Goal: Task Accomplishment & Management: Complete application form

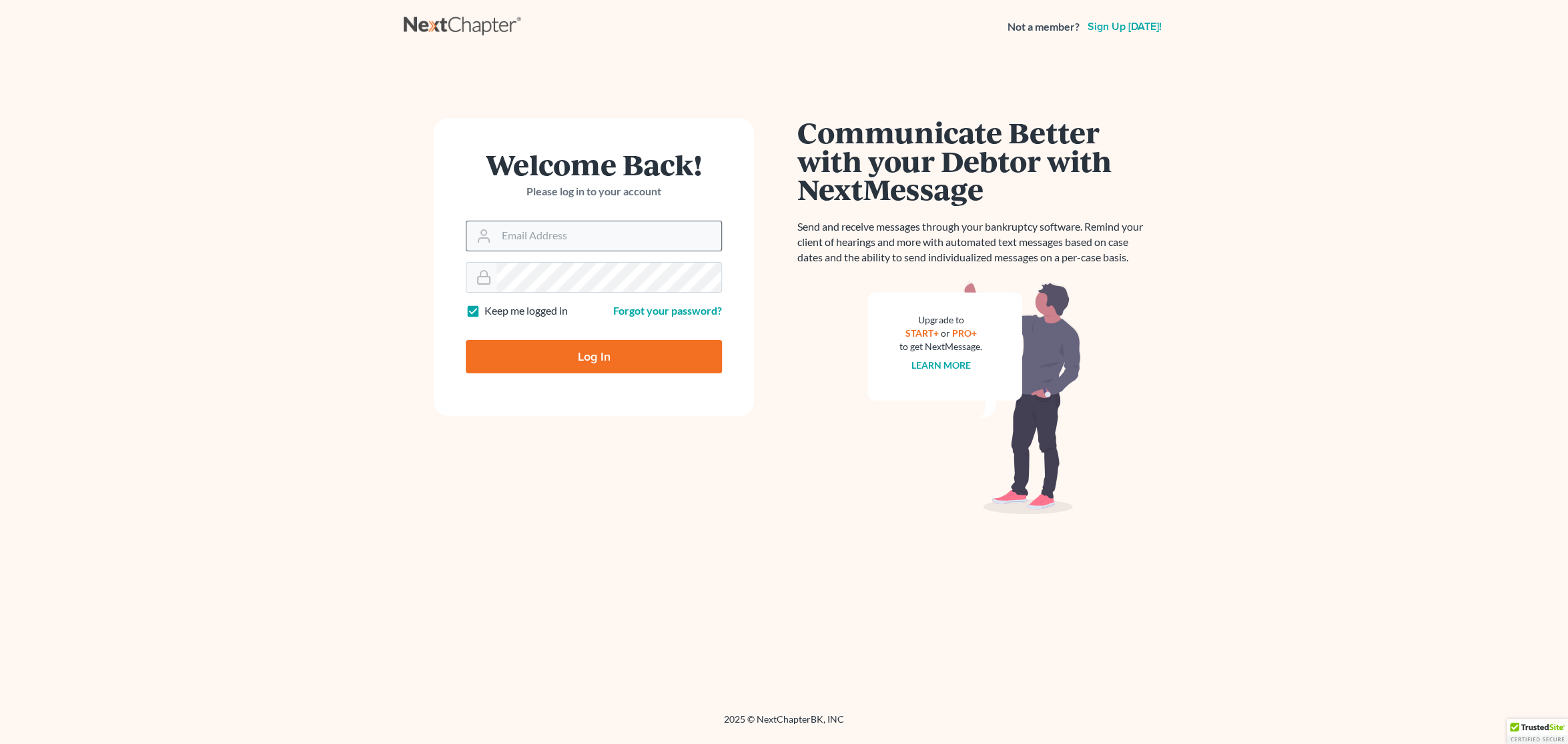
click at [550, 221] on div at bounding box center [594, 236] width 256 height 31
click at [550, 229] on input "Email Address" at bounding box center [608, 236] width 224 height 29
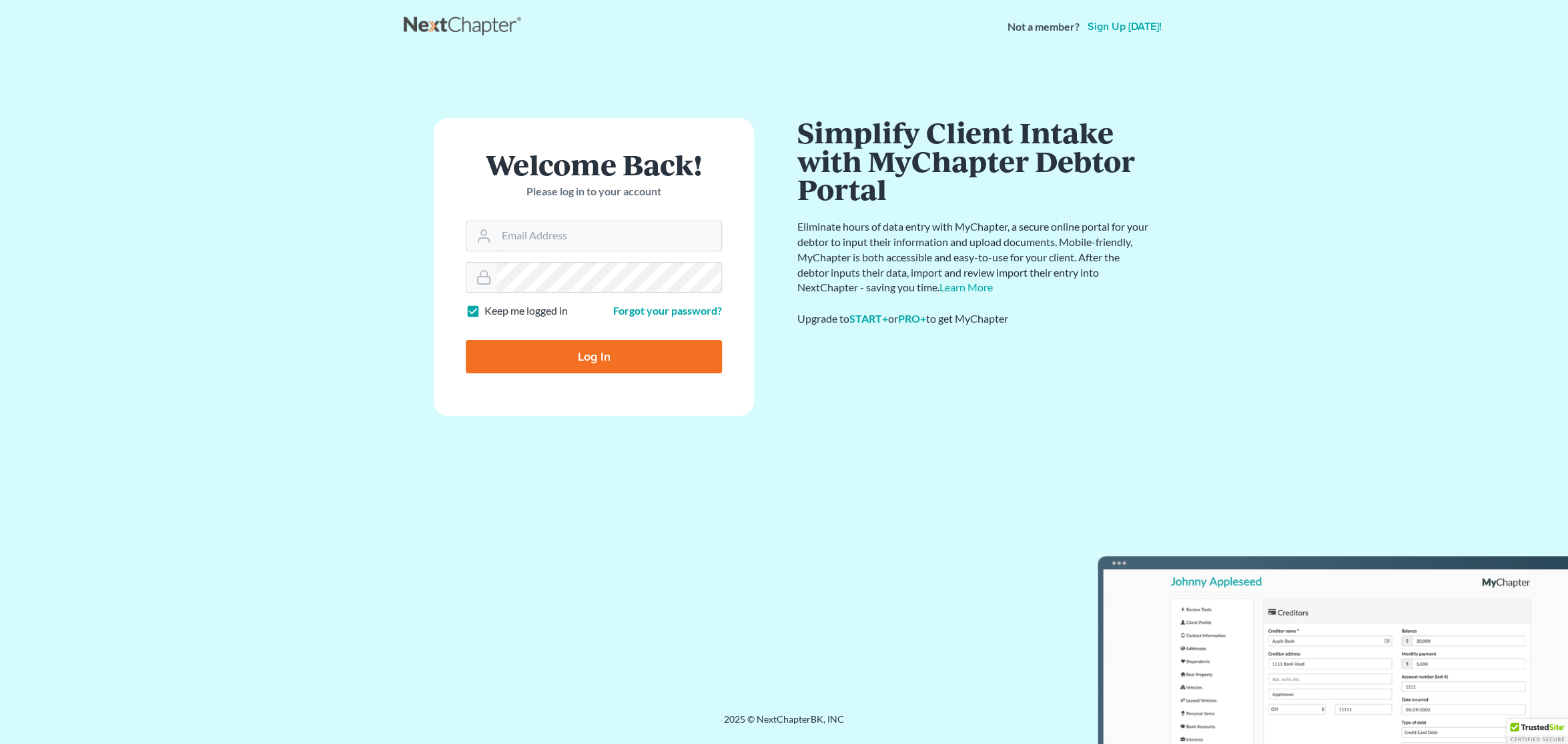
type input "[EMAIL_ADDRESS][DOMAIN_NAME]"
click at [607, 351] on input "Log In" at bounding box center [594, 356] width 256 height 34
type input "Thinking..."
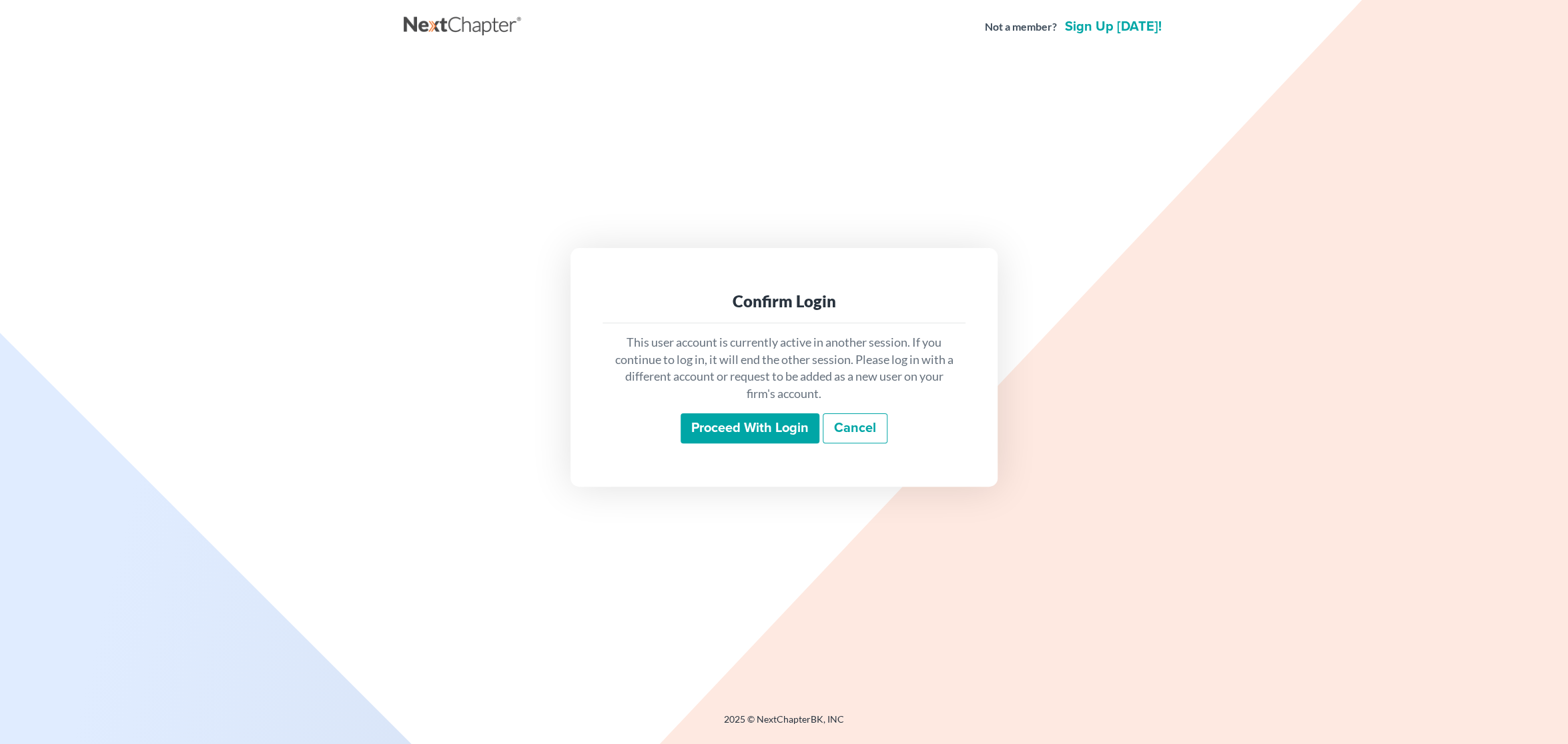
click at [756, 429] on input "Proceed with login" at bounding box center [750, 429] width 139 height 31
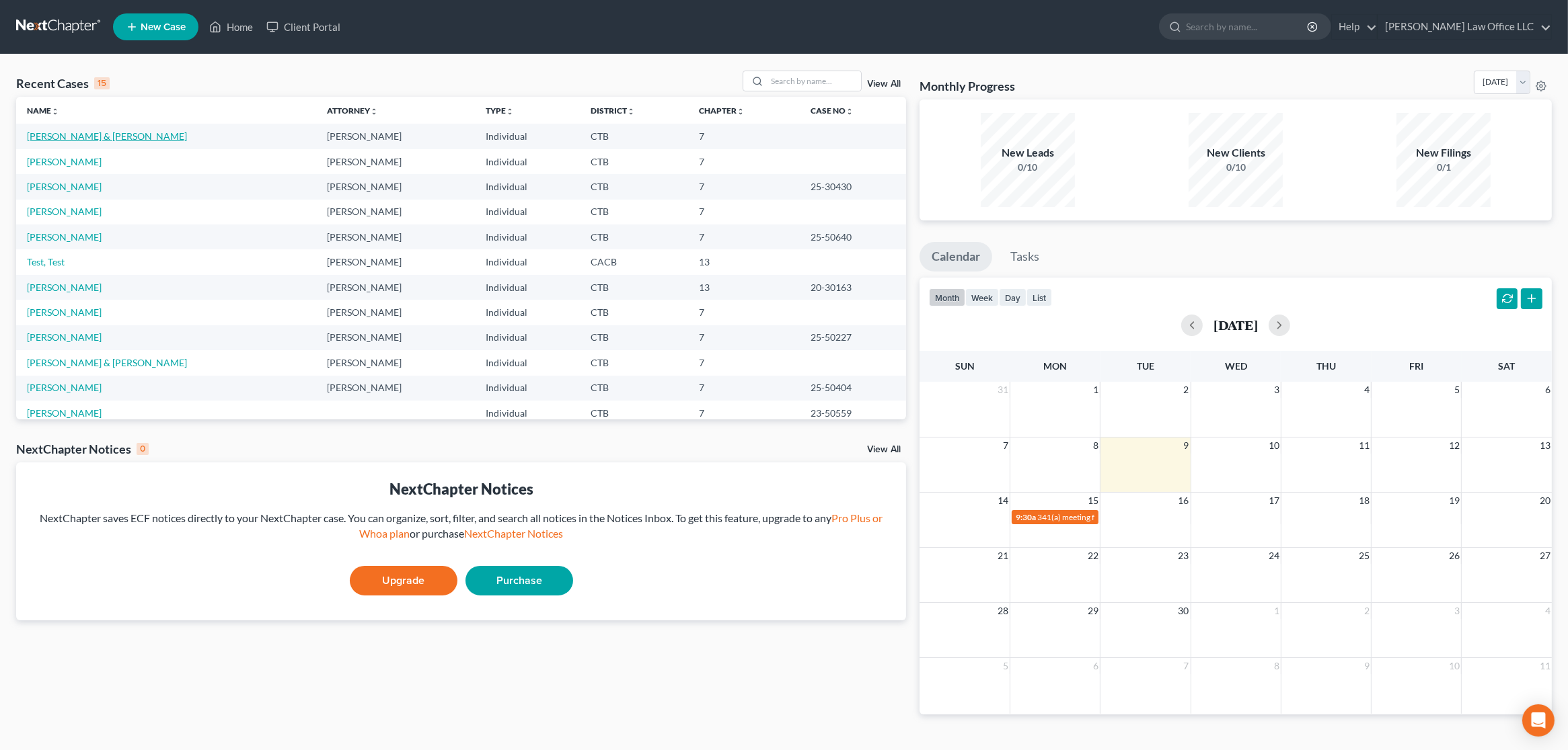
click at [84, 140] on link "[PERSON_NAME] & [PERSON_NAME]" at bounding box center [107, 136] width 160 height 11
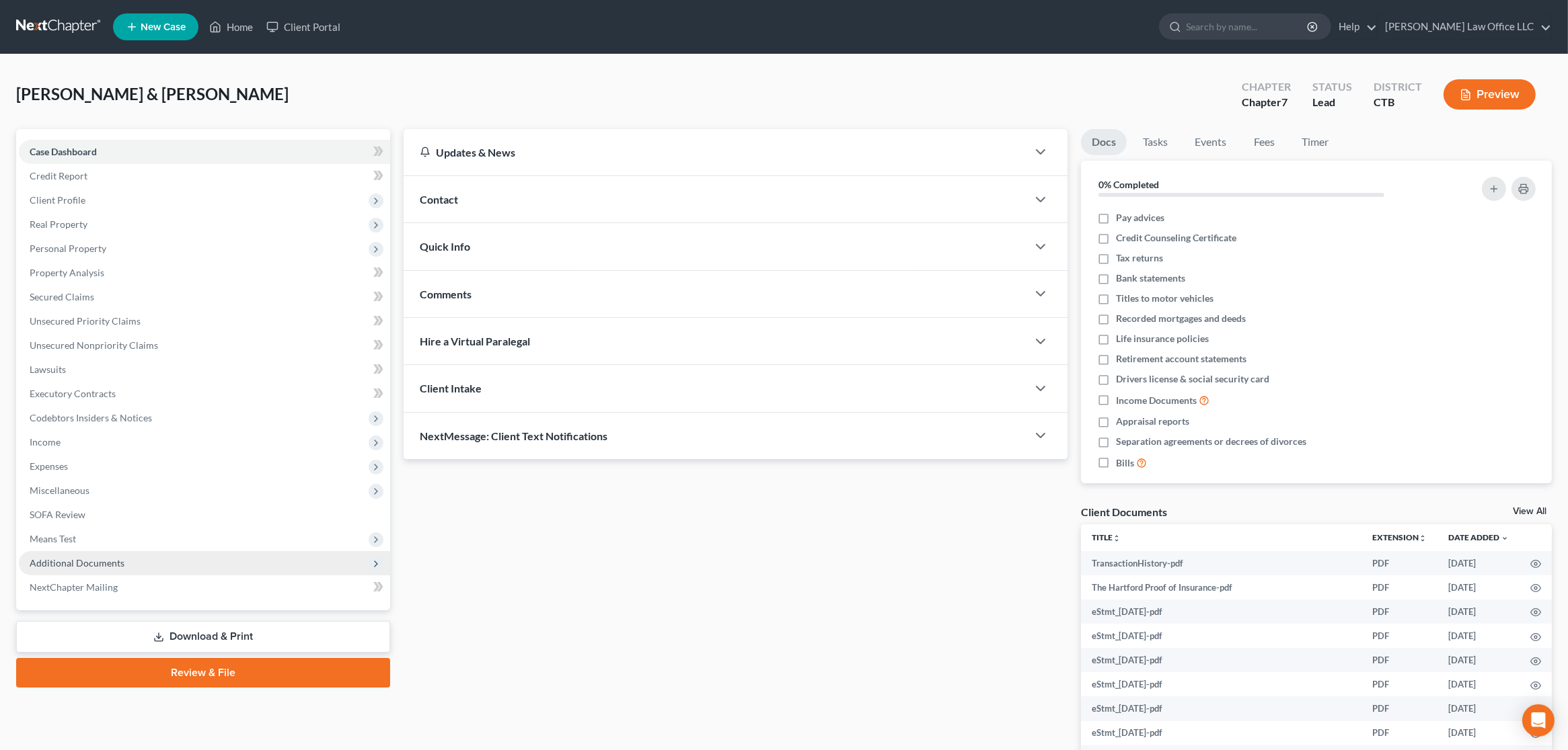
click at [109, 560] on span "Additional Documents" at bounding box center [76, 562] width 95 height 11
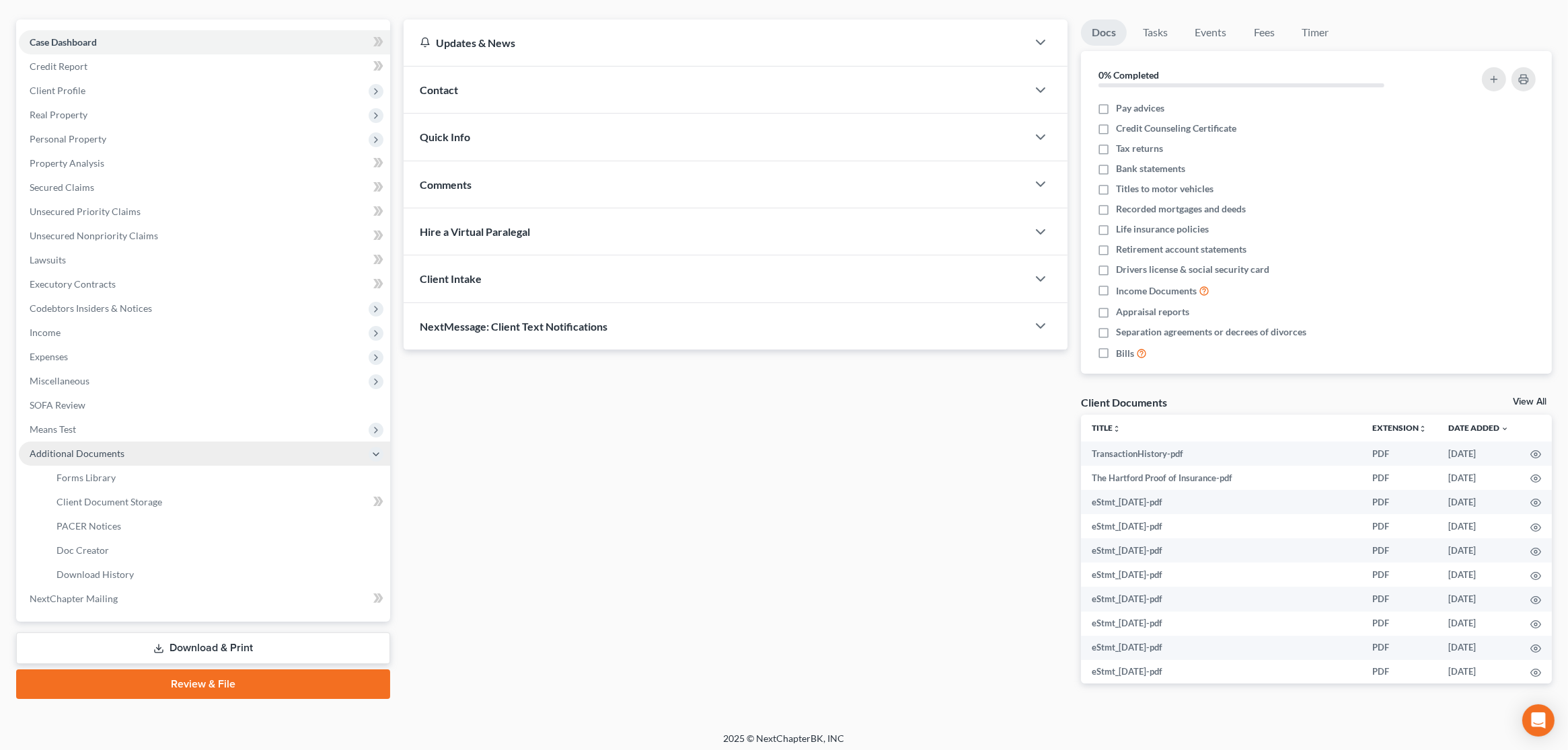
scroll to position [114, 0]
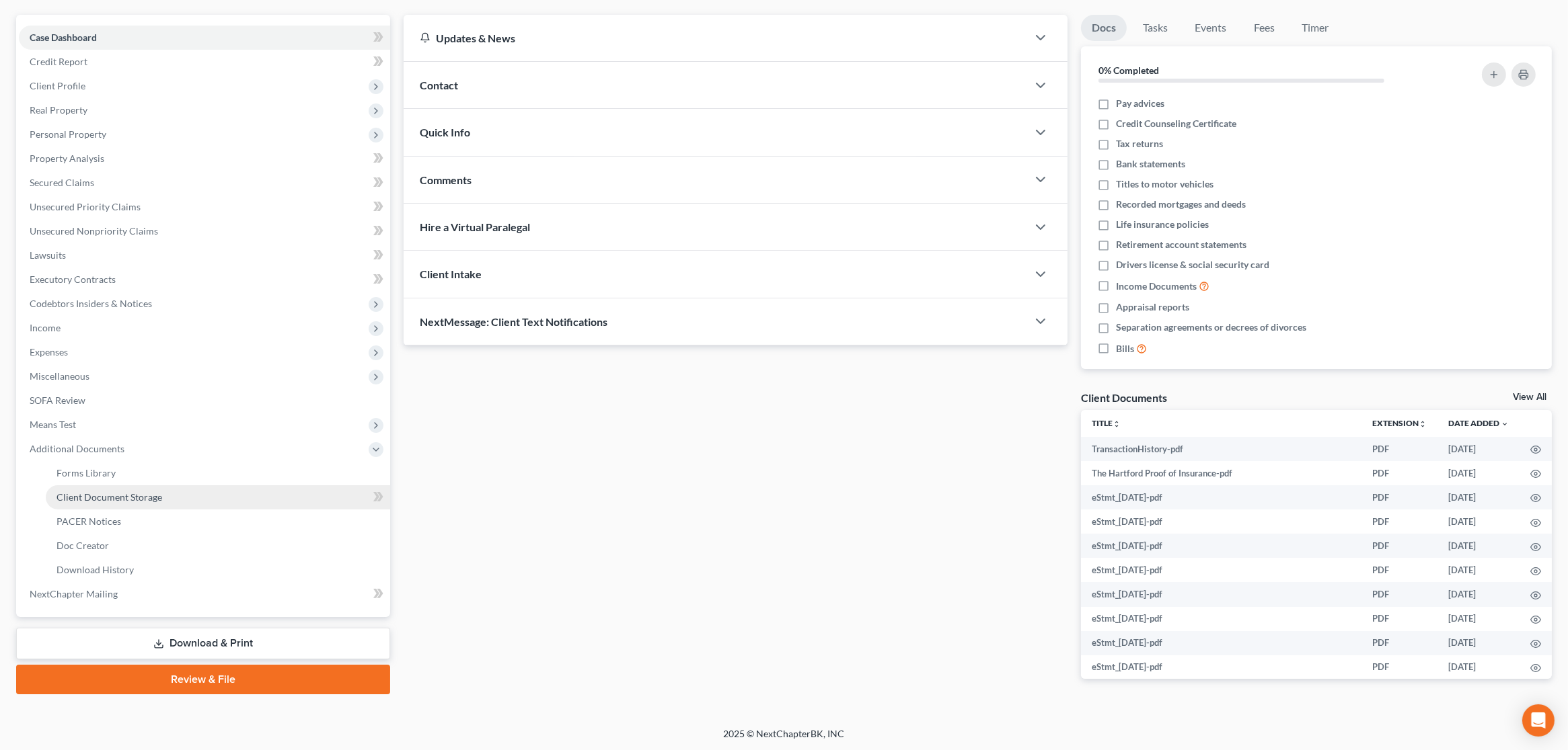
click at [144, 500] on span "Client Document Storage" at bounding box center [109, 497] width 106 height 11
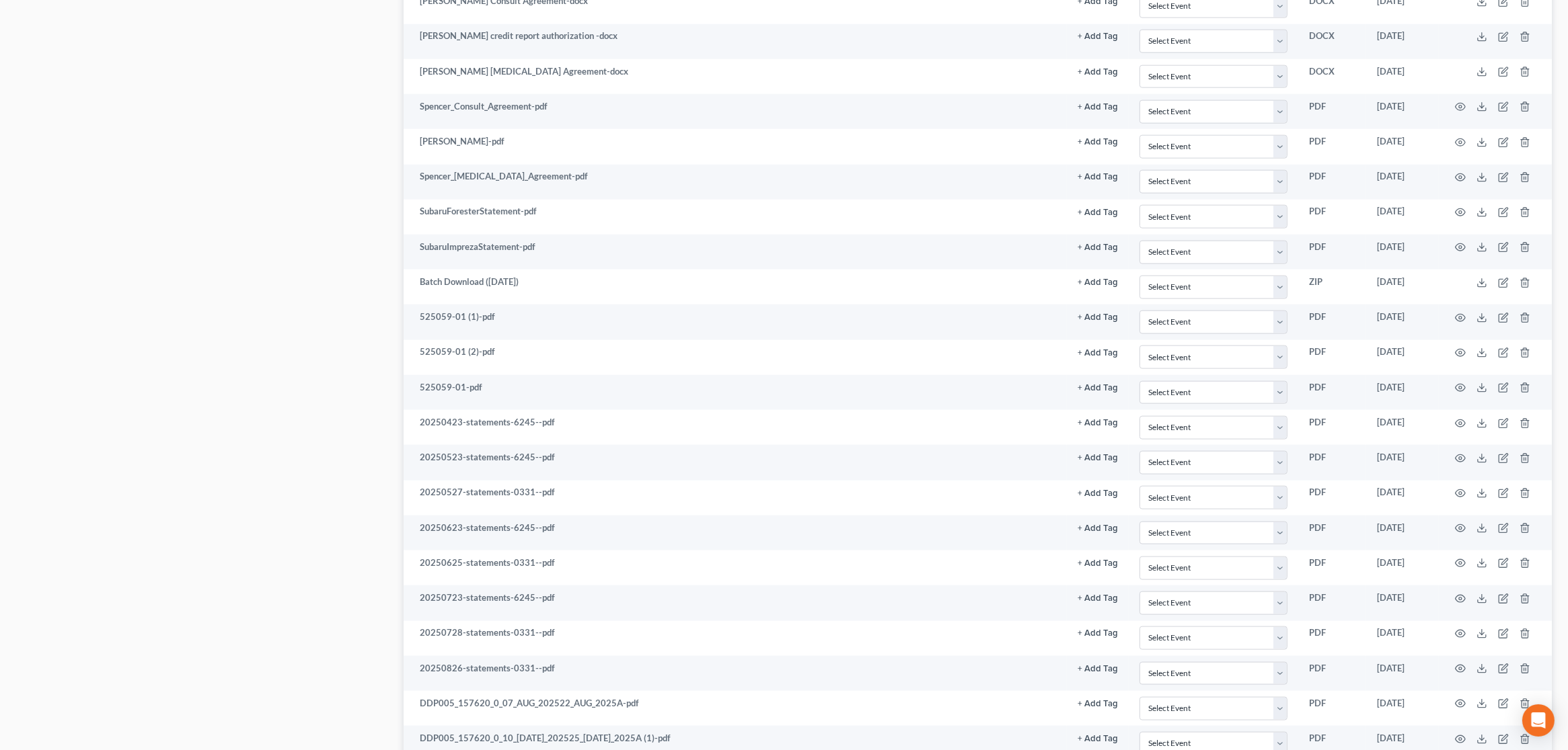
scroll to position [2492, 0]
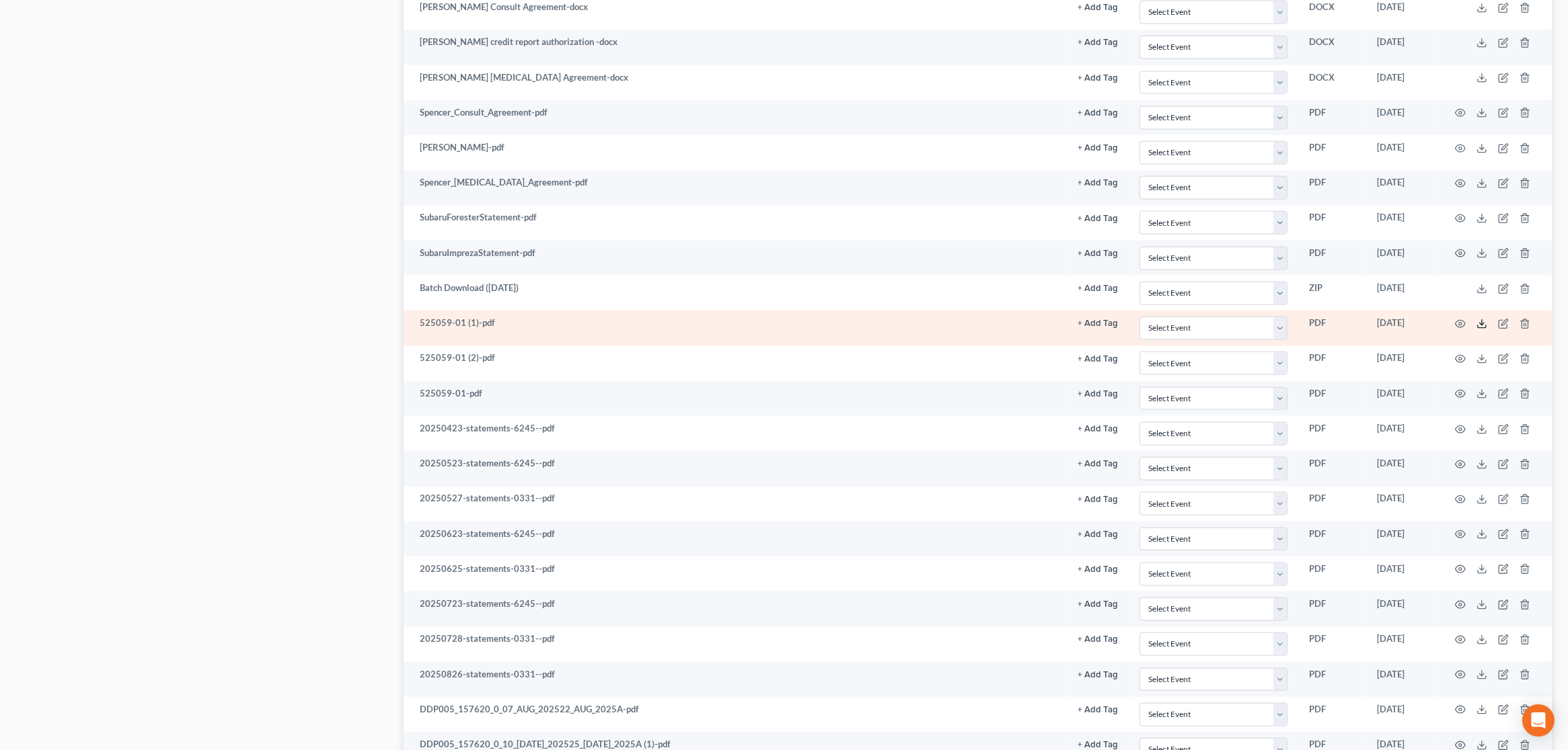
click at [1482, 319] on icon at bounding box center [1482, 324] width 11 height 11
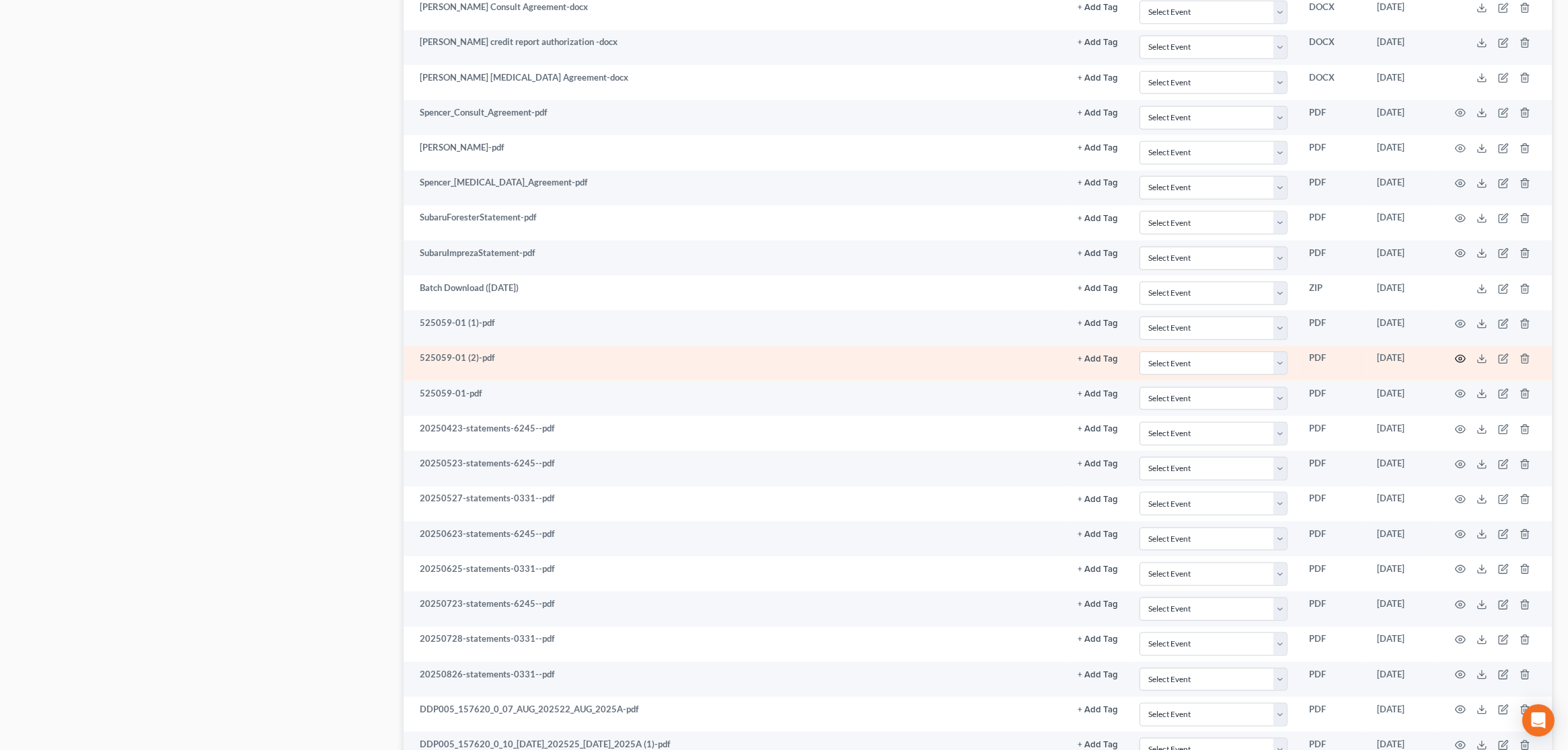
click at [1461, 358] on circle "button" at bounding box center [1459, 358] width 3 height 3
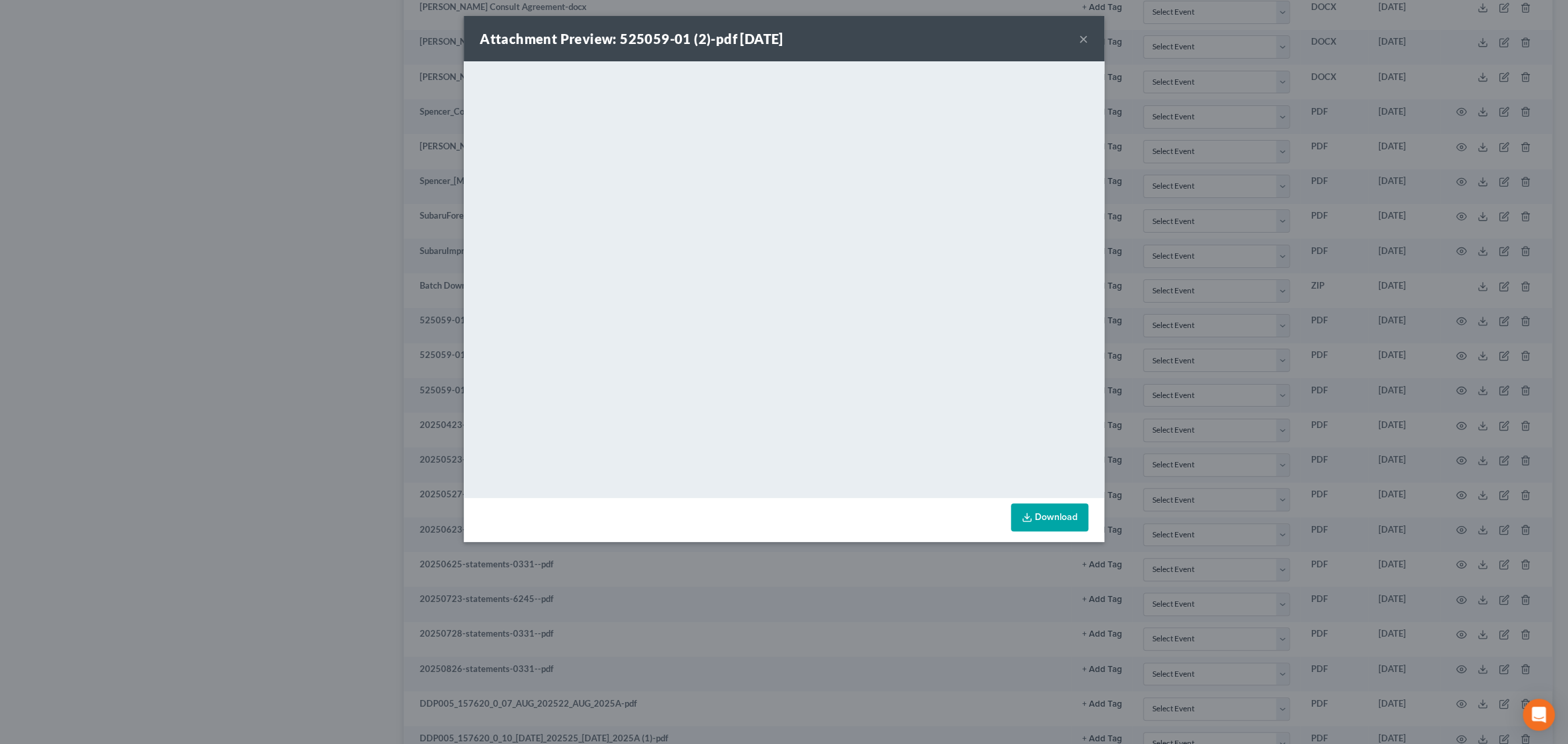
click at [1087, 36] on button "×" at bounding box center [1084, 39] width 9 height 16
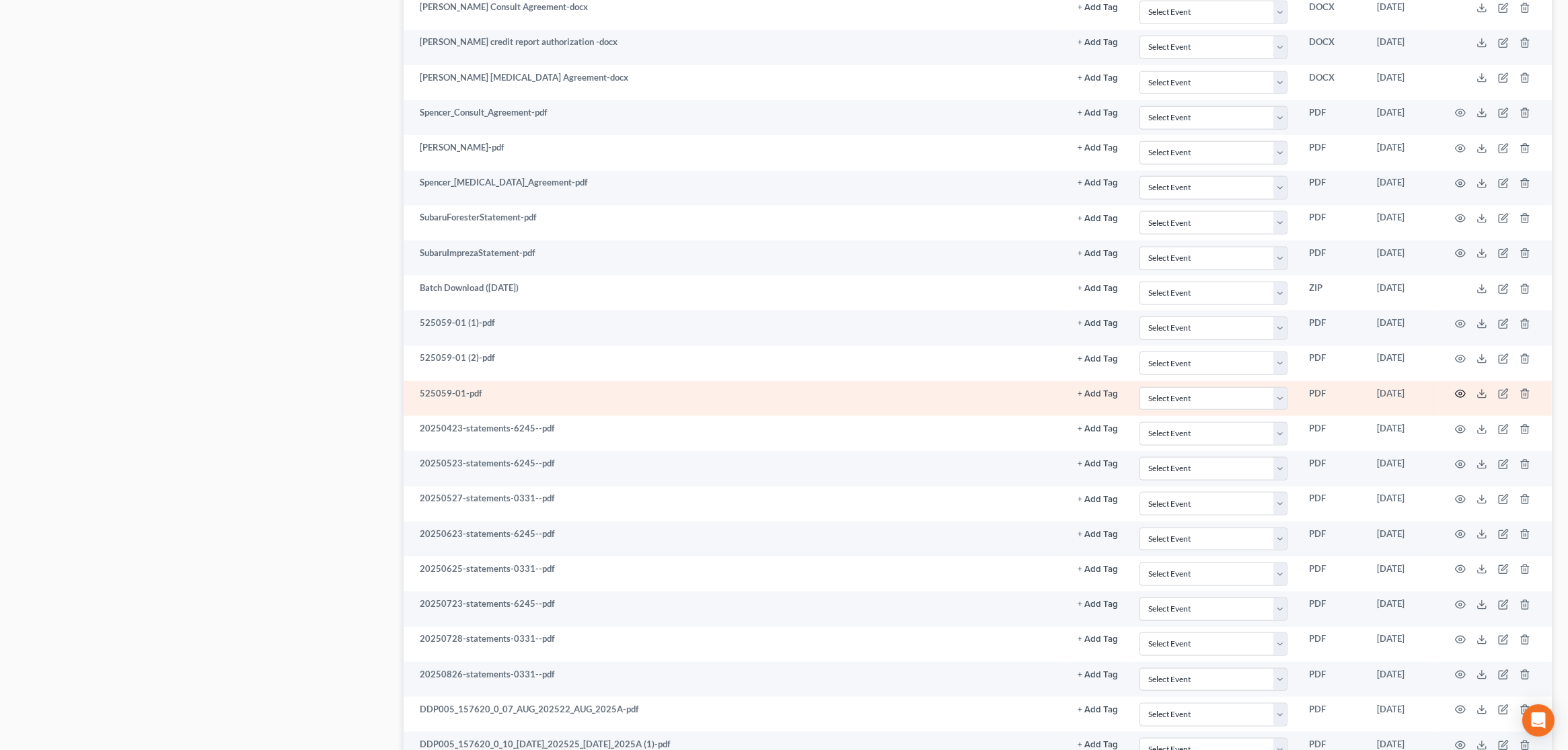
click at [1459, 391] on icon "button" at bounding box center [1460, 394] width 10 height 7
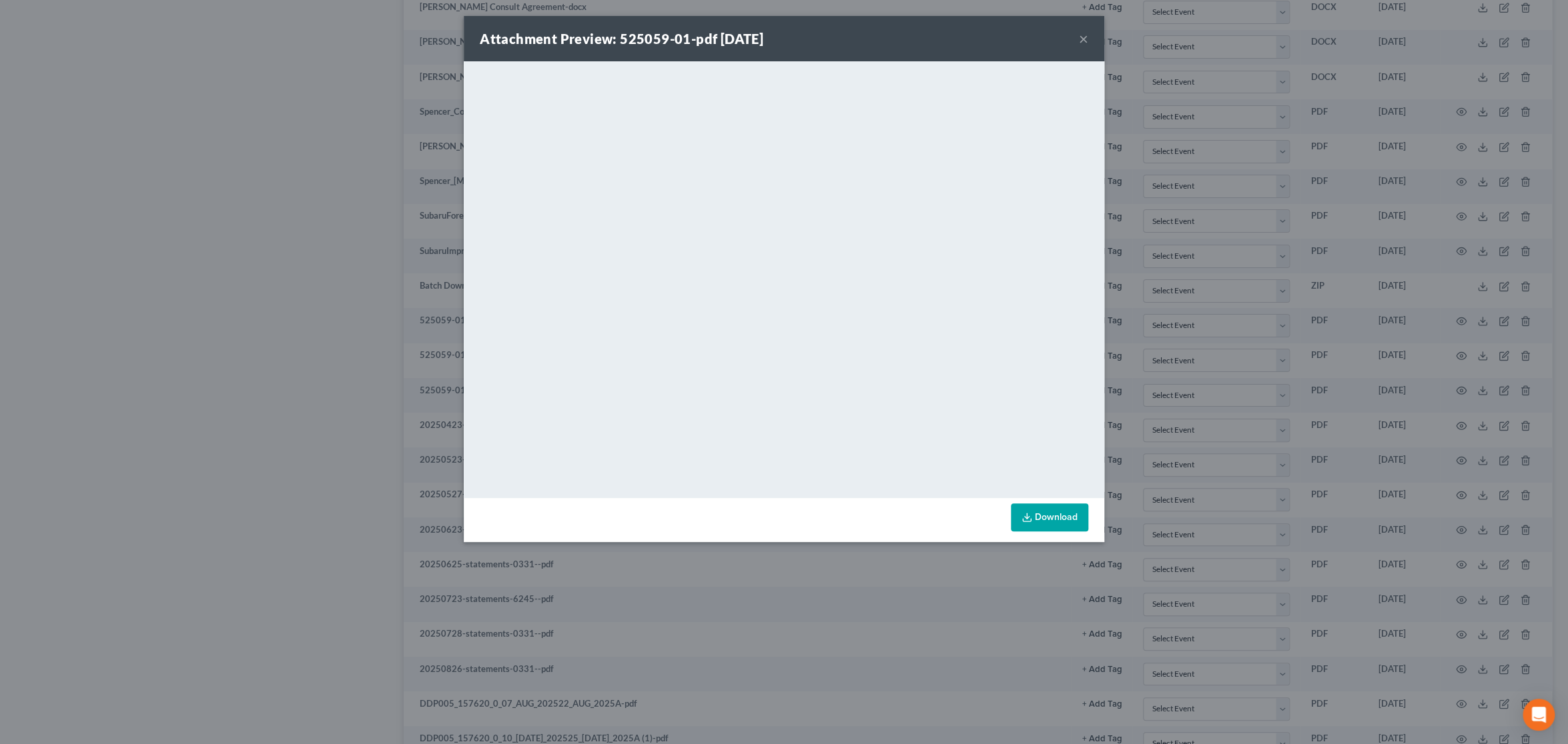
click at [1086, 34] on button "×" at bounding box center [1084, 39] width 9 height 16
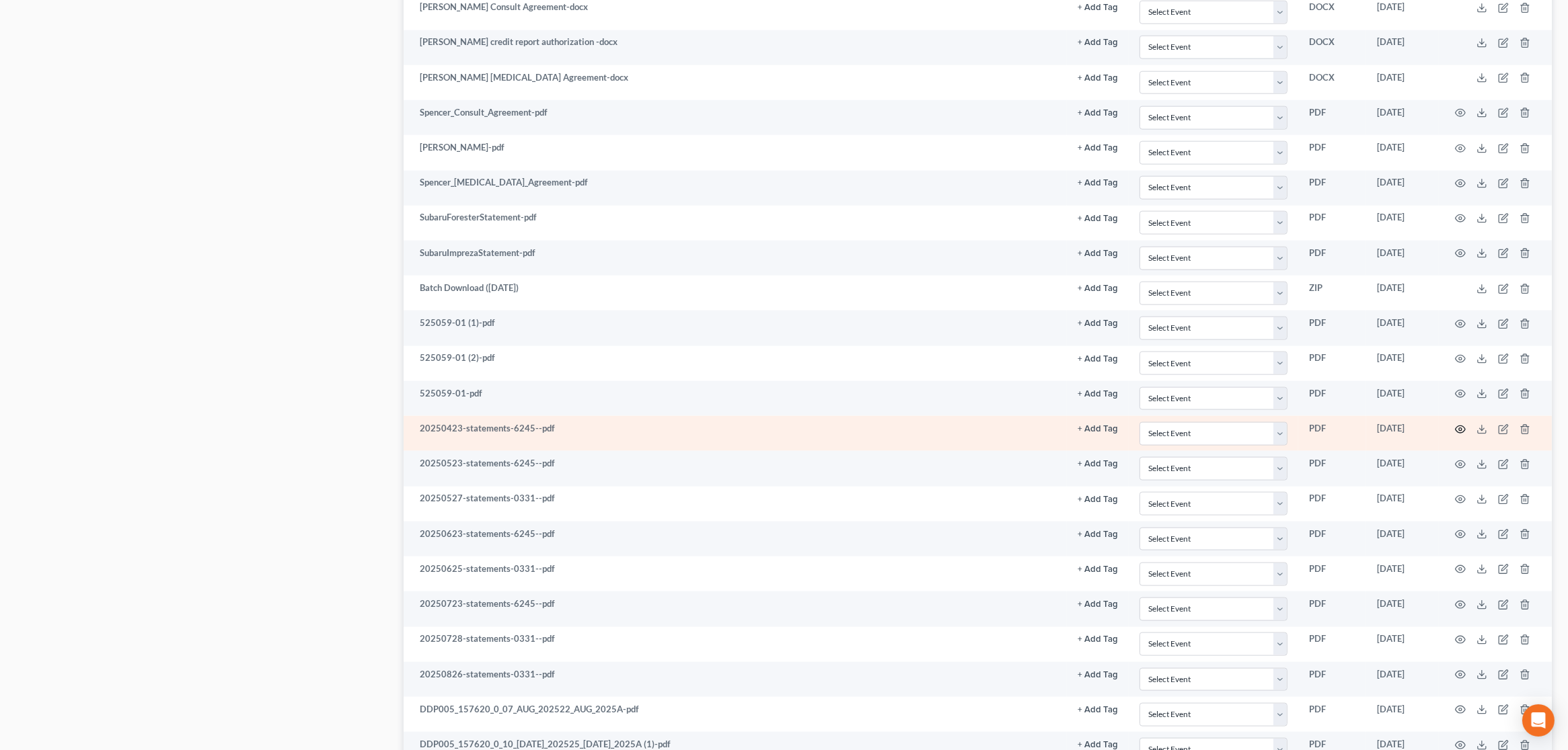
click at [1463, 425] on icon "button" at bounding box center [1460, 430] width 11 height 11
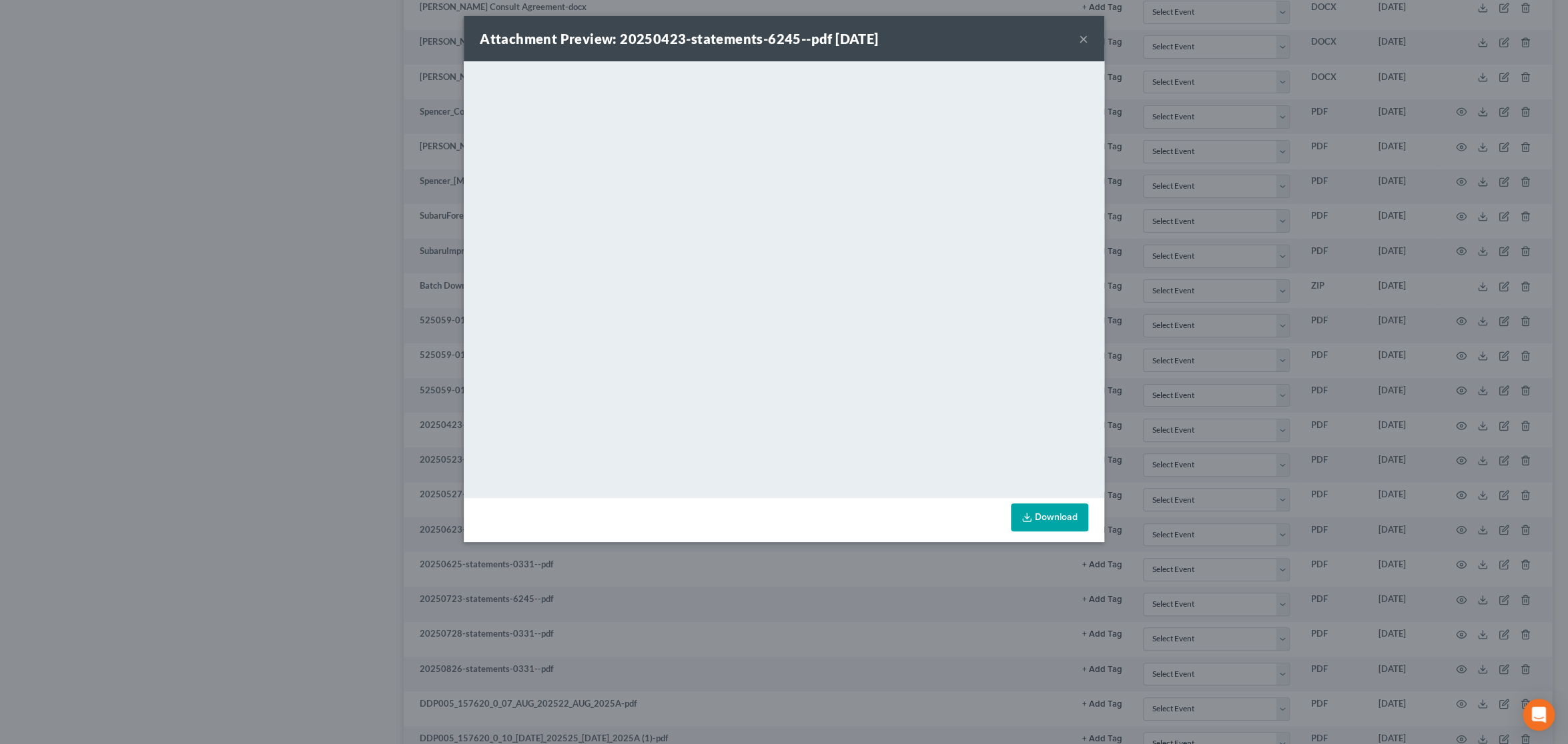
click at [1085, 34] on button "×" at bounding box center [1084, 39] width 9 height 16
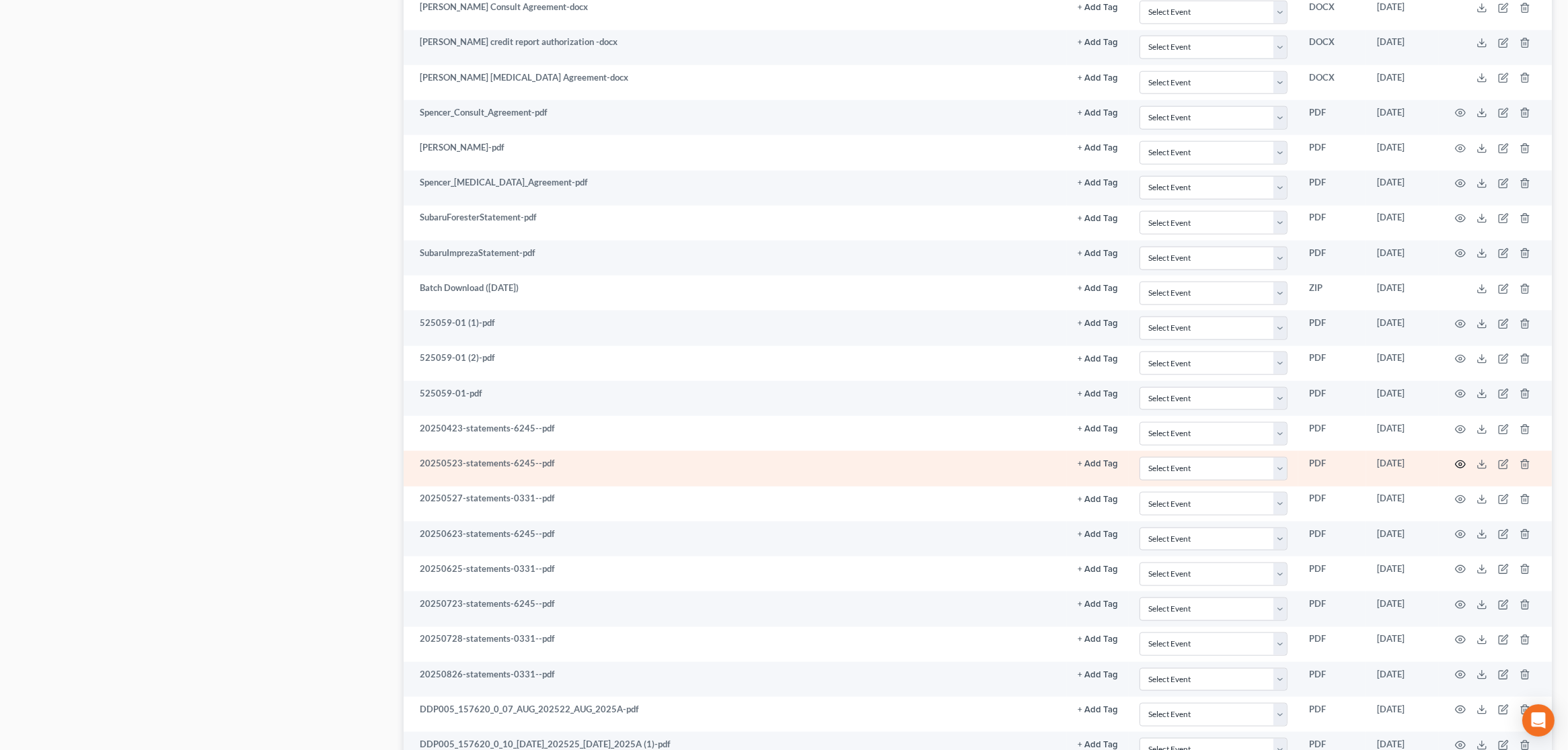
click at [1463, 460] on icon "button" at bounding box center [1460, 464] width 10 height 7
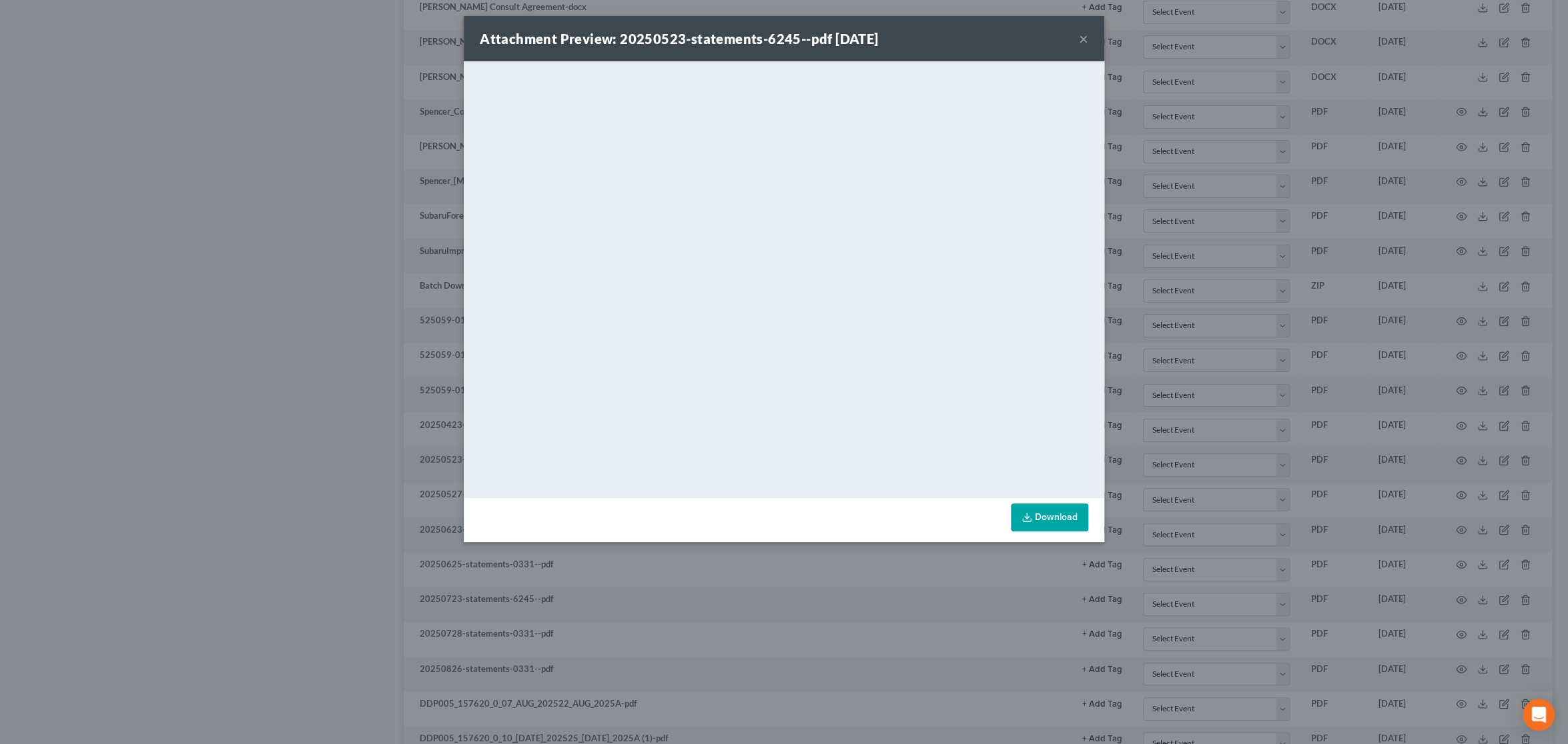
click at [1088, 33] on div "Attachment Preview: 20250523-statements-6245--pdf [DATE] ×" at bounding box center [784, 39] width 640 height 46
click at [1088, 36] on div "Attachment Preview: 20250523-statements-6245--pdf [DATE] ×" at bounding box center [784, 39] width 640 height 46
click at [1079, 34] on button "×" at bounding box center [1084, 39] width 9 height 16
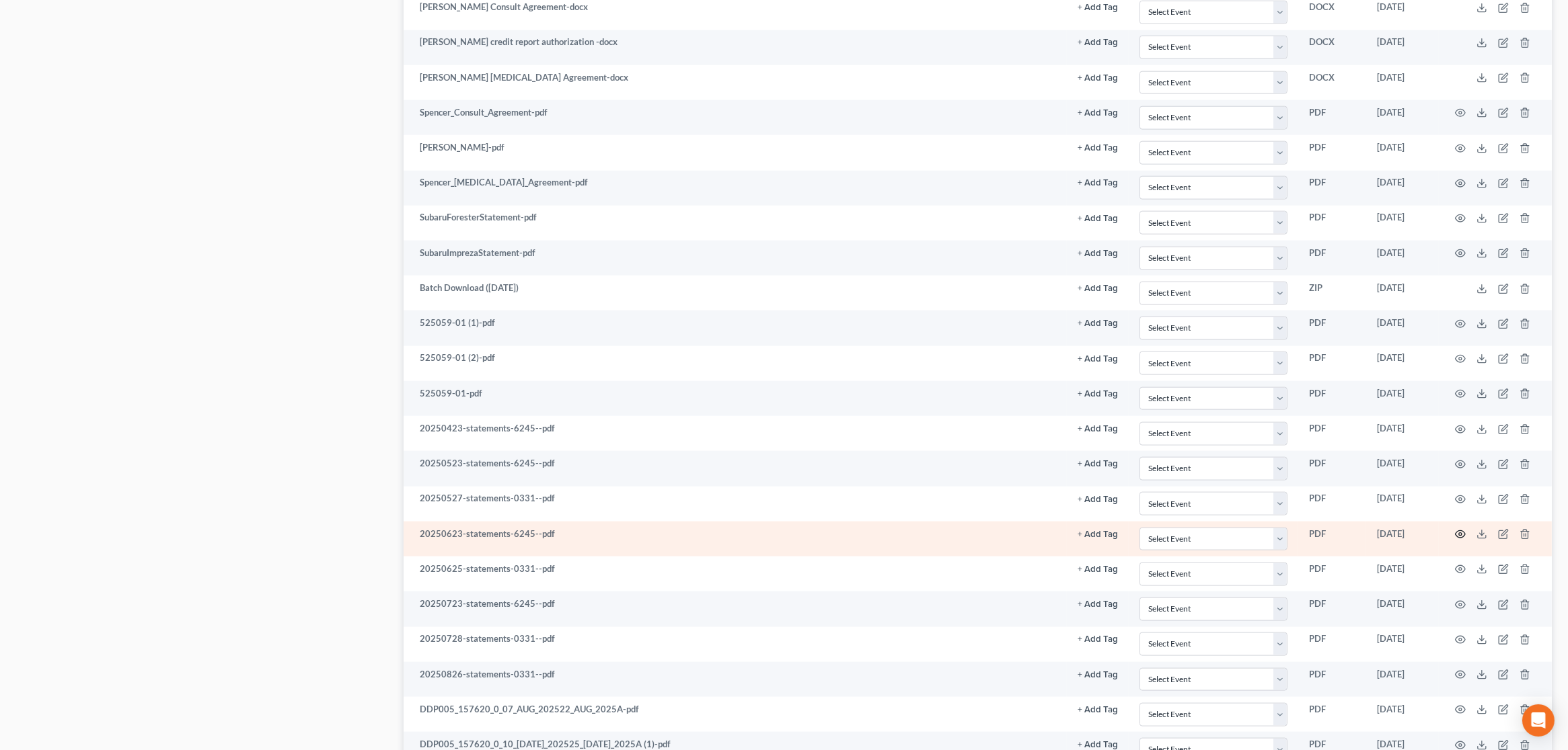
click at [1463, 529] on icon "button" at bounding box center [1460, 535] width 11 height 11
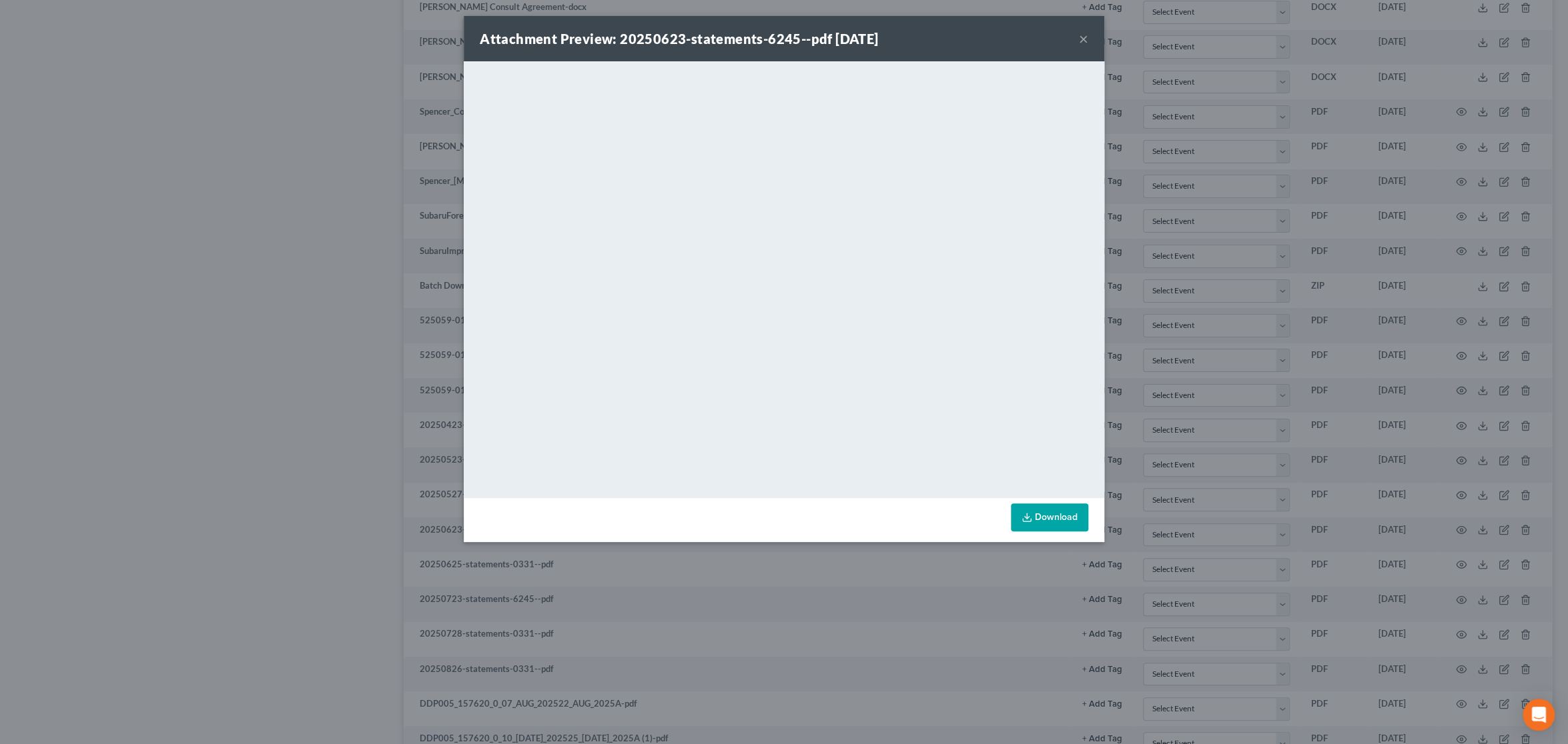
click at [1080, 43] on button "×" at bounding box center [1084, 39] width 9 height 16
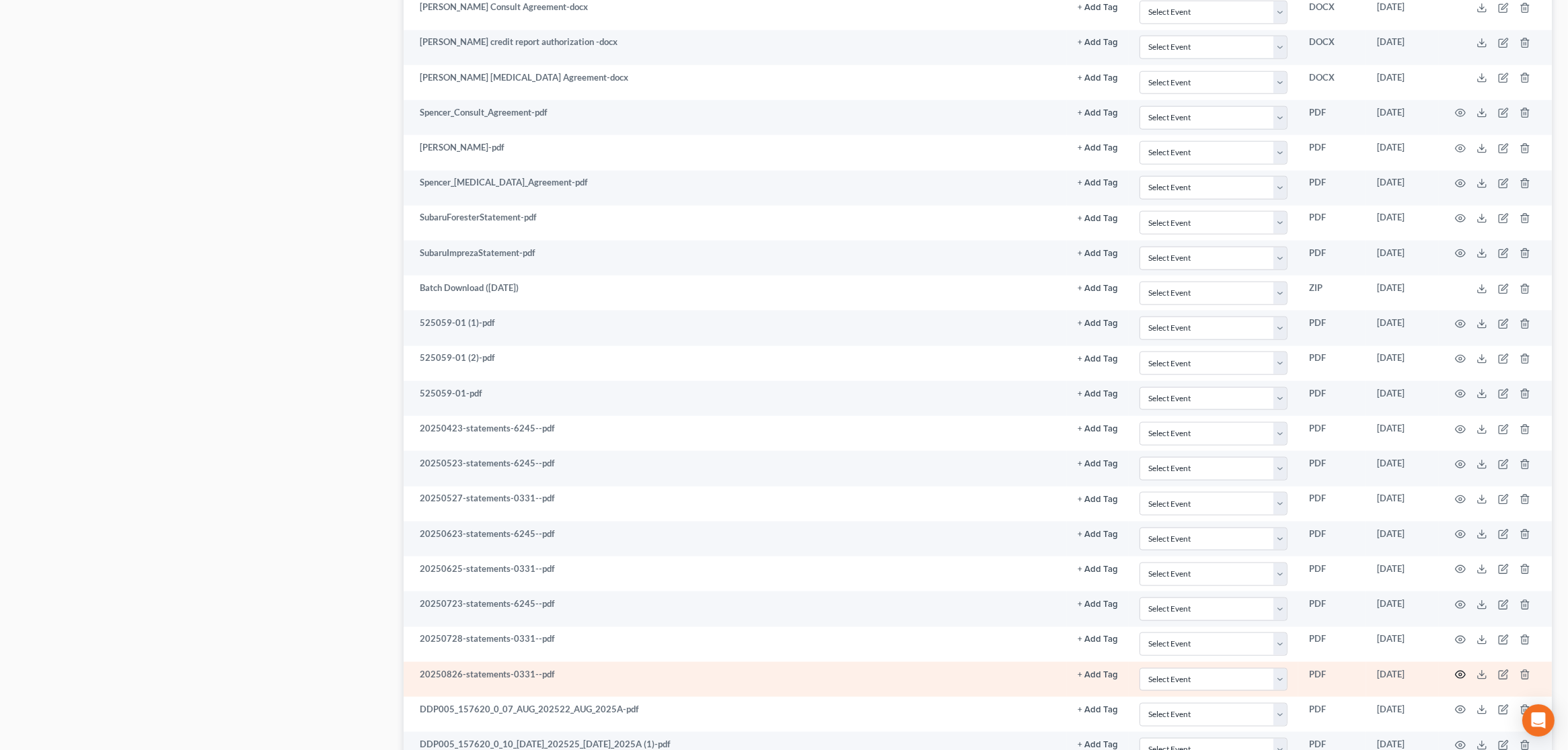
click at [1461, 669] on icon "button" at bounding box center [1460, 675] width 11 height 11
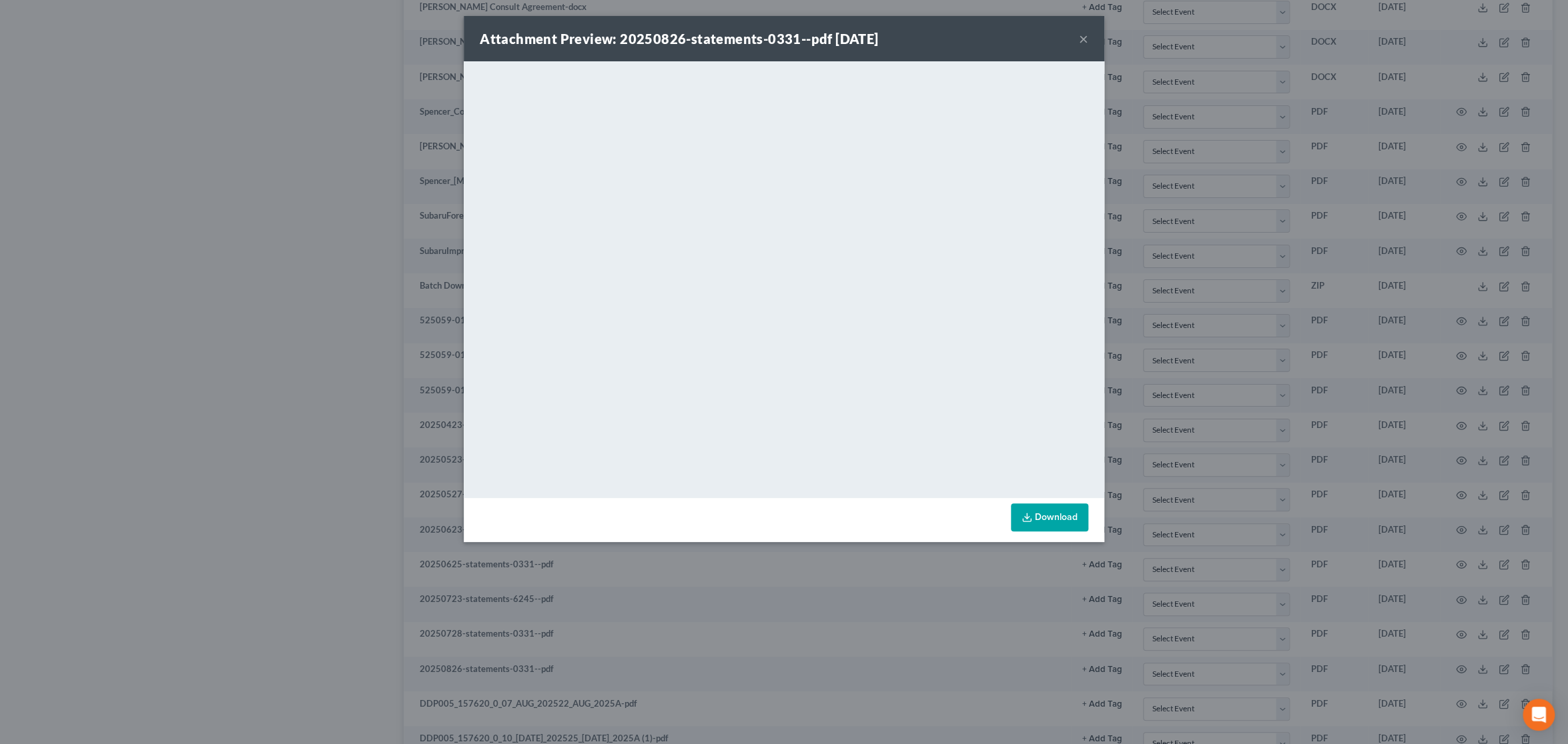
click at [1079, 36] on button "×" at bounding box center [1084, 39] width 9 height 16
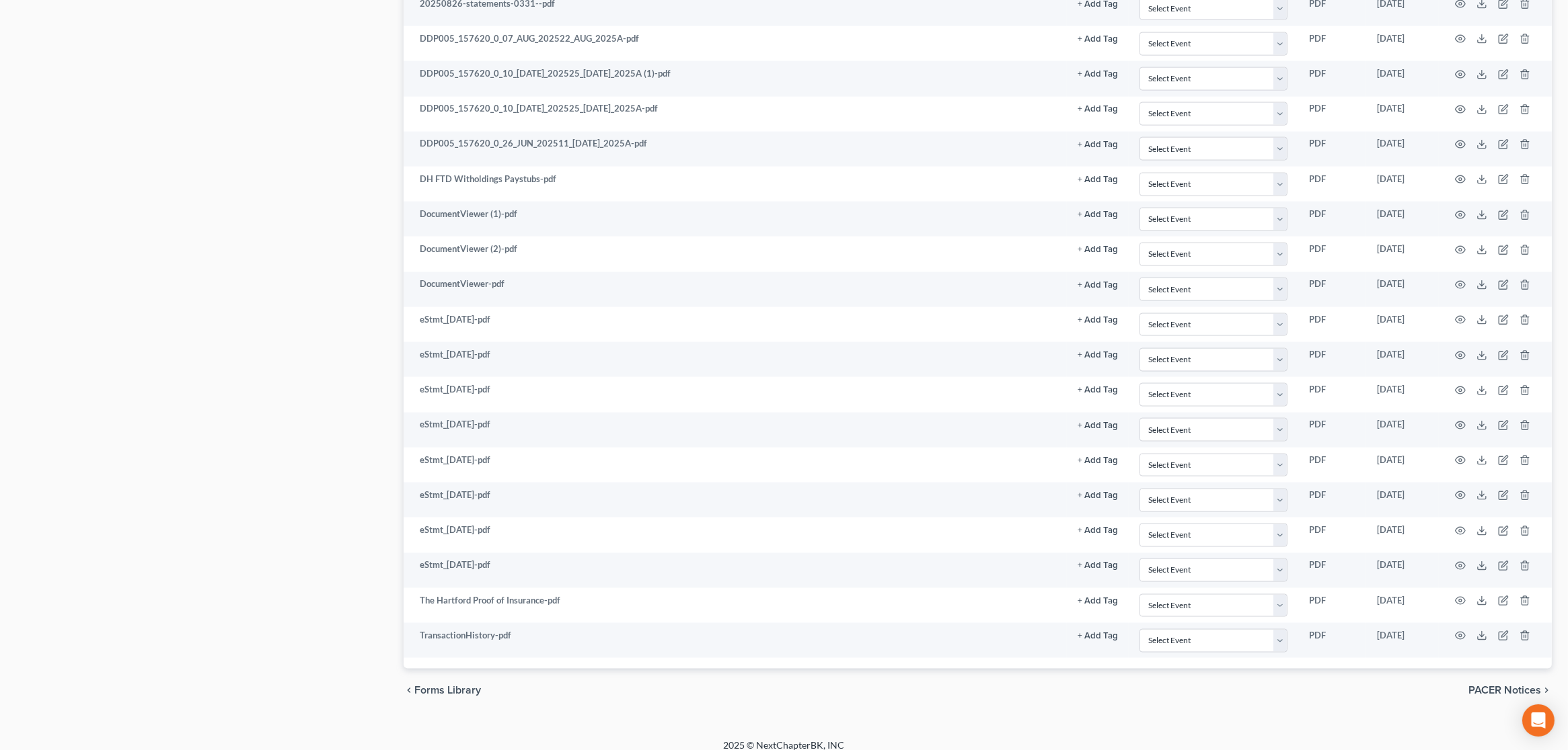
scroll to position [3165, 0]
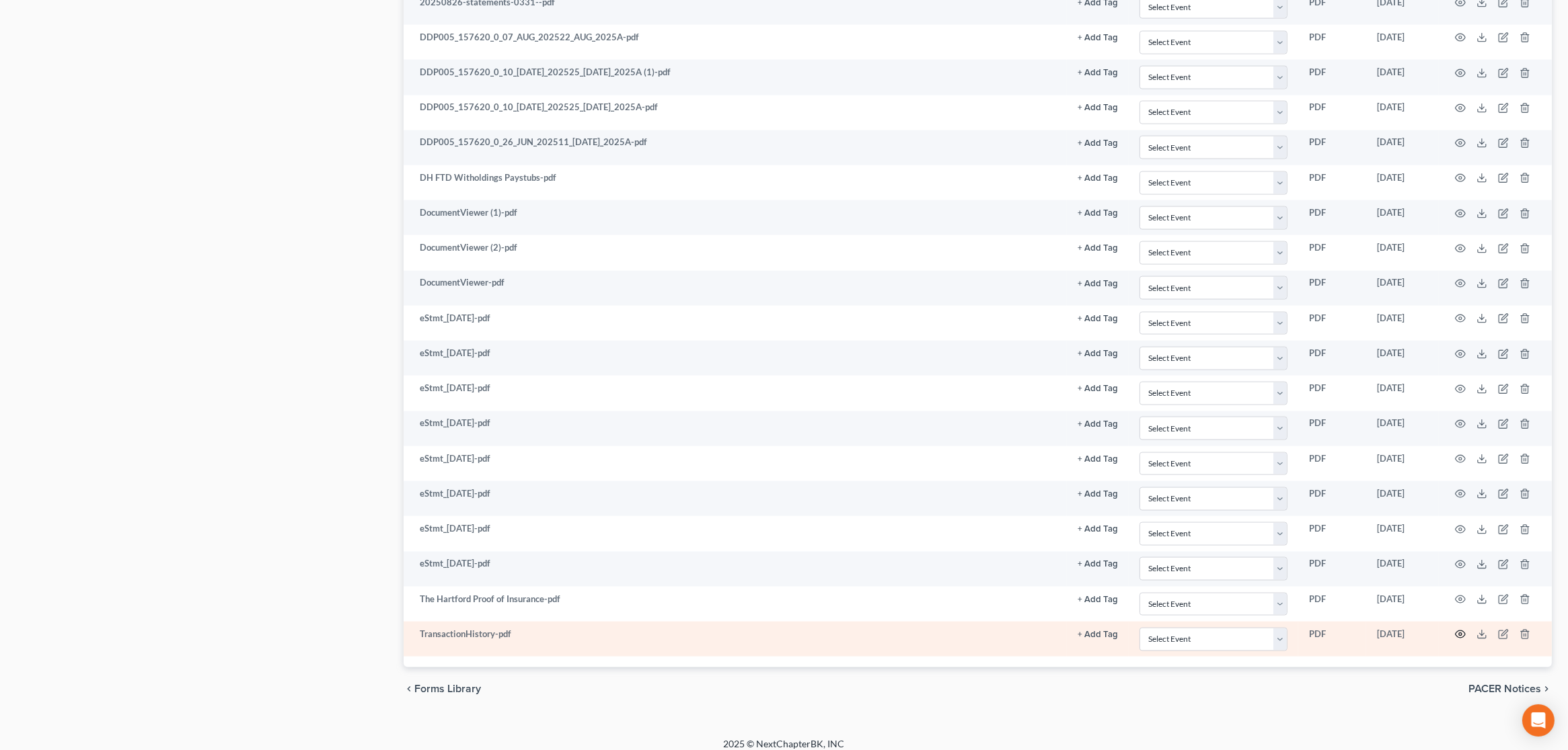
click at [1459, 630] on icon "button" at bounding box center [1460, 635] width 11 height 11
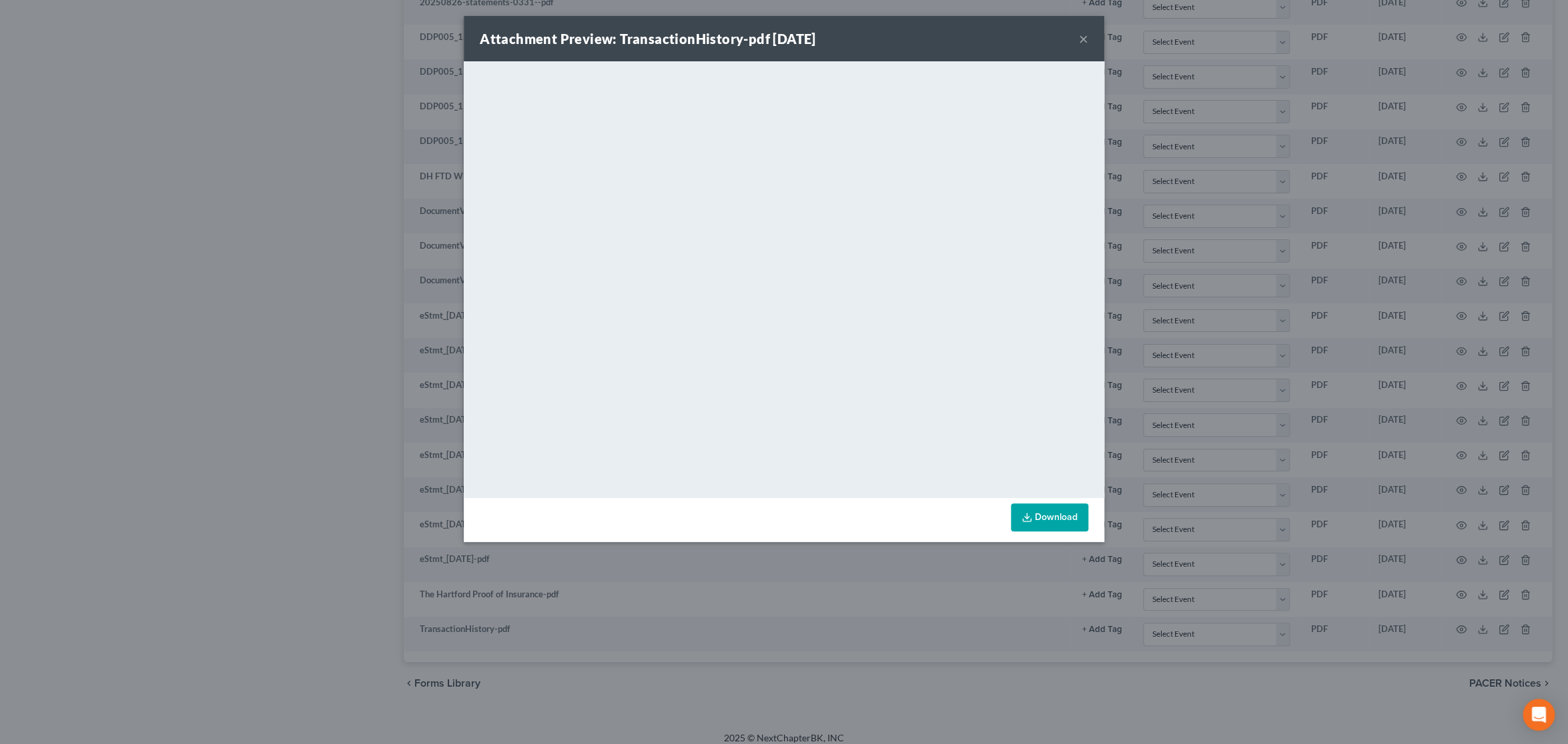
click at [1082, 38] on button "×" at bounding box center [1084, 39] width 9 height 16
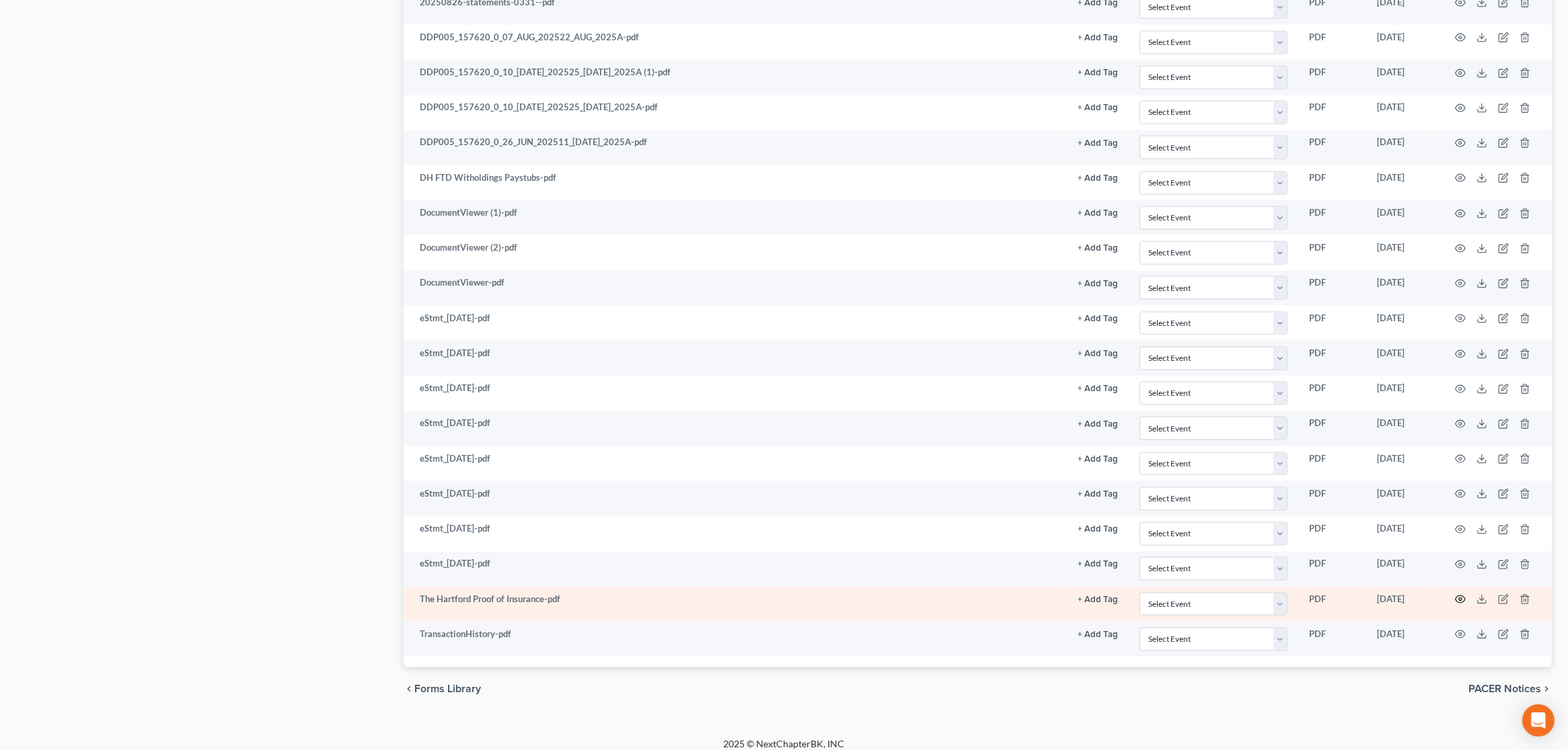
click at [1459, 597] on icon "button" at bounding box center [1460, 600] width 10 height 7
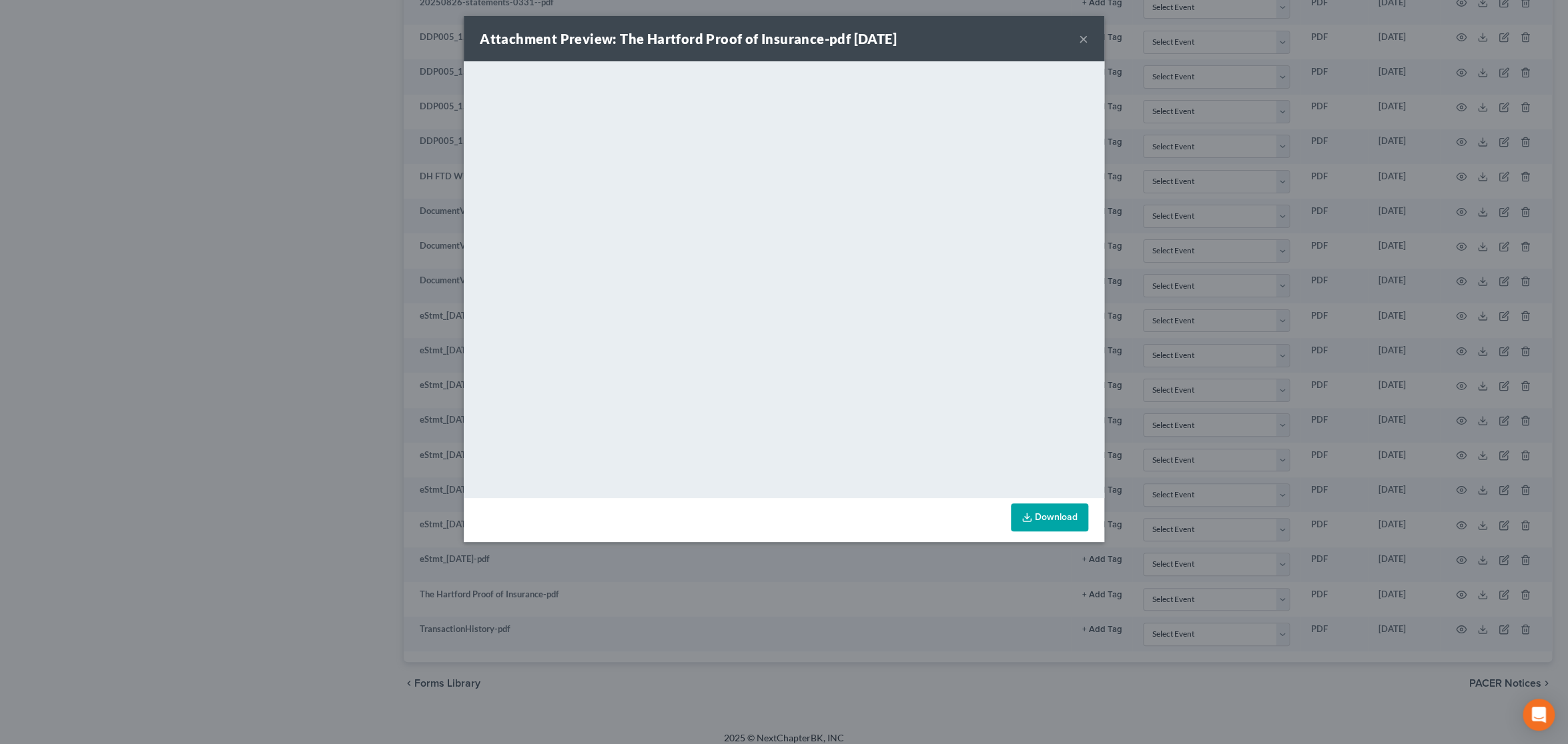
click at [1084, 41] on button "×" at bounding box center [1084, 39] width 9 height 16
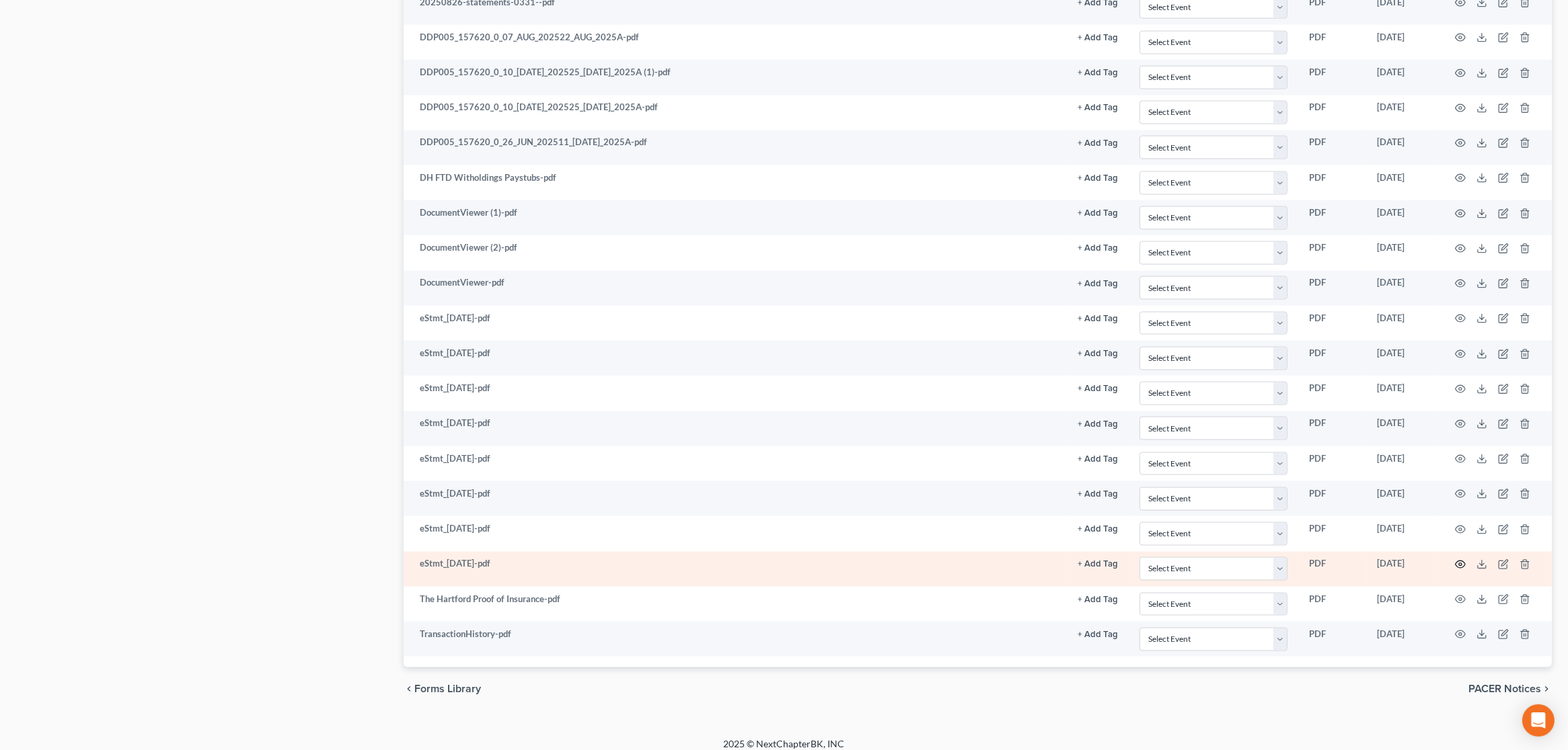
click at [1461, 563] on circle "button" at bounding box center [1459, 564] width 3 height 3
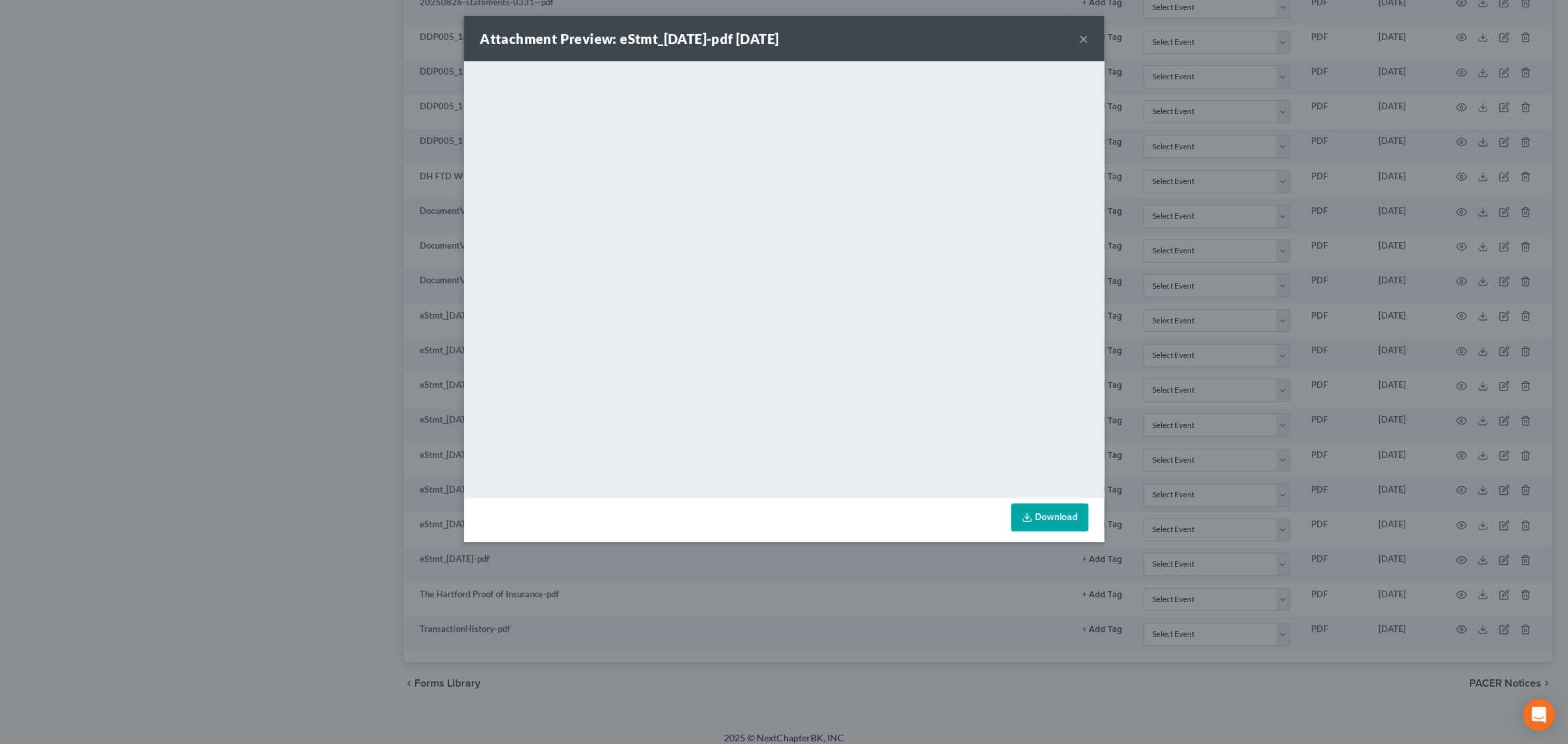
click at [1079, 43] on button "×" at bounding box center [1084, 39] width 9 height 16
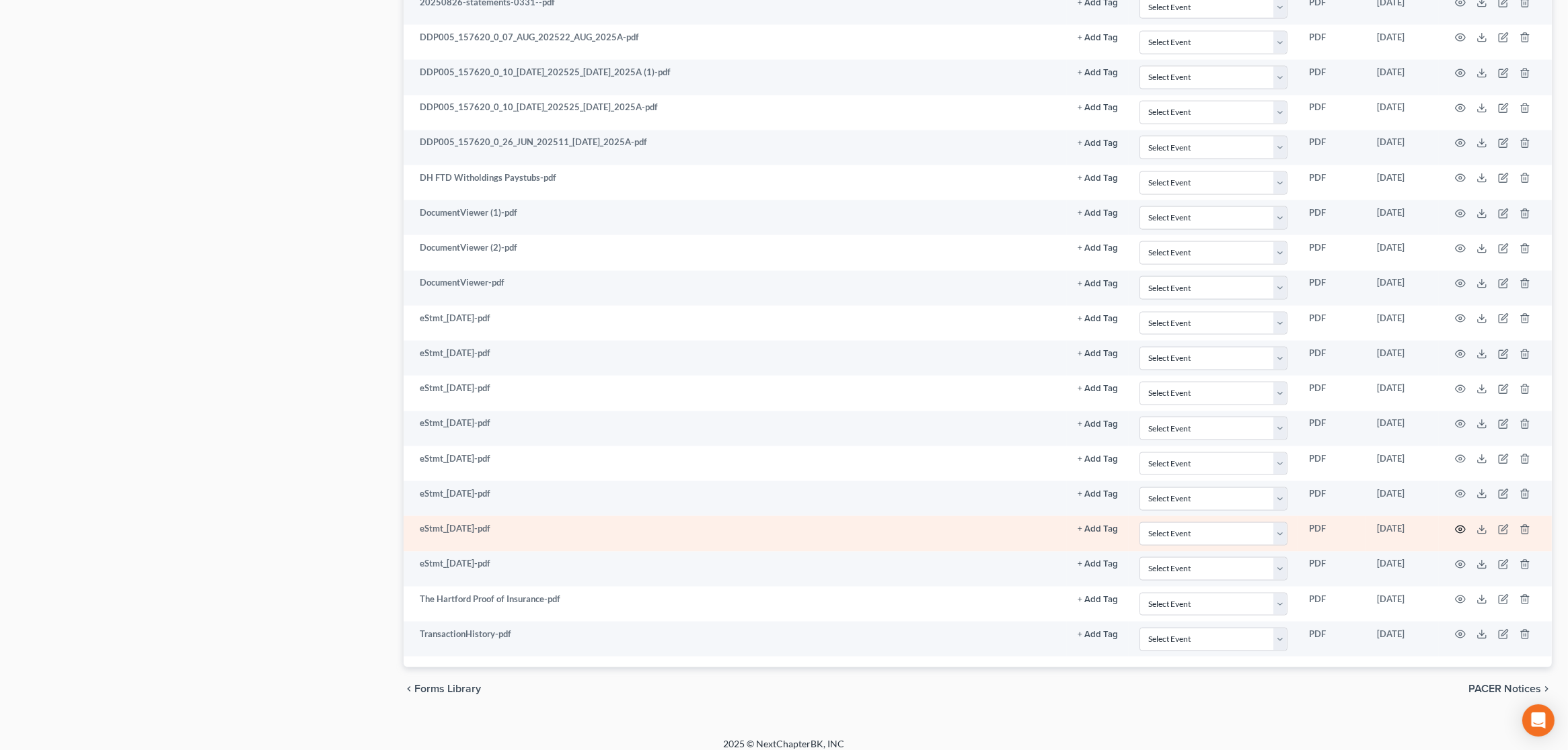
click at [1463, 524] on icon "button" at bounding box center [1460, 529] width 11 height 11
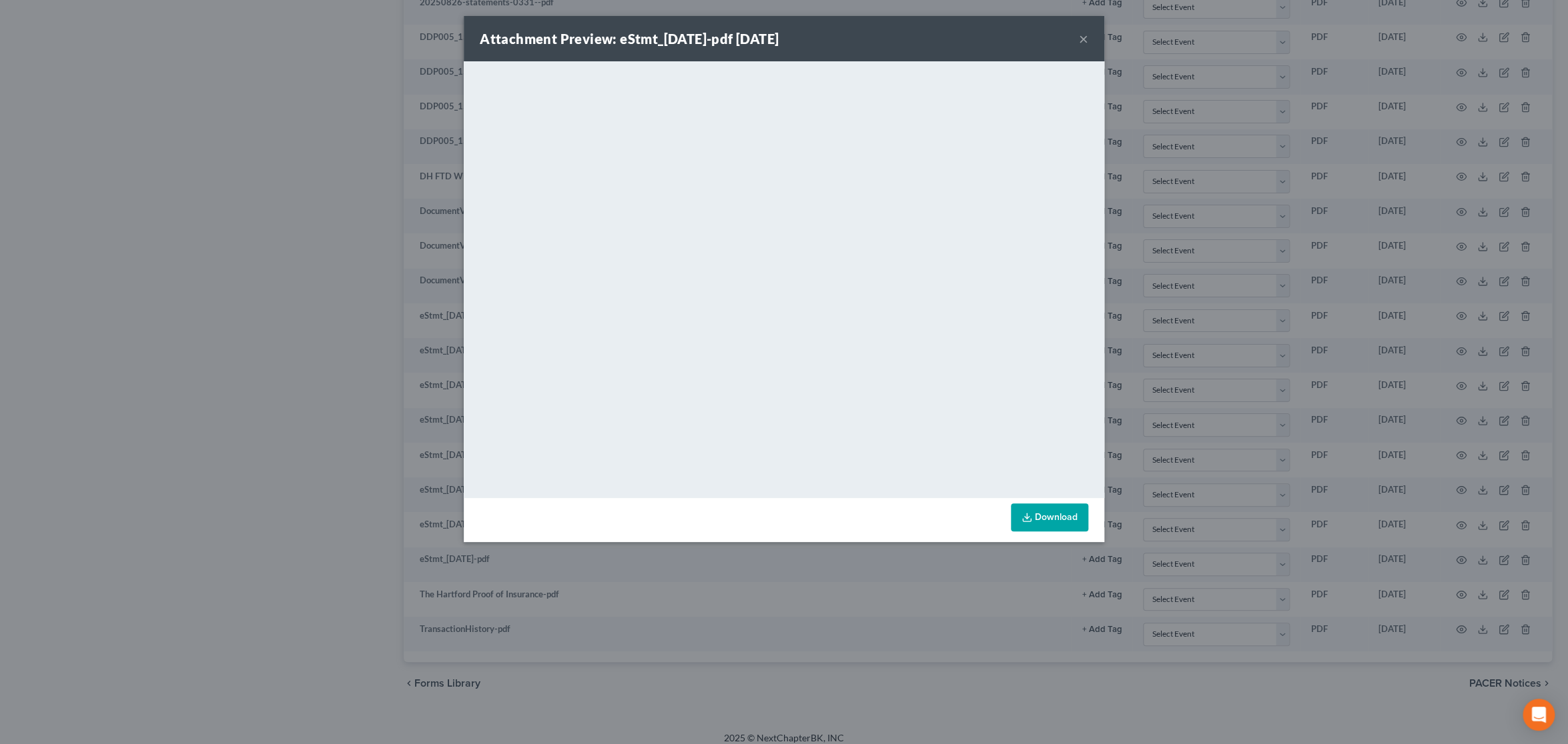
click at [1079, 36] on button "×" at bounding box center [1084, 39] width 9 height 16
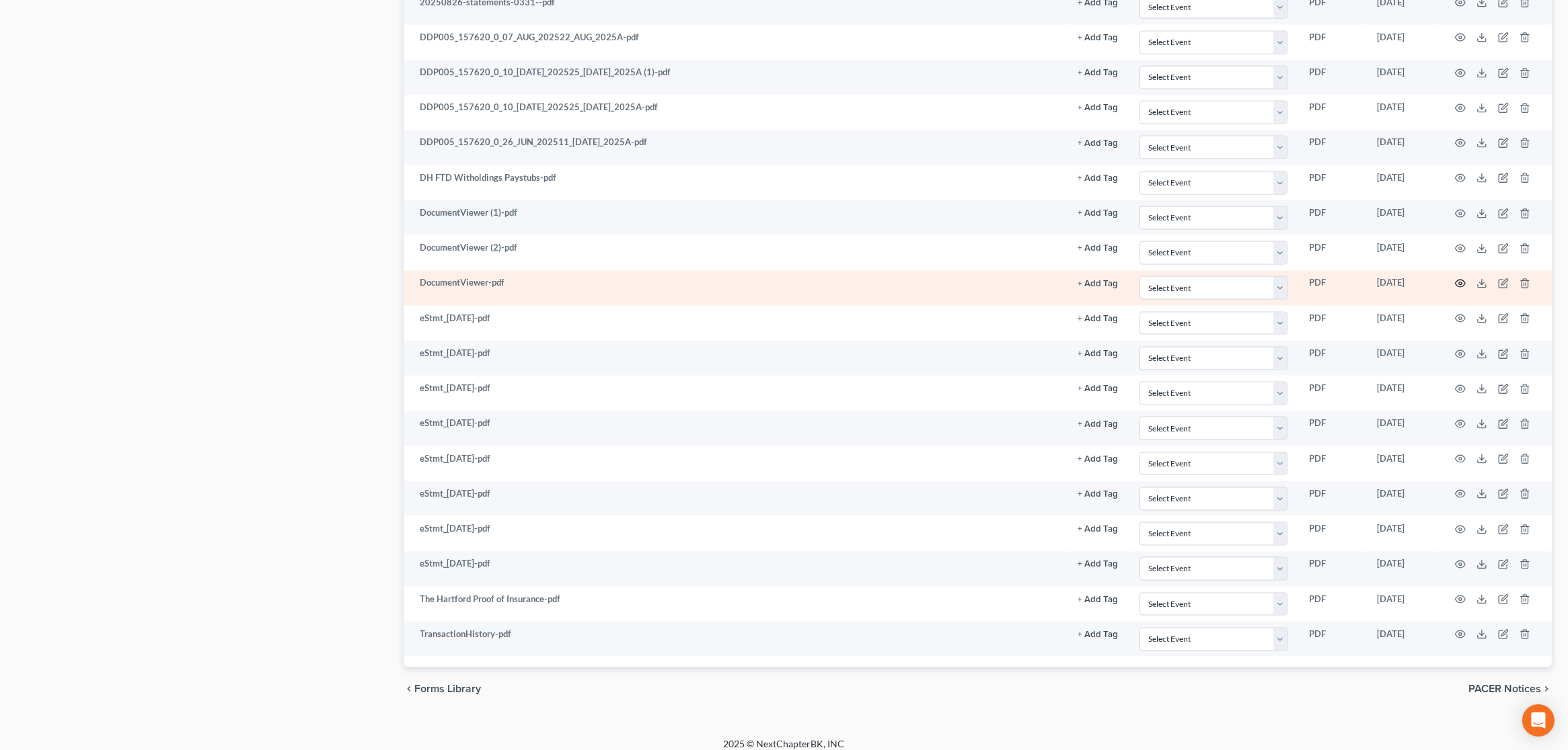
click at [1459, 278] on icon "button" at bounding box center [1460, 284] width 11 height 11
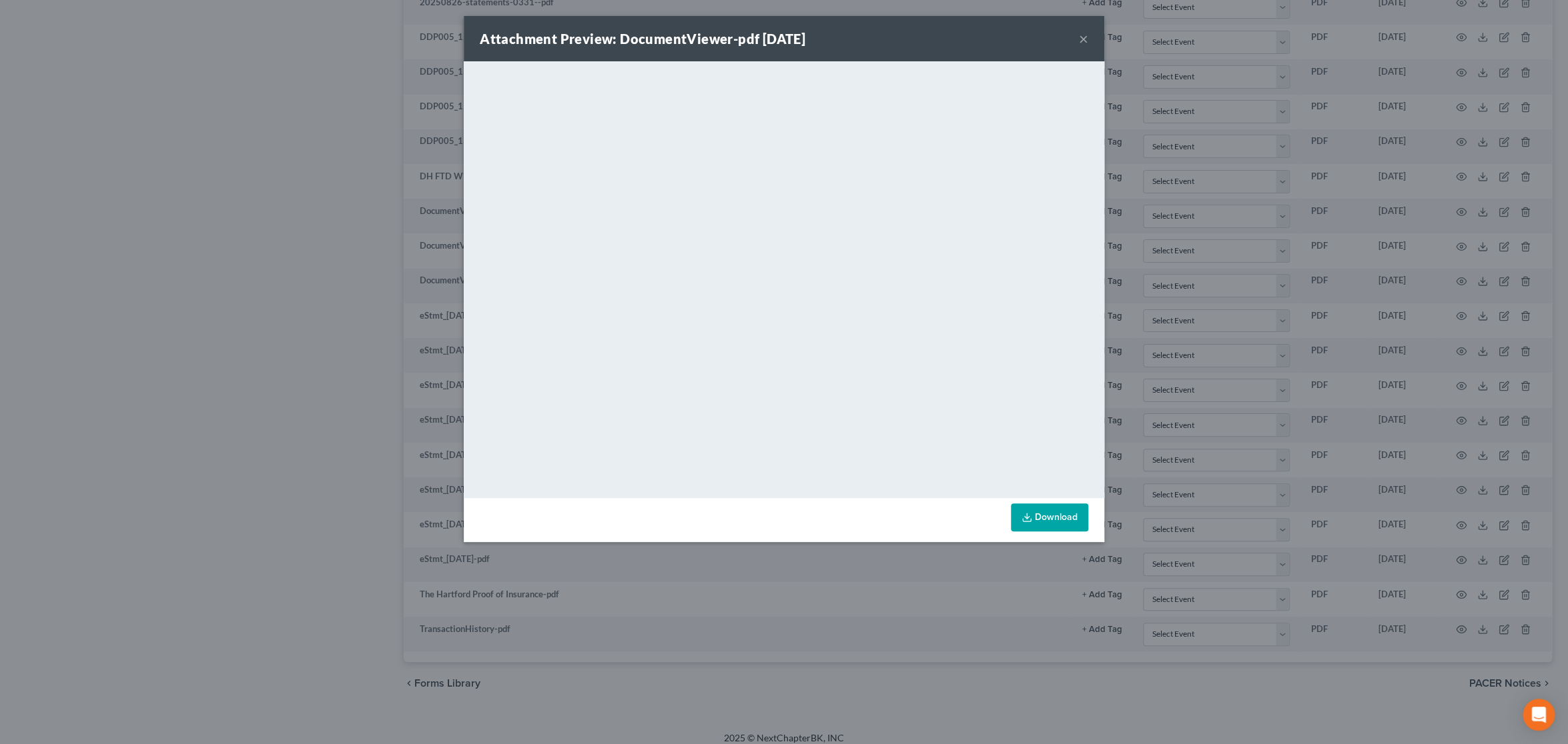
click at [1034, 522] on link "Download" at bounding box center [1049, 517] width 78 height 28
click at [1082, 35] on button "×" at bounding box center [1084, 39] width 9 height 16
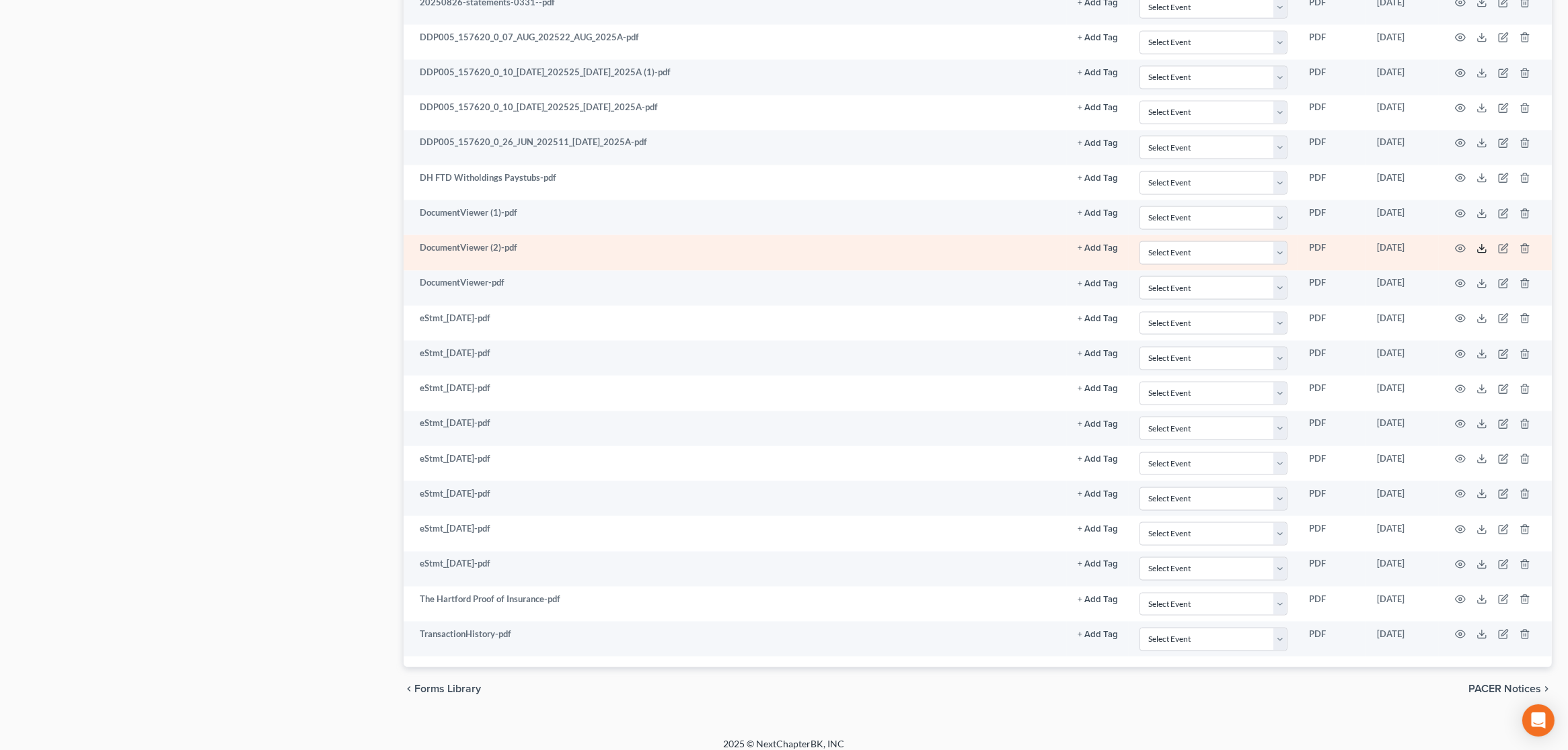
click at [1484, 244] on icon at bounding box center [1482, 249] width 11 height 11
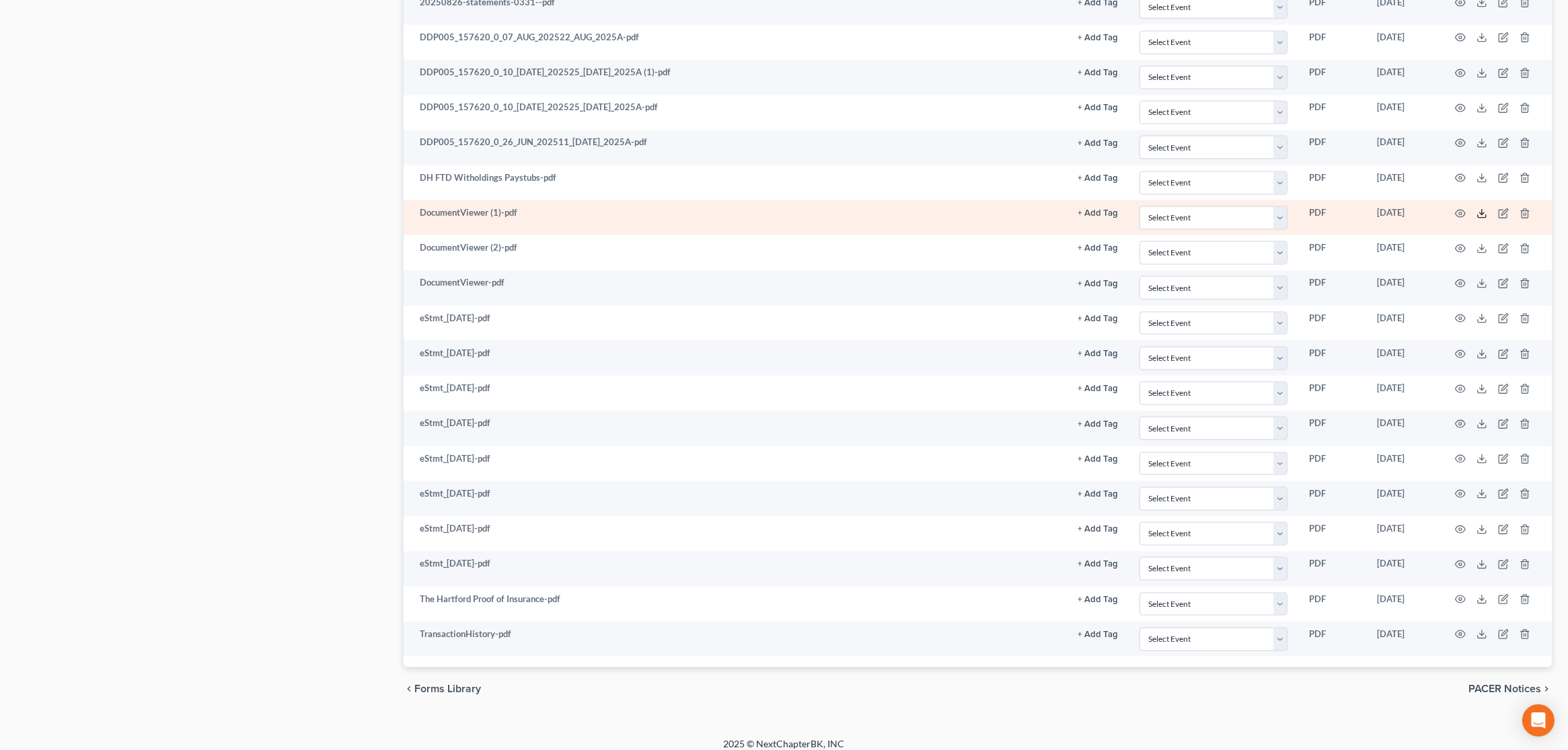
click at [1482, 215] on icon at bounding box center [1482, 216] width 8 height 3
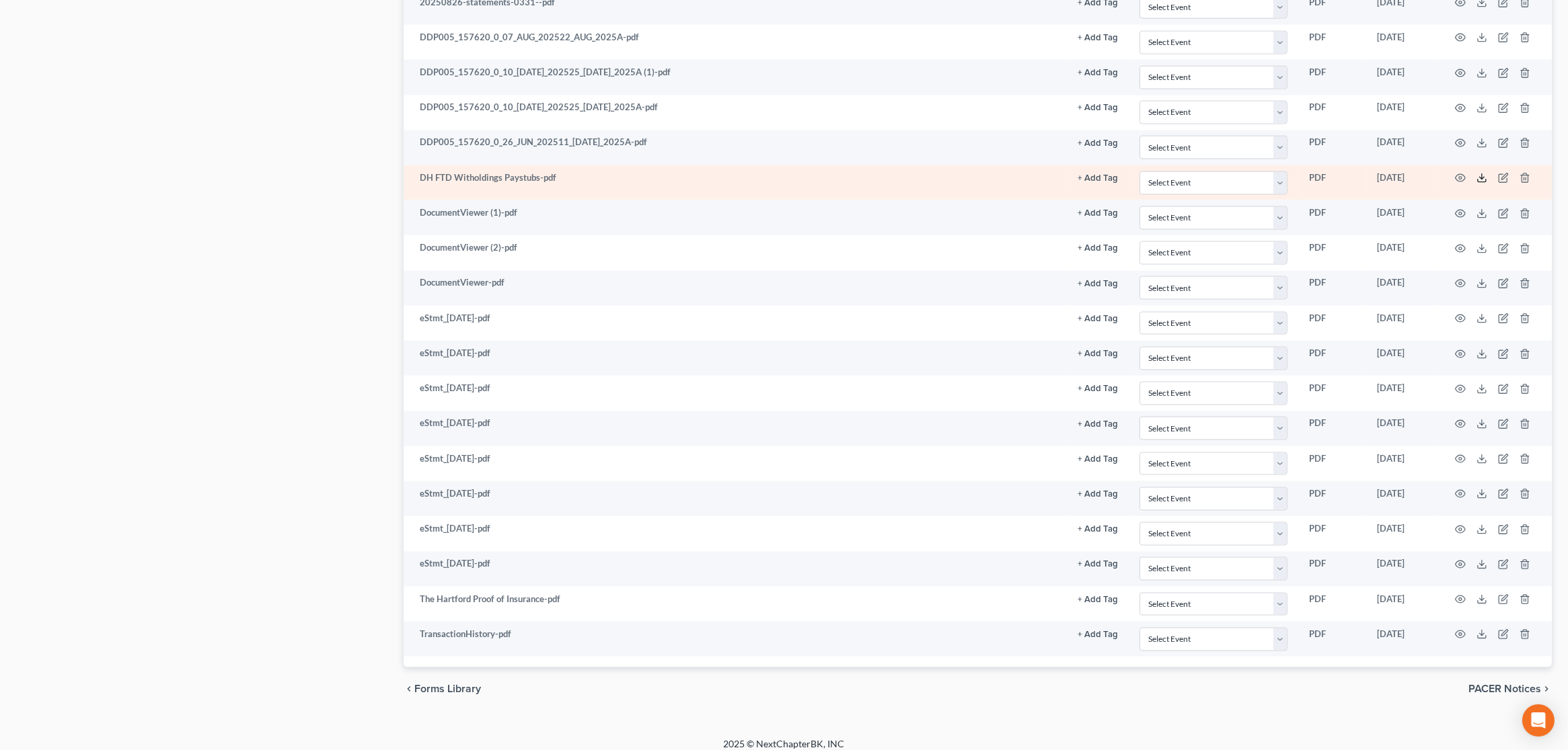
click at [1481, 173] on icon at bounding box center [1482, 178] width 11 height 11
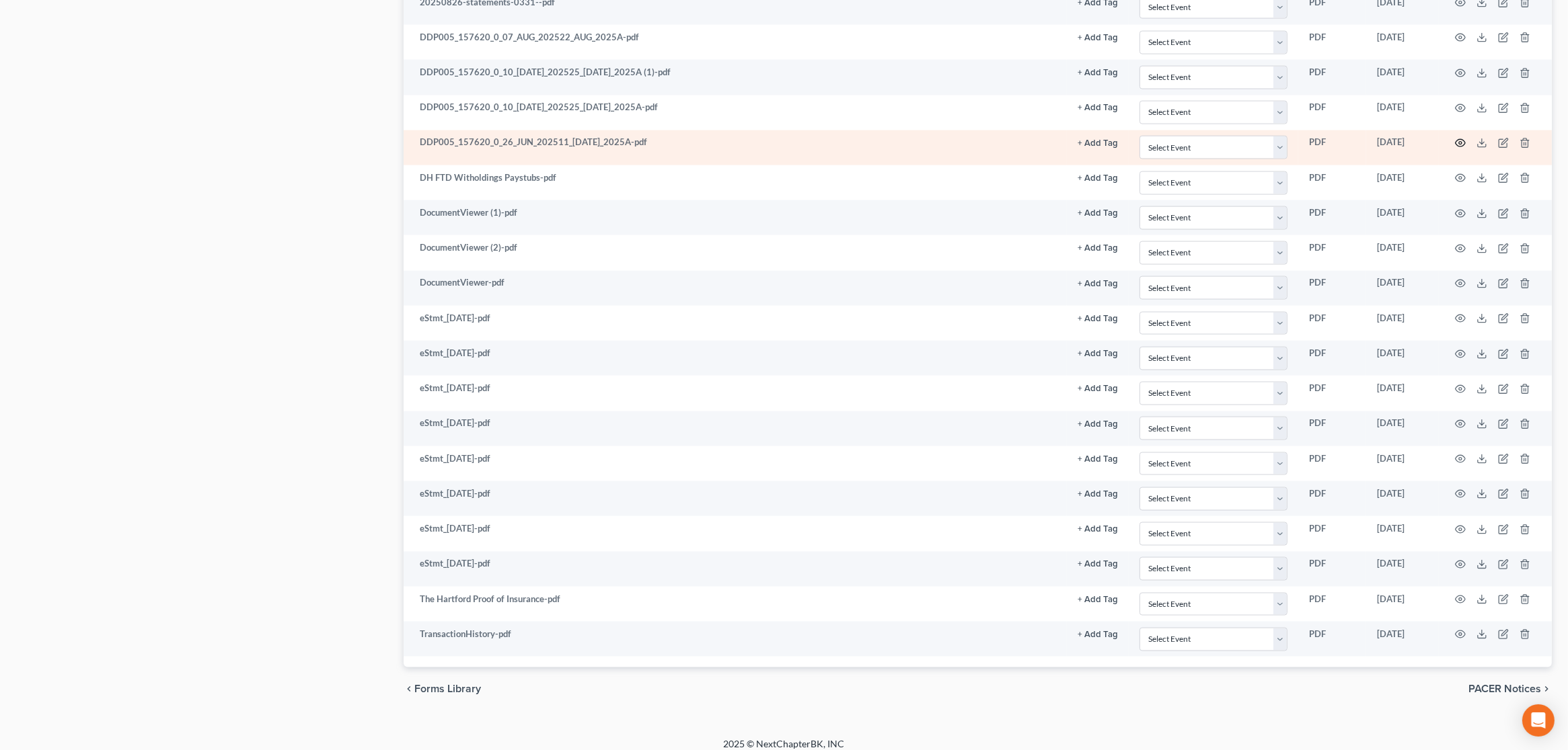
click at [1459, 138] on icon "button" at bounding box center [1460, 143] width 11 height 11
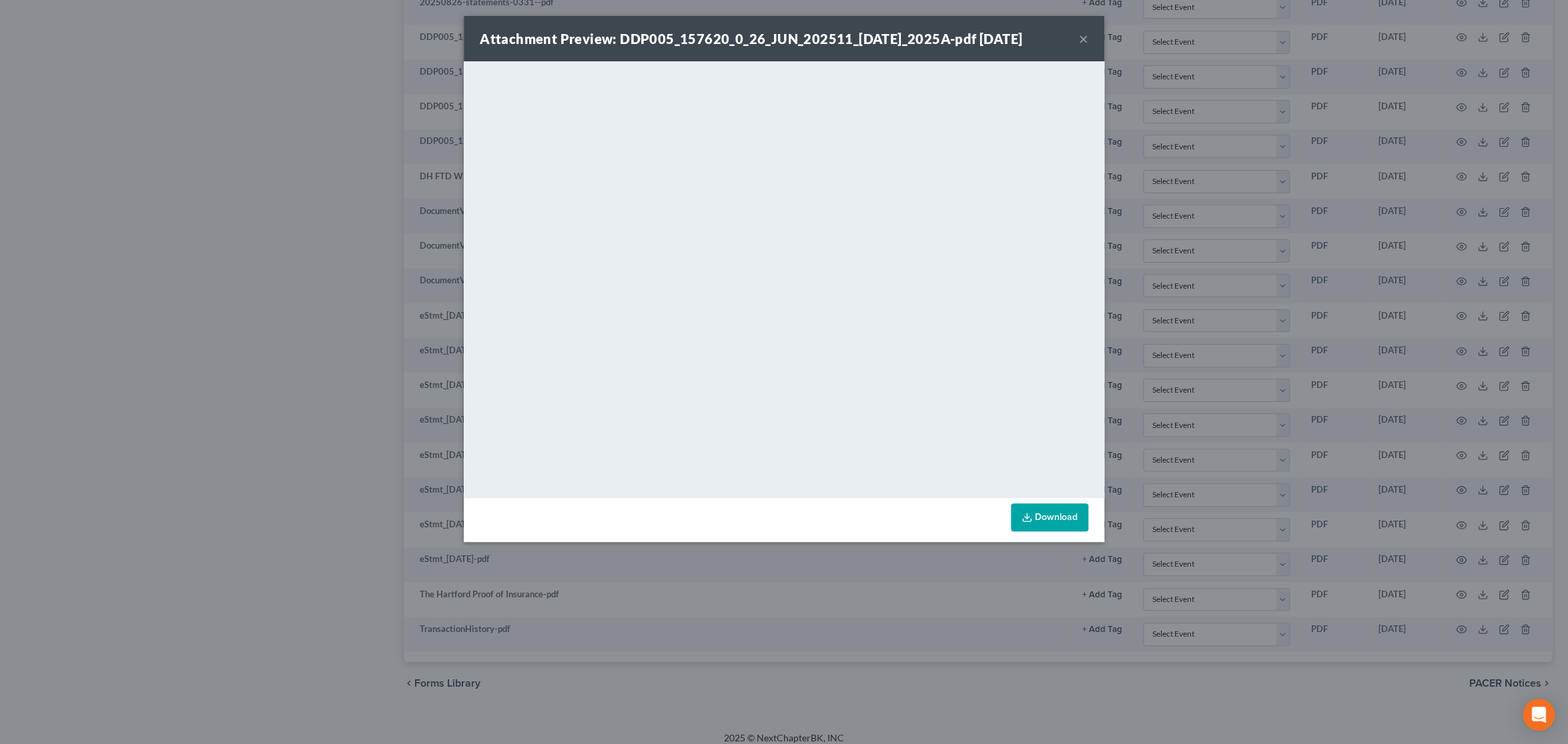
click at [1082, 36] on button "×" at bounding box center [1084, 39] width 9 height 16
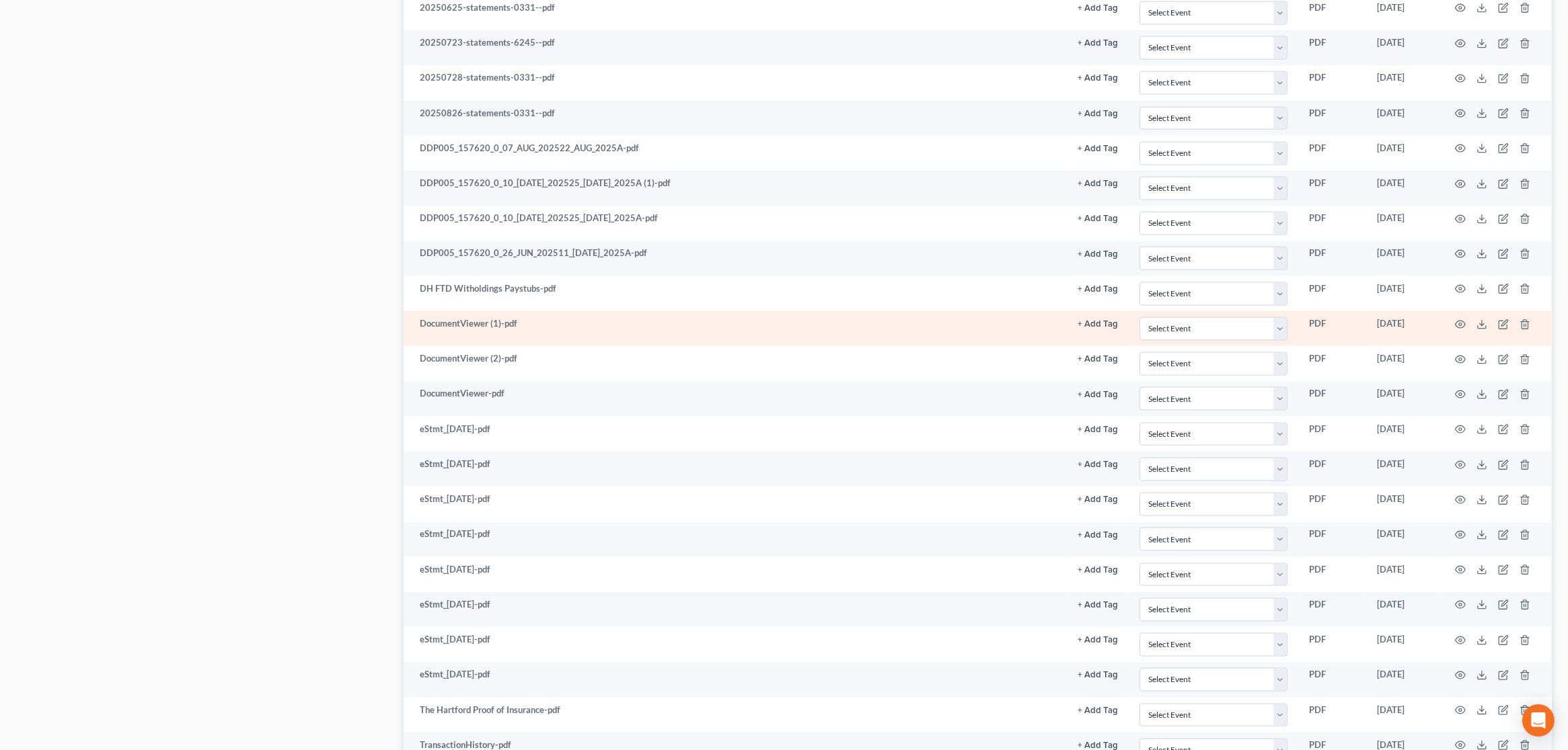
scroll to position [3051, 0]
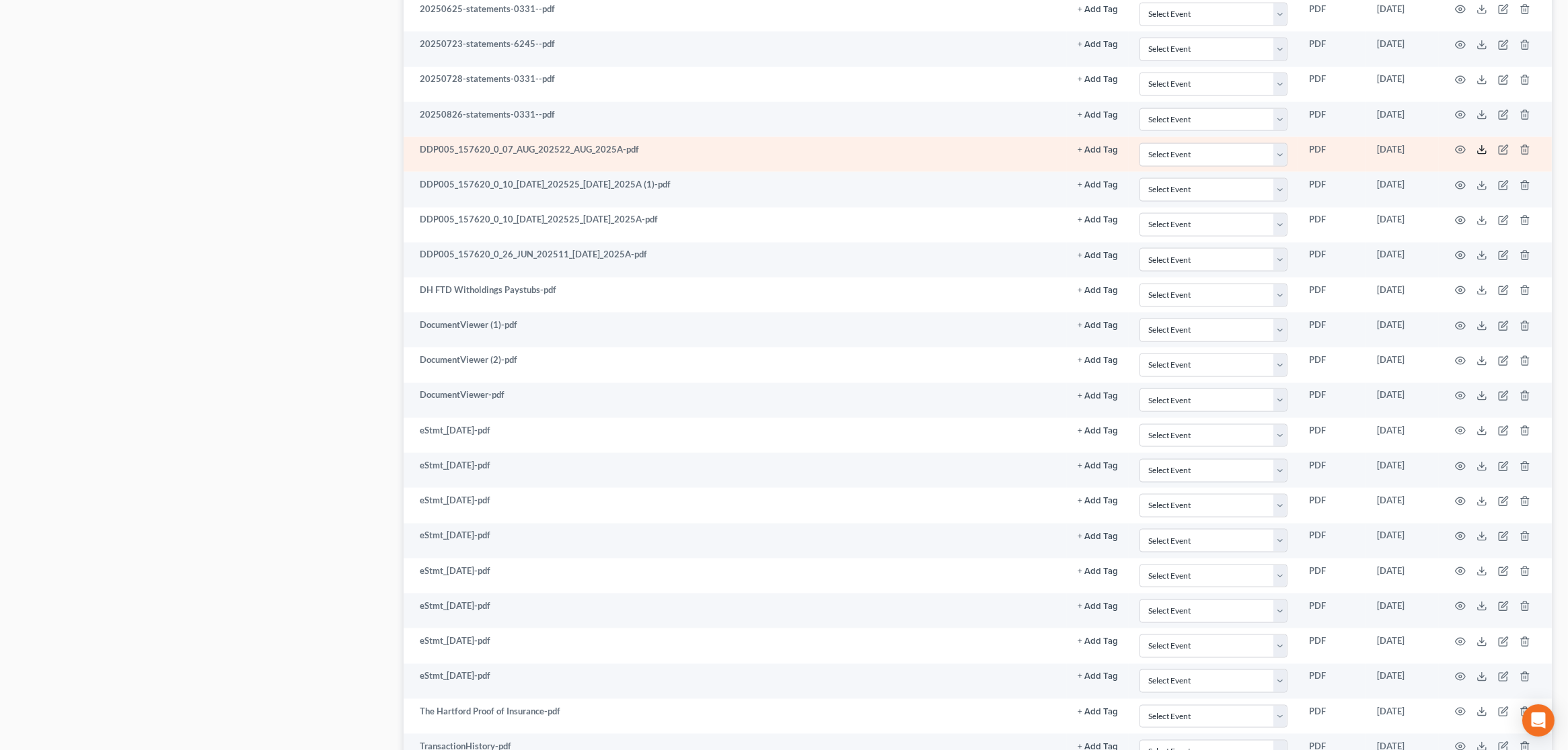
click at [1482, 146] on line at bounding box center [1482, 149] width 0 height 6
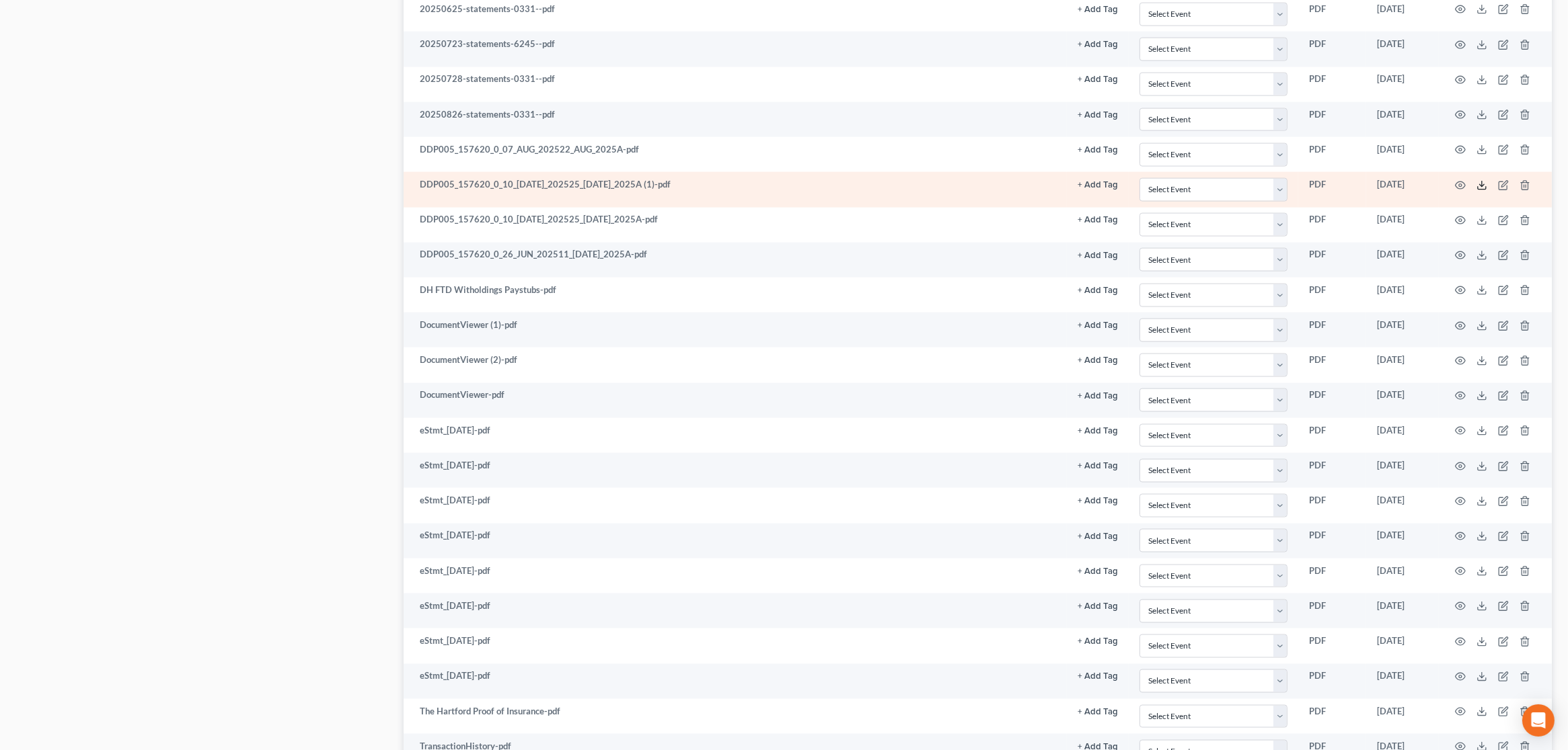
click at [1482, 180] on icon at bounding box center [1482, 186] width 11 height 11
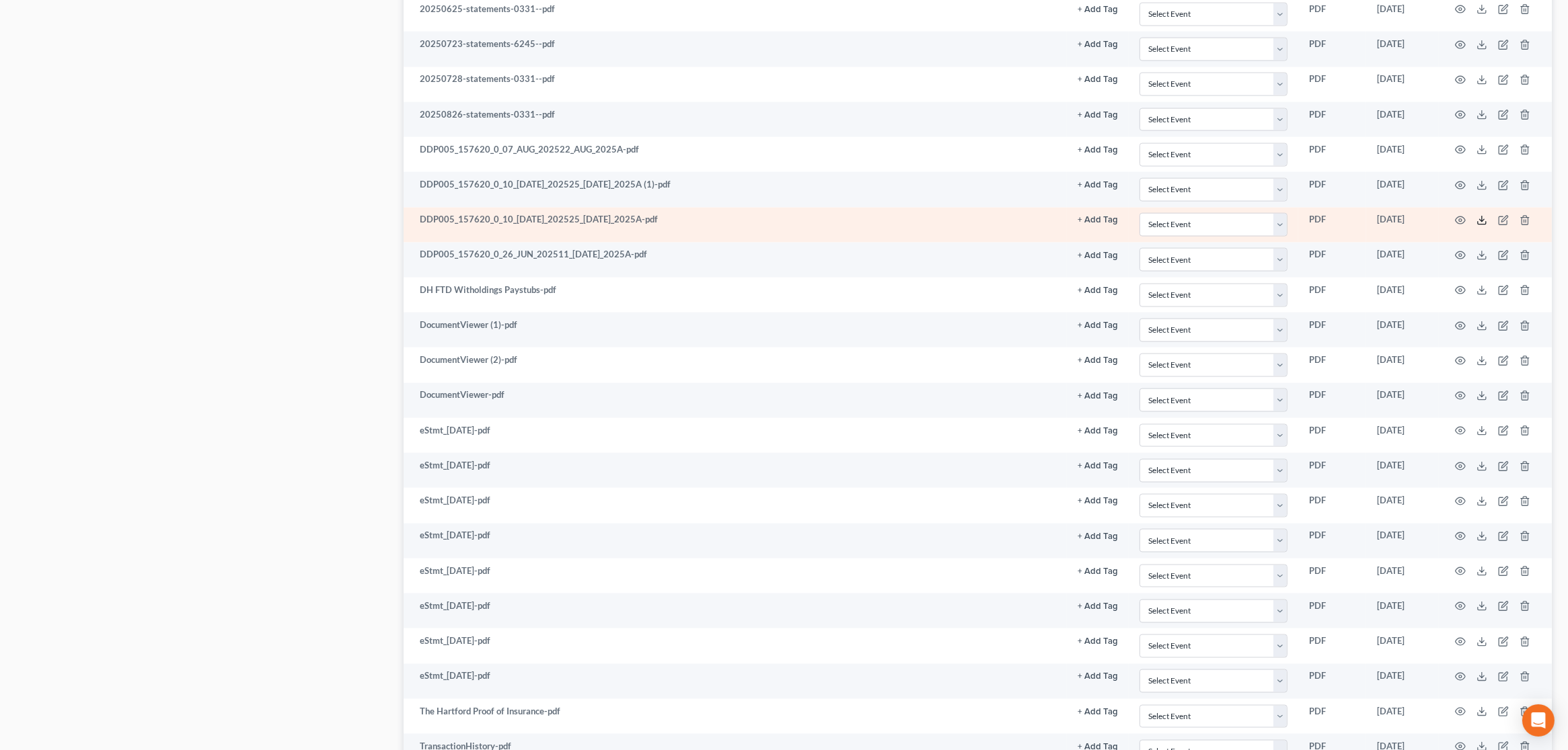
click at [1480, 215] on icon at bounding box center [1482, 221] width 11 height 11
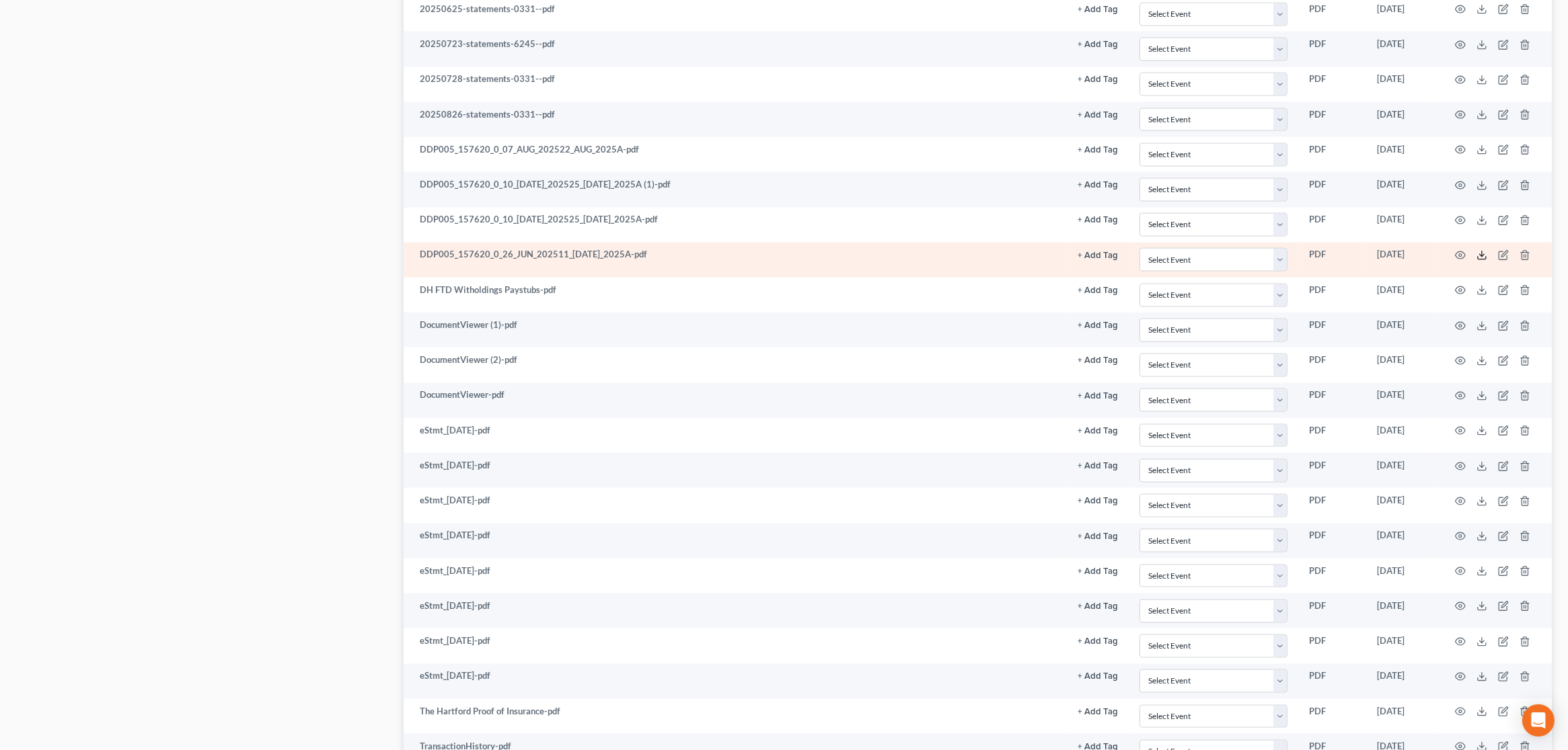
click at [1479, 250] on icon at bounding box center [1482, 256] width 11 height 11
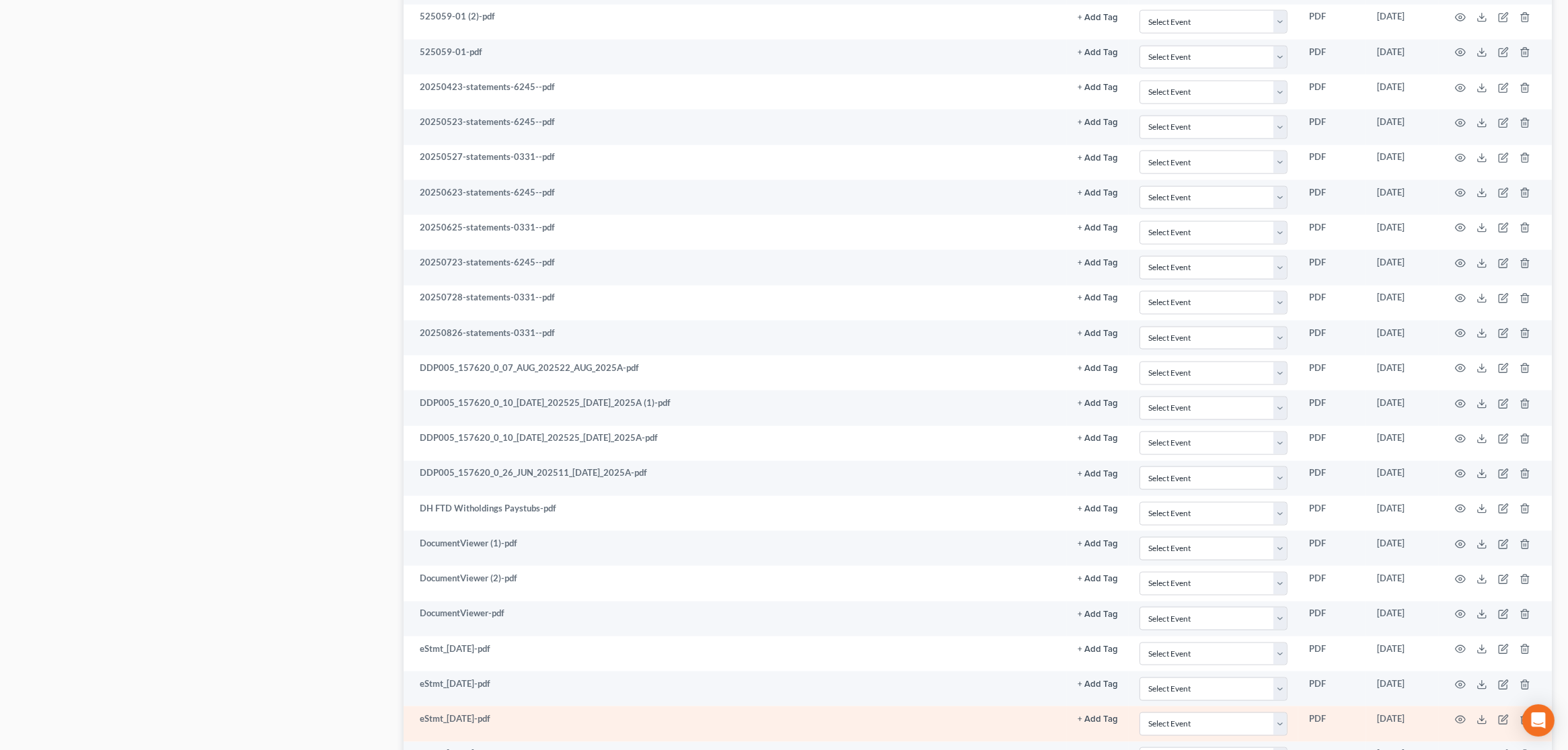
scroll to position [2828, 0]
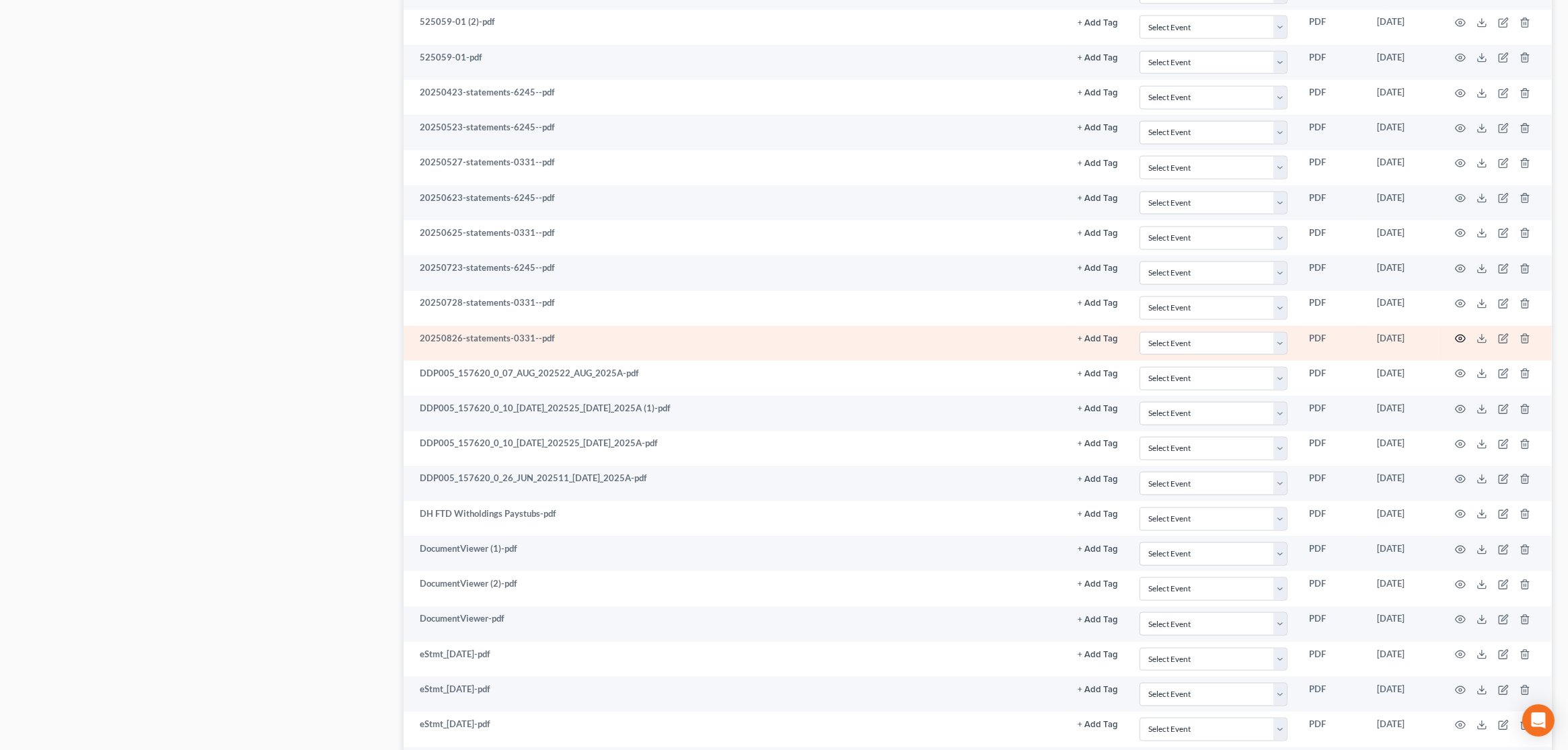
click at [1463, 334] on icon "button" at bounding box center [1460, 339] width 11 height 11
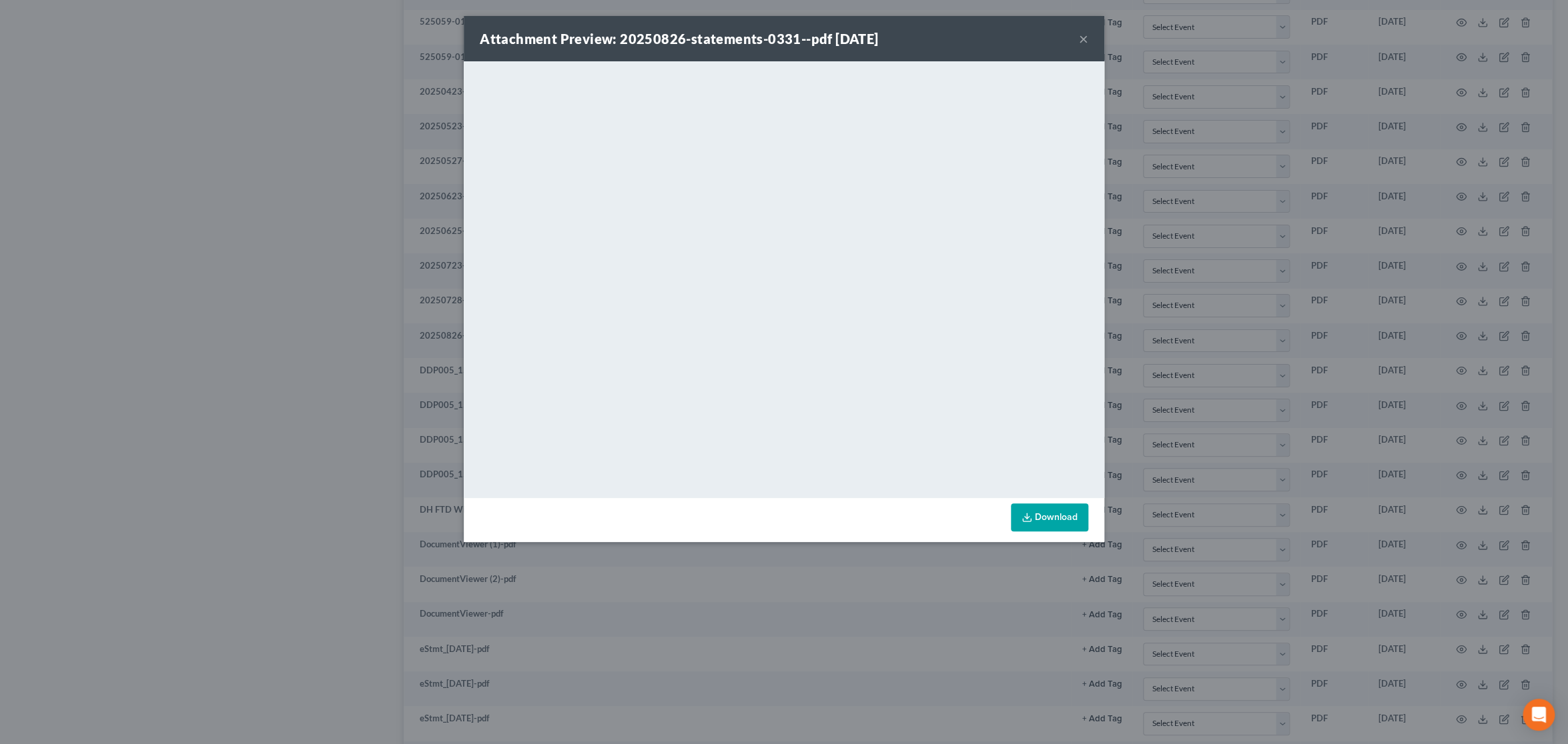
click at [1084, 38] on button "×" at bounding box center [1084, 39] width 9 height 16
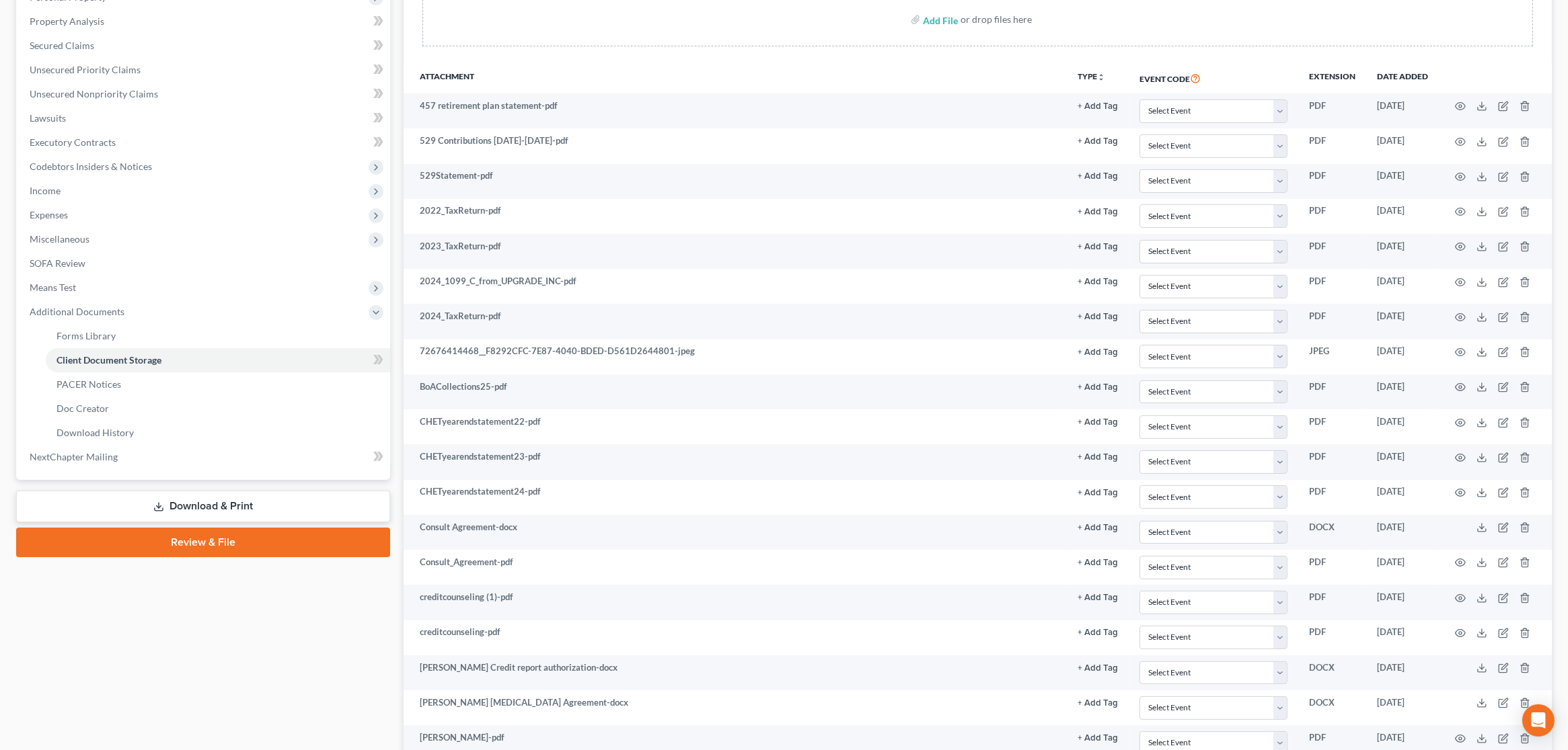
scroll to position [0, 0]
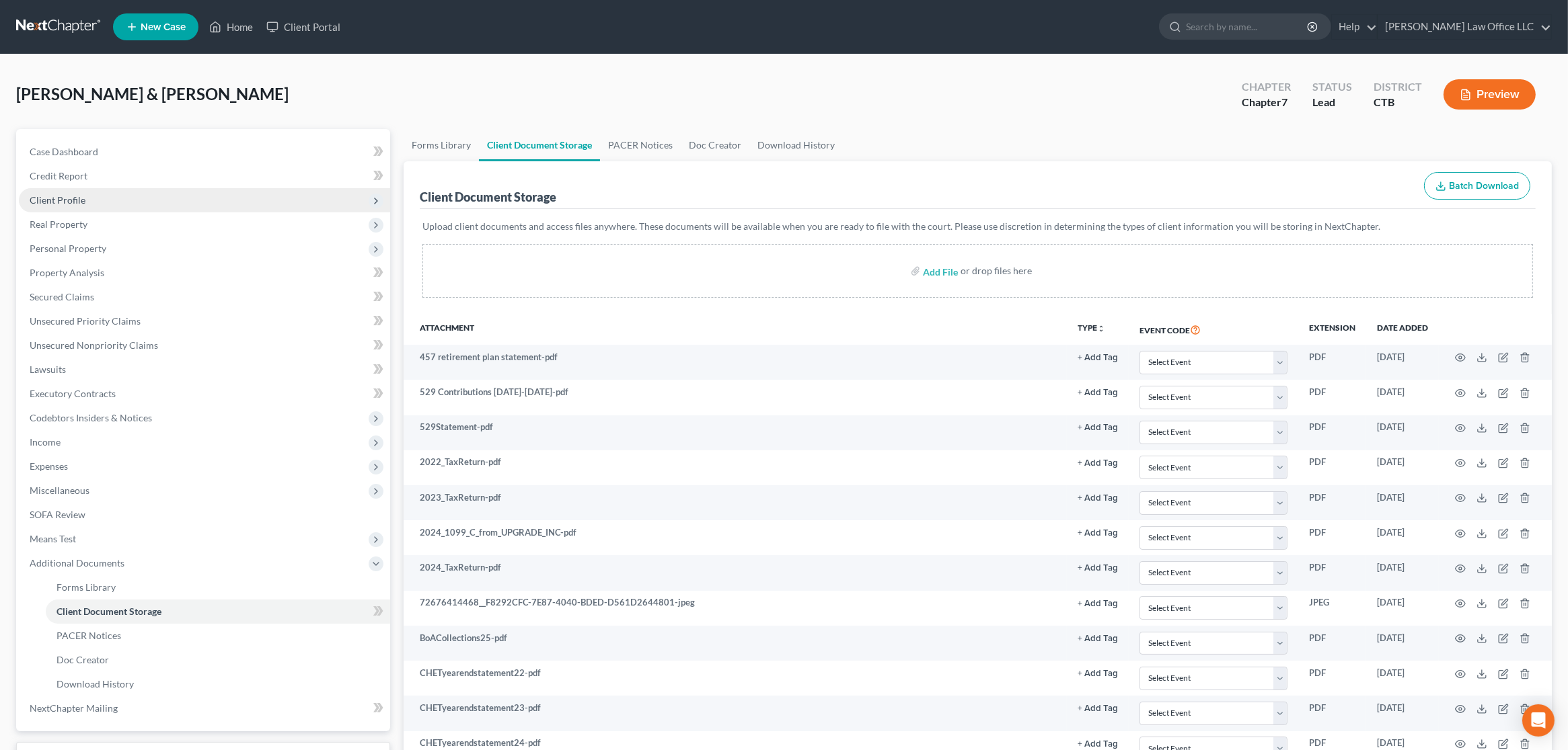
click at [136, 197] on span "Client Profile" at bounding box center [204, 200] width 372 height 24
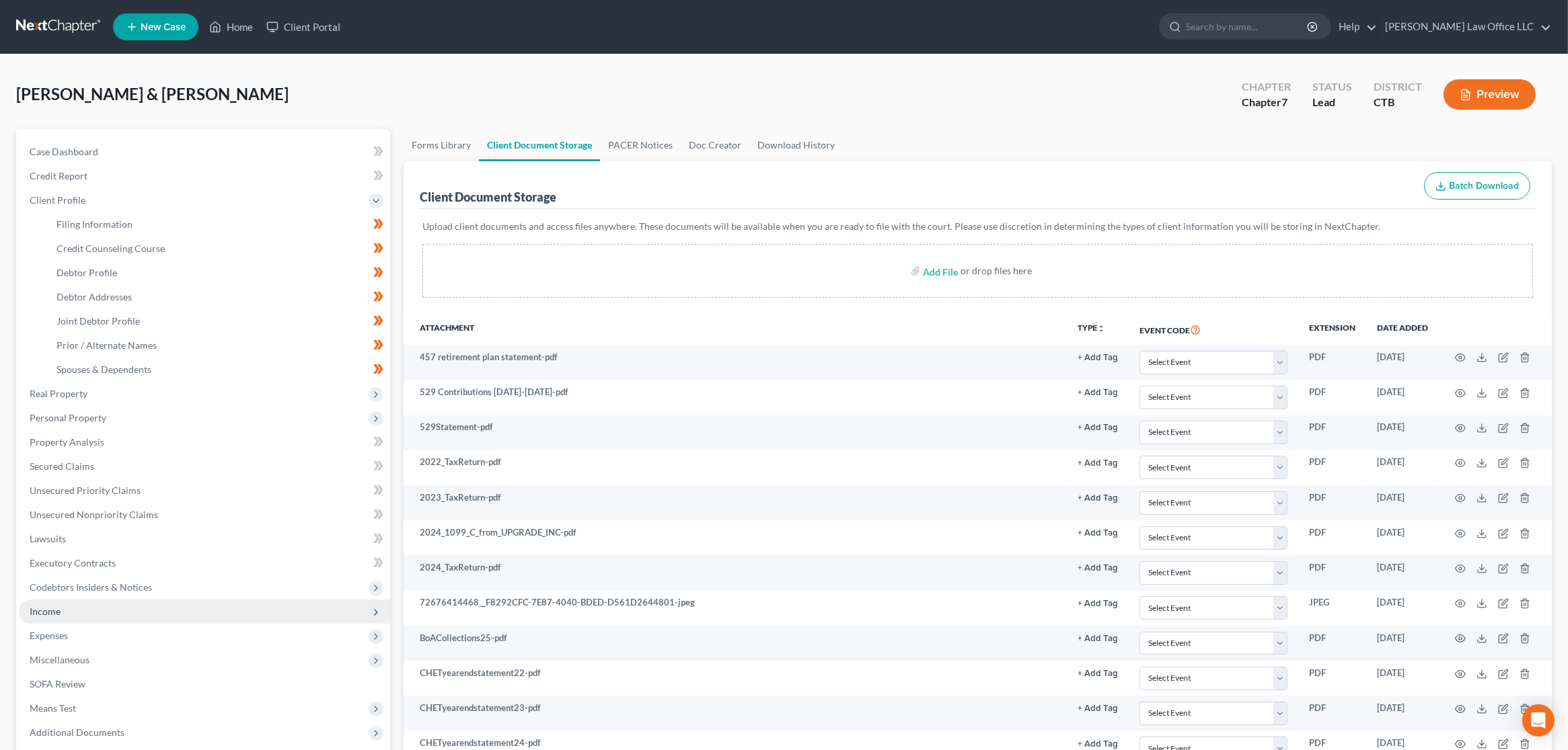
click at [114, 614] on span "Income" at bounding box center [204, 611] width 372 height 24
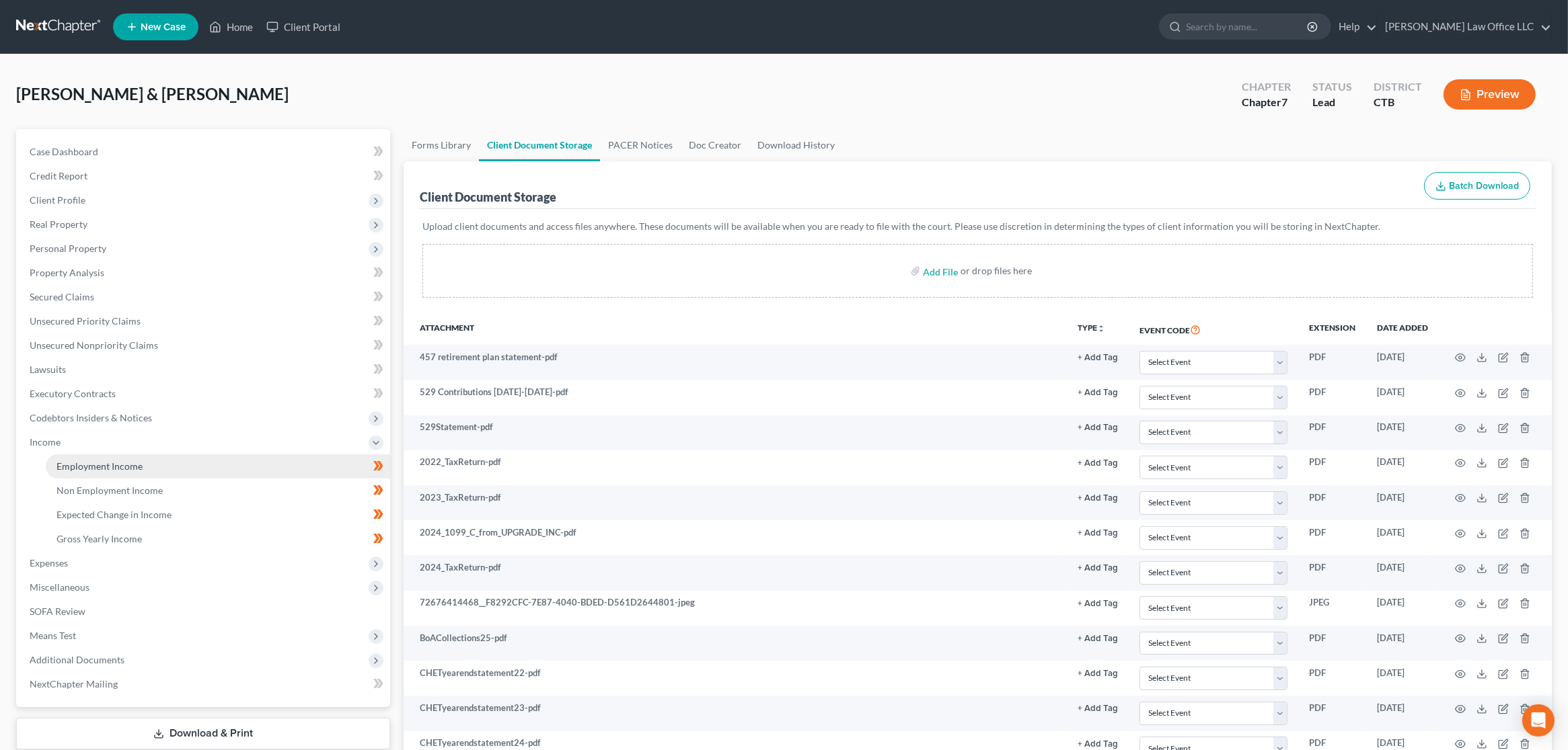
click at [136, 470] on span "Employment Income" at bounding box center [99, 466] width 86 height 11
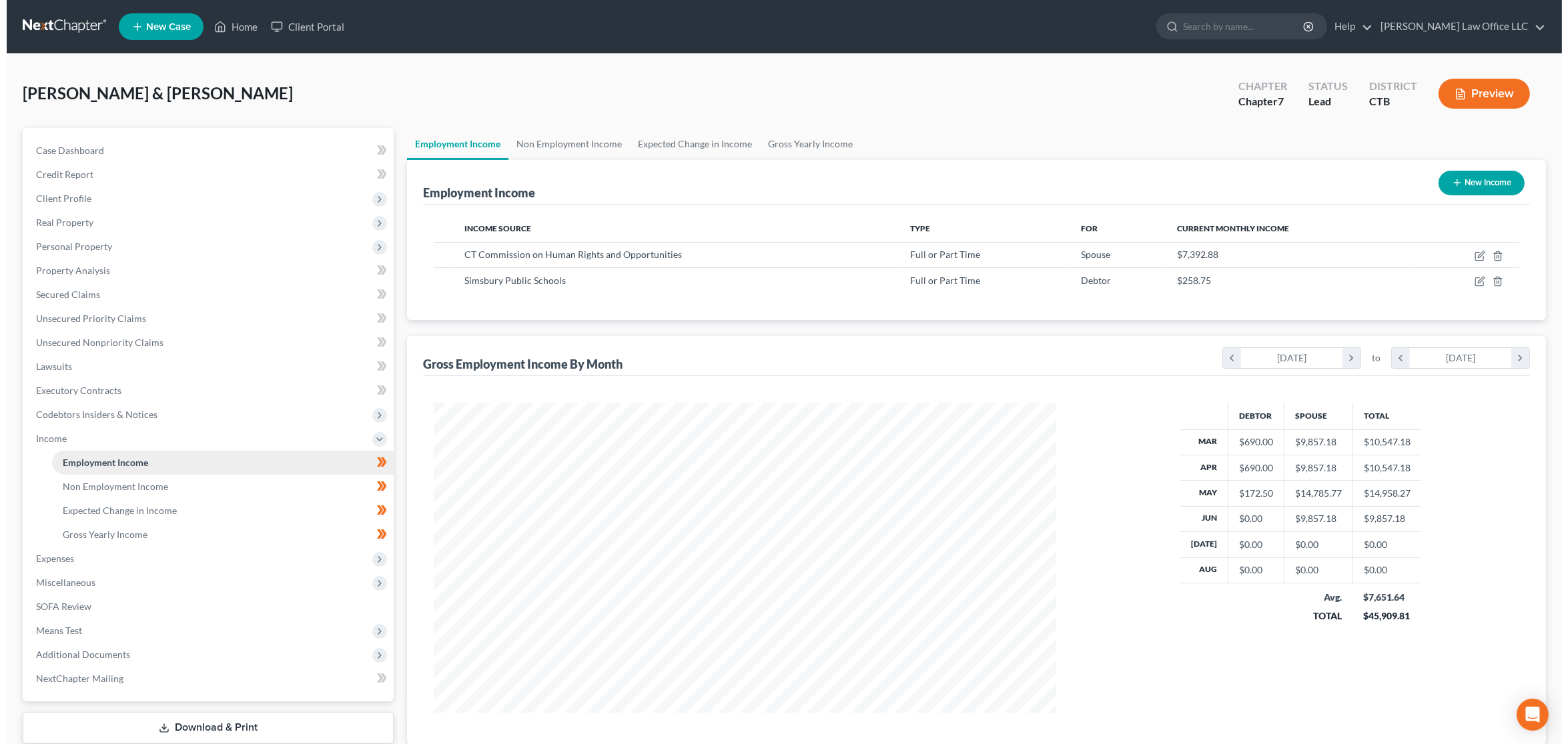
scroll to position [311, 649]
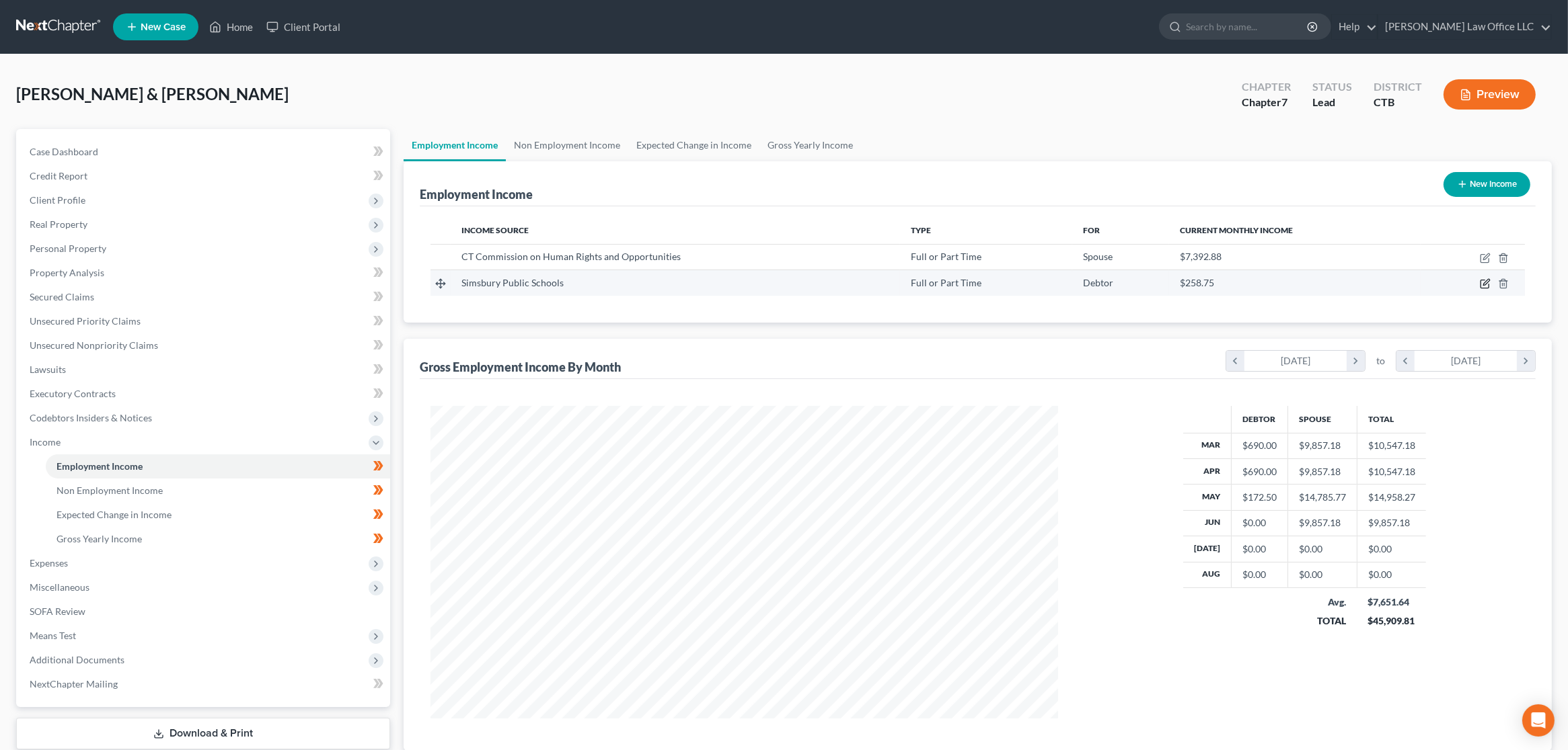
click at [1484, 285] on icon "button" at bounding box center [1485, 284] width 11 height 11
select select "0"
select select "6"
select select "2"
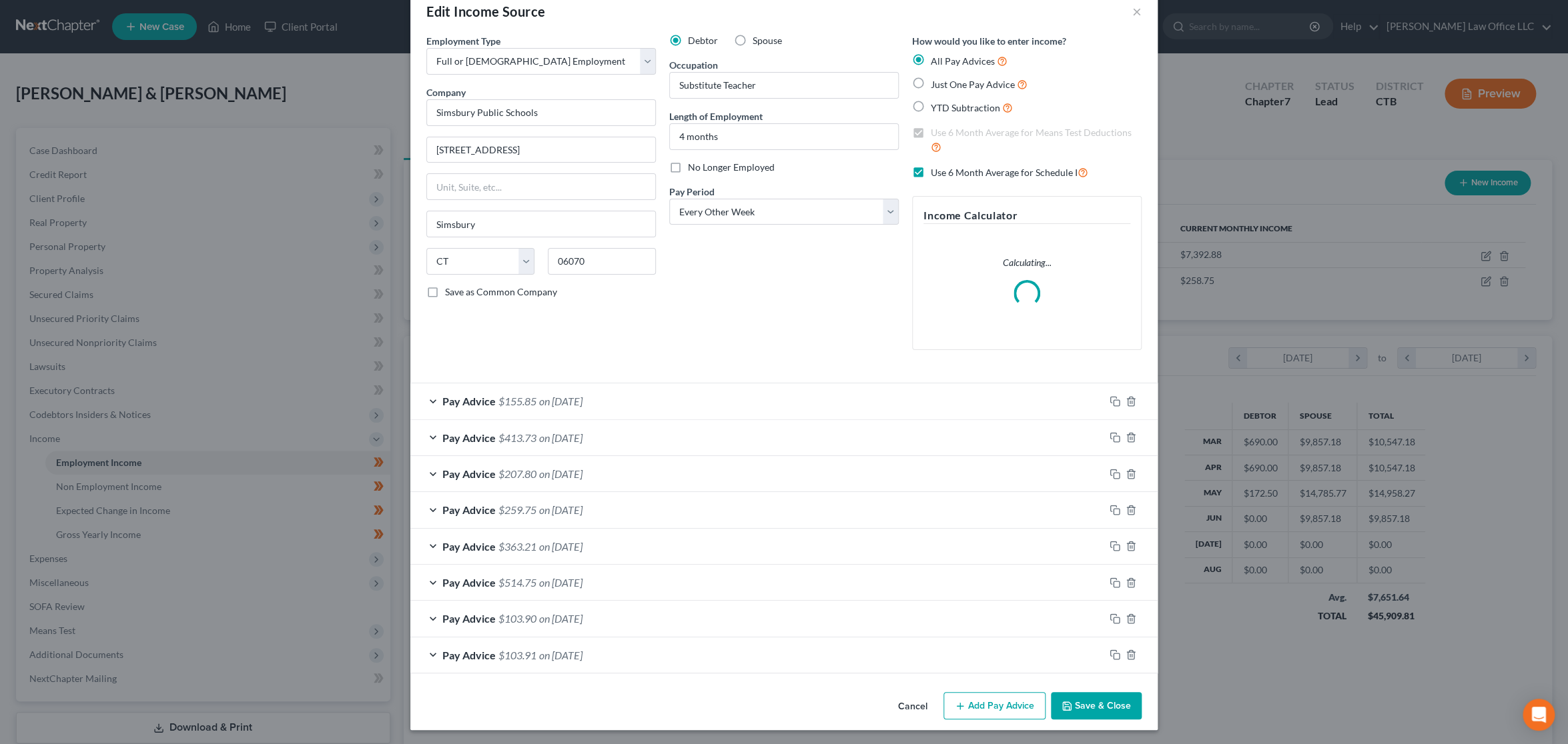
scroll to position [29, 0]
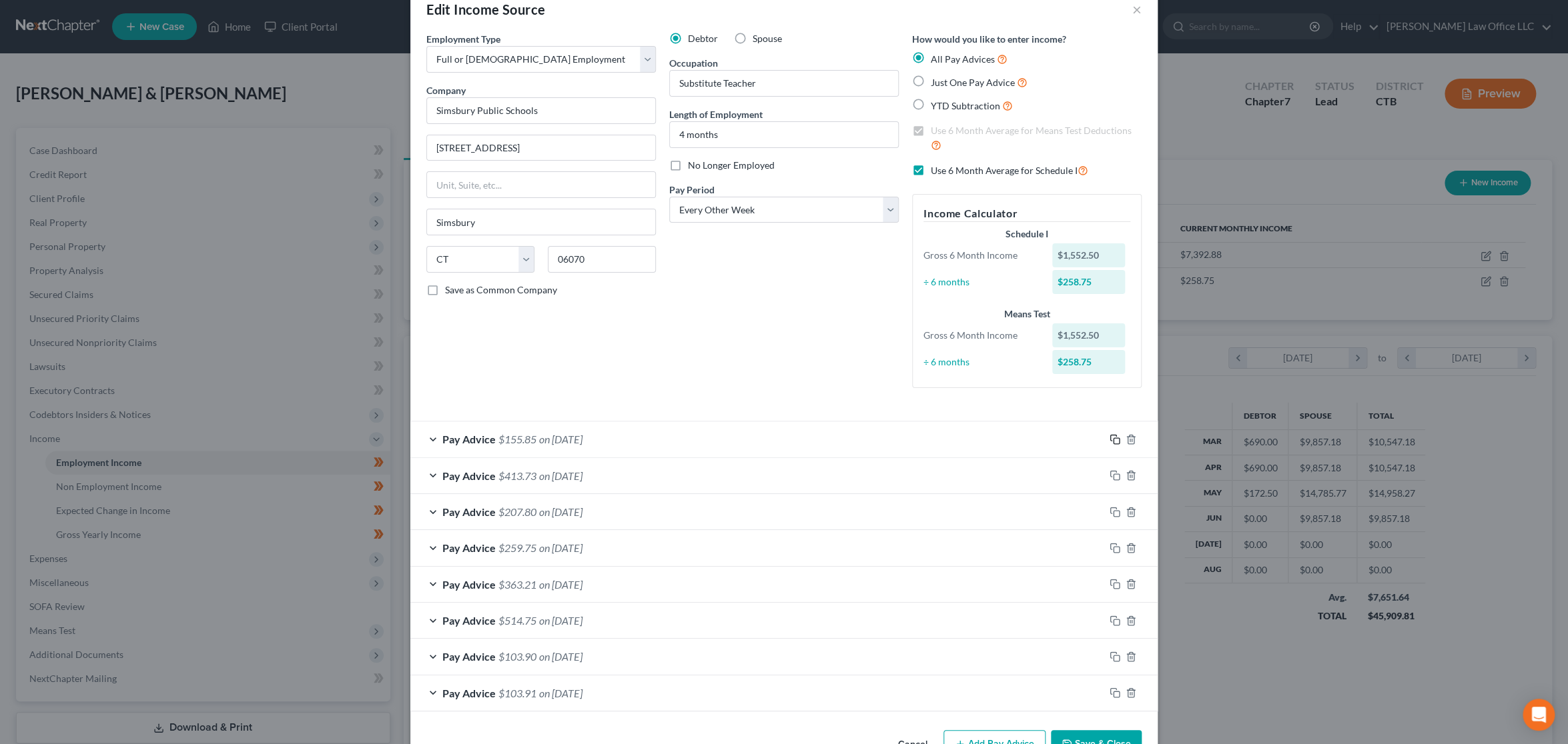
click at [1114, 443] on rect "button" at bounding box center [1116, 441] width 6 height 6
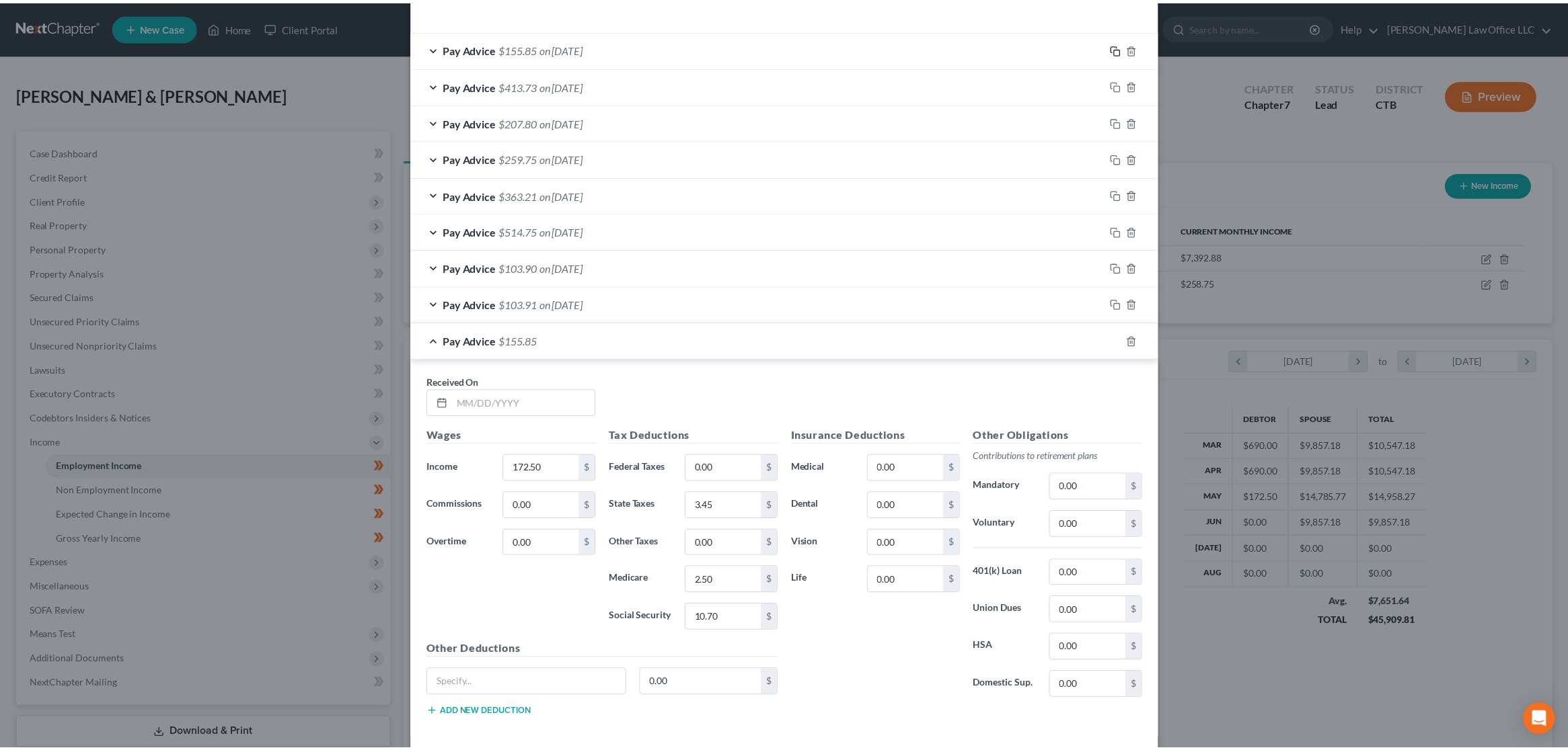
scroll to position [478, 0]
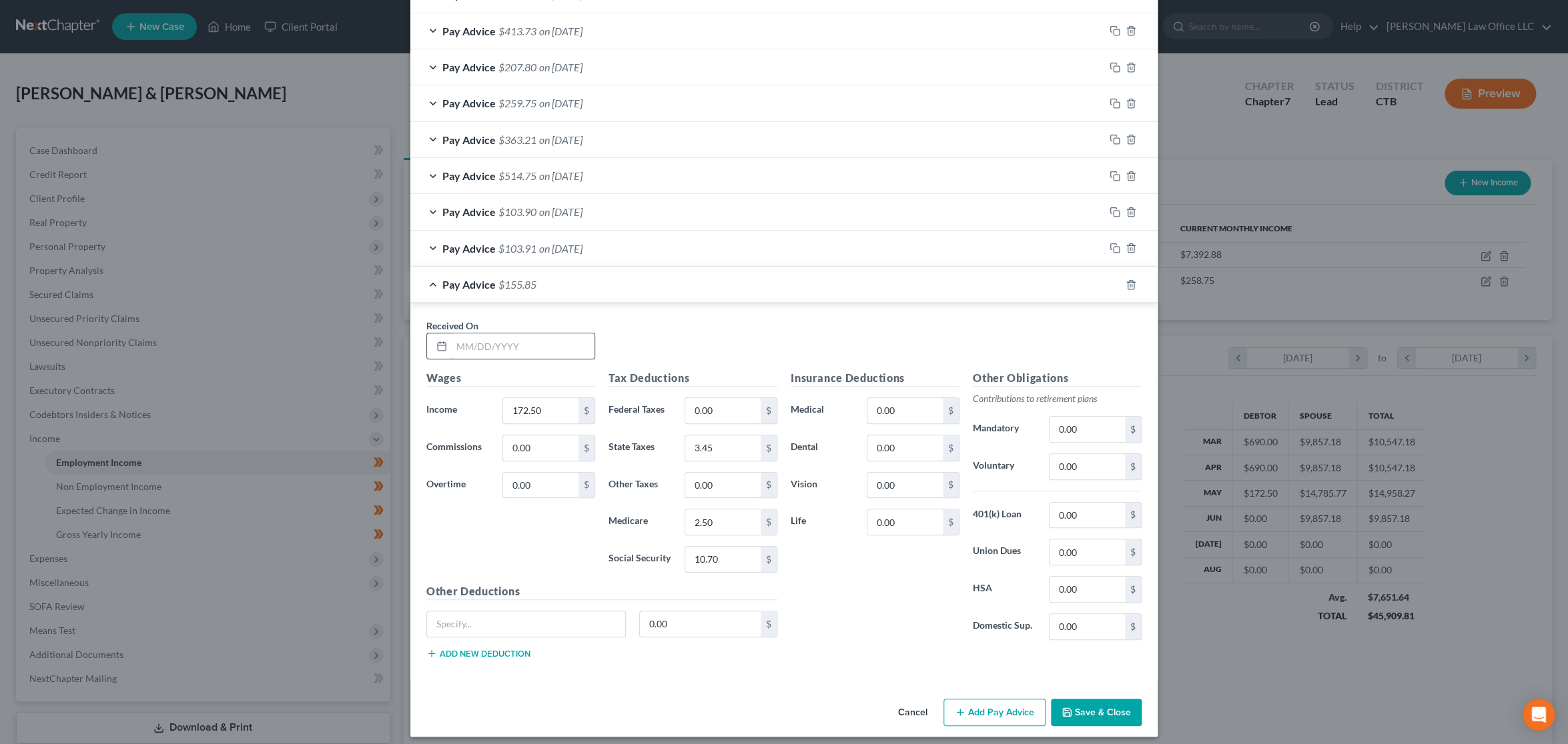
click at [537, 334] on input "text" at bounding box center [523, 346] width 143 height 26
type input "[DATE]"
click at [1095, 705] on button "Save & Close" at bounding box center [1096, 712] width 90 height 28
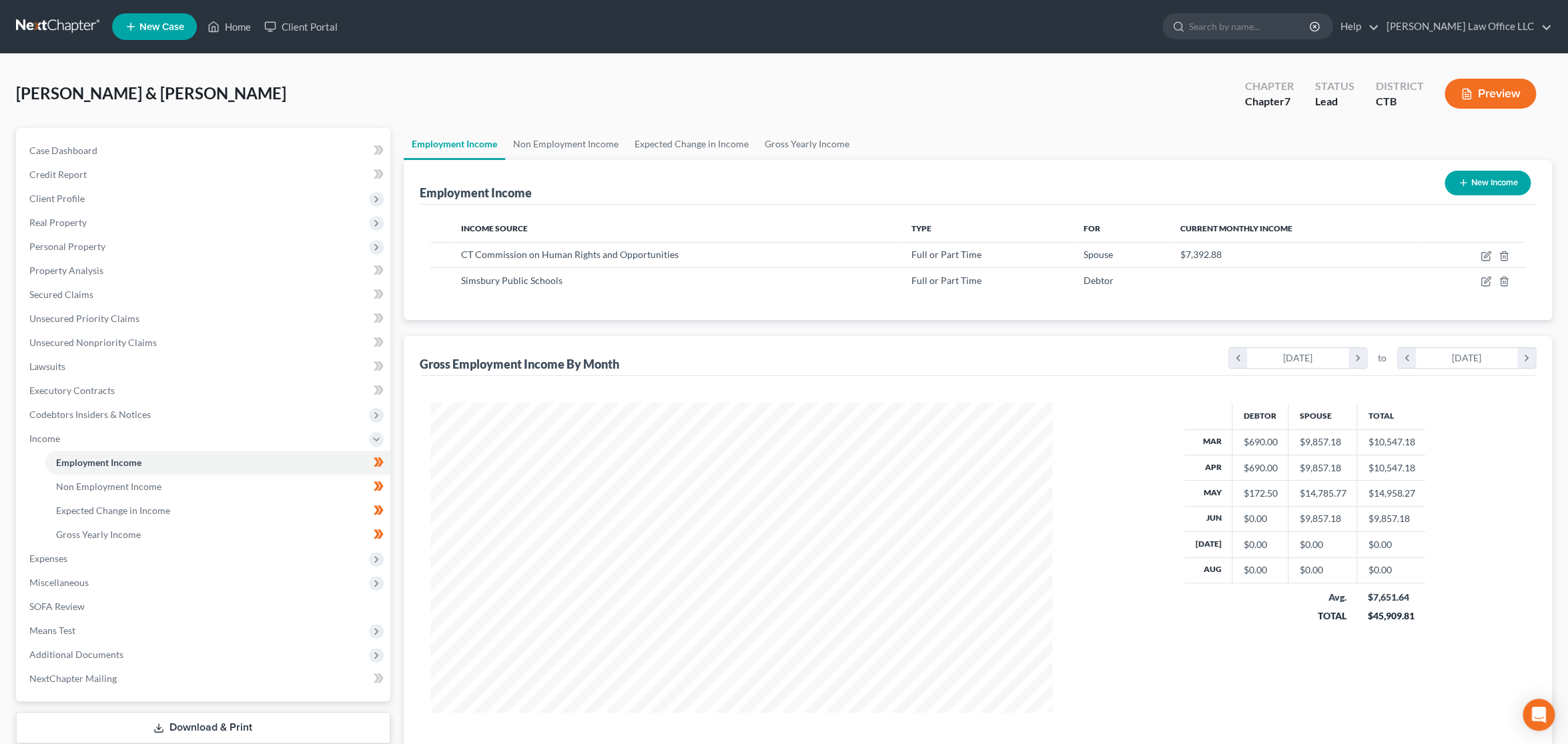
scroll to position [666536, 666487]
click at [597, 282] on div "Simsbury Public Schools" at bounding box center [670, 281] width 425 height 14
click at [1475, 279] on icon "button" at bounding box center [1473, 282] width 11 height 11
select select "0"
select select "6"
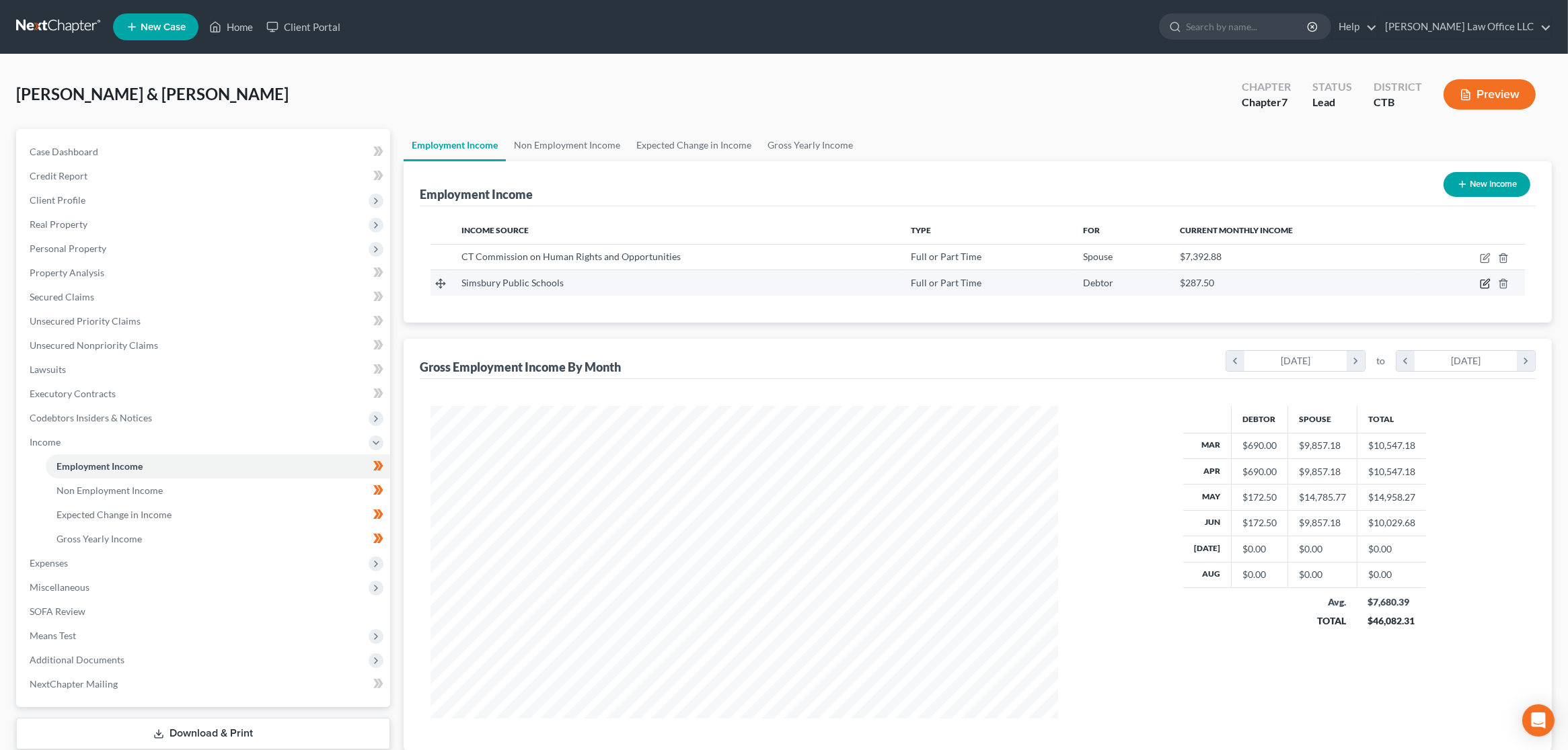
select select "2"
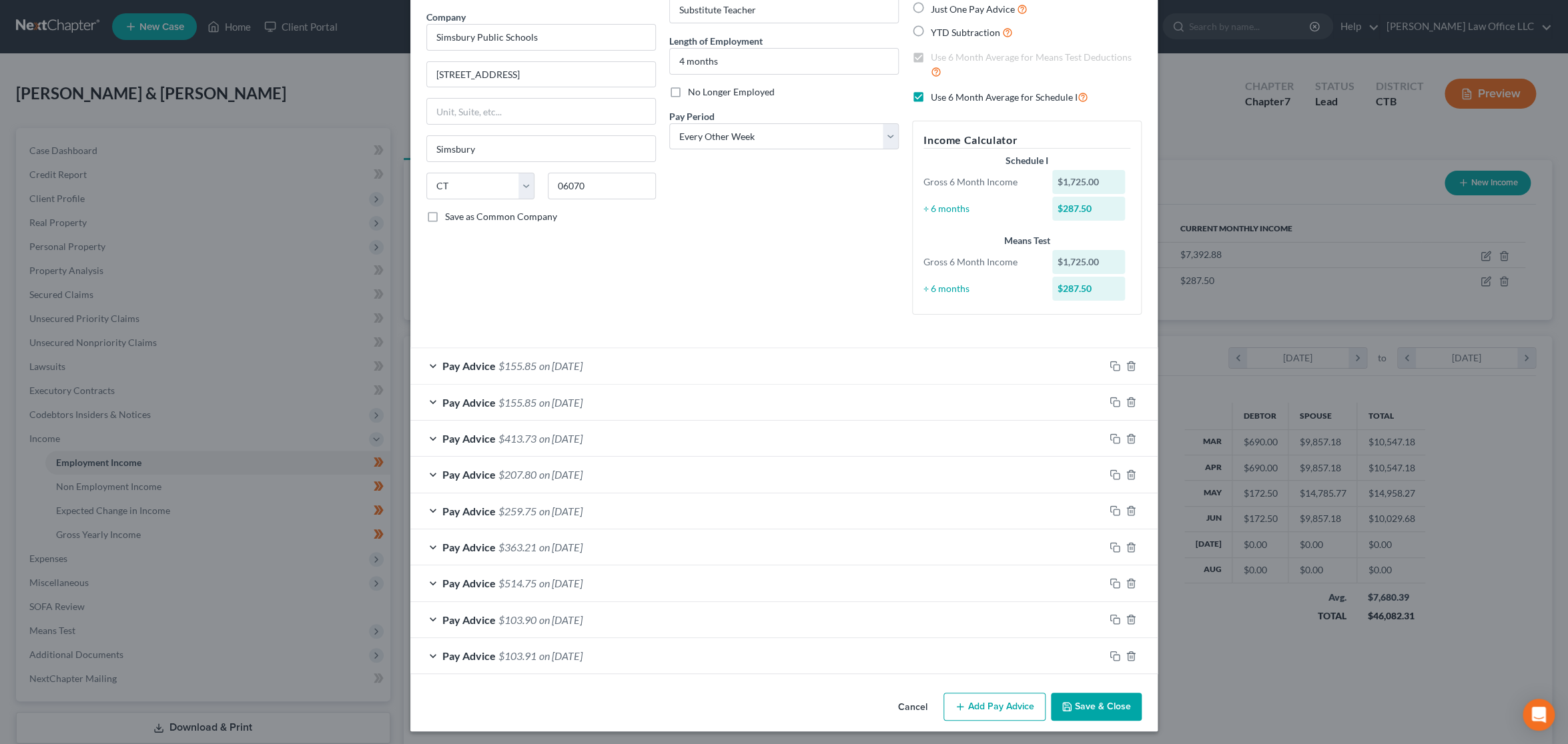
scroll to position [105, 0]
click at [1110, 364] on icon "button" at bounding box center [1113, 362] width 6 height 6
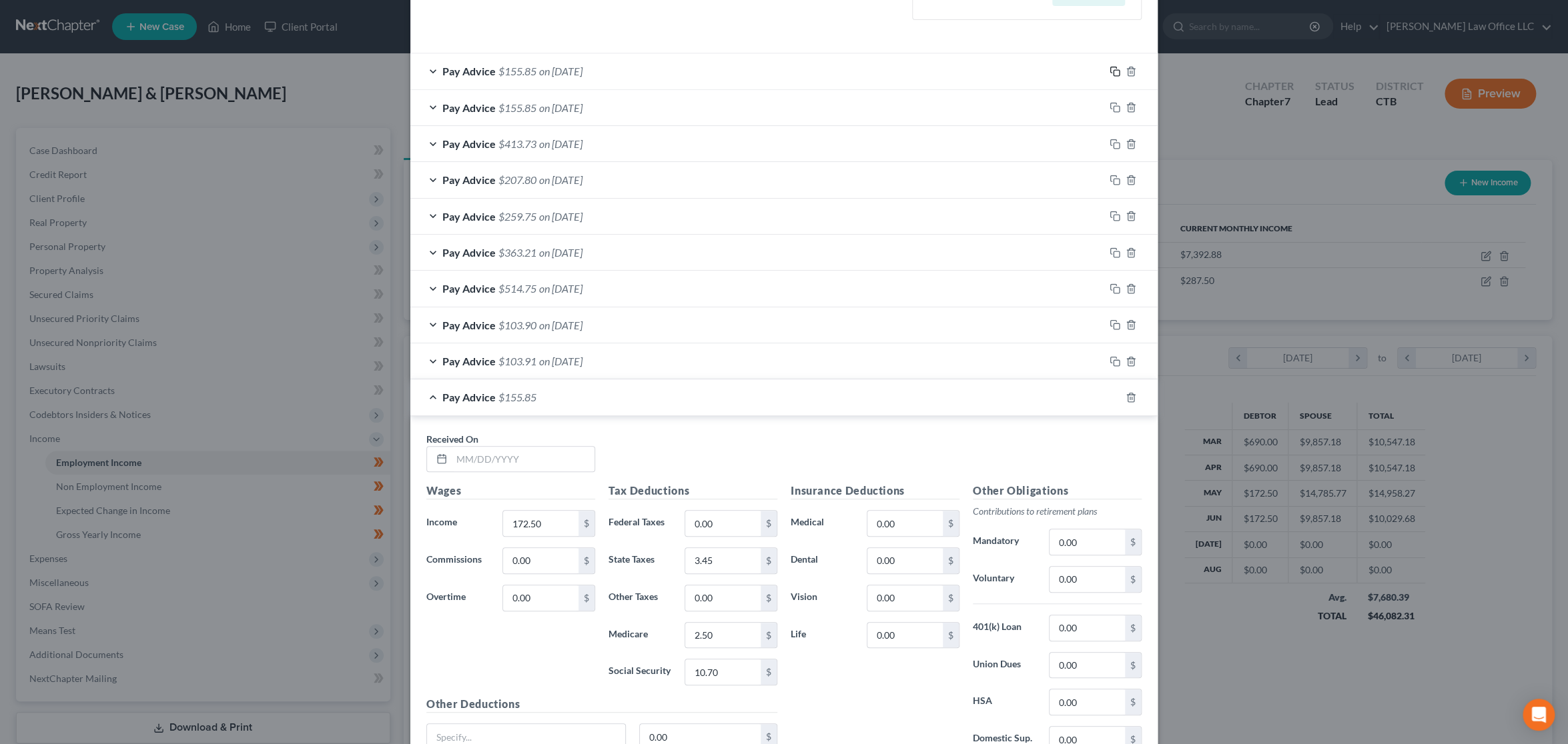
scroll to position [439, 0]
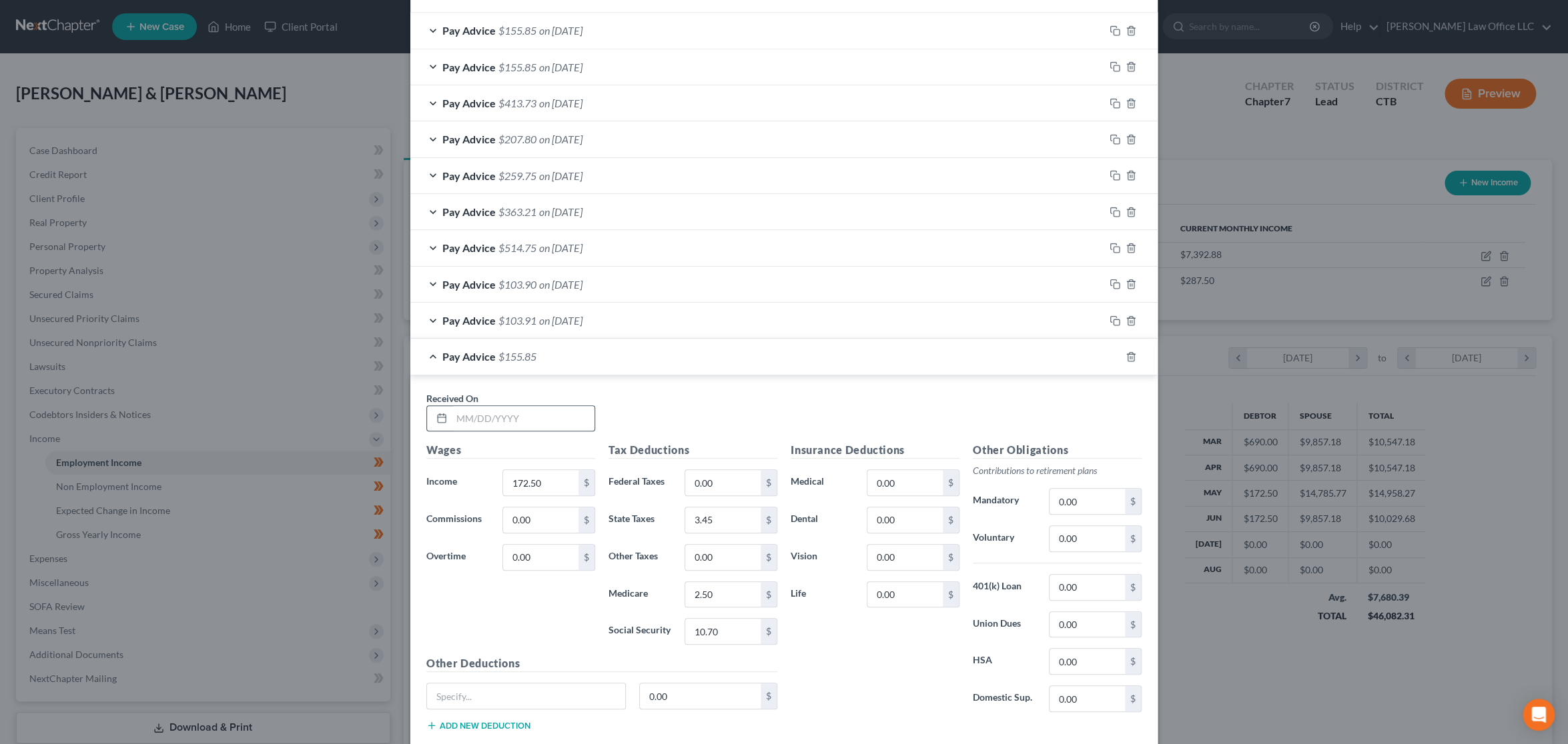
click at [518, 429] on div at bounding box center [510, 418] width 169 height 26
click at [527, 416] on input "text" at bounding box center [523, 418] width 143 height 26
type input "[DATE]"
type input "115"
type input "2.3"
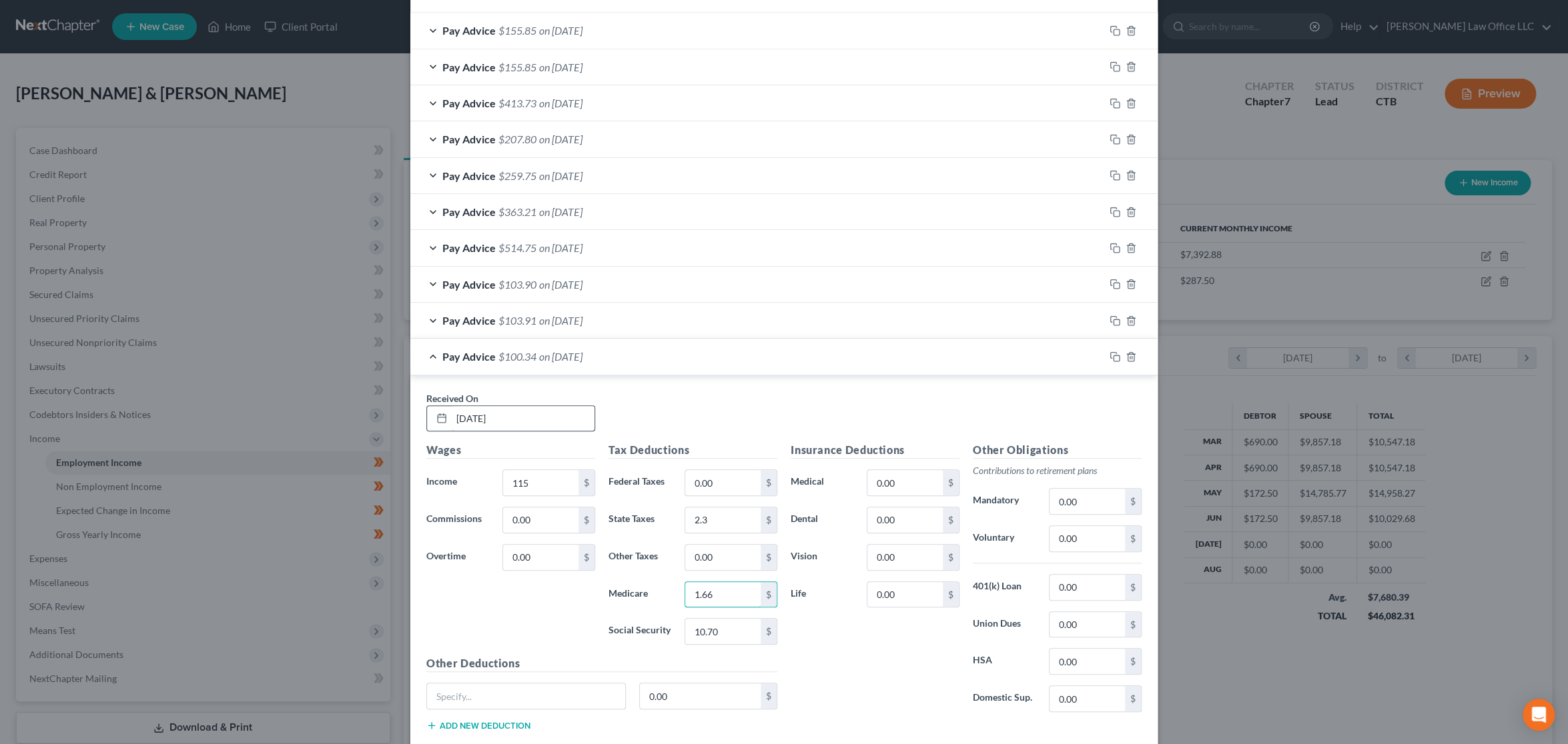
type input "1.66"
type input "7.13"
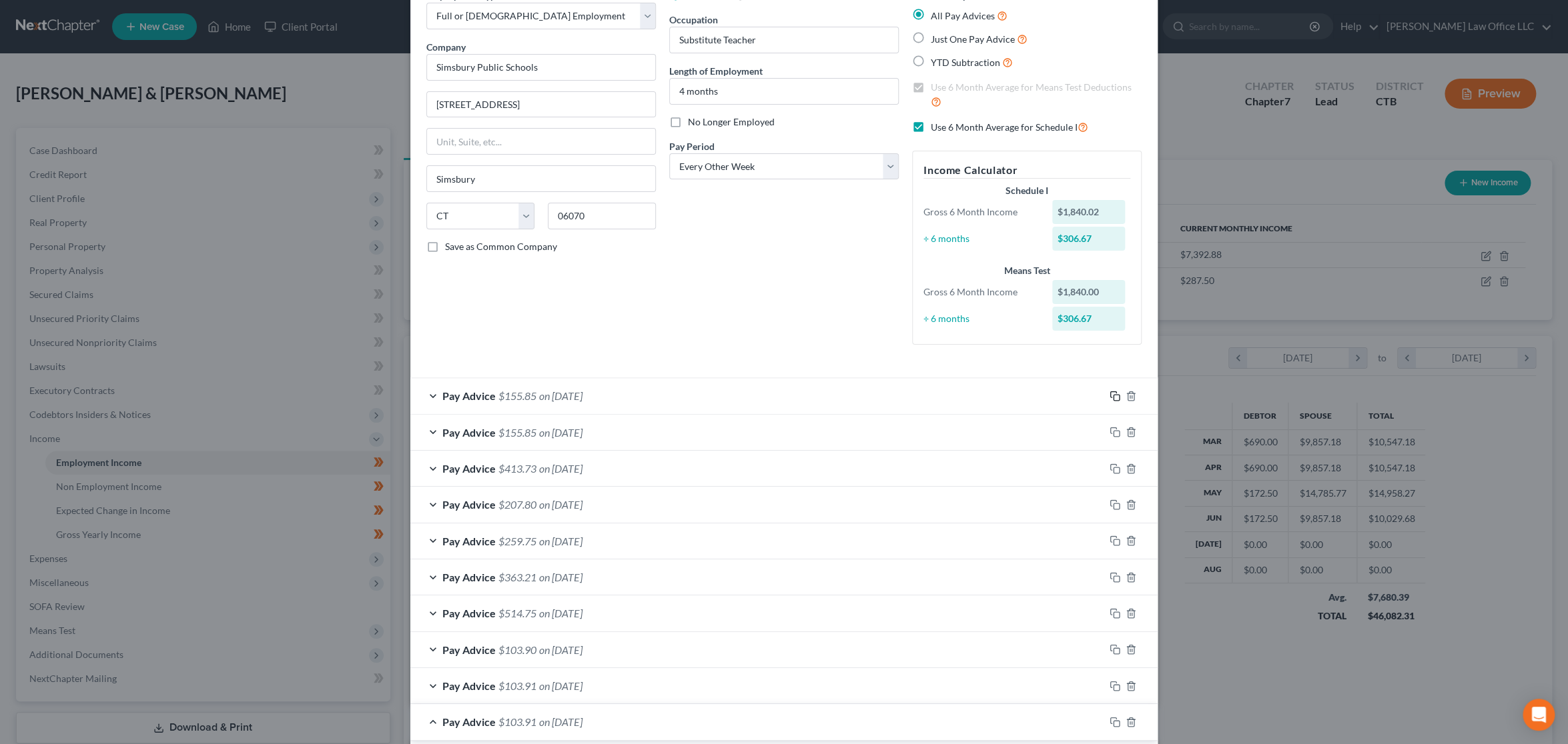
scroll to position [518, 0]
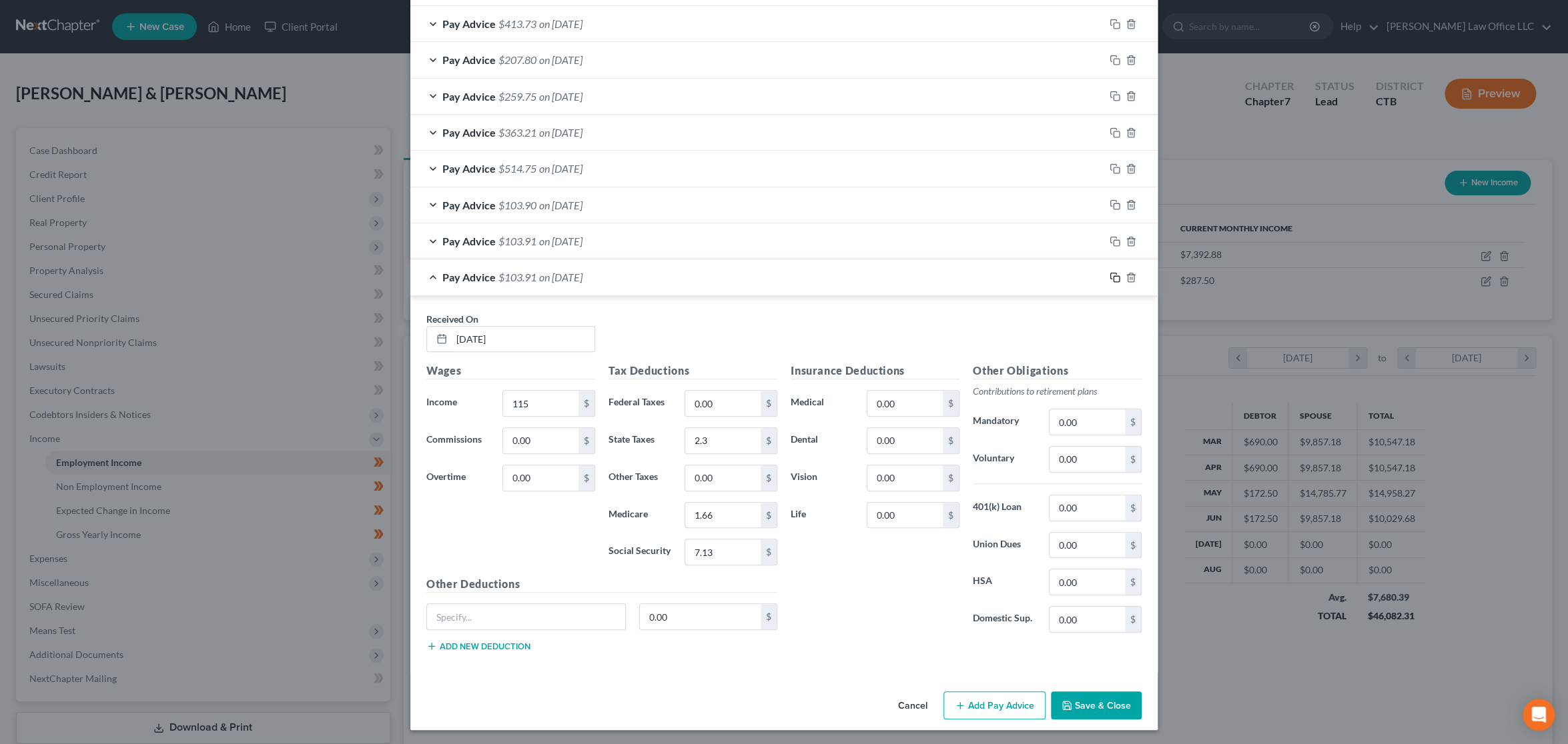
click at [1109, 277] on icon "button" at bounding box center [1115, 277] width 11 height 11
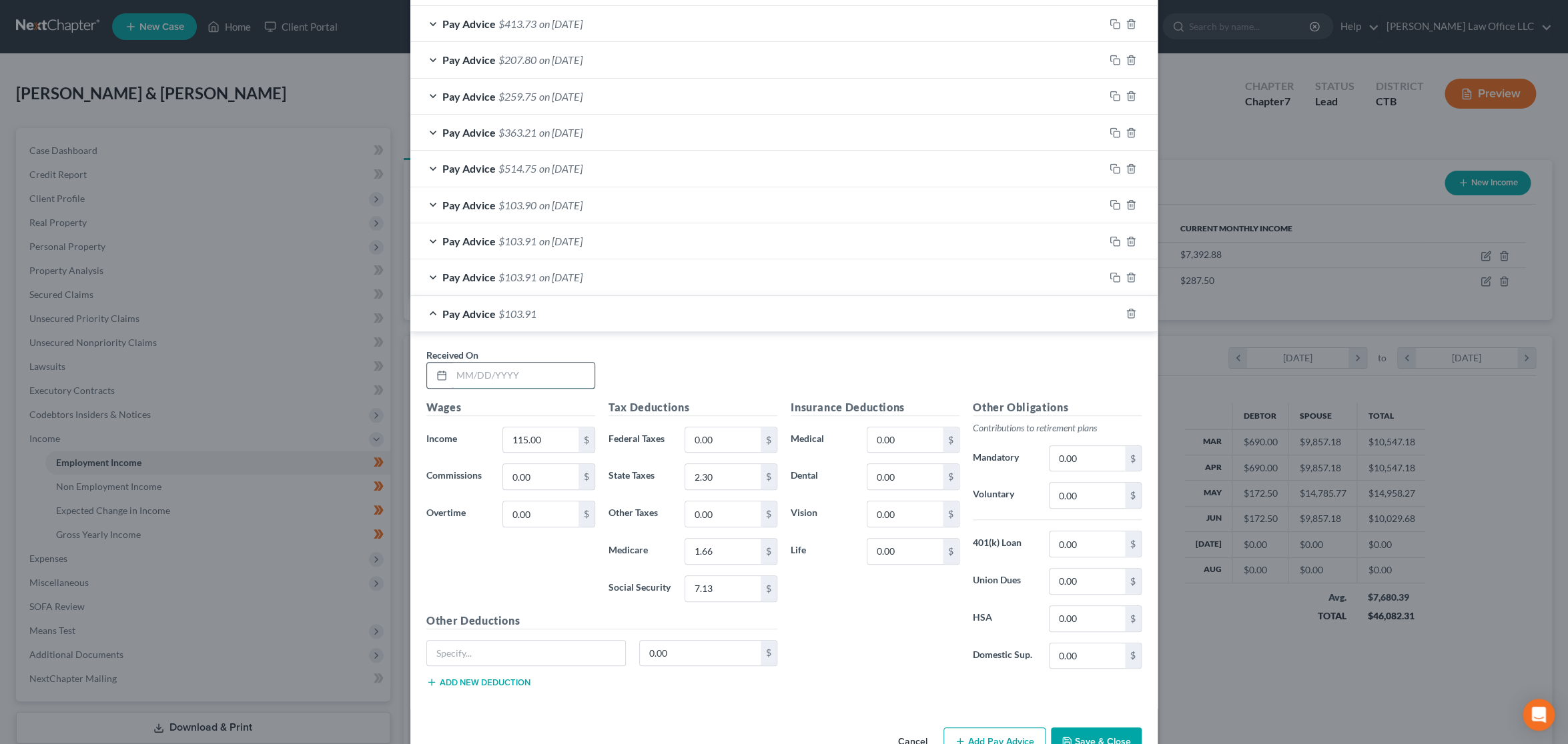
click at [531, 376] on input "text" at bounding box center [523, 376] width 143 height 26
type input "[DATE]"
type input "172.5"
type input "3.45"
type input "2.51"
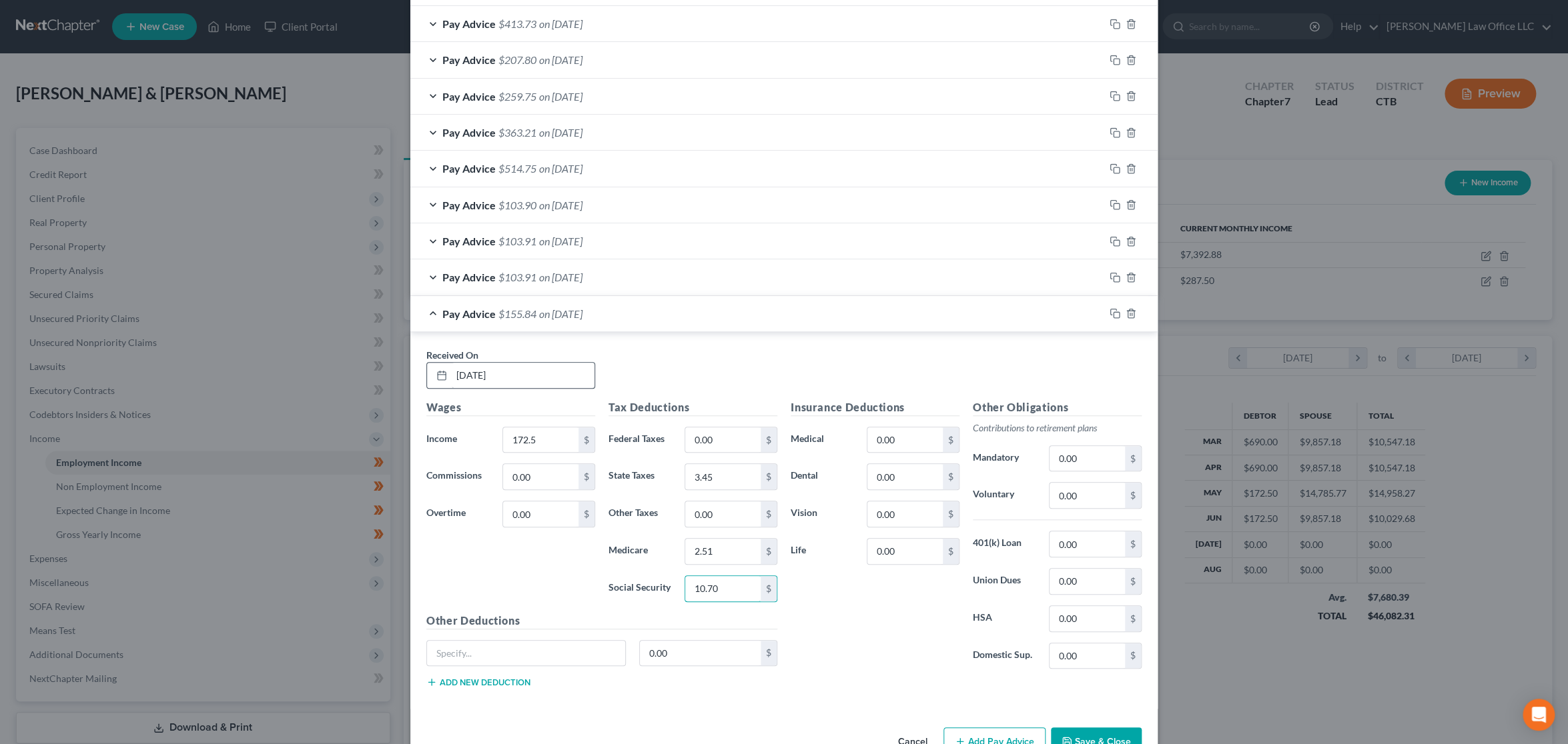
type input "10.70"
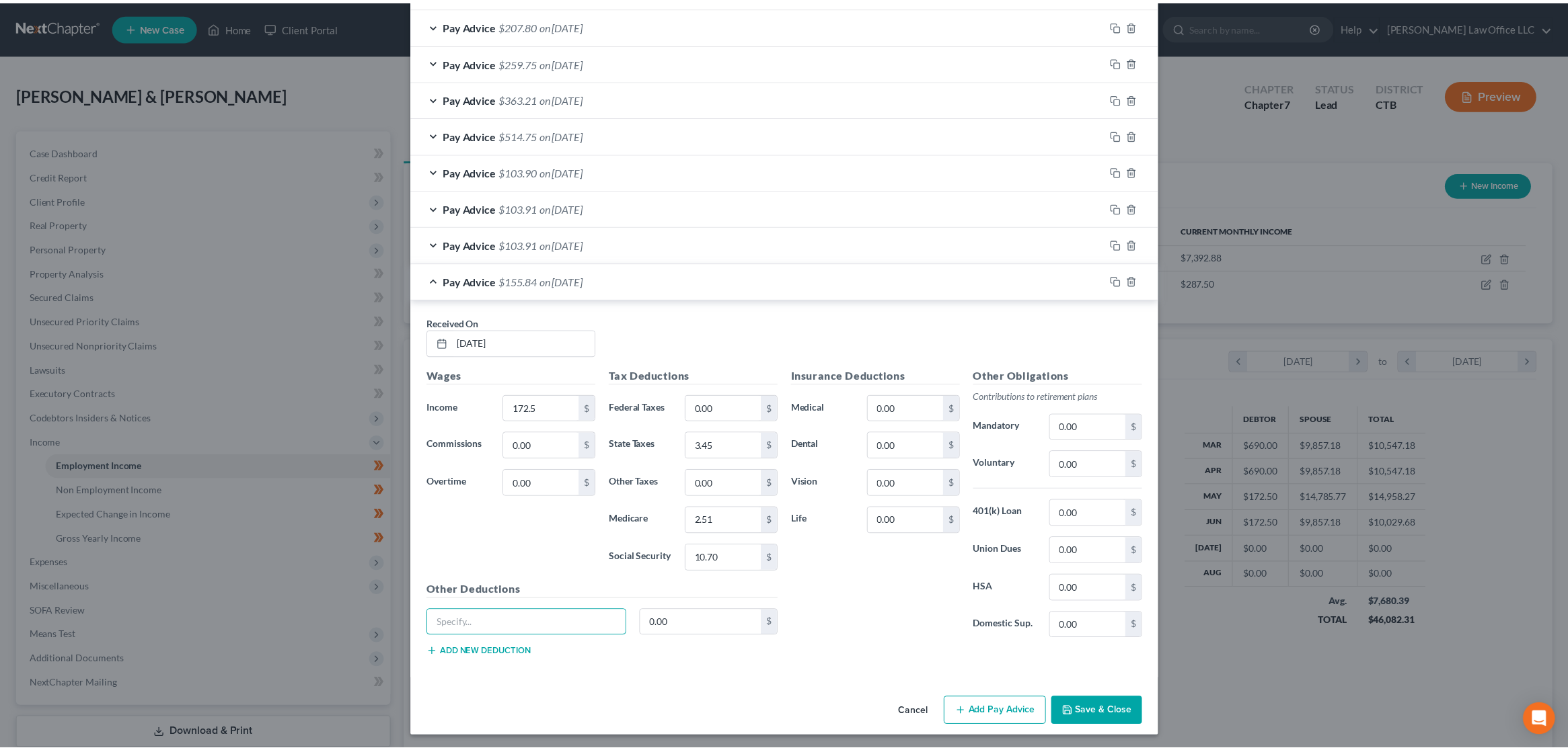
scroll to position [558, 0]
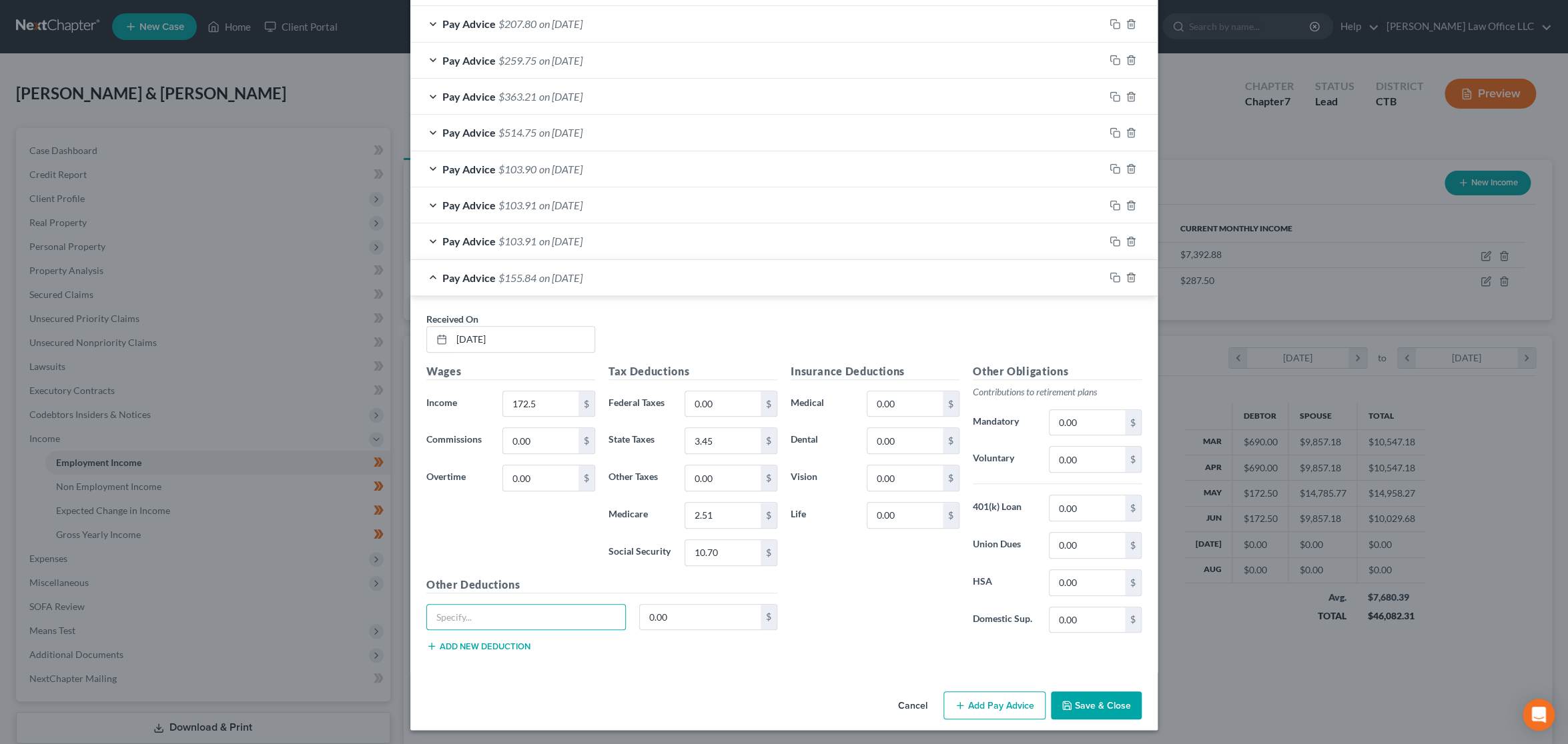
click at [1085, 702] on button "Save & Close" at bounding box center [1096, 705] width 90 height 28
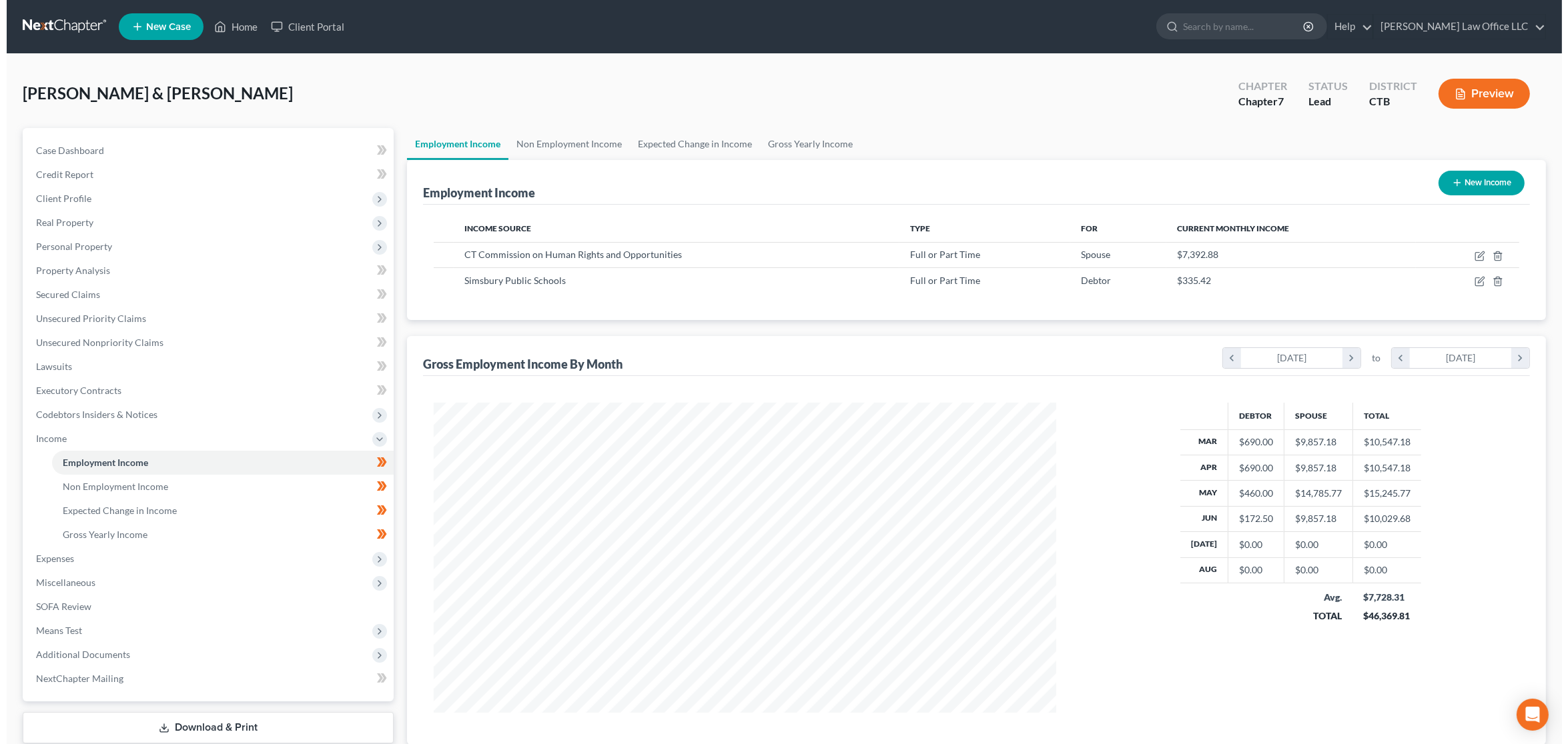
scroll to position [666536, 666487]
click at [756, 251] on div "CT Commission on Human Rights and Opportunities" at bounding box center [670, 254] width 425 height 14
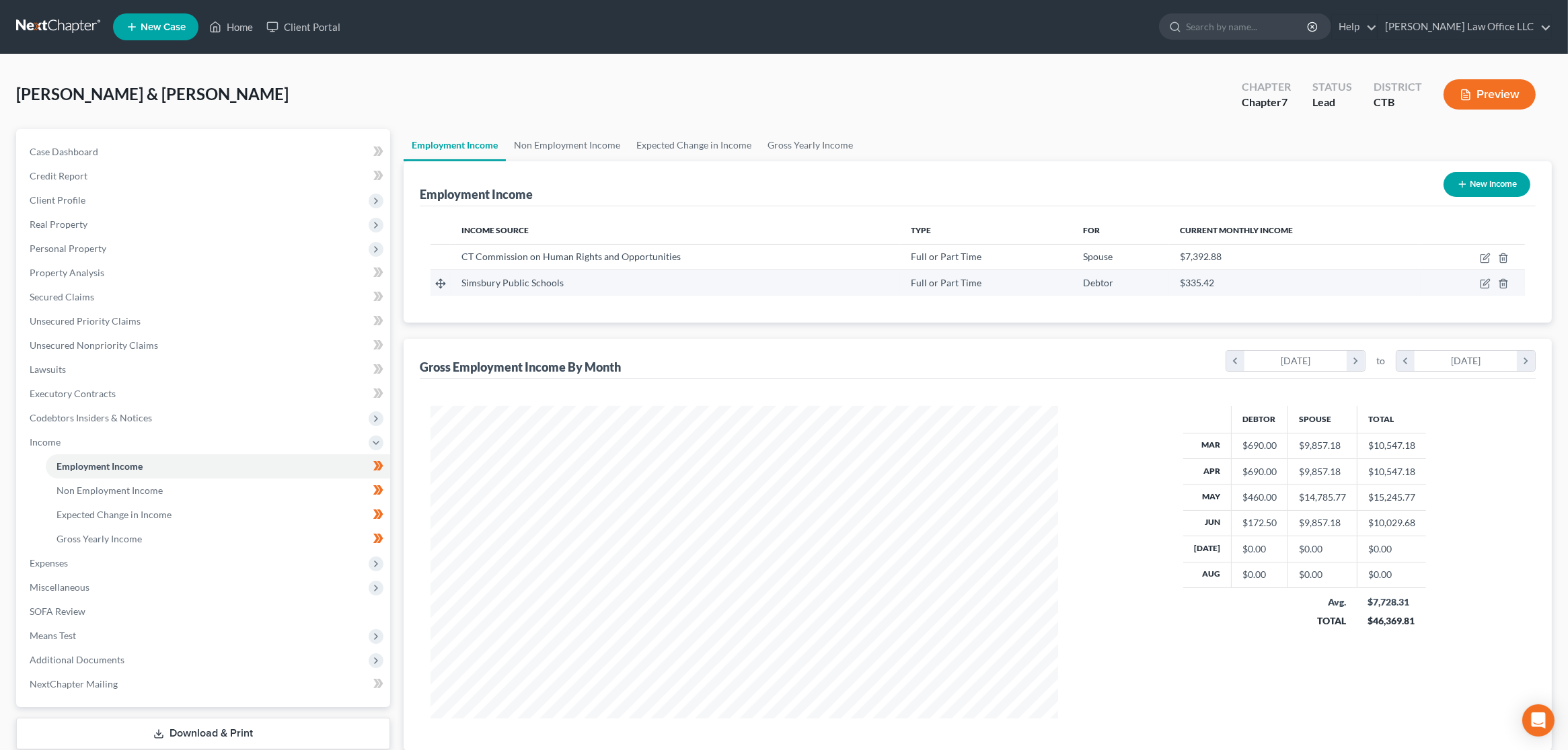
click at [790, 292] on td "Simsbury Public Schools" at bounding box center [675, 283] width 450 height 26
click at [1483, 259] on icon "button" at bounding box center [1485, 258] width 11 height 11
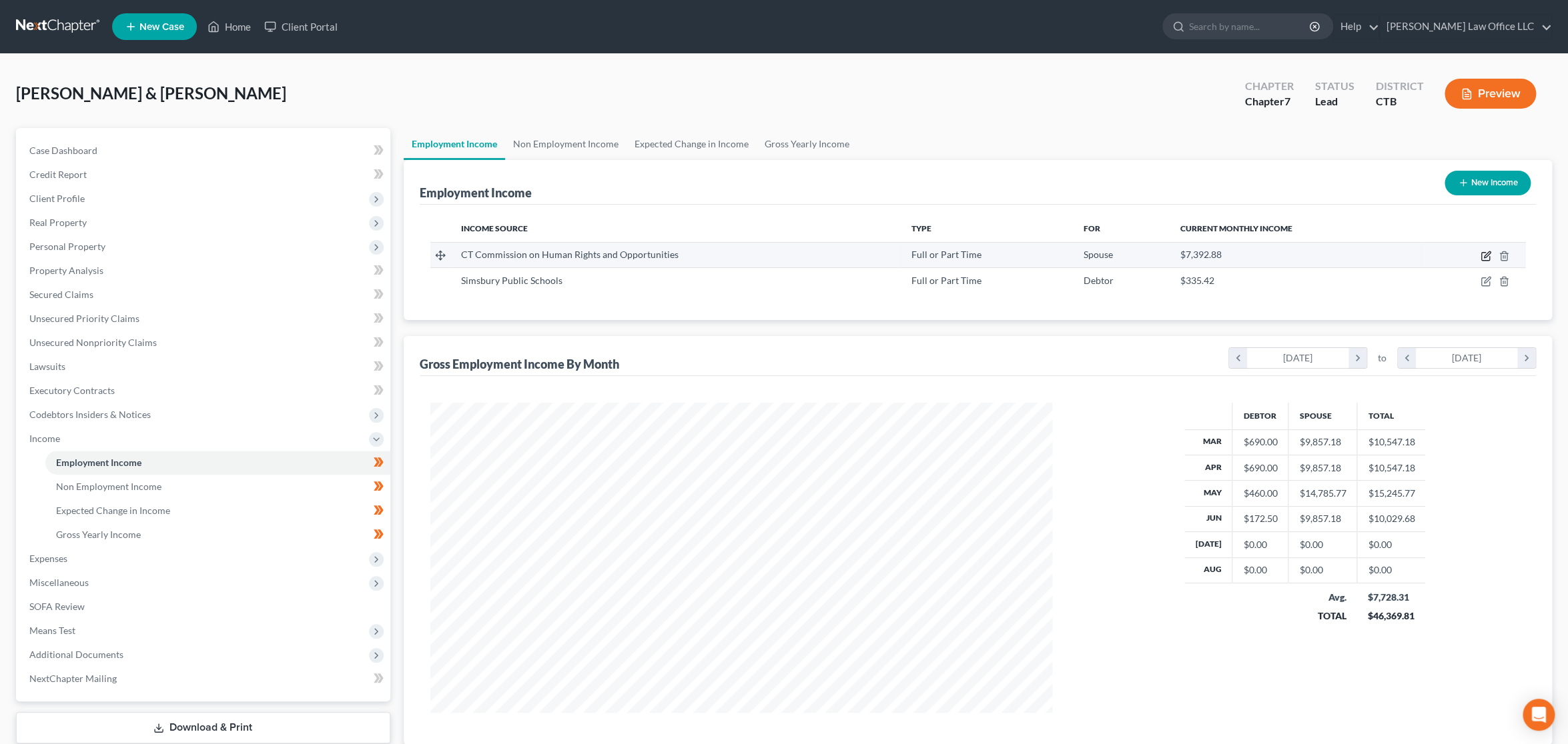
select select "0"
select select "6"
select select "2"
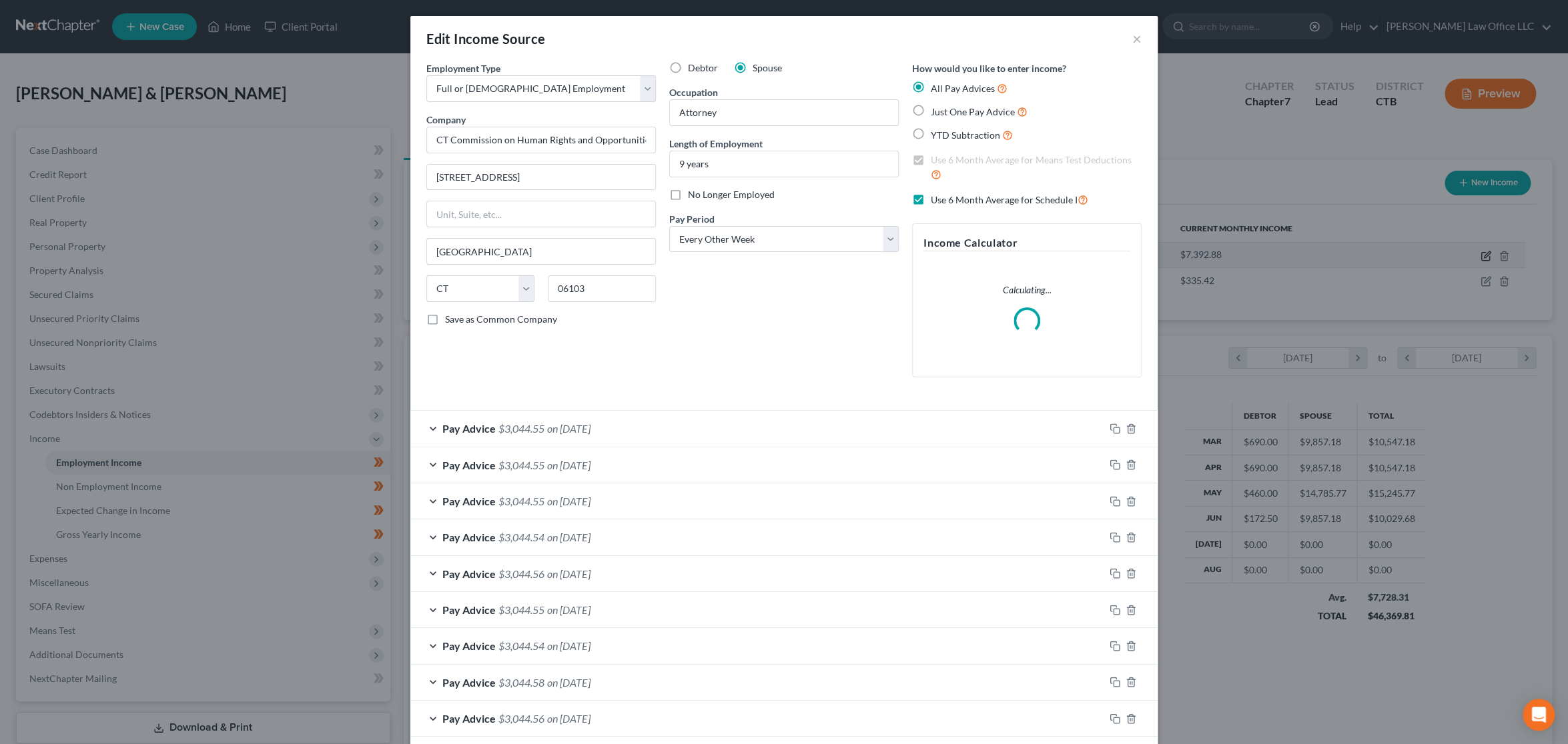
scroll to position [314, 654]
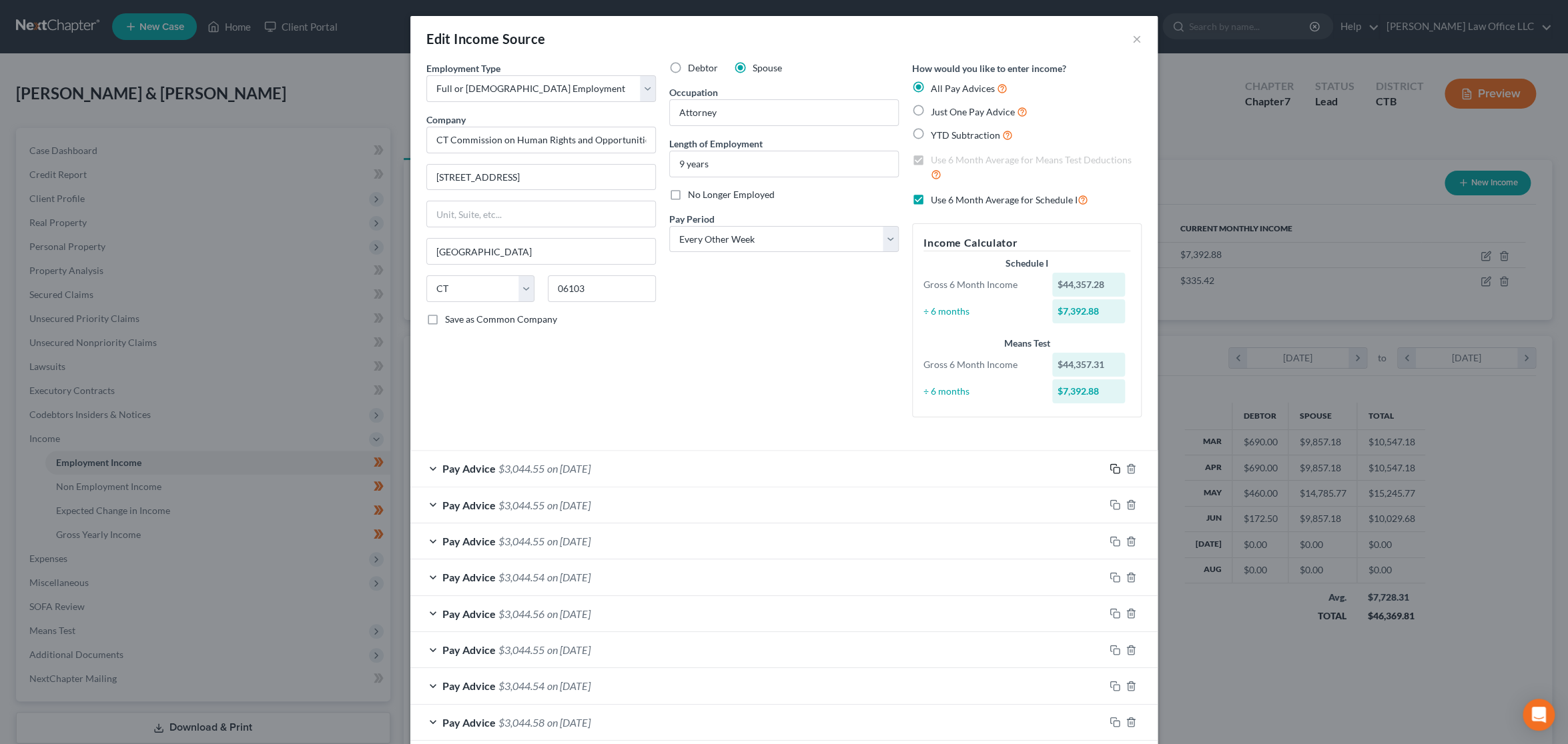
click at [1109, 470] on icon "button" at bounding box center [1115, 469] width 11 height 11
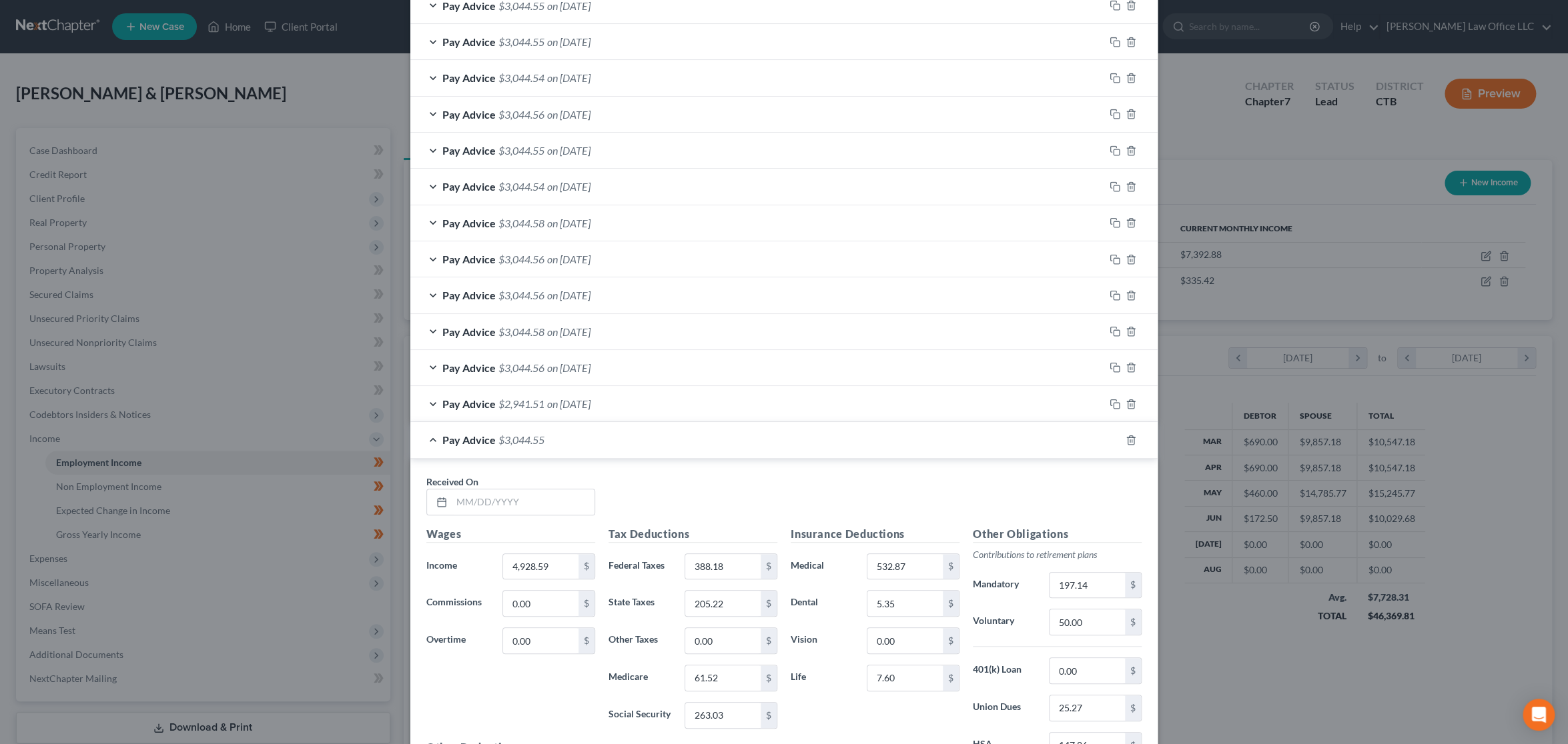
scroll to position [555, 0]
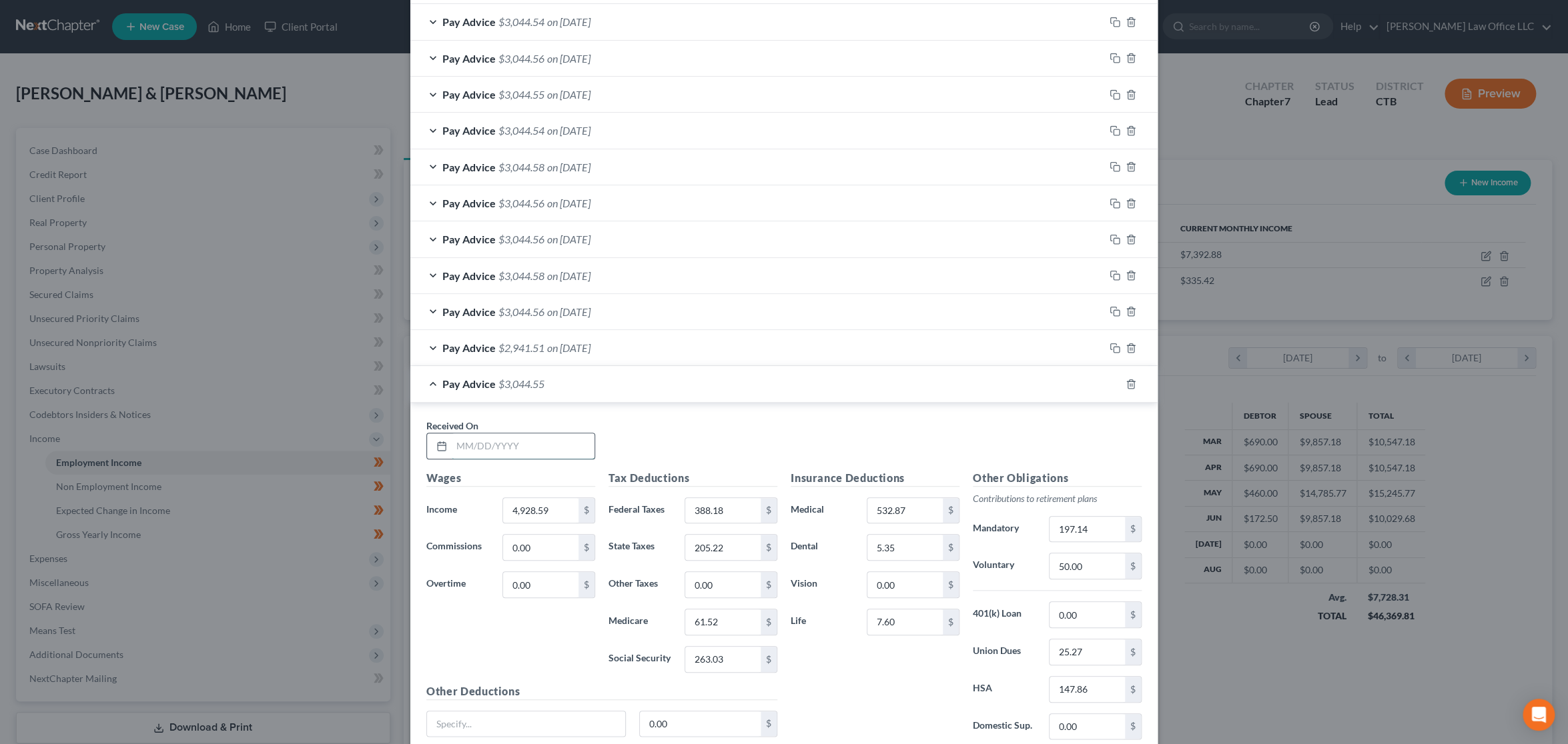
click at [565, 454] on input "text" at bounding box center [523, 446] width 143 height 26
type input "[DATE]"
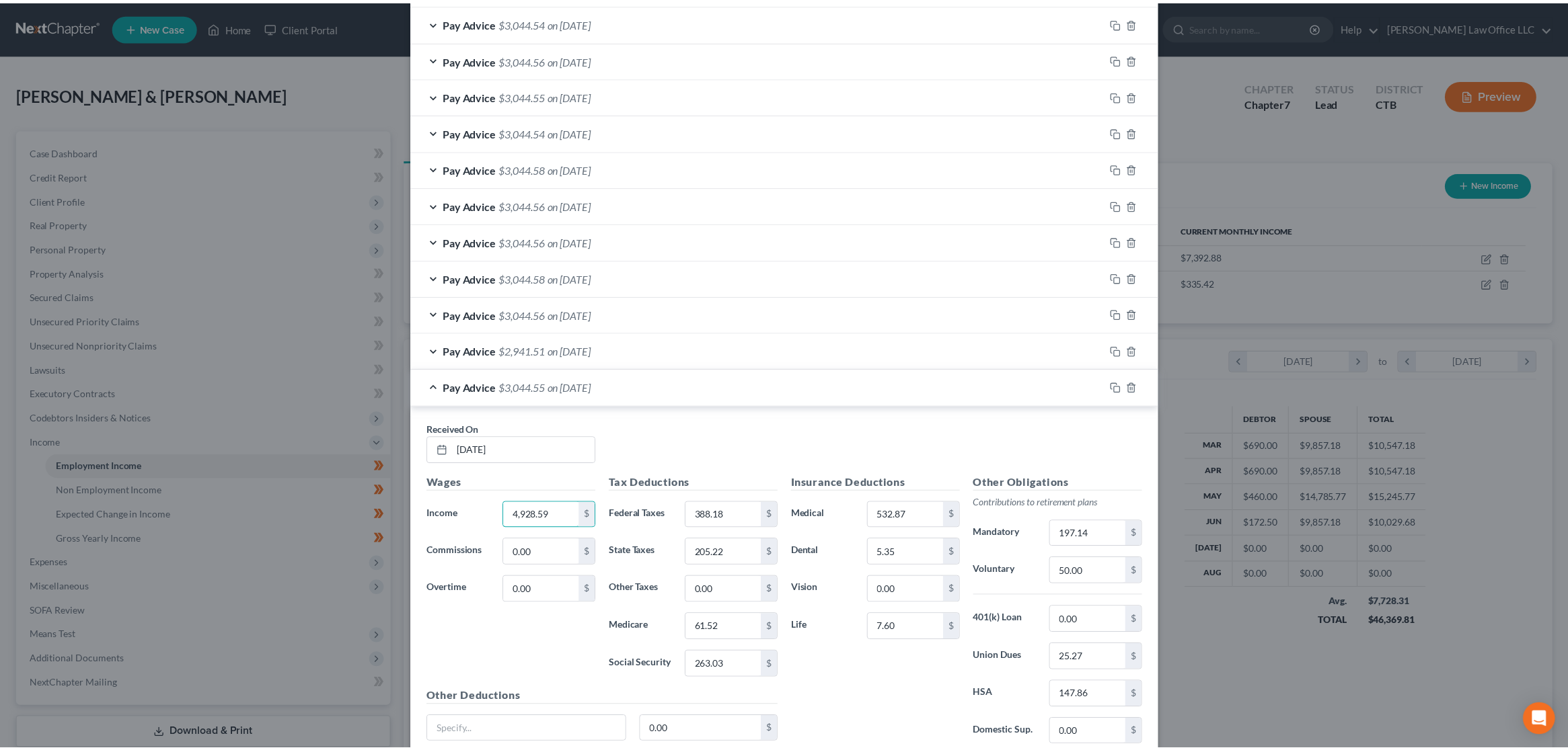
scroll to position [667, 0]
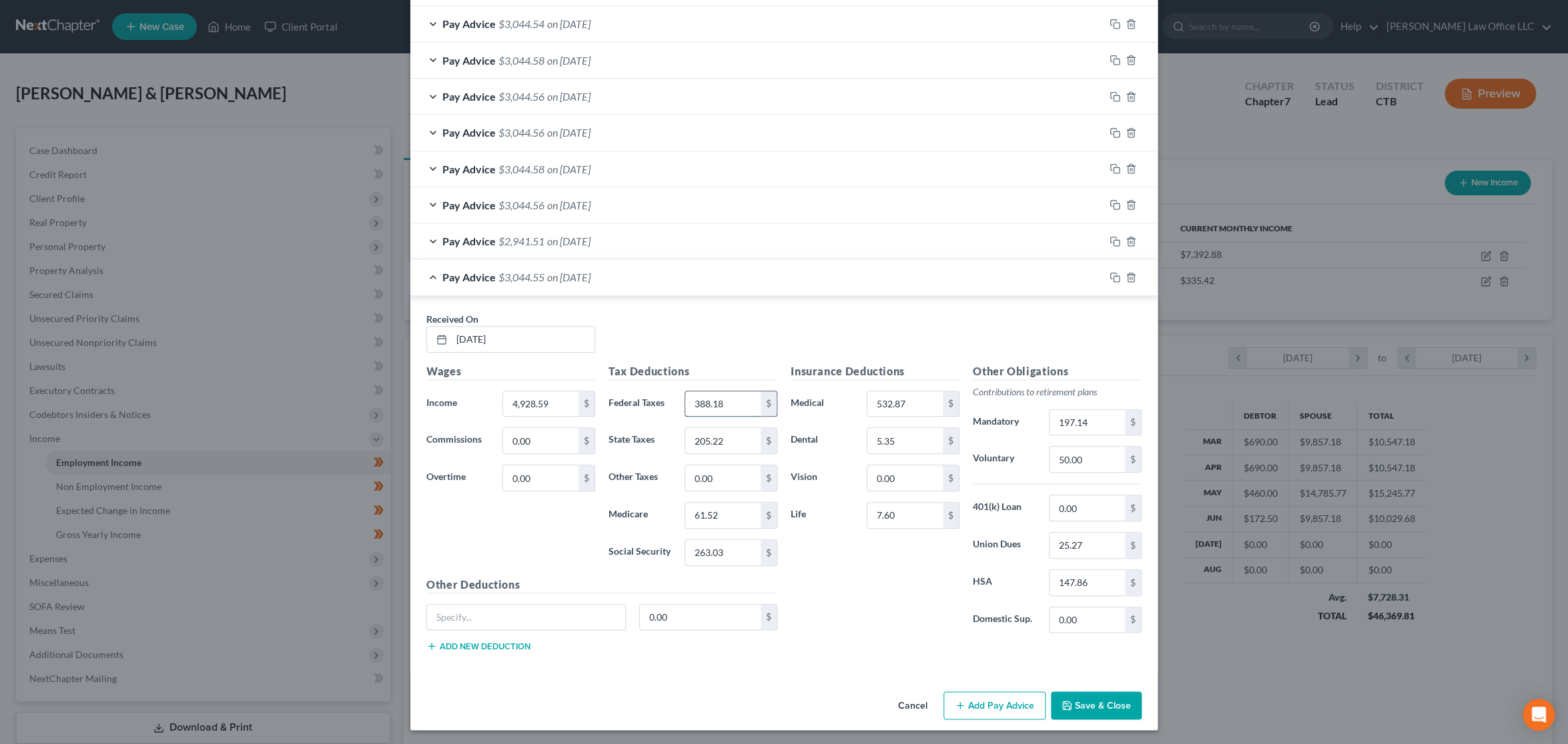
click at [734, 404] on input "388.18" at bounding box center [722, 404] width 76 height 26
type input "385.55"
type input "202.95"
type input "61.20"
type input "261.68"
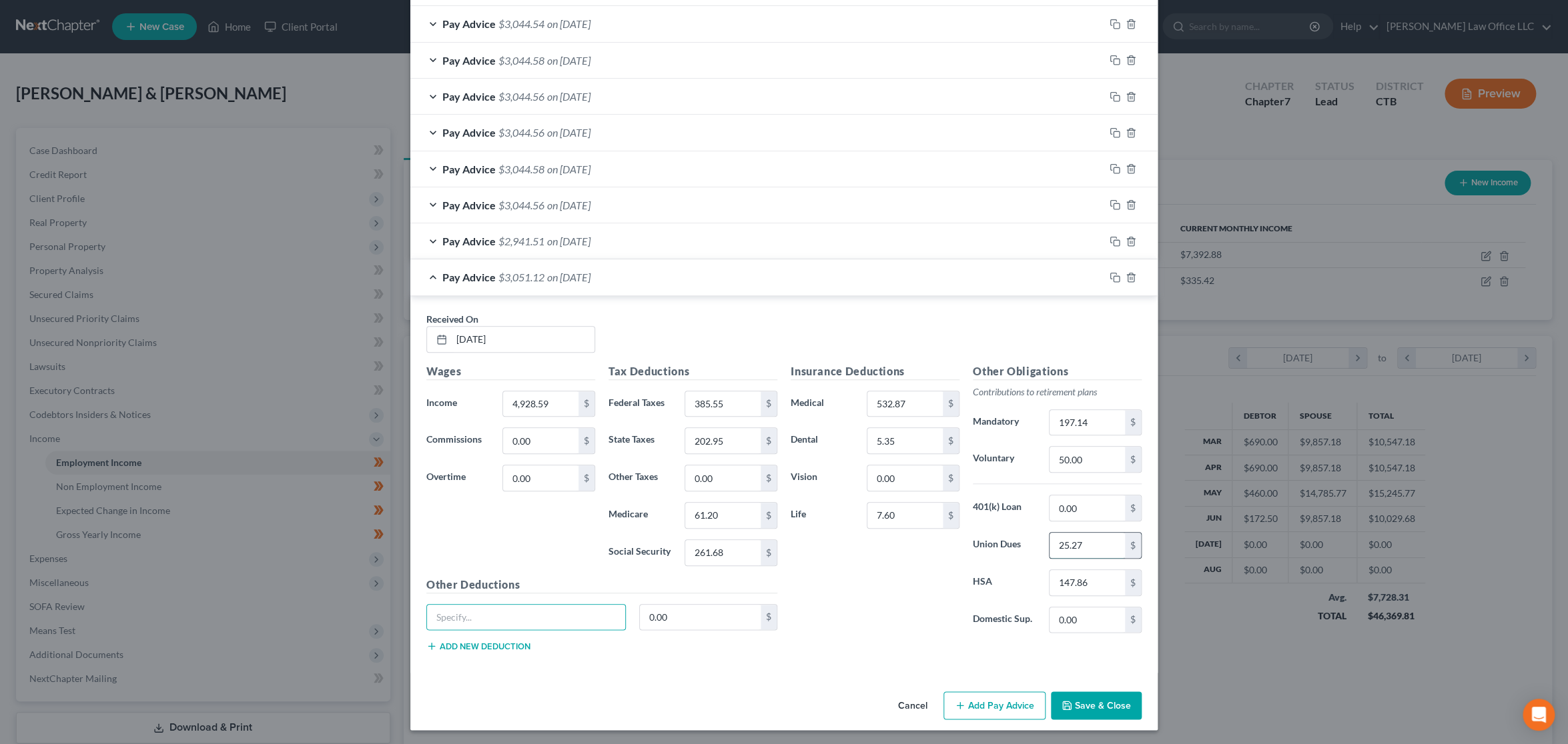
click at [1079, 543] on input "25.27" at bounding box center [1086, 545] width 76 height 26
click at [863, 592] on div "Insurance Deductions Medical 532.87 $ Dental 5.35 $ Vision 0.00 $ Life 7.60 $" at bounding box center [875, 504] width 182 height 281
click at [1088, 540] on input "text" at bounding box center [1086, 545] width 76 height 26
type input "25.27"
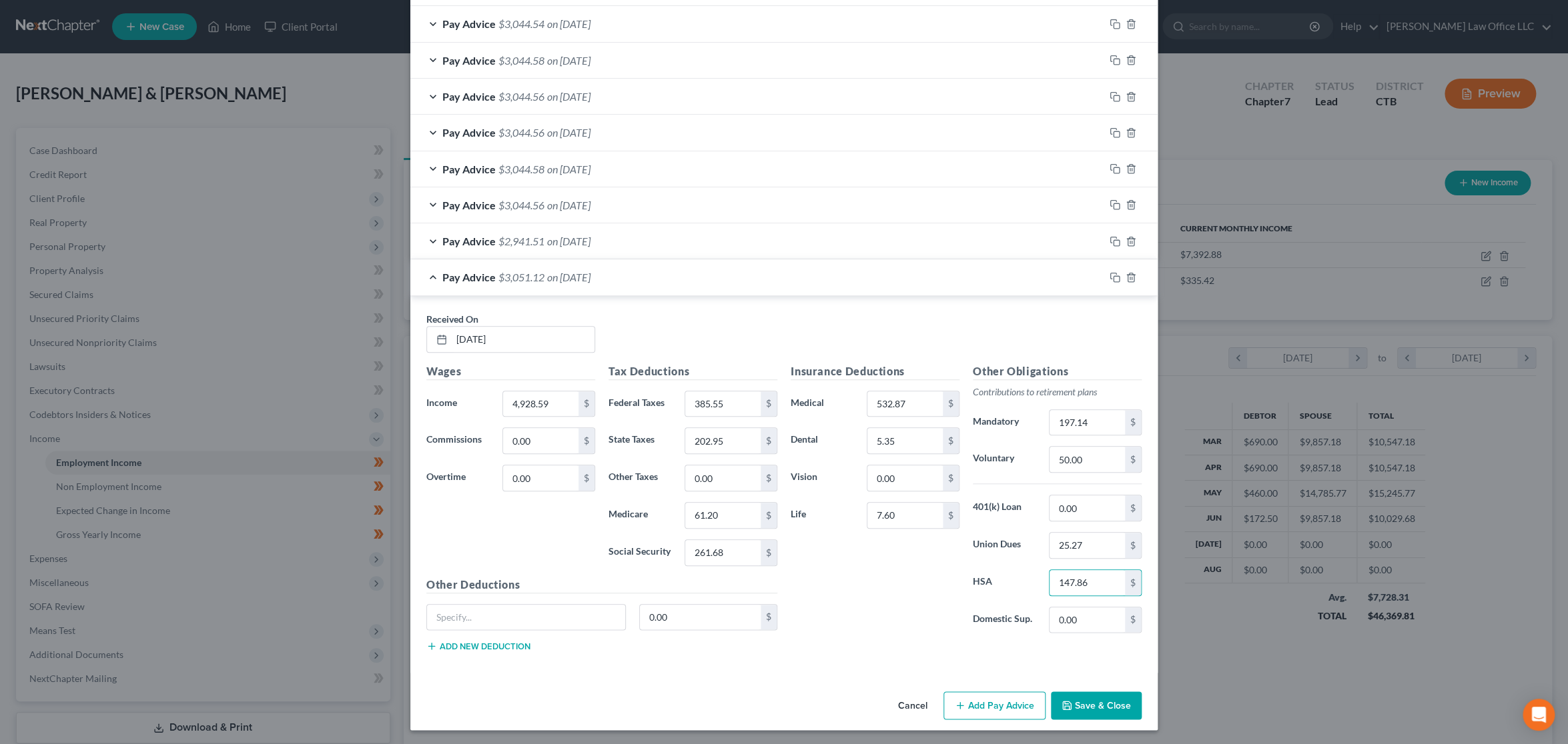
click at [884, 637] on div "Insurance Deductions Medical 532.87 $ Dental 5.35 $ Vision 0.00 $ Life 7.60 $" at bounding box center [875, 504] width 182 height 281
click at [877, 621] on div "Insurance Deductions Medical 532.87 $ Dental 5.35 $ Vision 0.00 $ Life 7.60 $" at bounding box center [875, 504] width 182 height 281
click at [1111, 701] on button "Save & Close" at bounding box center [1096, 705] width 90 height 28
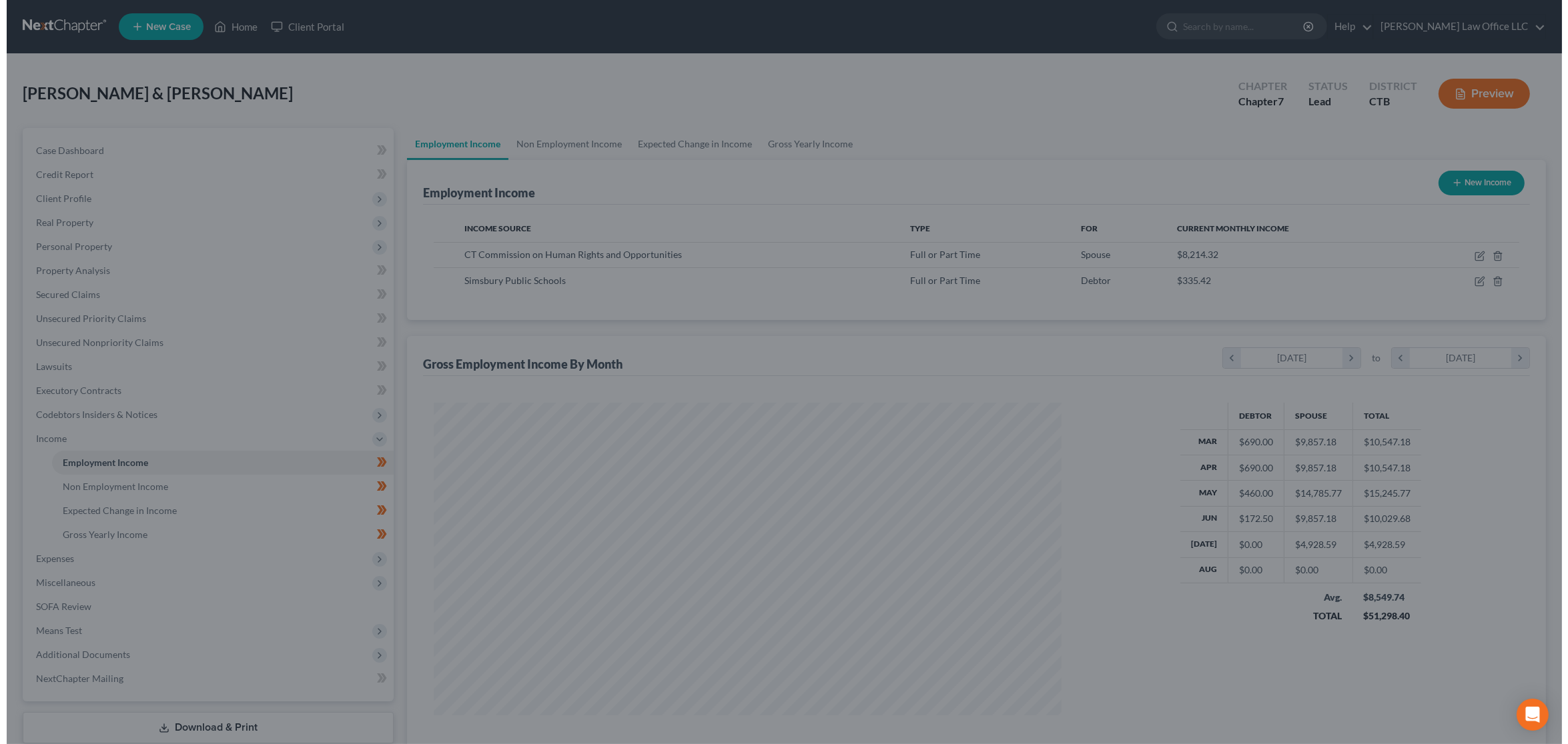
scroll to position [666536, 666487]
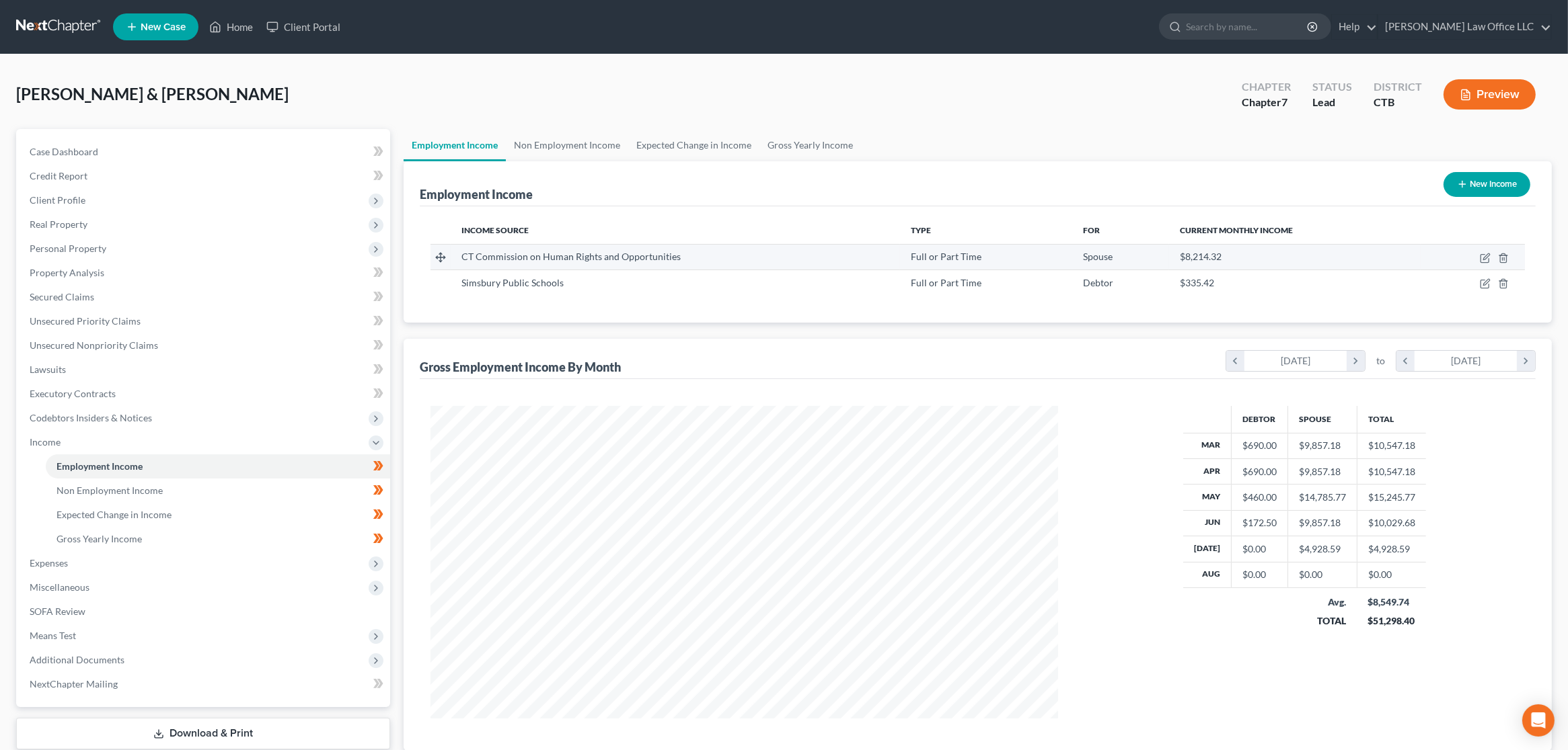
click at [838, 256] on div "CT Commission on Human Rights and Opportunities" at bounding box center [676, 256] width 429 height 14
click at [1484, 255] on icon "button" at bounding box center [1485, 258] width 11 height 11
select select "0"
select select "6"
select select "2"
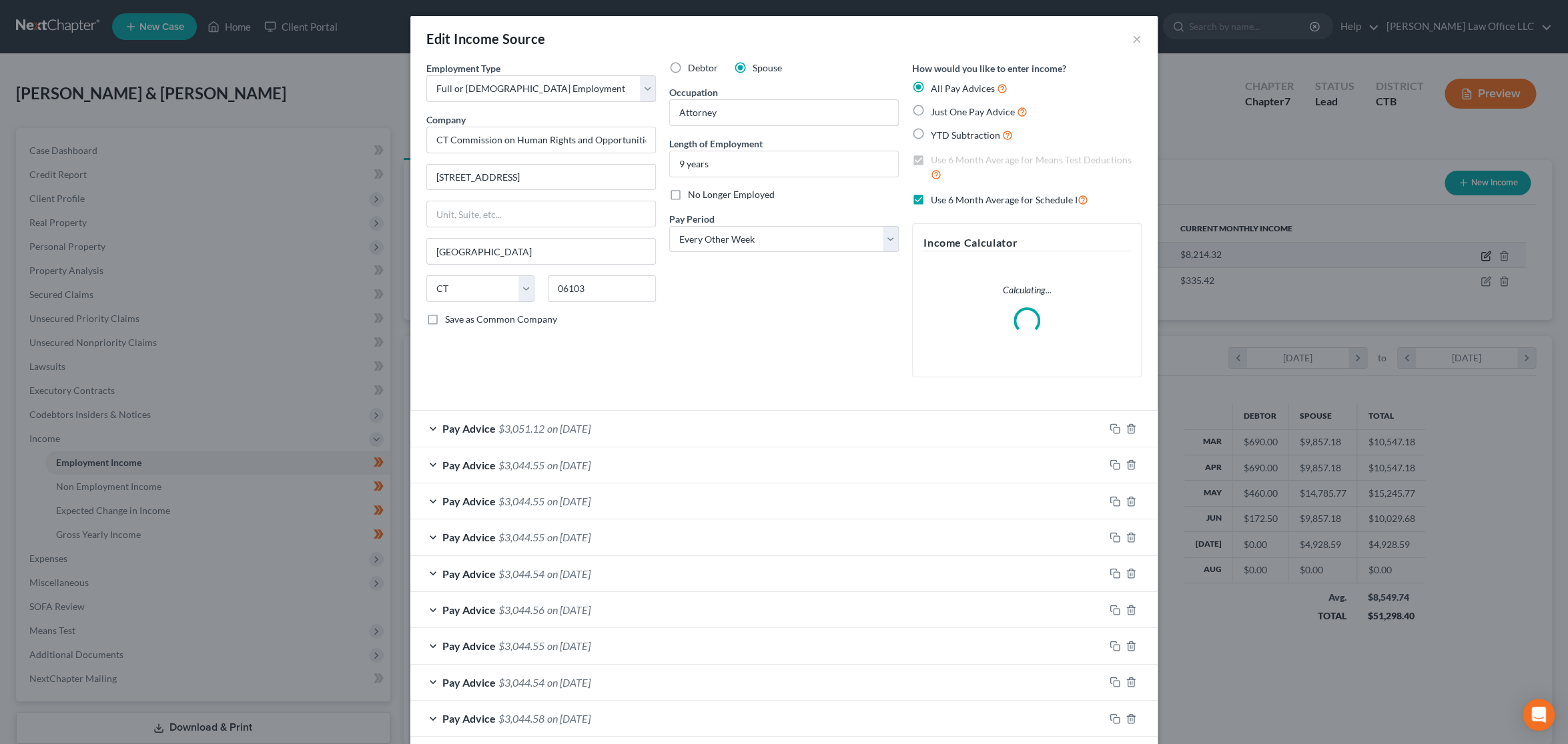
scroll to position [314, 654]
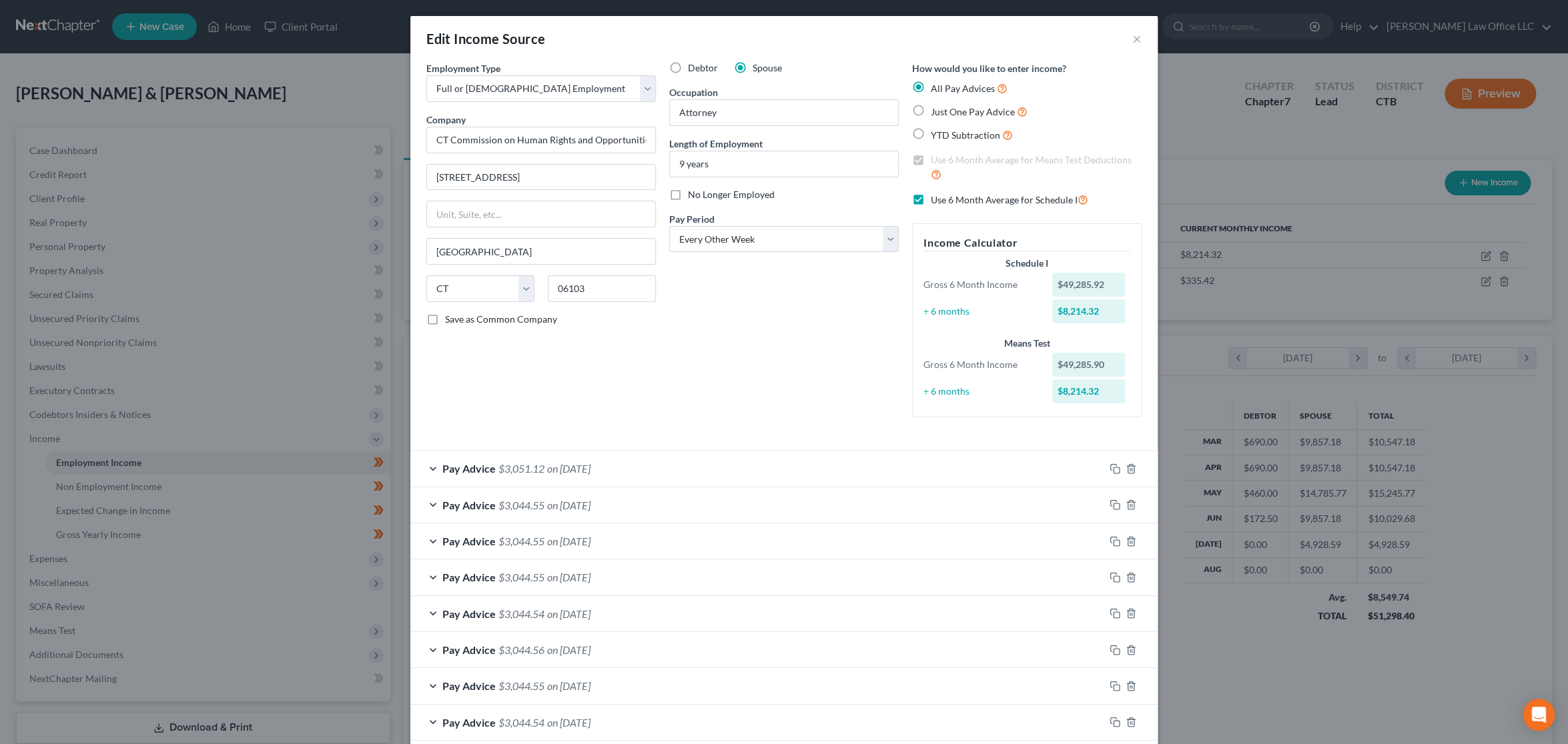
click at [617, 466] on div "Pay Advice $3,051.12 on [DATE]" at bounding box center [757, 468] width 694 height 36
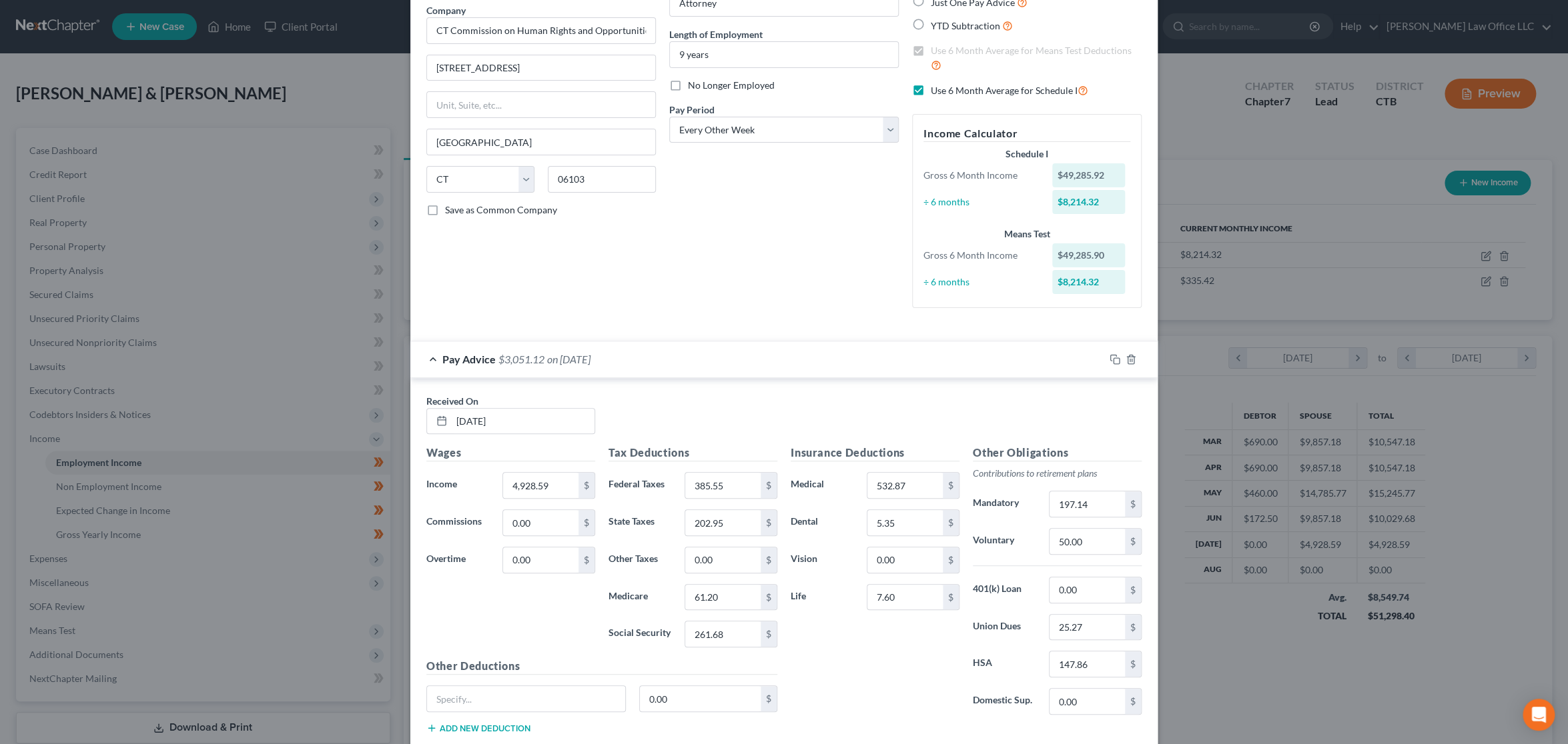
scroll to position [110, 0]
click at [912, 522] on input "5.35" at bounding box center [905, 522] width 76 height 26
type input "5.57"
click at [869, 669] on div "Insurance Deductions Medical 532.87 $ Dental 5.57 $ Vision 0.00 $ Life 7.60 $" at bounding box center [875, 584] width 182 height 281
click at [908, 485] on input "532.87" at bounding box center [905, 484] width 76 height 26
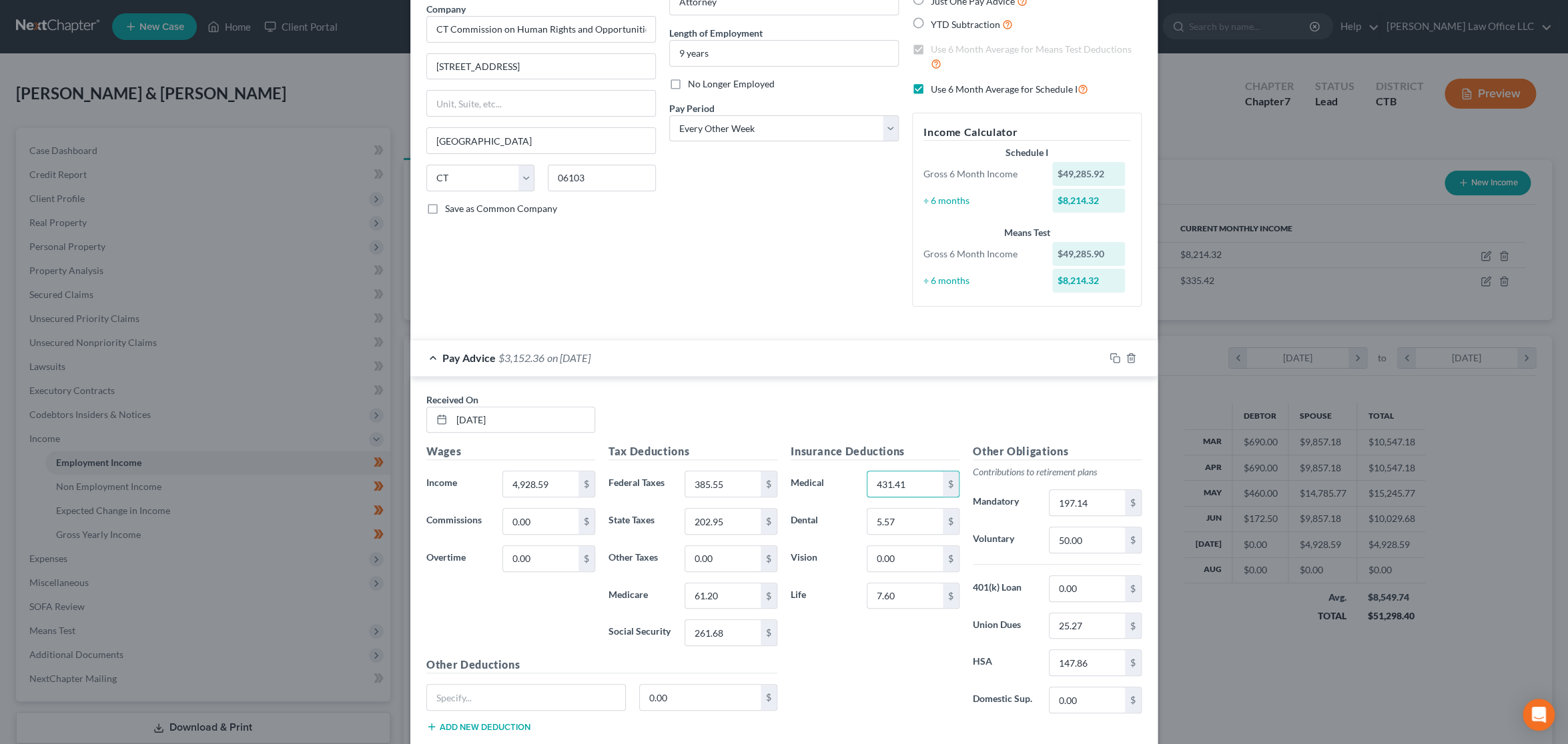
click at [875, 649] on div "Insurance Deductions Medical 431.41 $ Dental 5.57 $ Vision 0.00 $ Life 7.60 $" at bounding box center [875, 584] width 182 height 281
click at [914, 477] on input "431.41" at bounding box center [905, 484] width 76 height 26
type input "554.49"
click at [882, 679] on div "Insurance Deductions Medical 554.49 $ Dental 5.57 $ Vision 0.00 $ Life 7.60 $" at bounding box center [875, 584] width 182 height 281
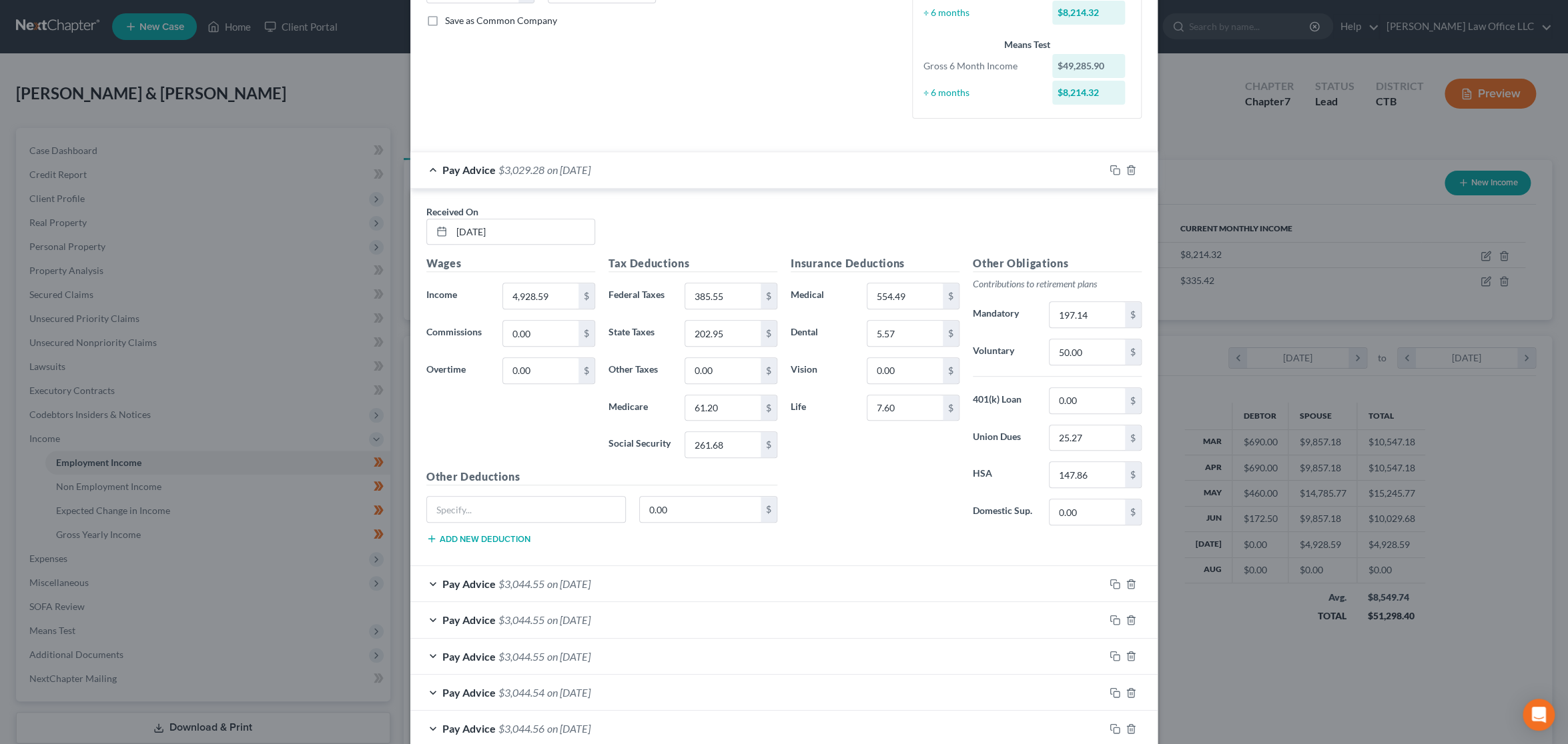
scroll to position [333, 0]
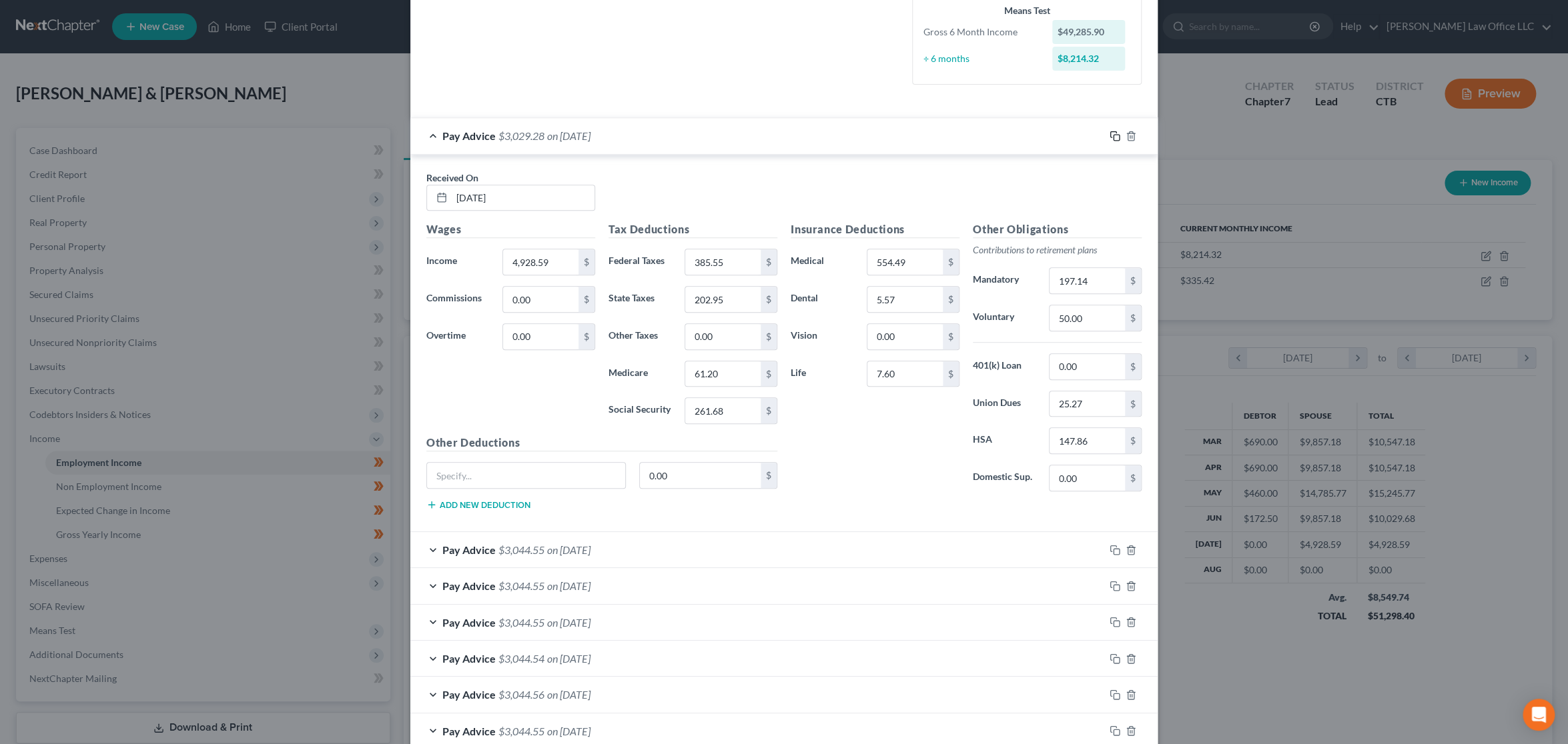
click at [1109, 134] on icon "button" at bounding box center [1115, 136] width 11 height 11
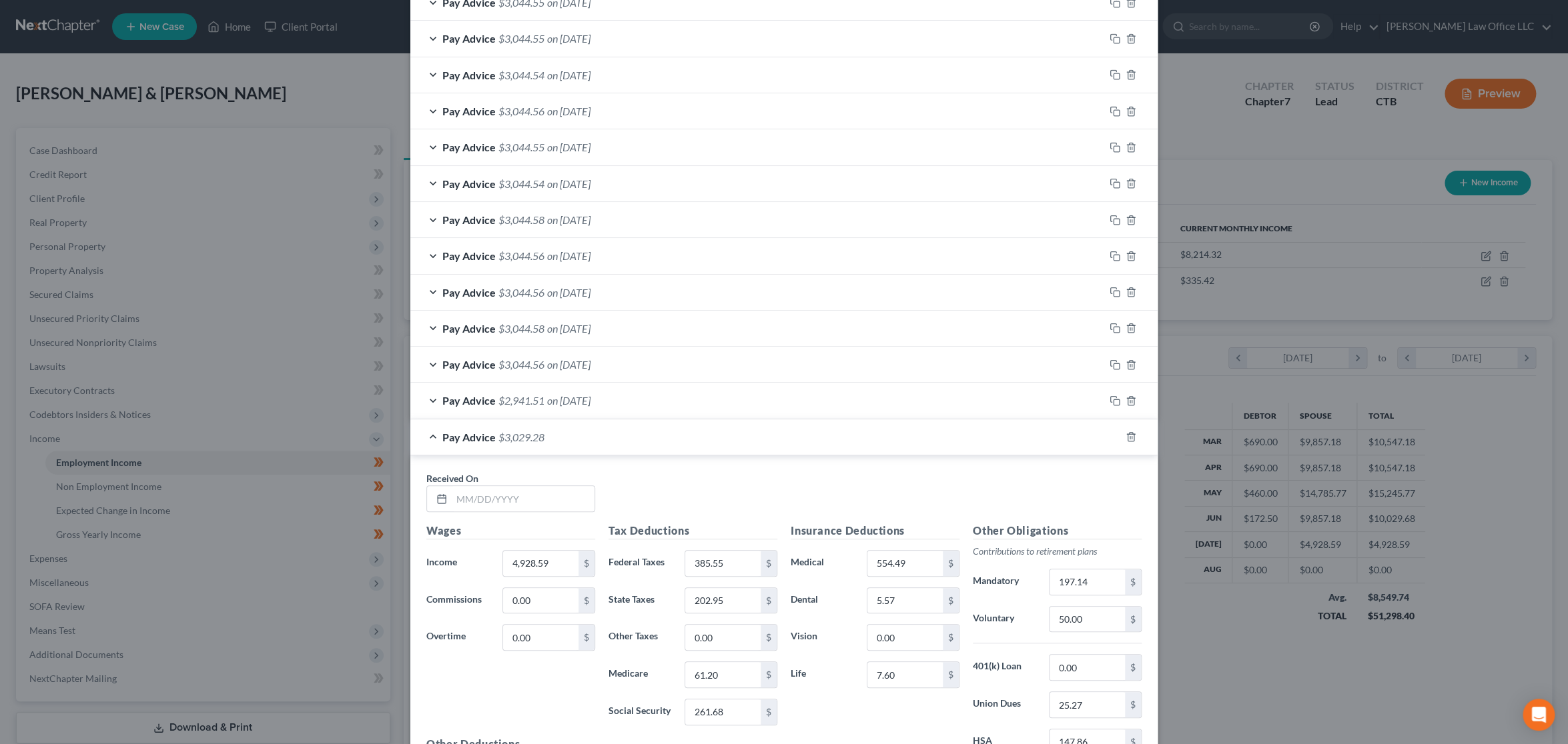
scroll to position [555, 0]
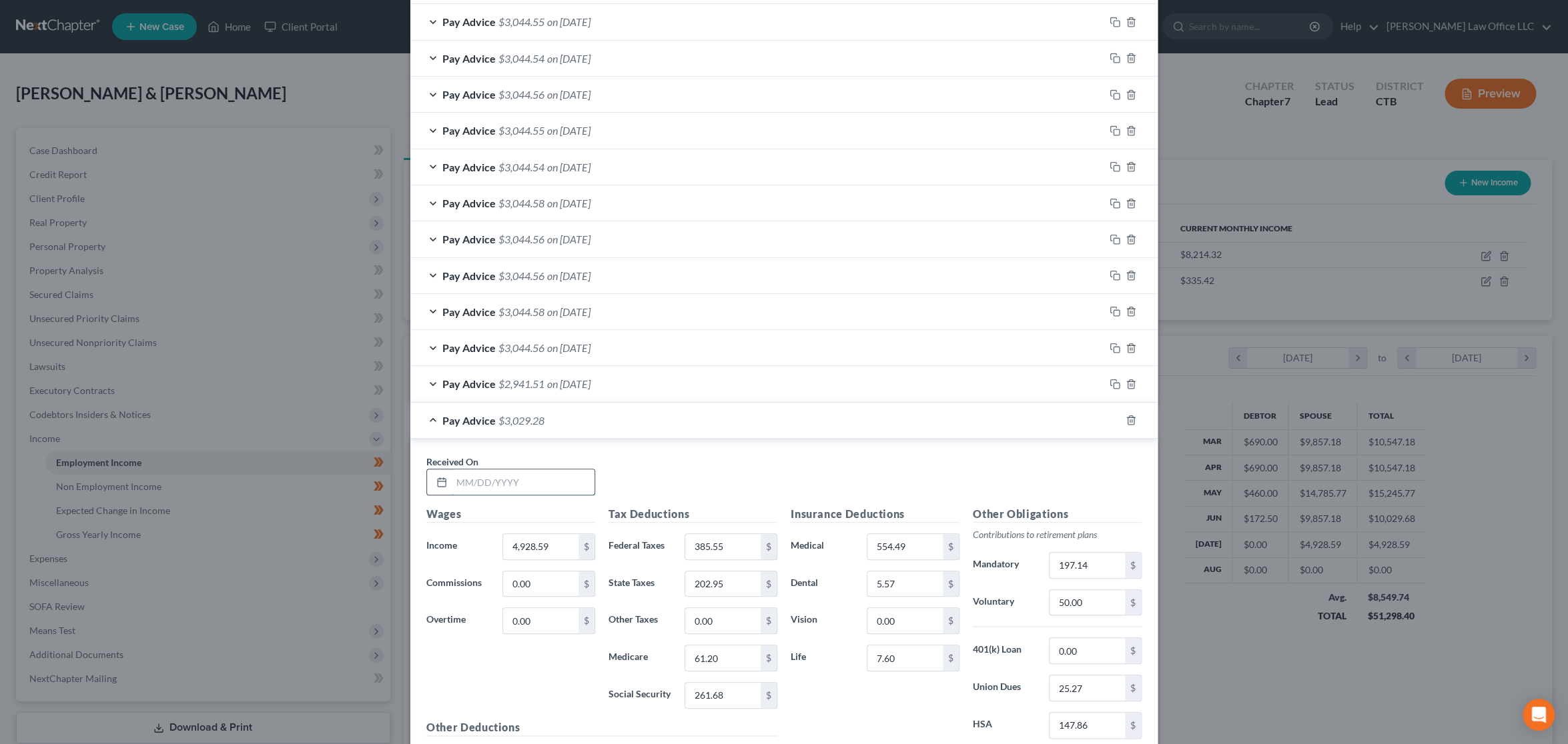
click at [533, 481] on input "text" at bounding box center [523, 482] width 143 height 26
type input "[DATE]"
click at [544, 679] on div "Wages Income * 4,928.59 $ Commissions 0.00 $ Overtime 0.00 $" at bounding box center [511, 613] width 182 height 213
click at [553, 542] on input "4,928.59" at bounding box center [540, 547] width 76 height 26
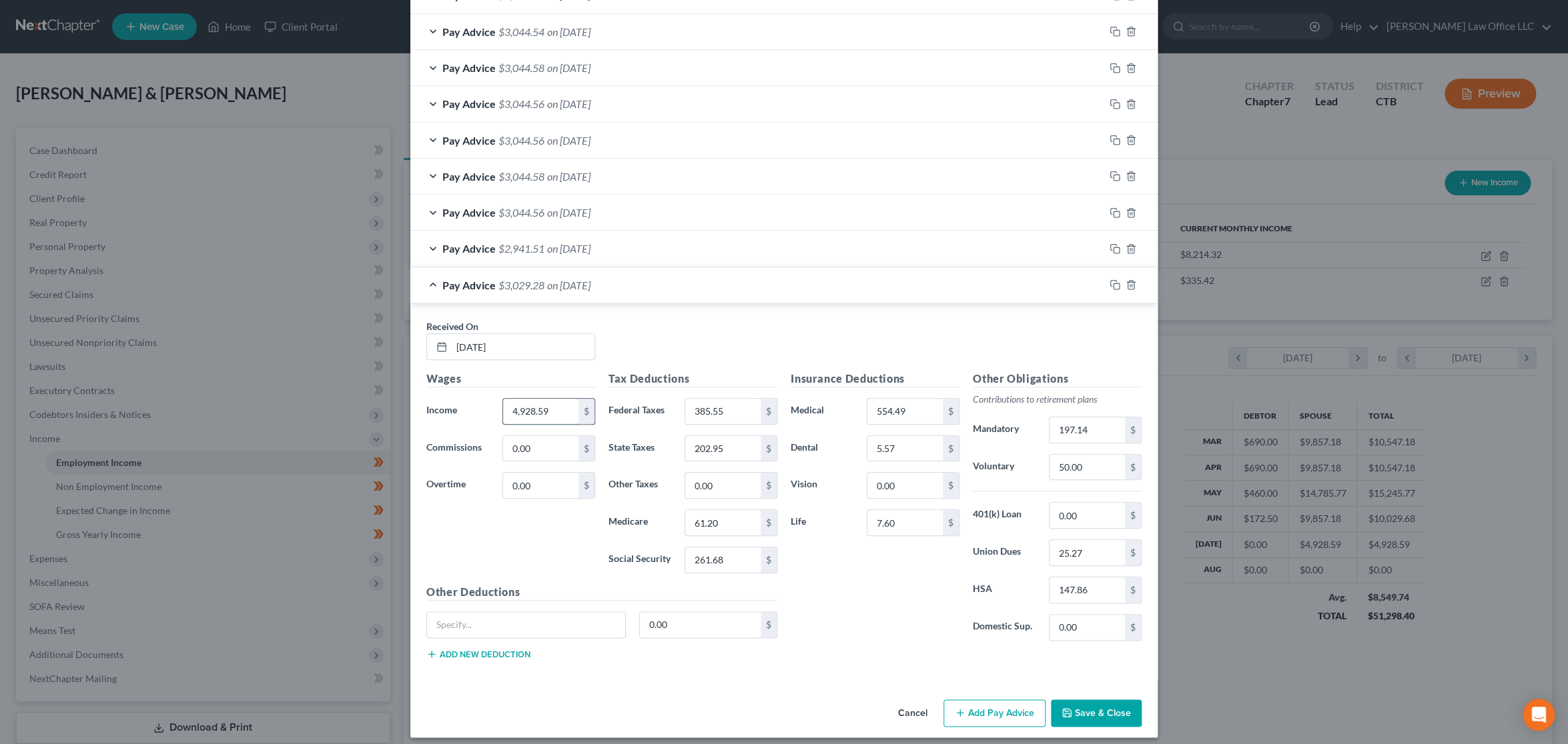
scroll to position [698, 0]
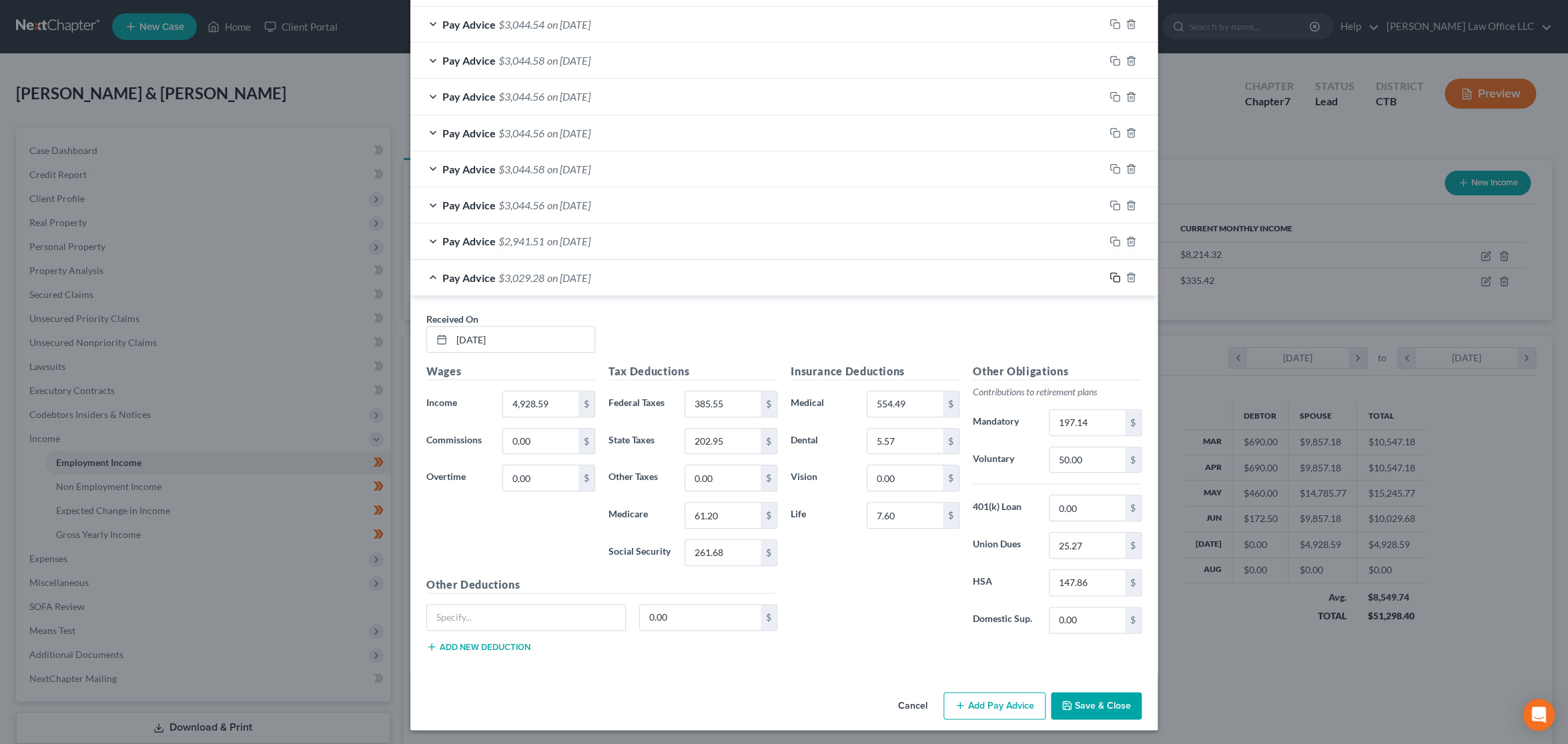
click at [1109, 276] on icon "button" at bounding box center [1115, 277] width 11 height 11
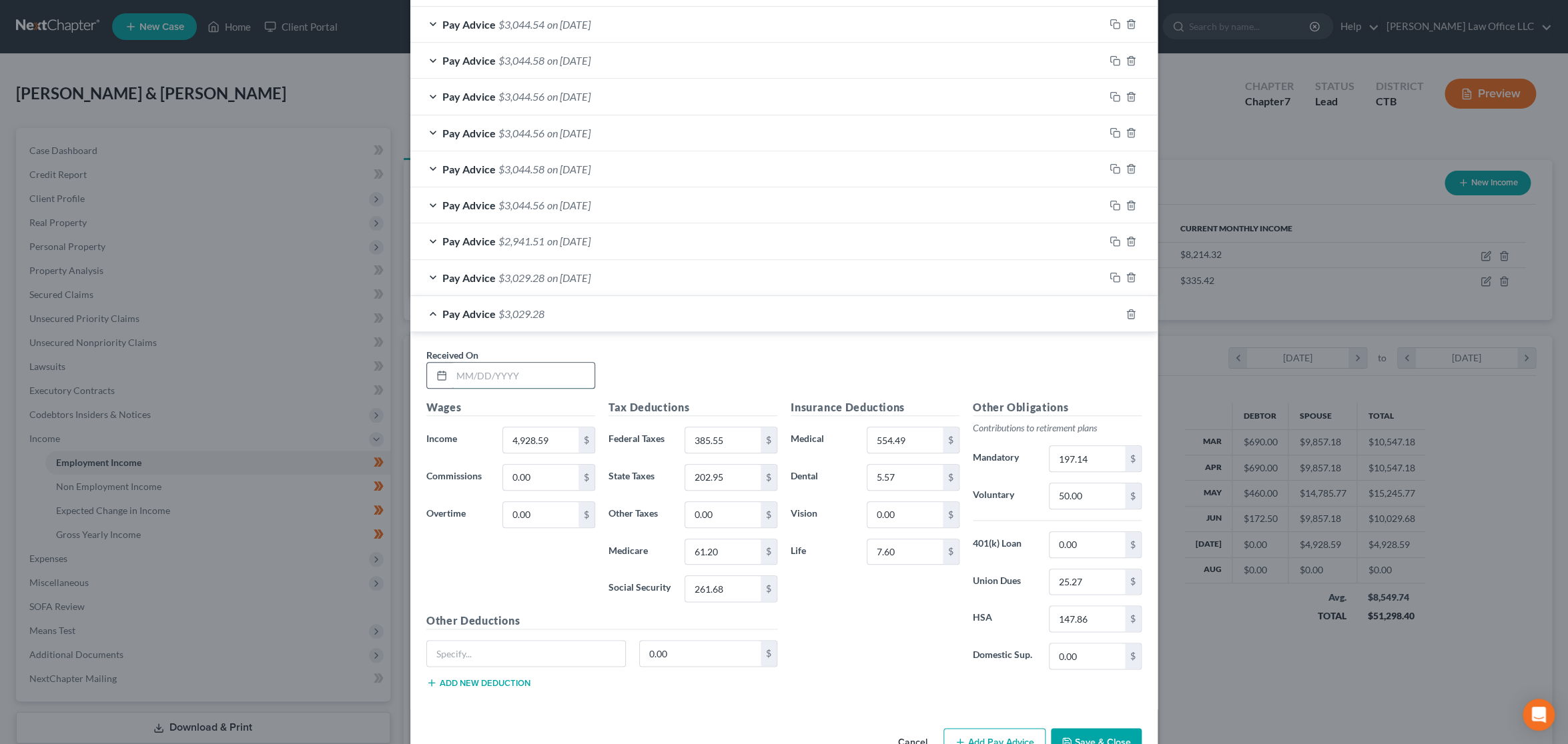
click at [555, 371] on input "text" at bounding box center [523, 376] width 143 height 26
type input "[DATE]"
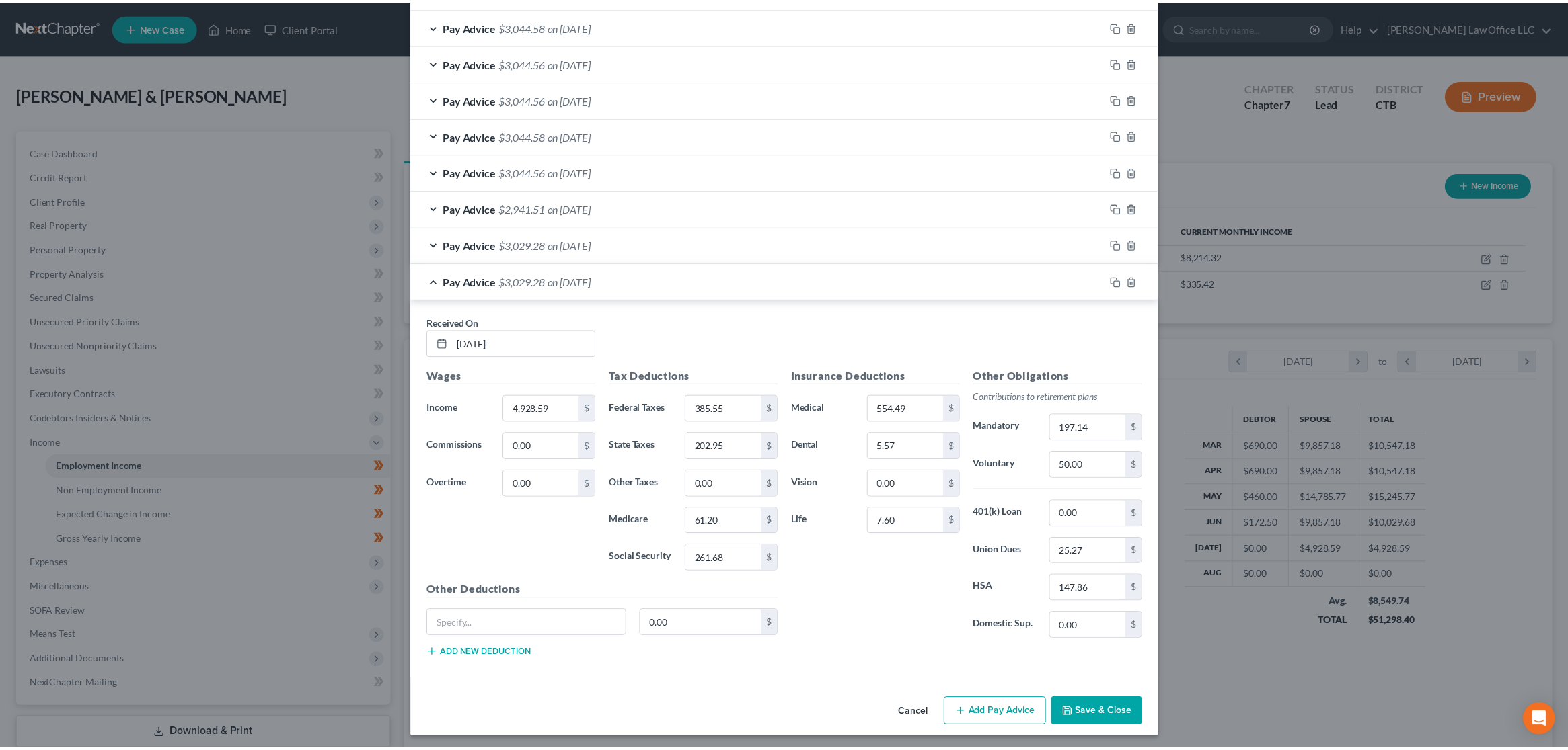
scroll to position [740, 0]
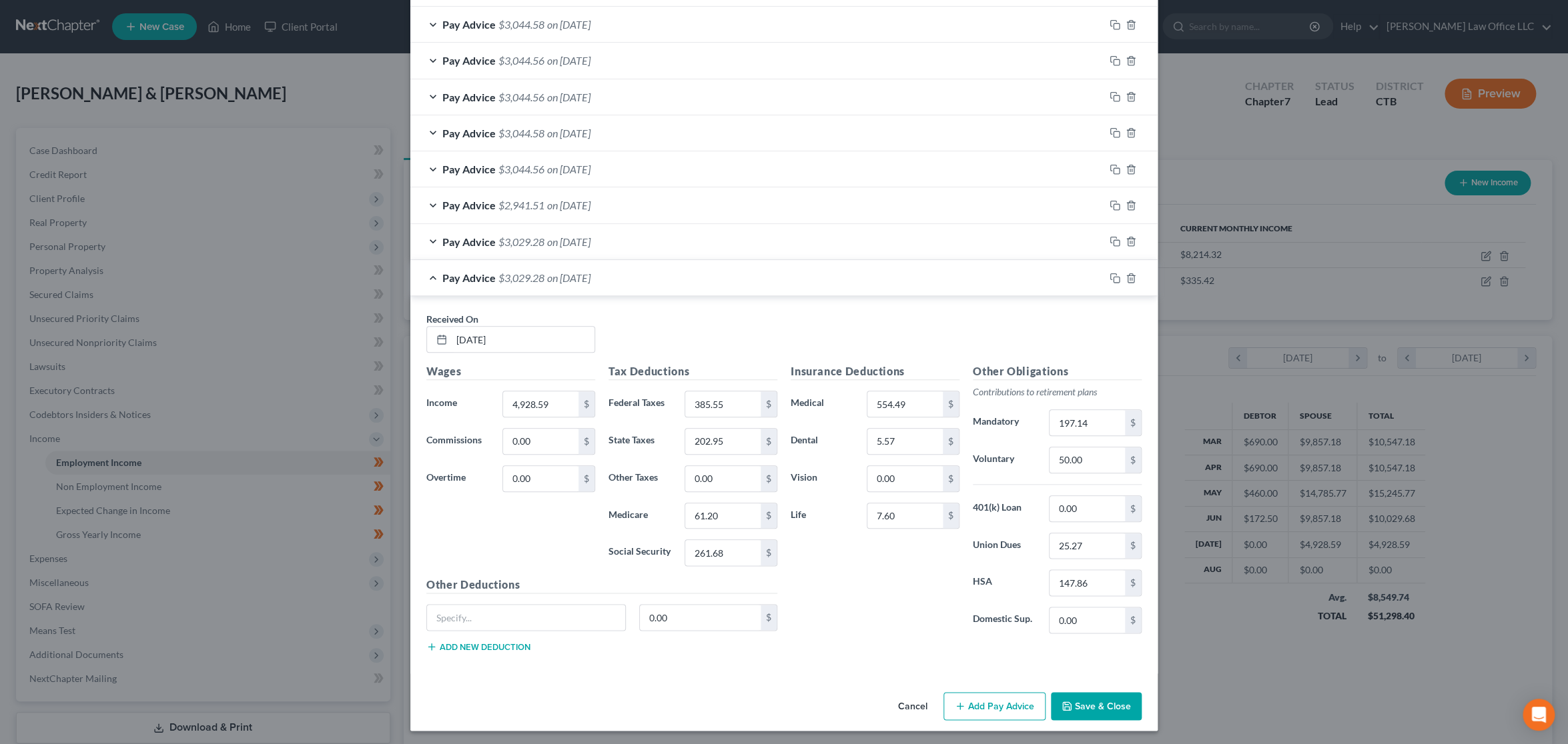
click at [1102, 701] on button "Save & Close" at bounding box center [1096, 706] width 90 height 28
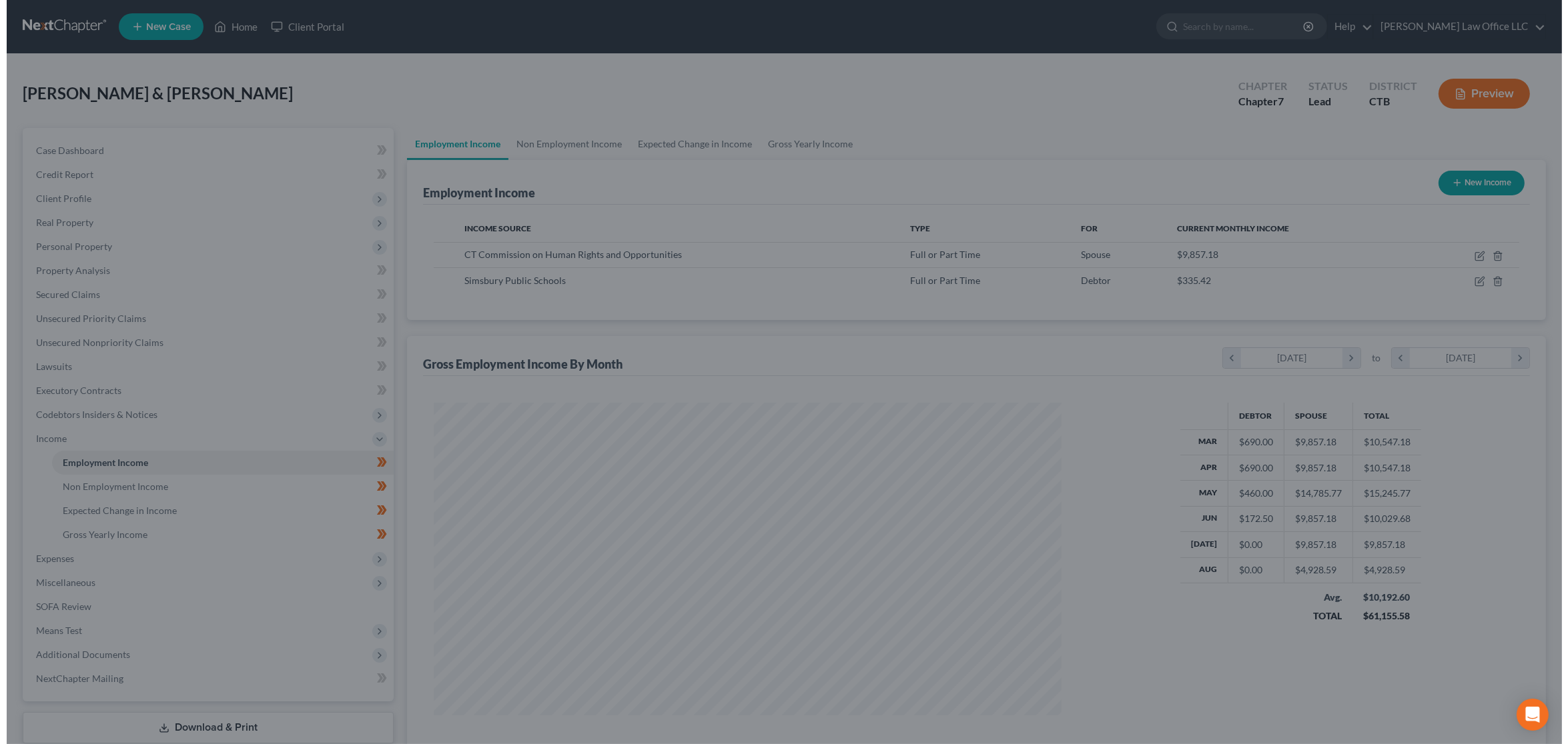
scroll to position [666536, 666487]
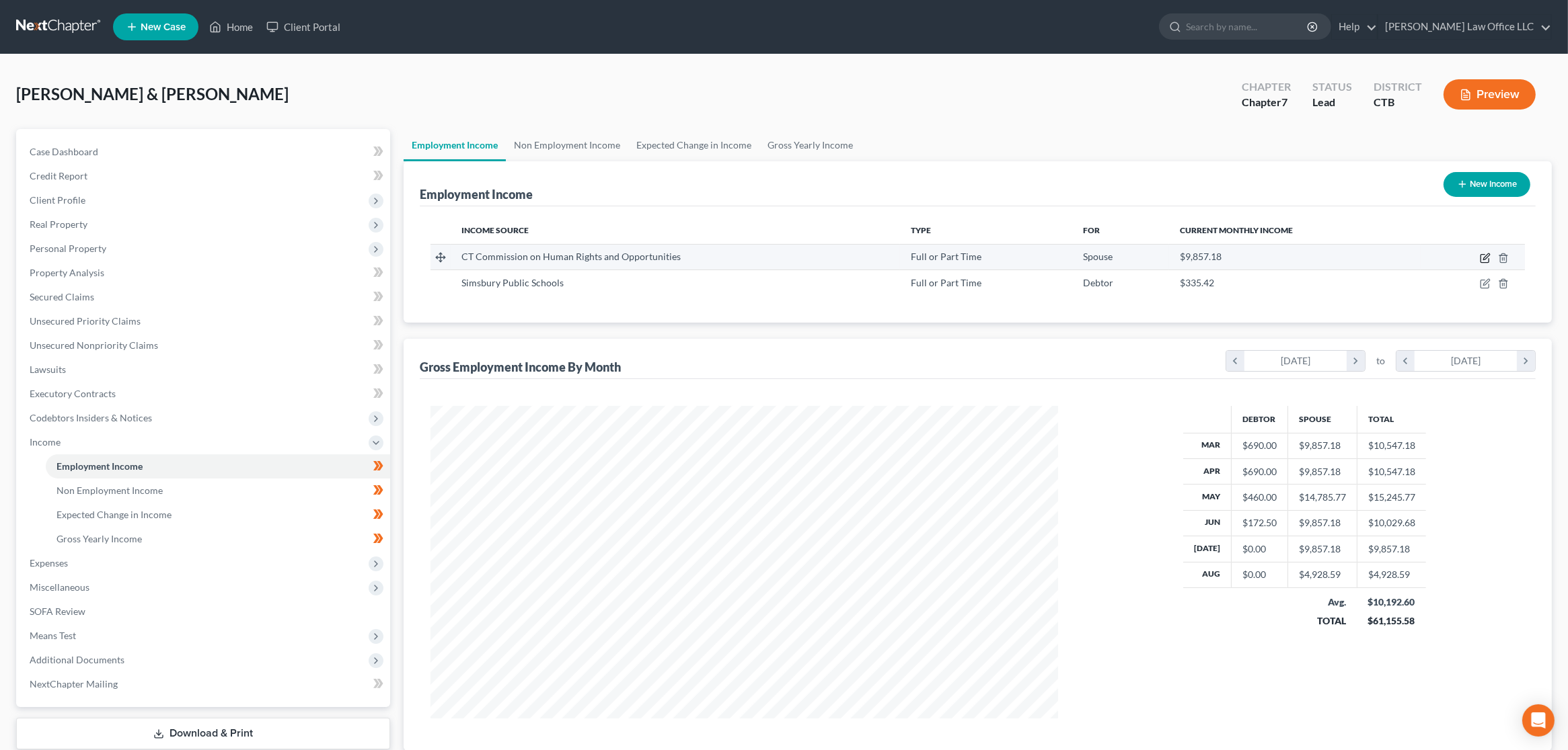
click at [1483, 256] on icon "button" at bounding box center [1485, 258] width 11 height 11
select select "0"
select select "6"
select select "2"
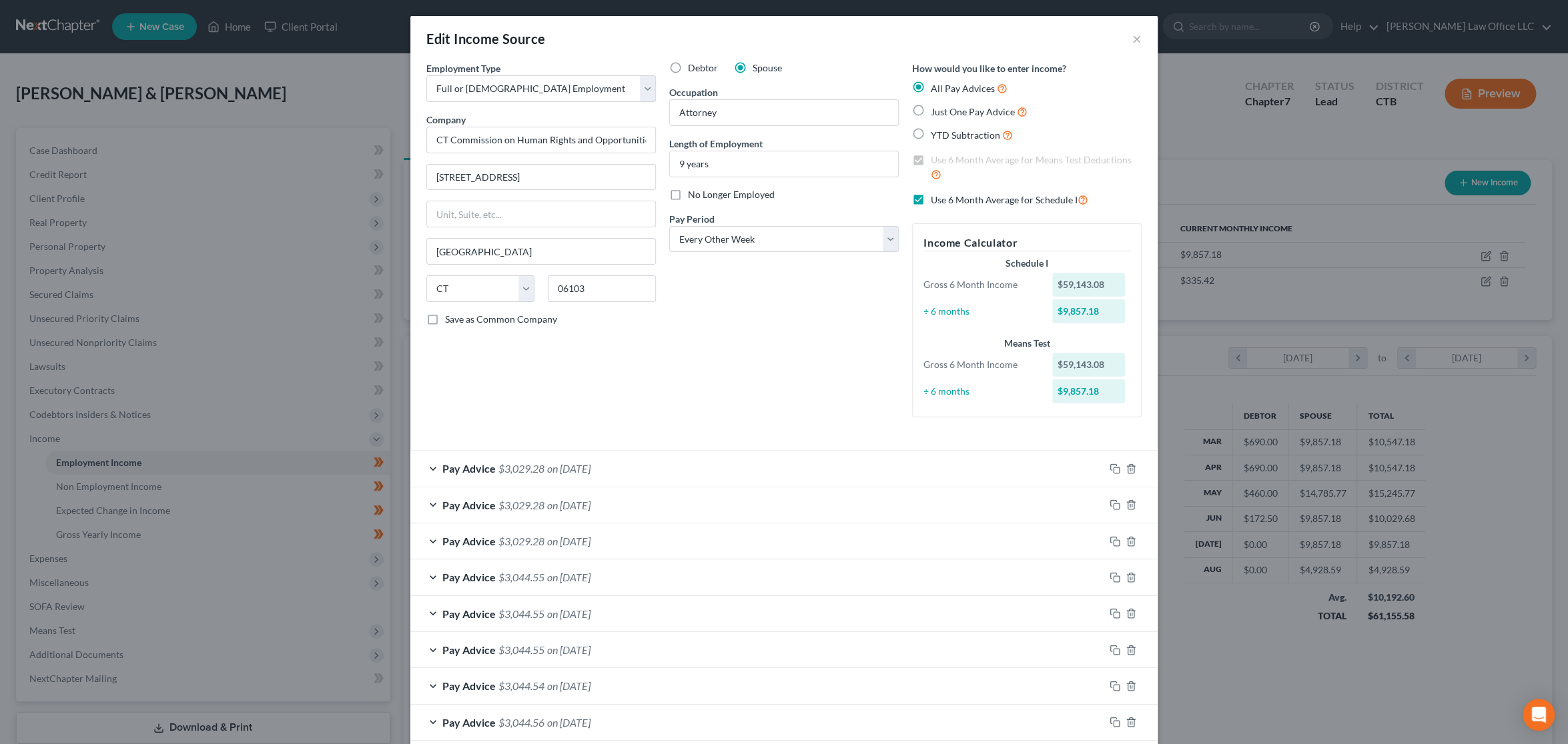
scroll to position [110, 0]
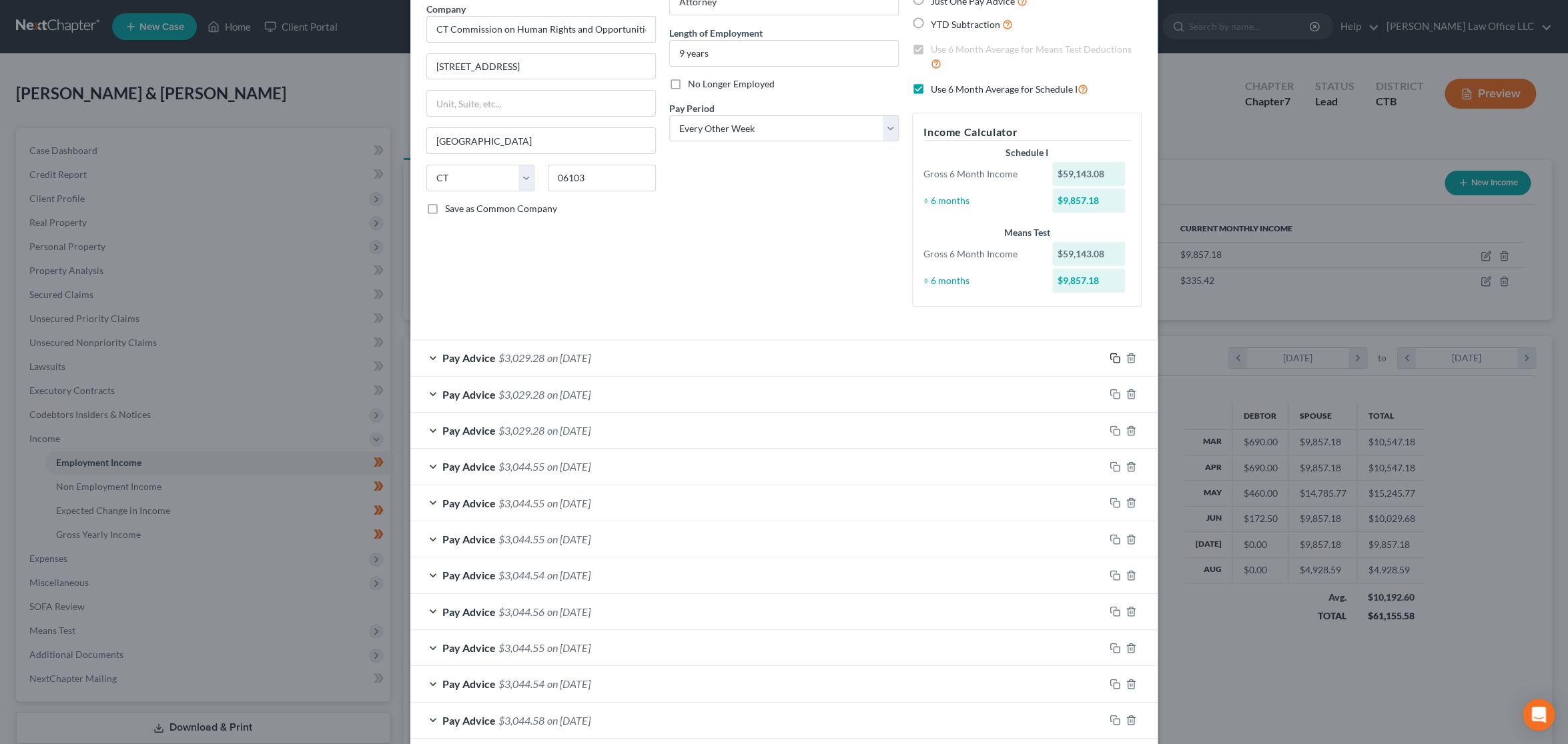
click at [1114, 356] on rect "button" at bounding box center [1116, 359] width 6 height 6
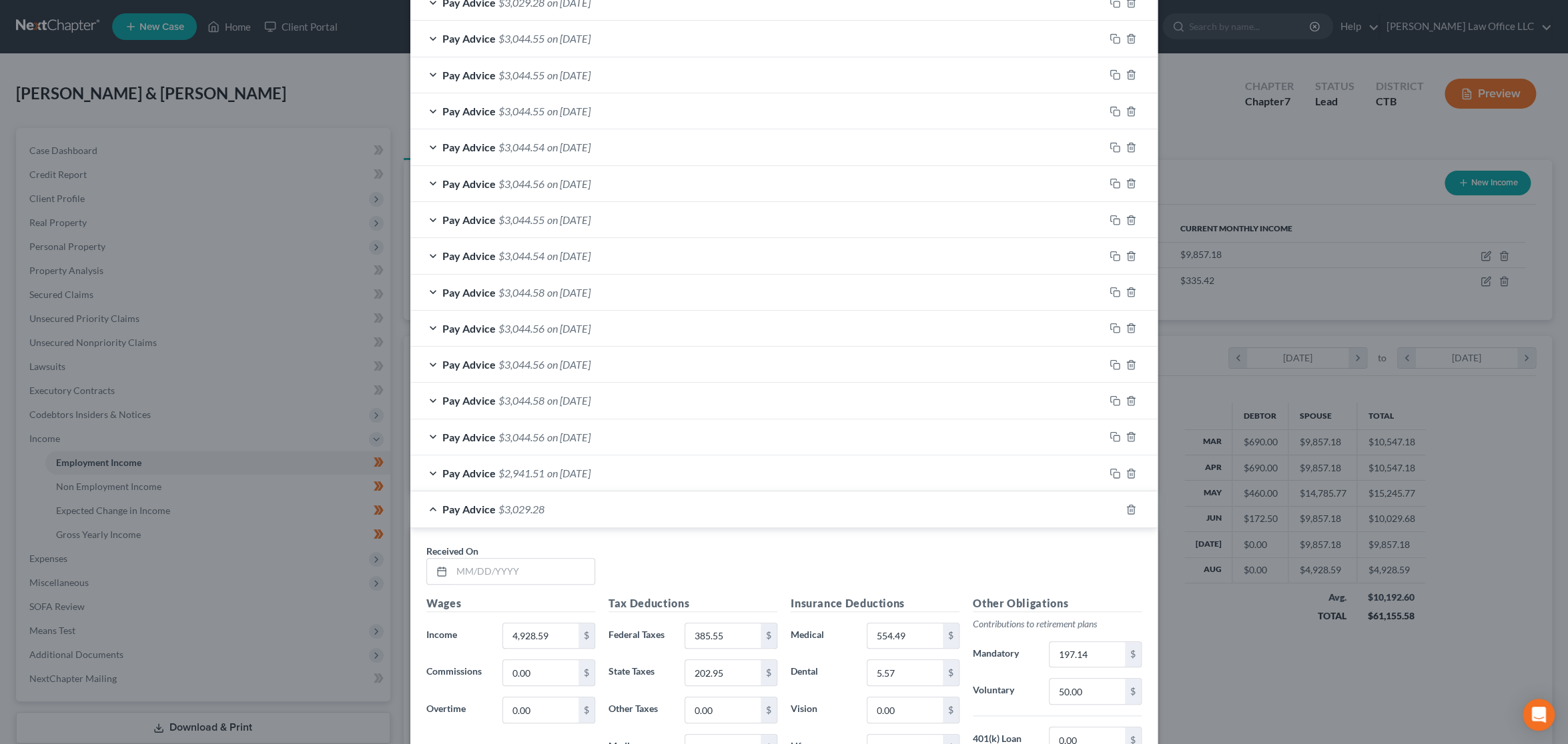
scroll to position [555, 0]
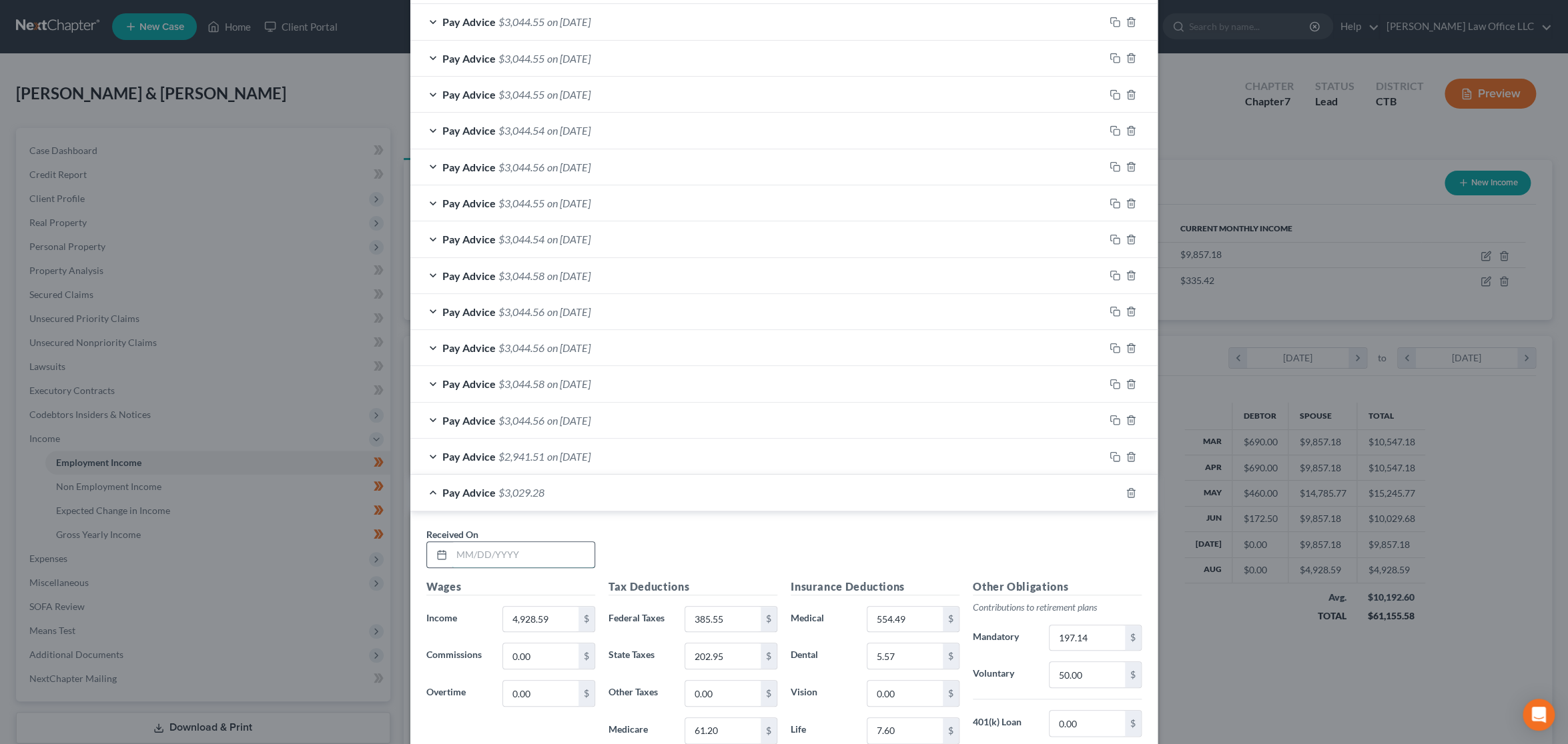
click at [564, 552] on input "text" at bounding box center [523, 555] width 143 height 26
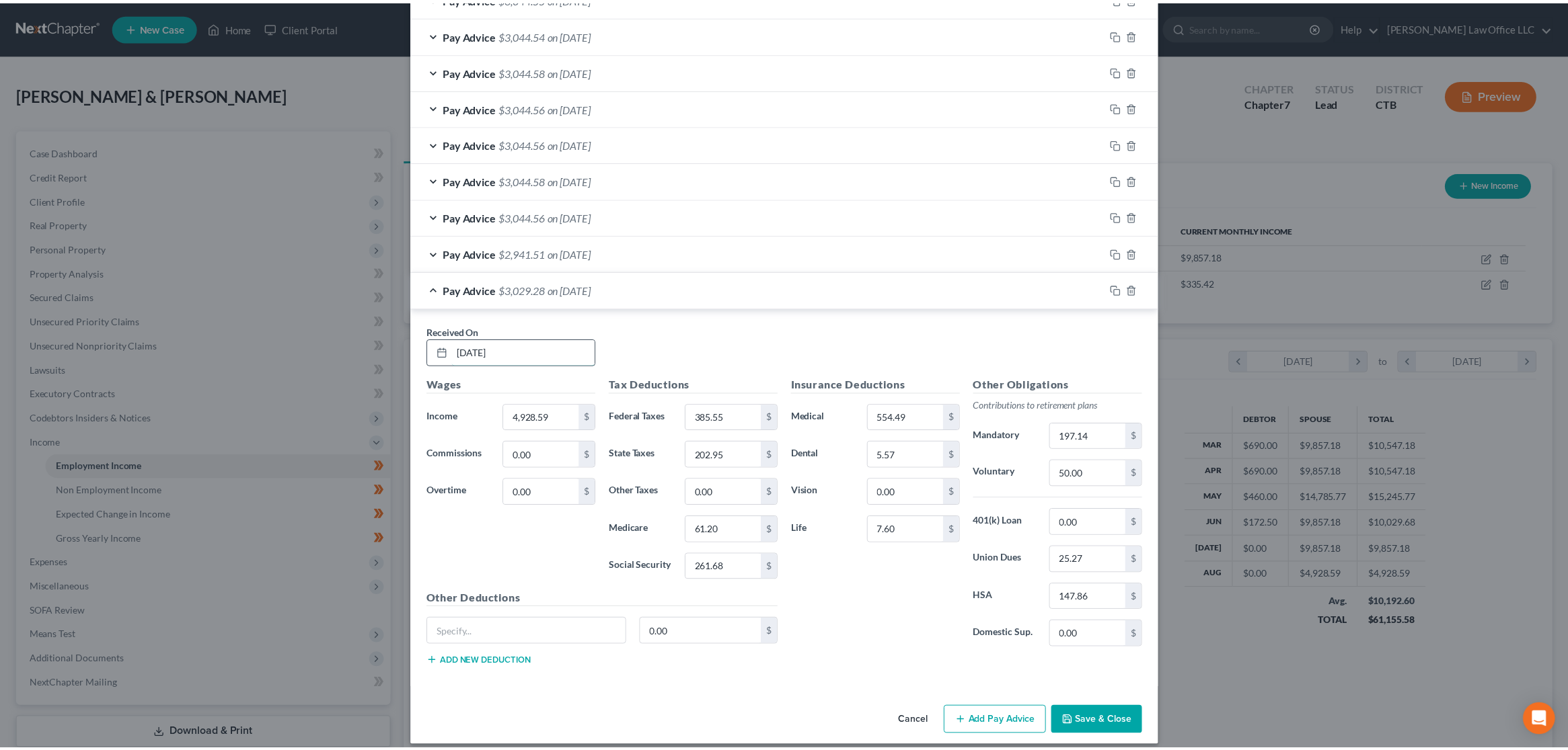
scroll to position [777, 0]
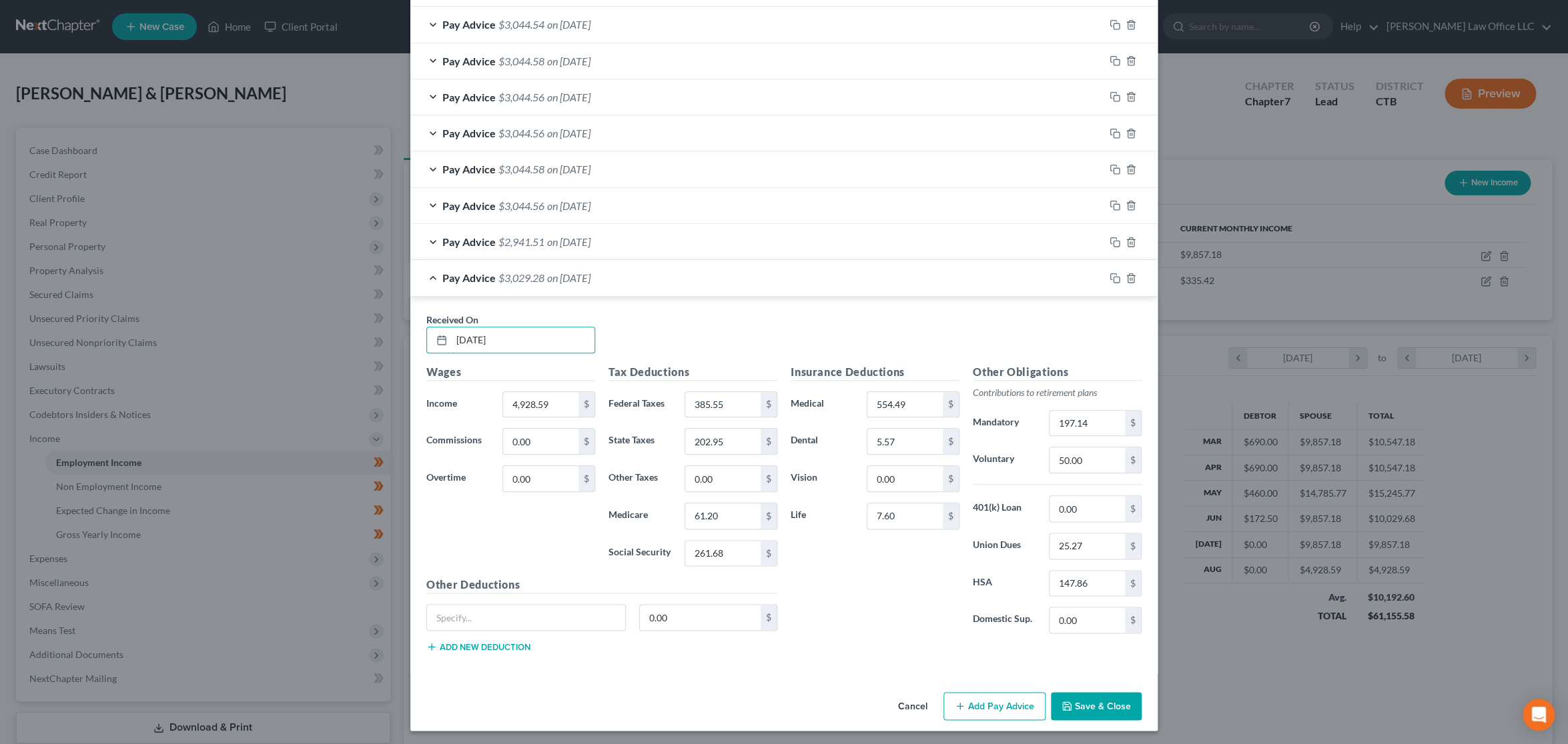
type input "[DATE]"
click at [1087, 707] on button "Save & Close" at bounding box center [1096, 706] width 90 height 28
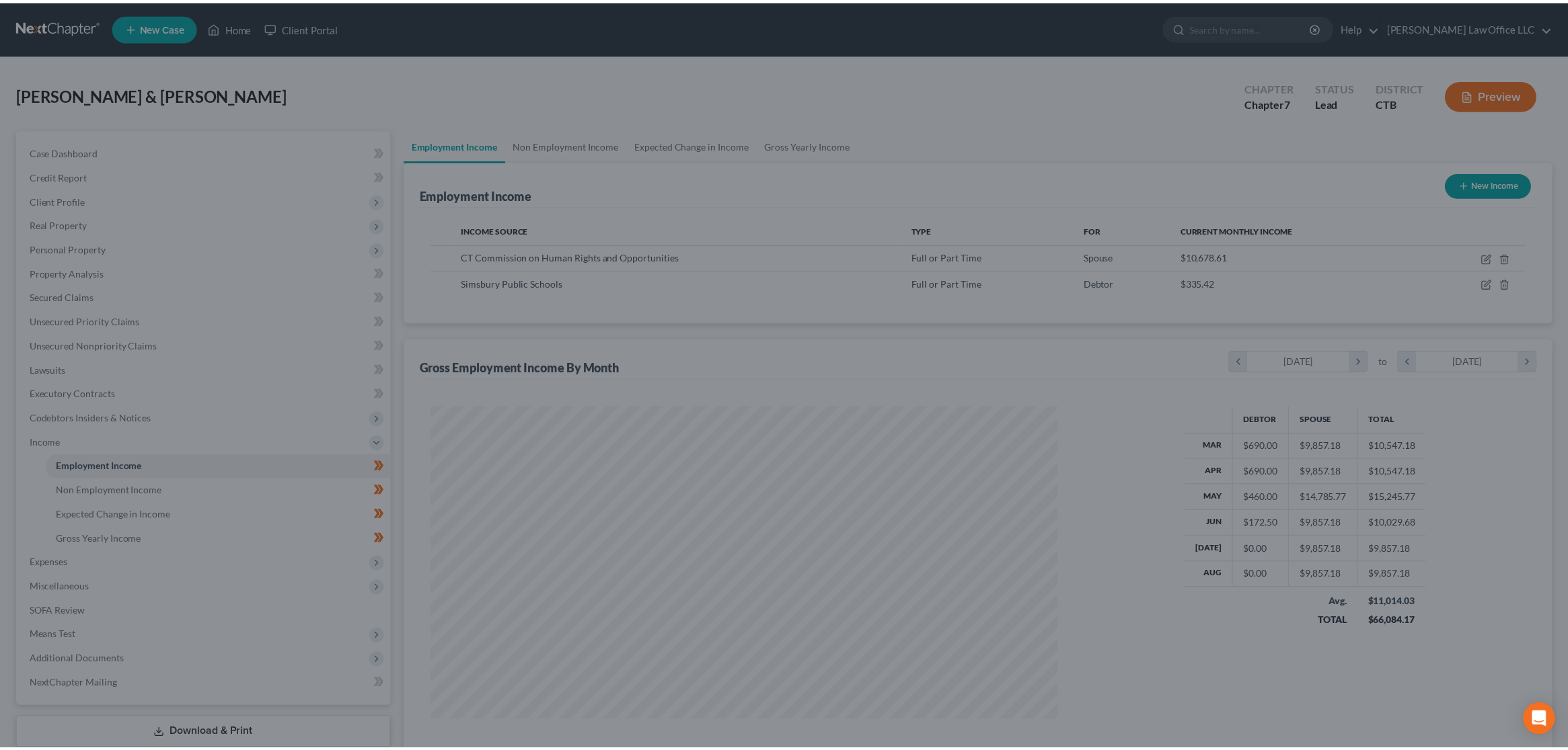
scroll to position [671912, 671959]
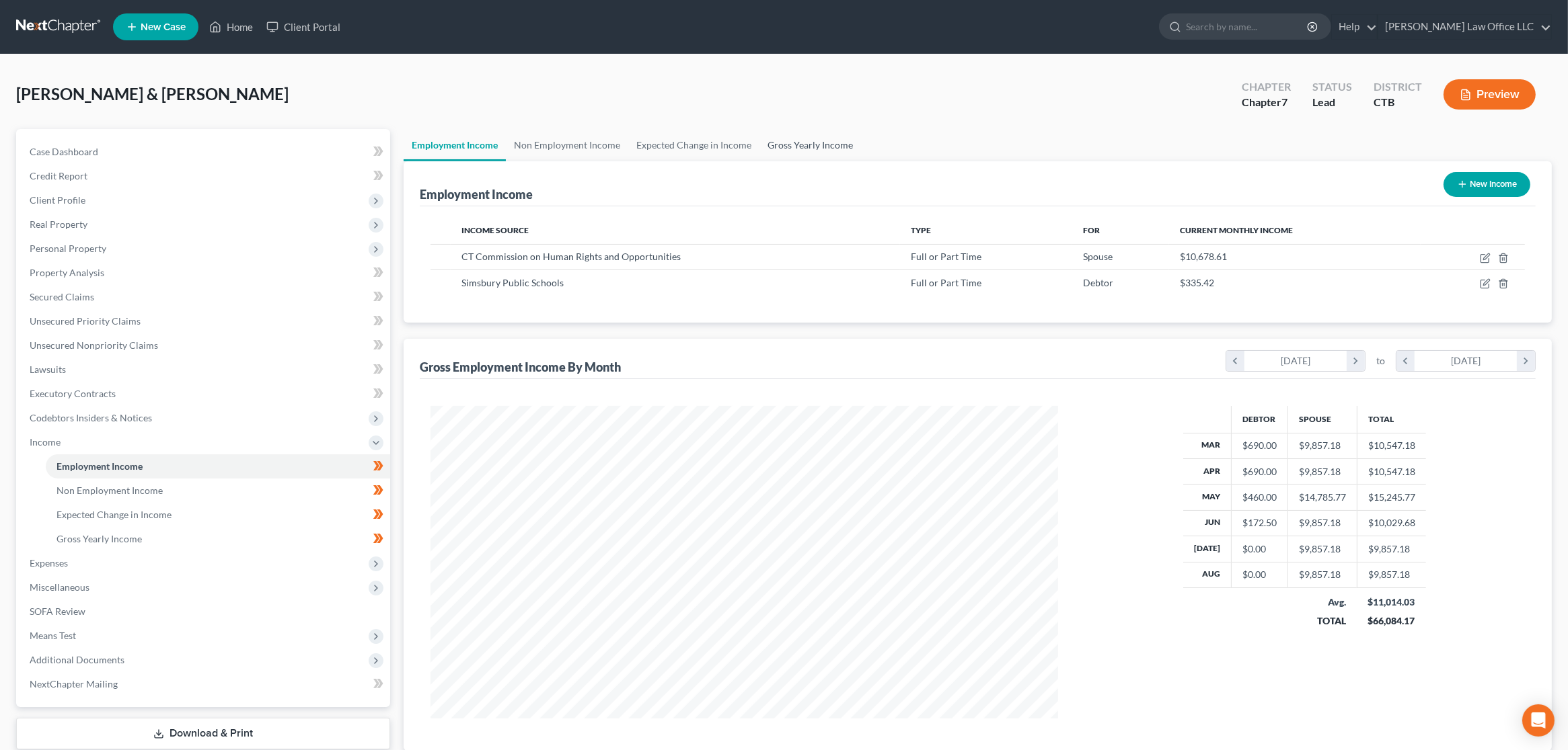
click at [777, 142] on link "Gross Yearly Income" at bounding box center [810, 144] width 101 height 32
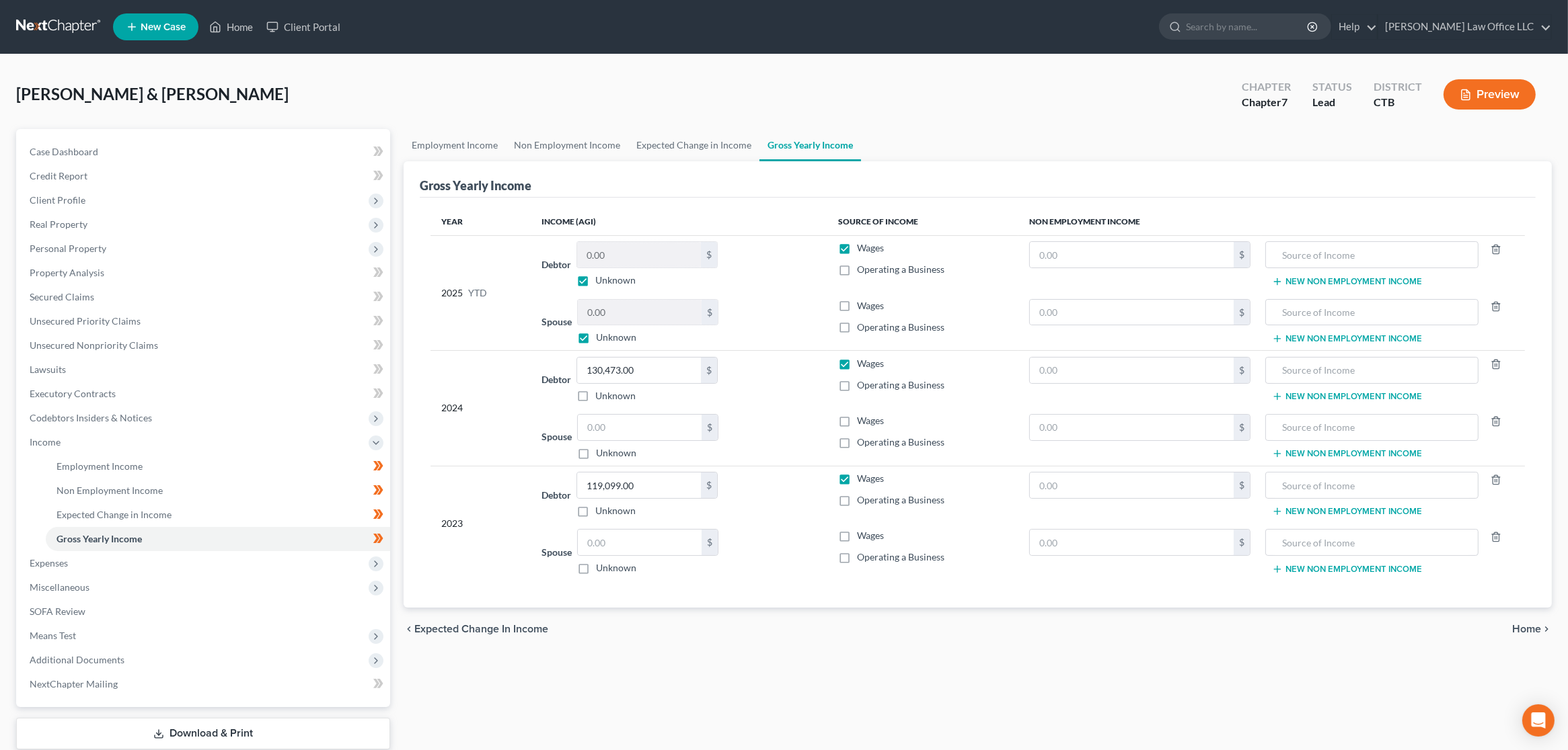
click at [595, 279] on label "Unknown" at bounding box center [615, 280] width 40 height 14
click at [601, 279] on input "Unknown" at bounding box center [605, 278] width 9 height 9
checkbox input "false"
click at [596, 336] on label "Unknown" at bounding box center [616, 337] width 40 height 14
click at [601, 336] on input "Unknown" at bounding box center [606, 335] width 9 height 9
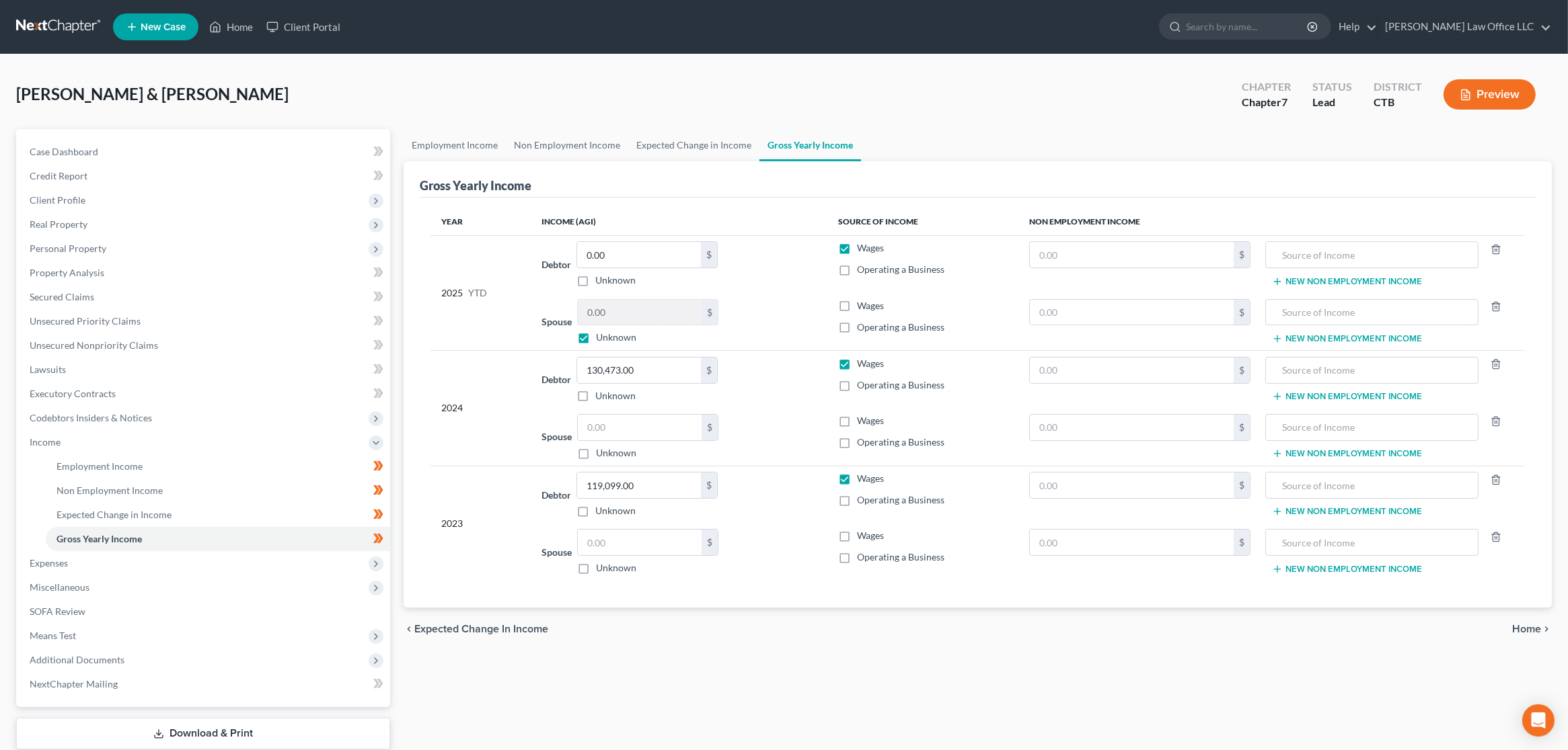
checkbox input "false"
click at [857, 304] on label "Wages" at bounding box center [870, 305] width 27 height 14
click at [863, 304] on input "Wages" at bounding box center [867, 303] width 9 height 9
checkbox input "true"
click at [534, 693] on div "Employment Income Non Employment Income Expected Change in Income Gross Yearly …" at bounding box center [978, 456] width 1162 height 655
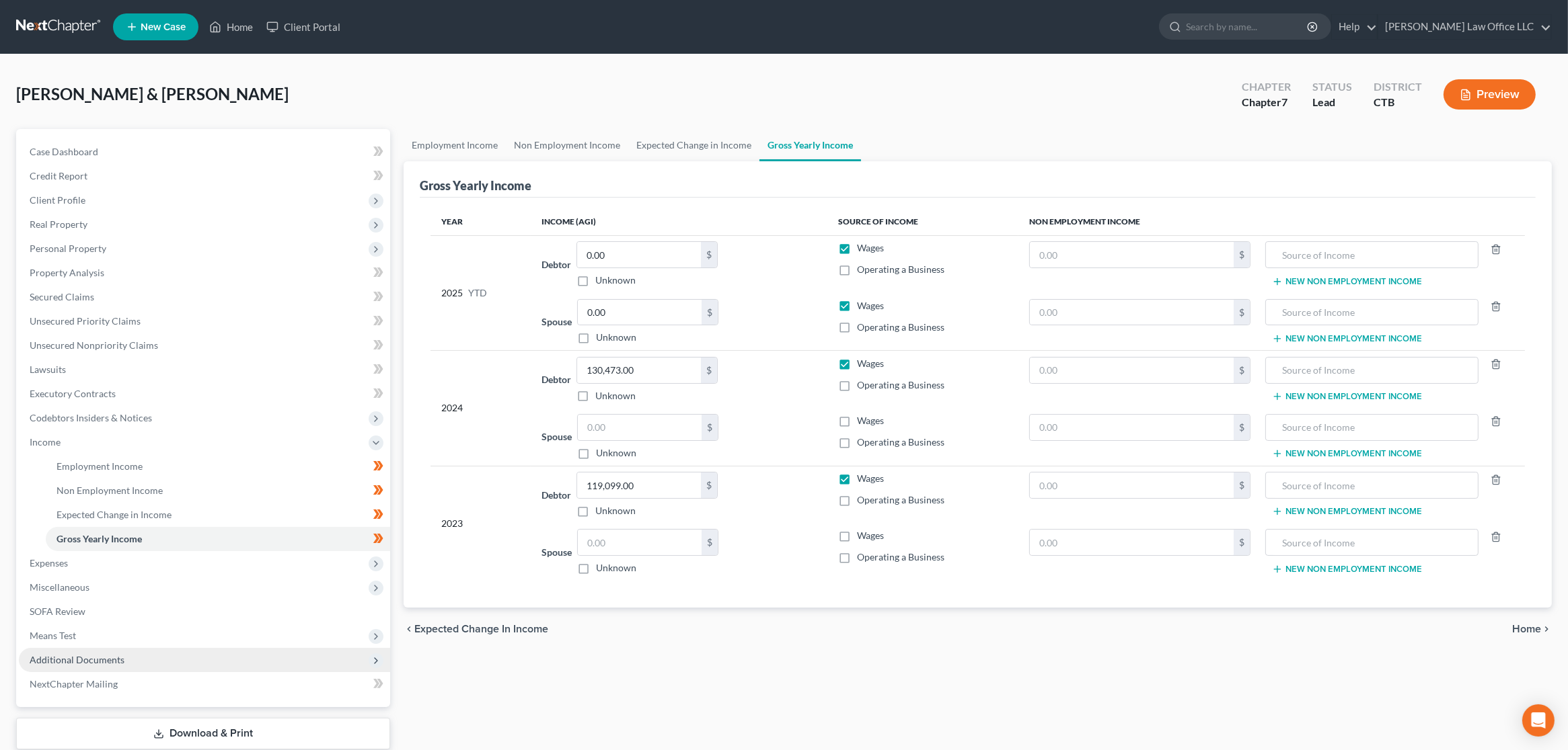
click at [132, 660] on span "Additional Documents" at bounding box center [204, 660] width 372 height 24
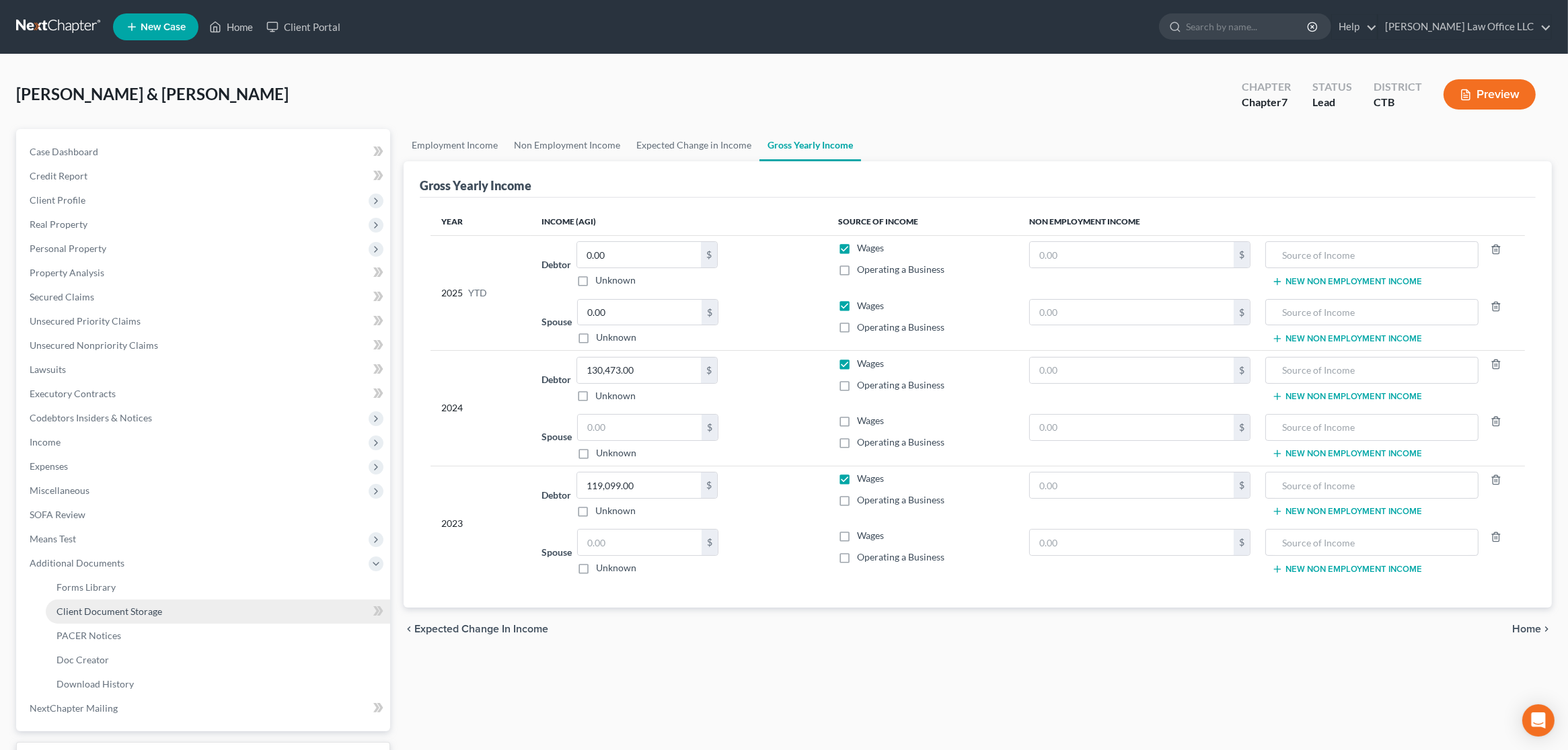
click at [151, 606] on span "Client Document Storage" at bounding box center [109, 611] width 106 height 11
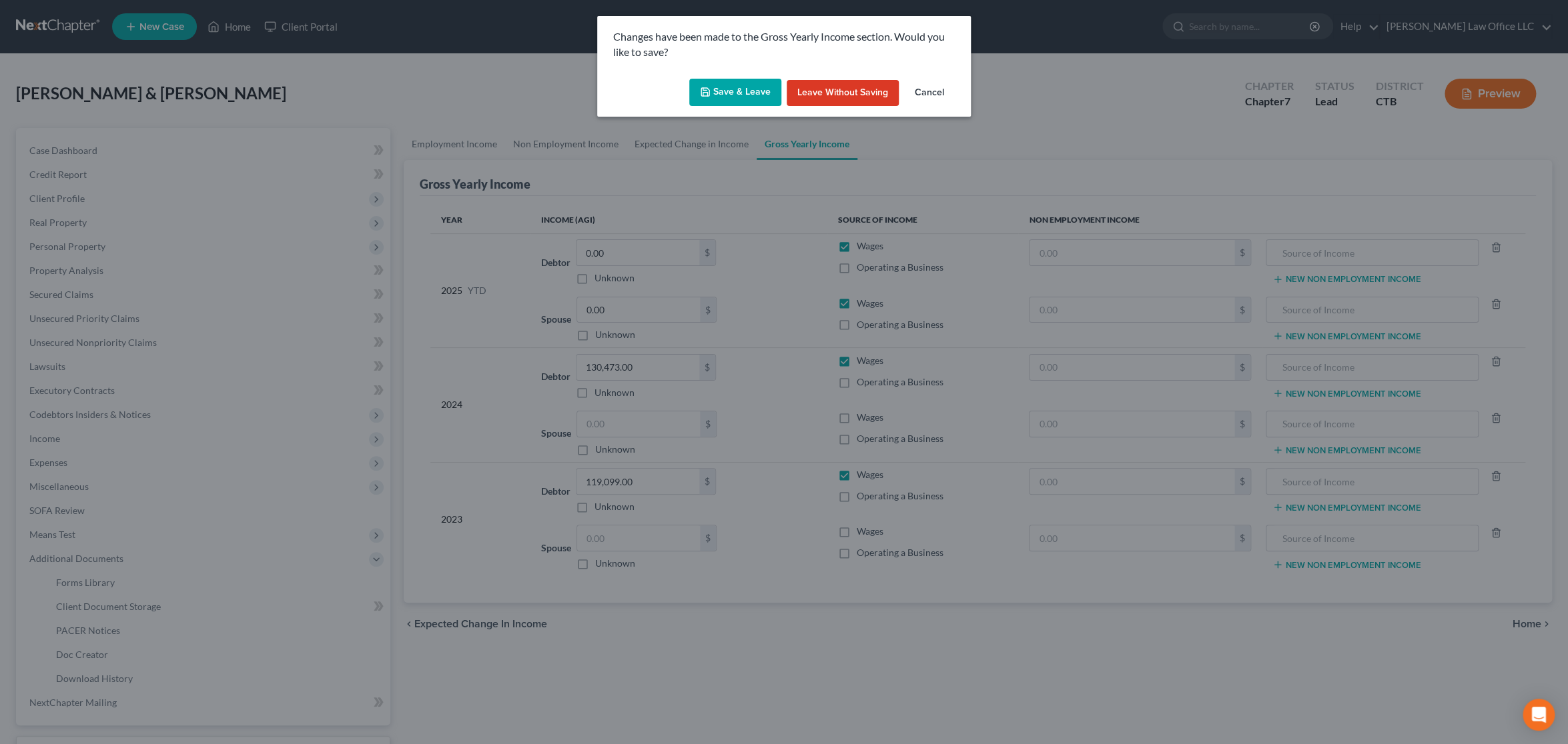
click at [746, 82] on button "Save & Leave" at bounding box center [735, 92] width 92 height 28
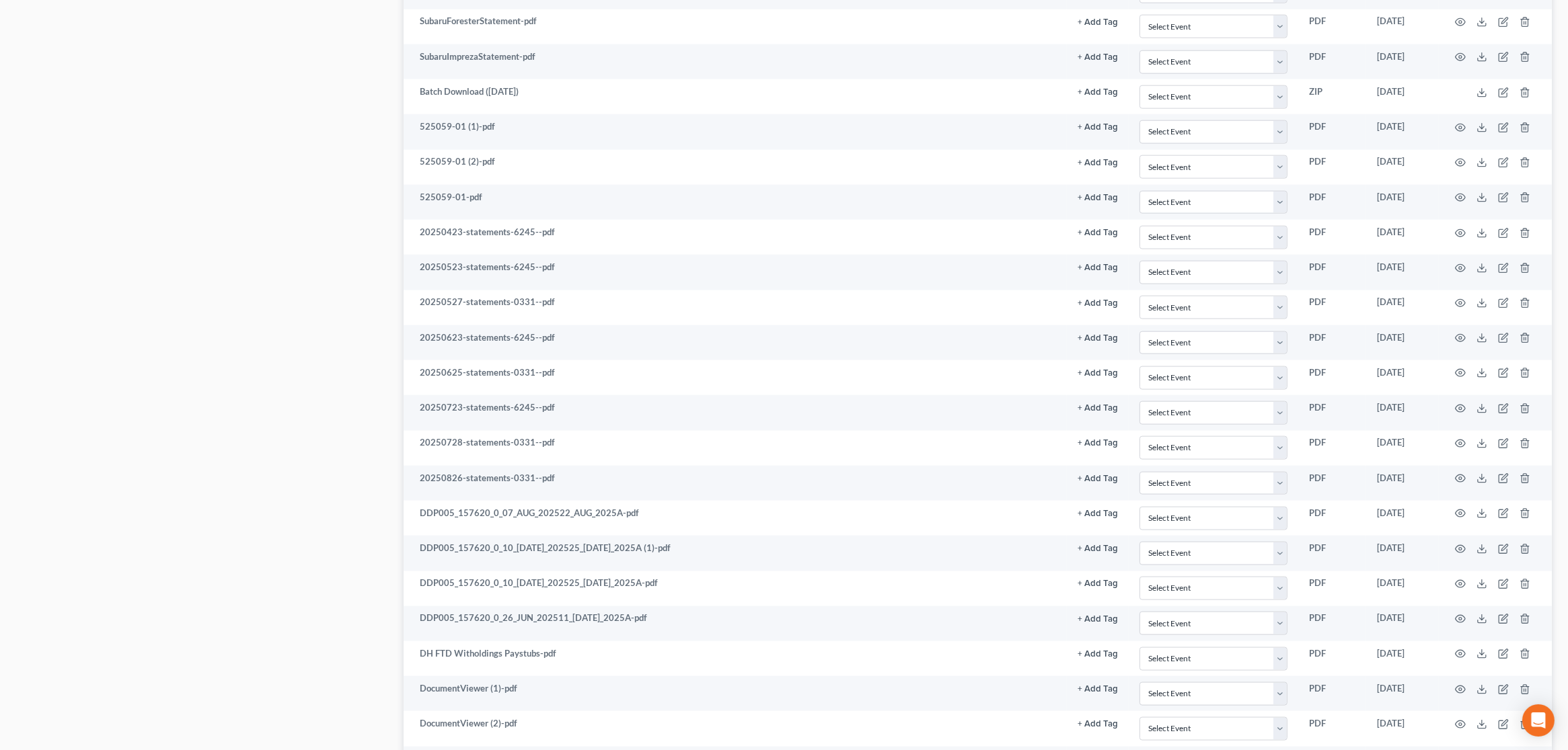
scroll to position [3165, 0]
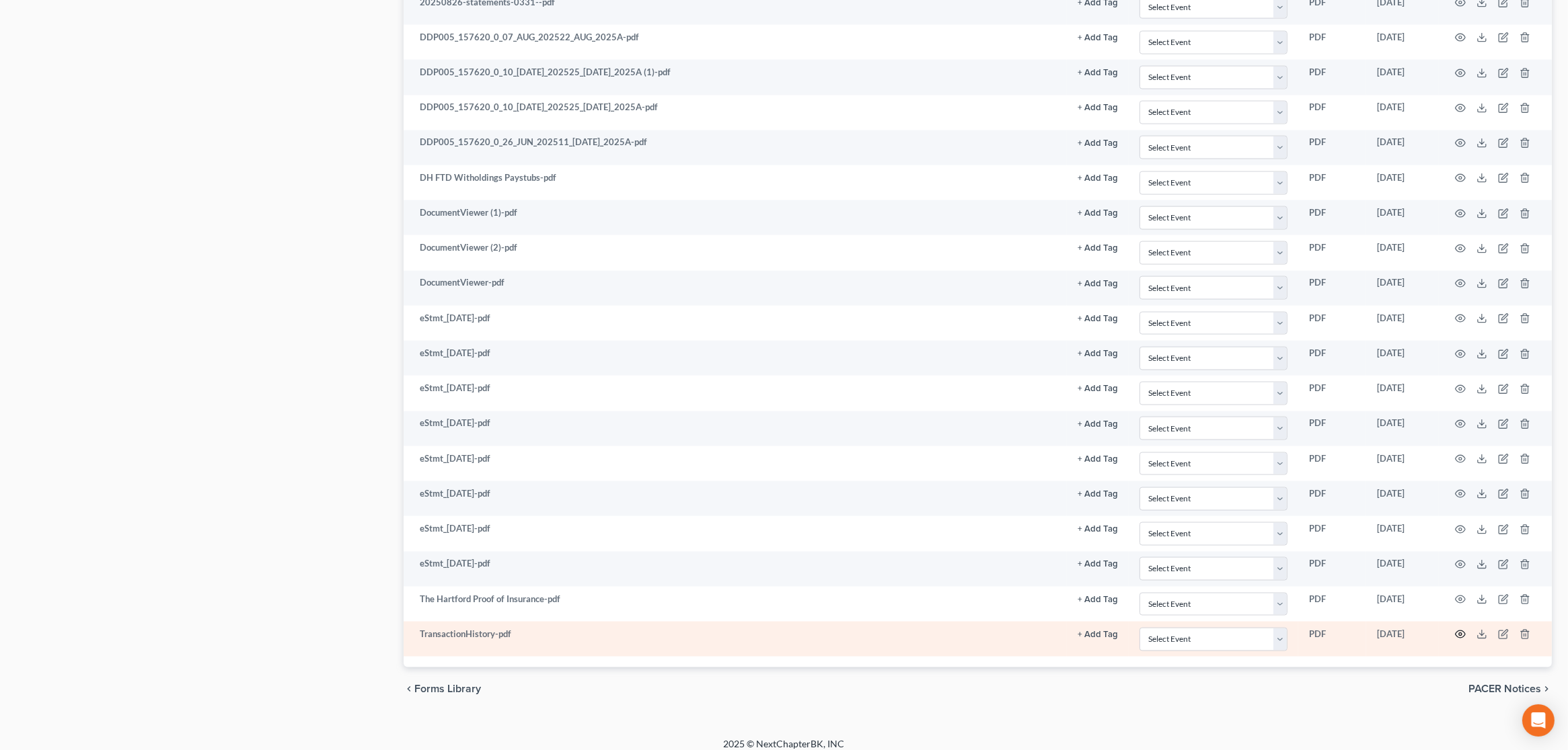
click at [1455, 630] on icon "button" at bounding box center [1460, 635] width 11 height 11
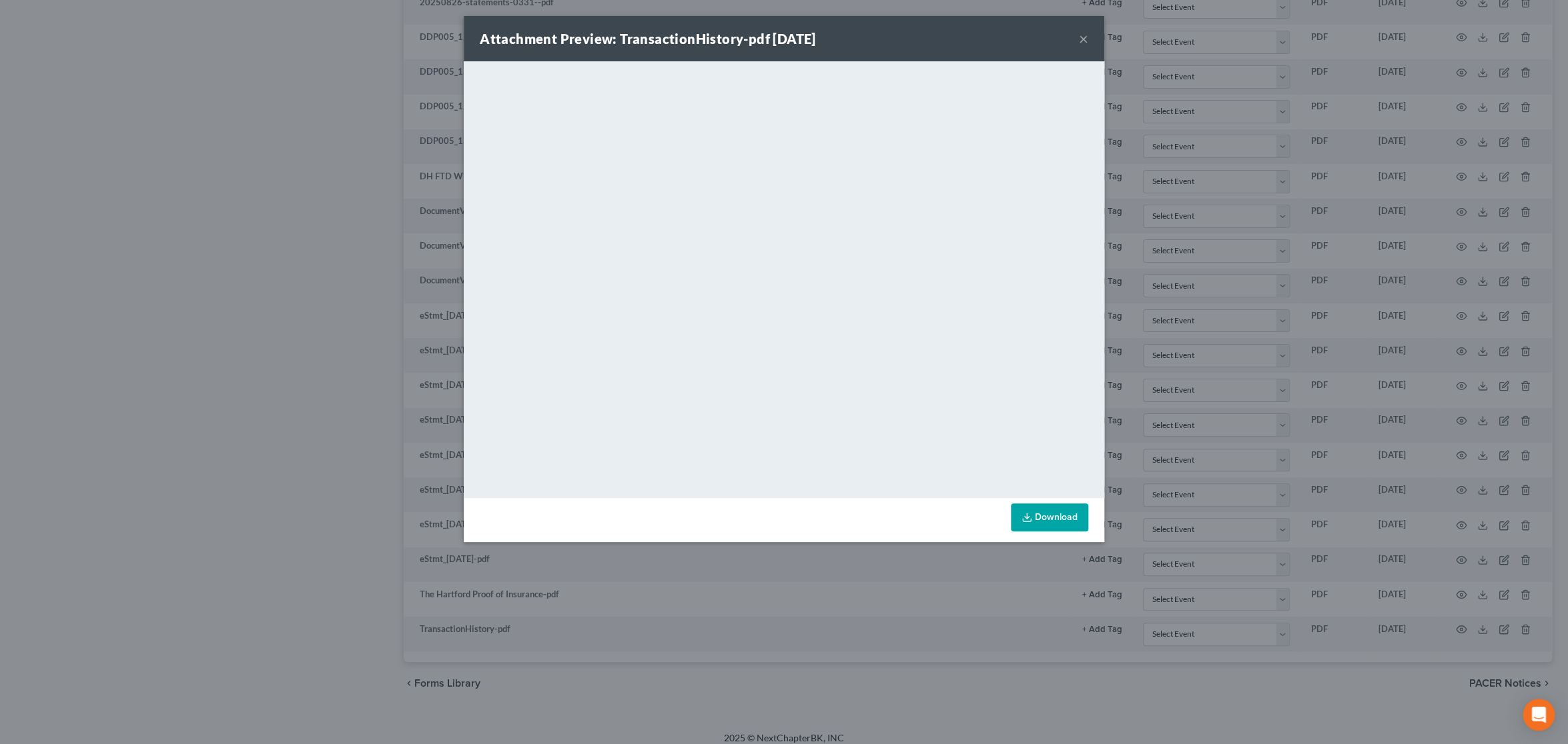
click at [1080, 42] on button "×" at bounding box center [1084, 39] width 9 height 16
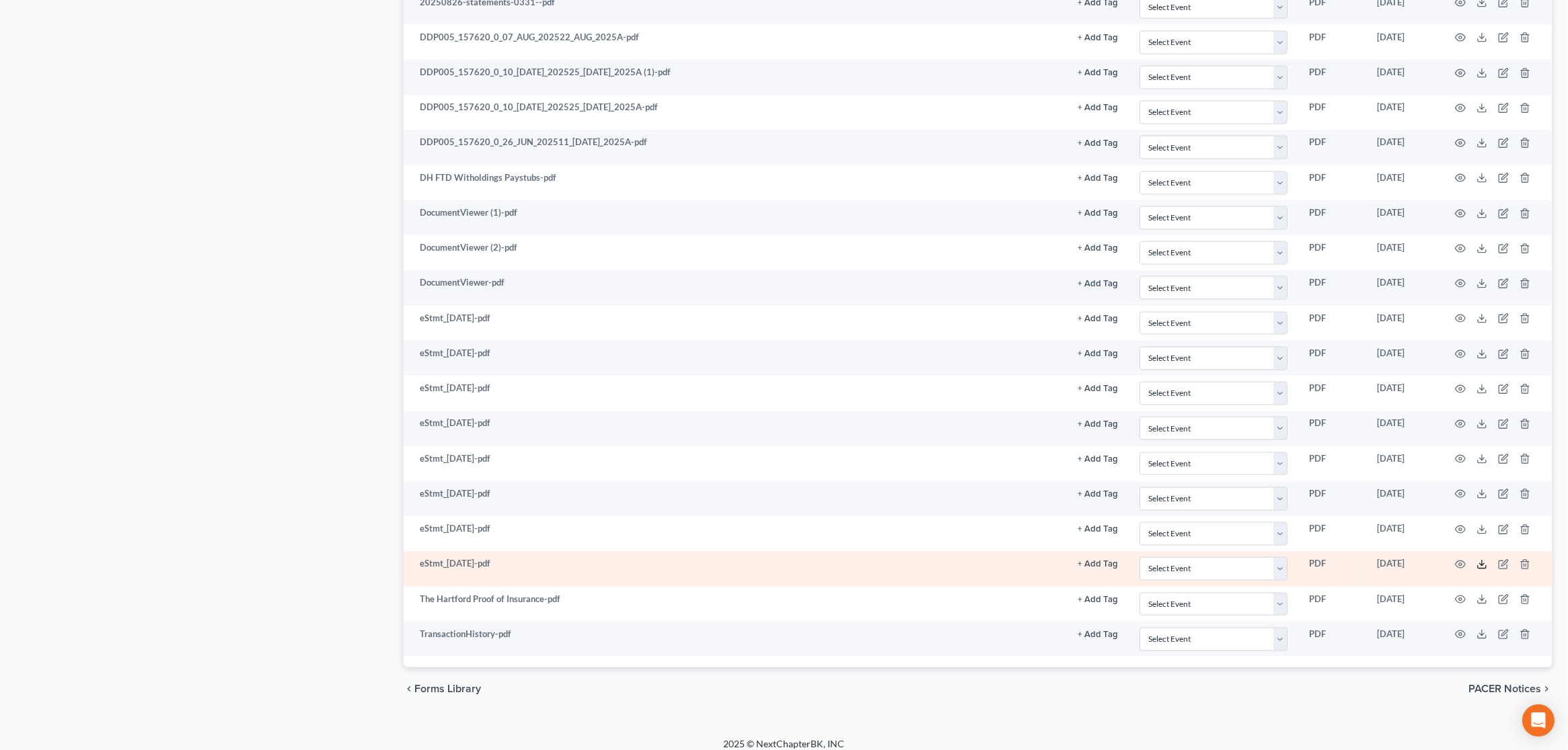
click at [1481, 566] on icon at bounding box center [1482, 567] width 8 height 3
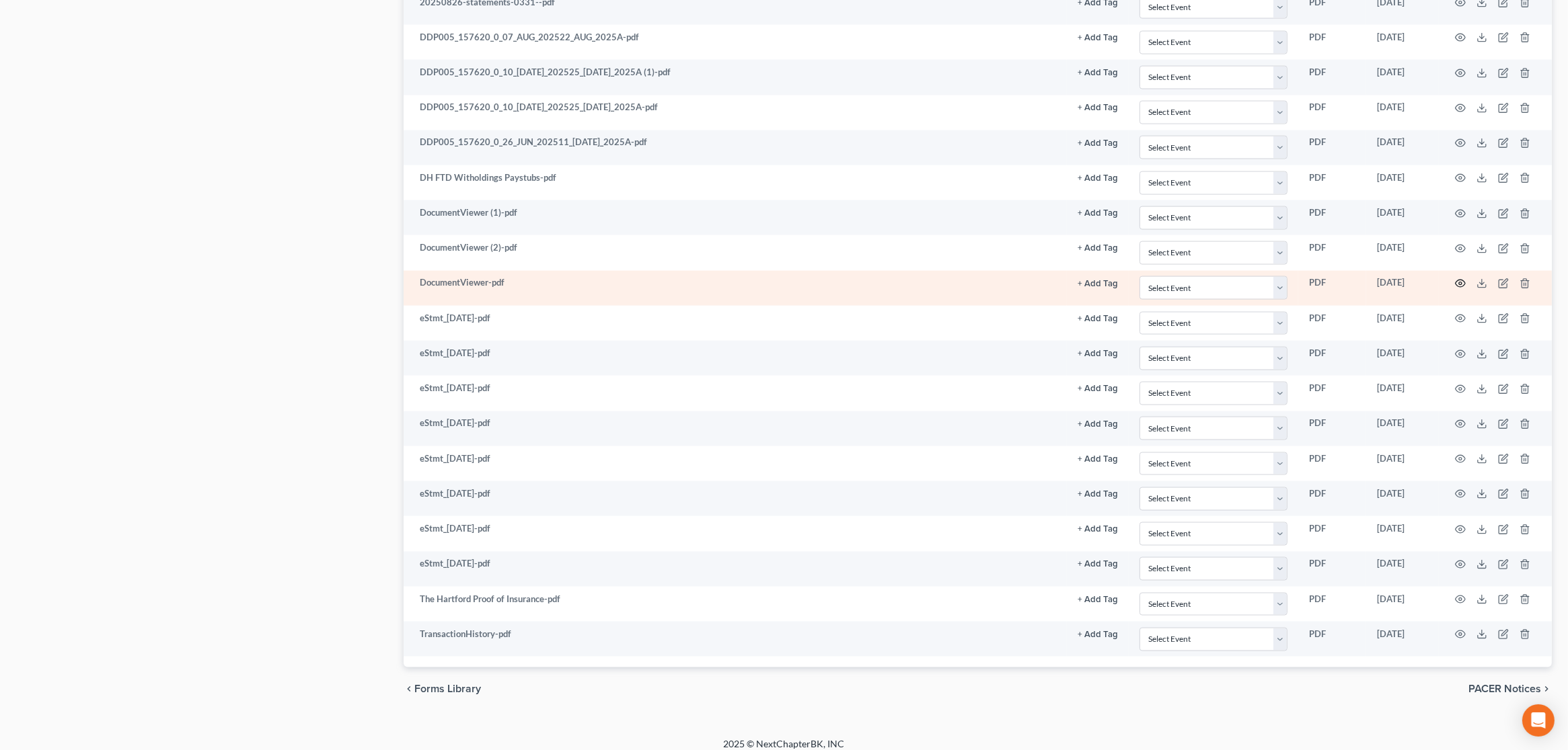
click at [1459, 280] on icon "button" at bounding box center [1460, 284] width 10 height 7
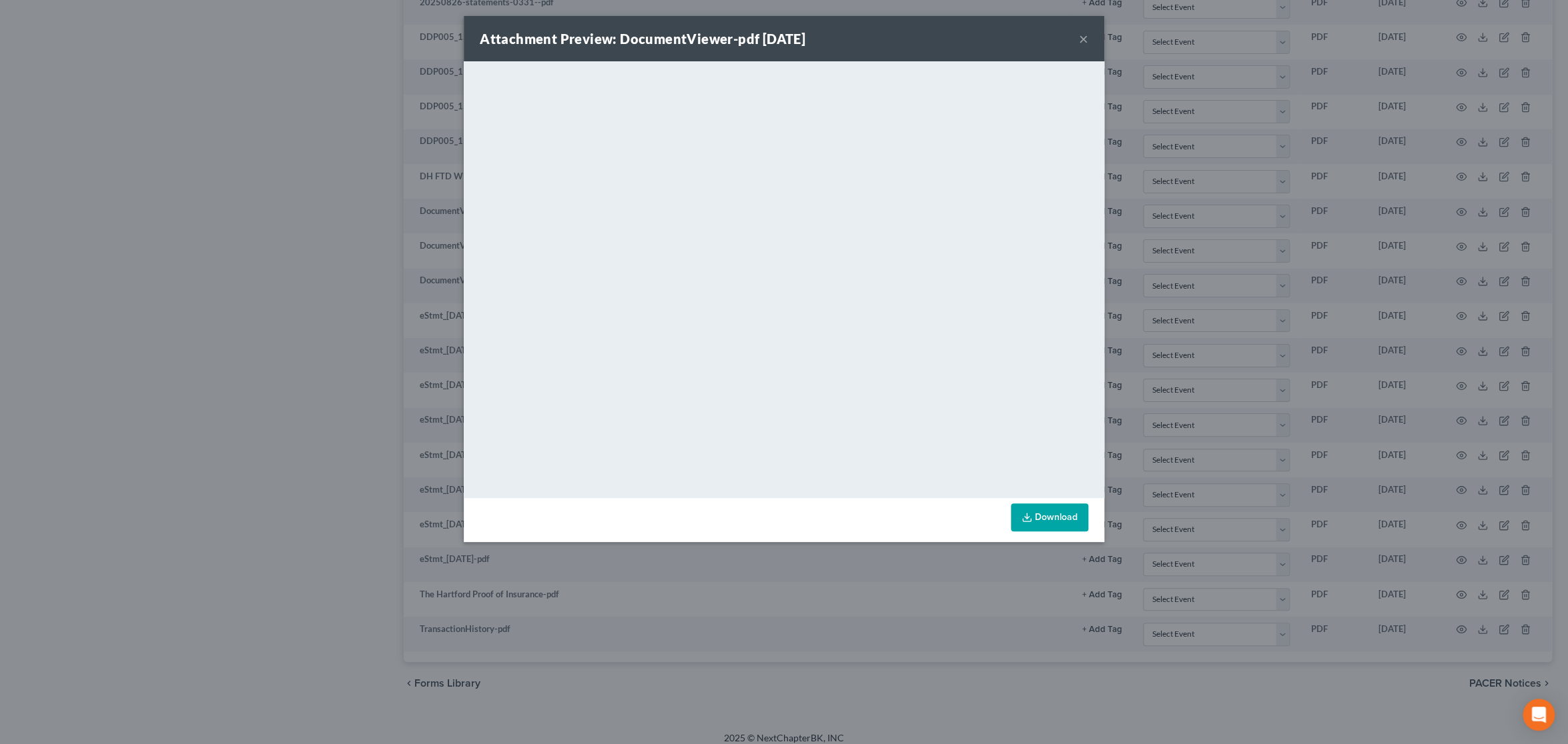
click at [1079, 38] on button "×" at bounding box center [1084, 39] width 9 height 16
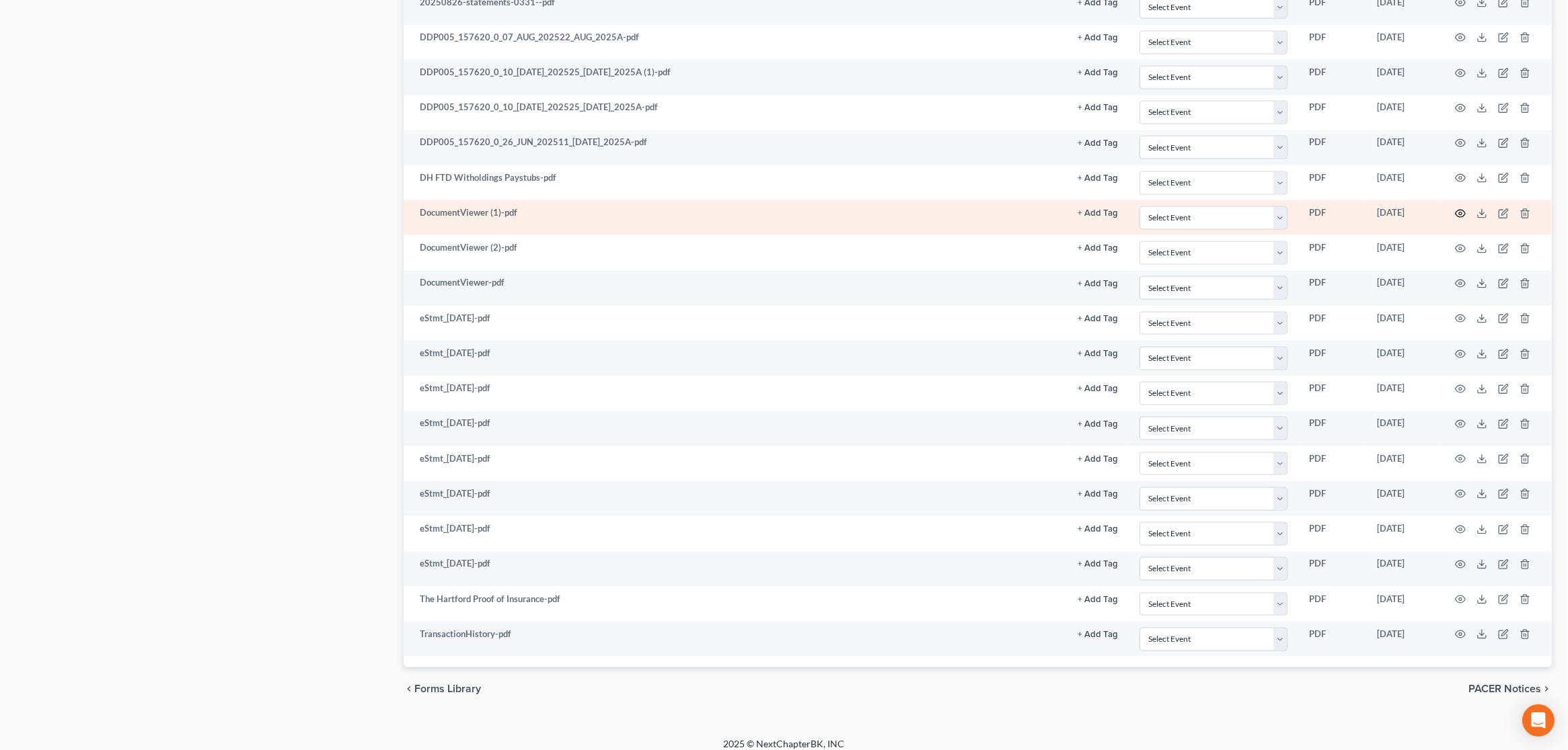
click at [1459, 212] on circle "button" at bounding box center [1459, 213] width 3 height 3
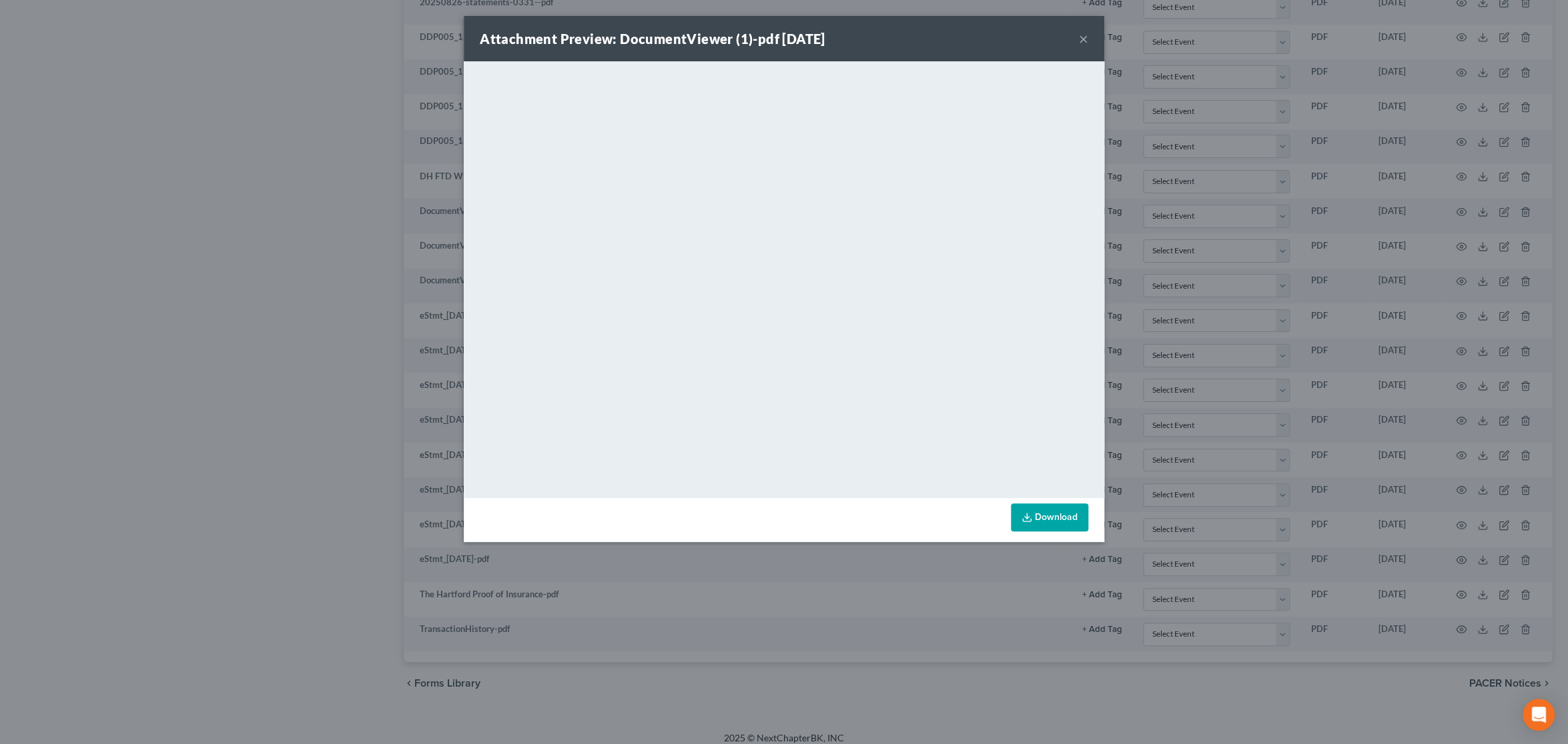
click at [1084, 38] on button "×" at bounding box center [1084, 39] width 9 height 16
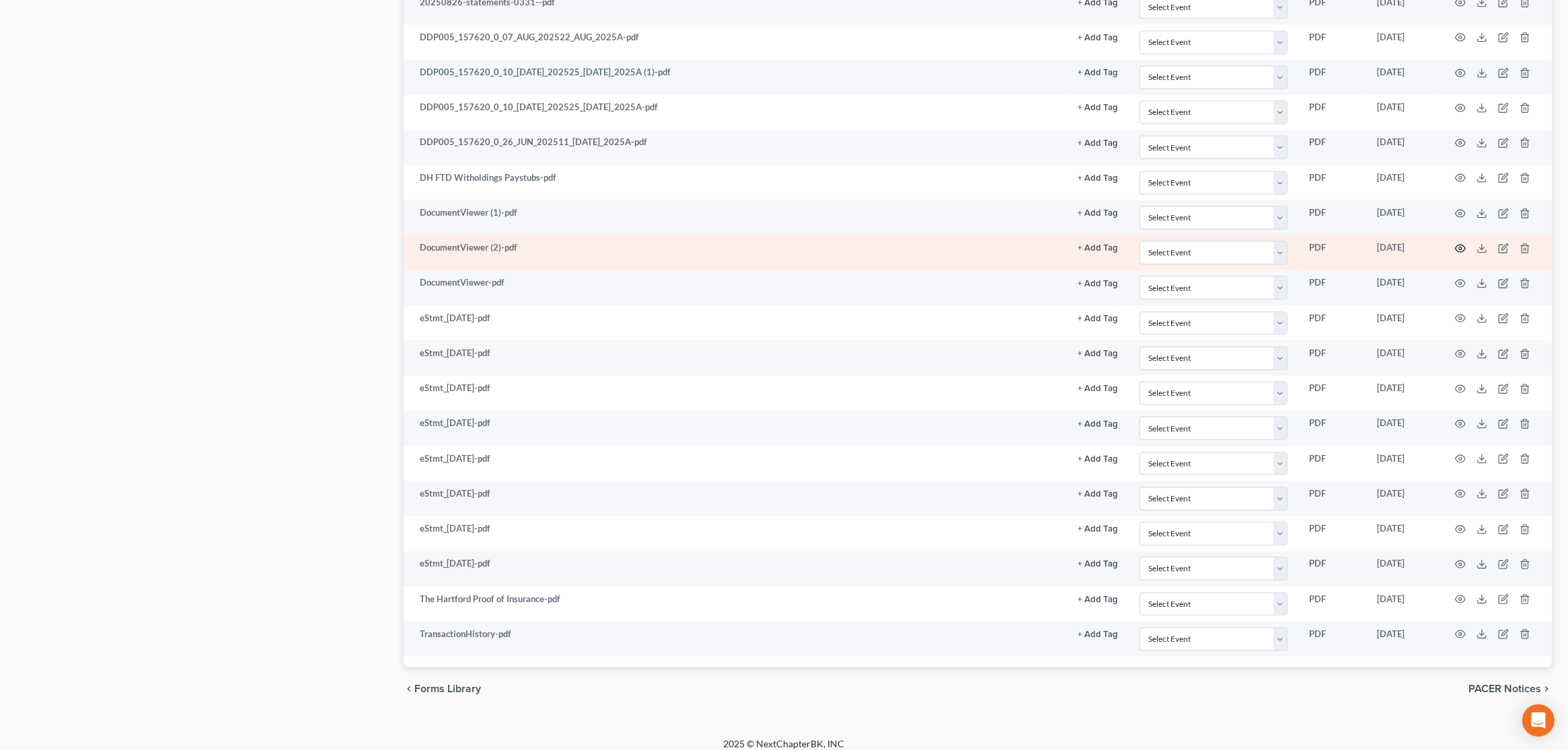
click at [1463, 244] on icon "button" at bounding box center [1460, 249] width 11 height 11
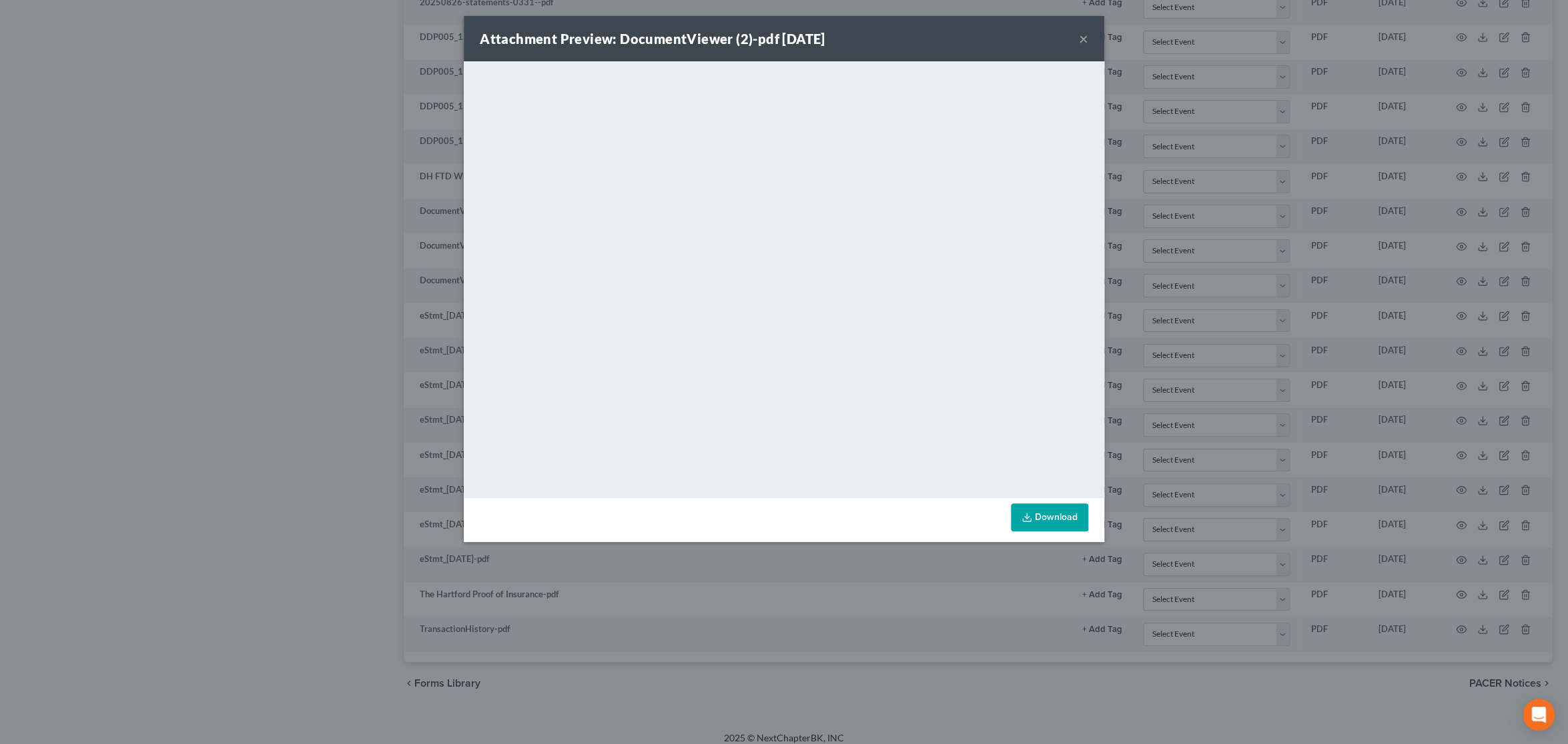
click at [1084, 38] on button "×" at bounding box center [1084, 39] width 9 height 16
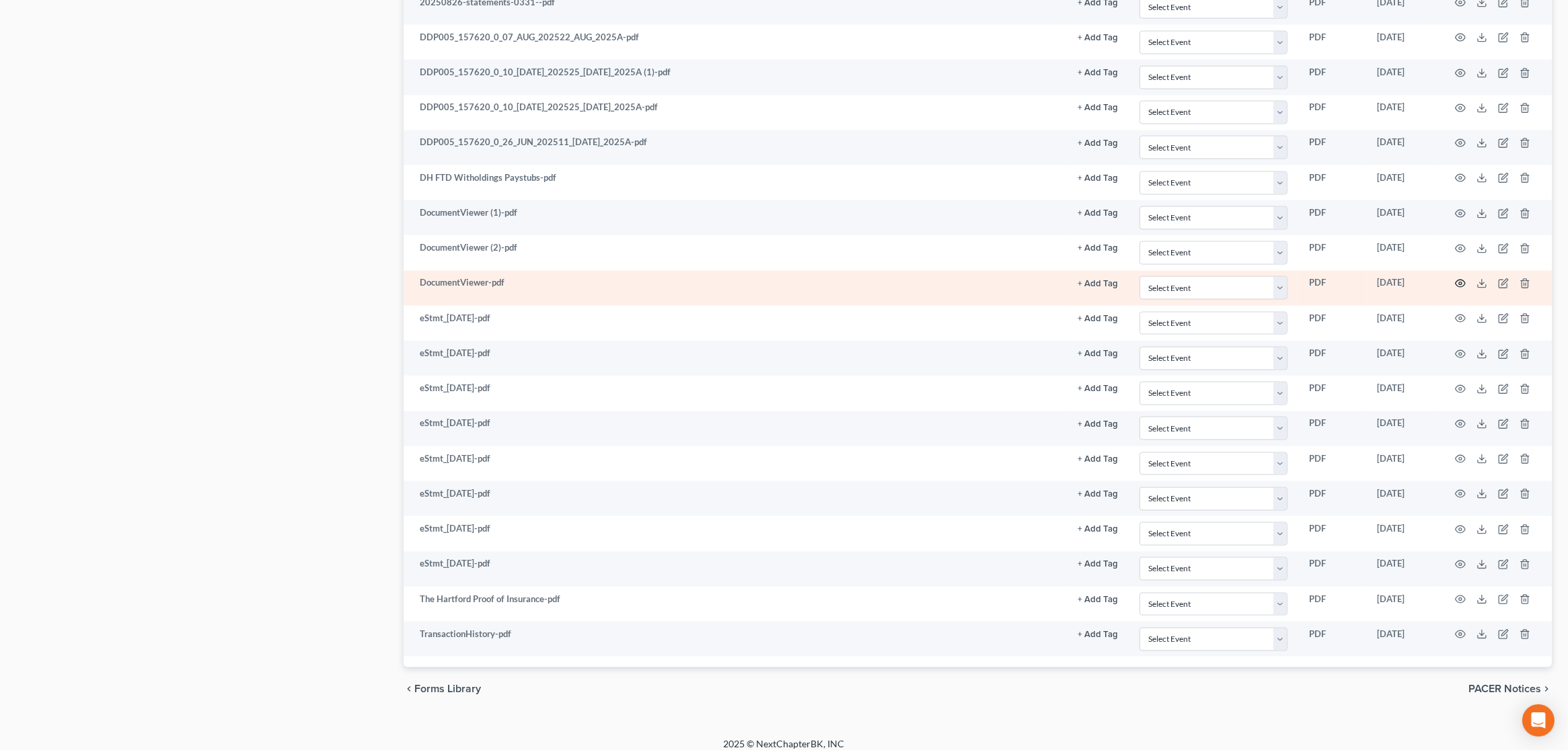
click at [1462, 278] on icon "button" at bounding box center [1460, 284] width 11 height 11
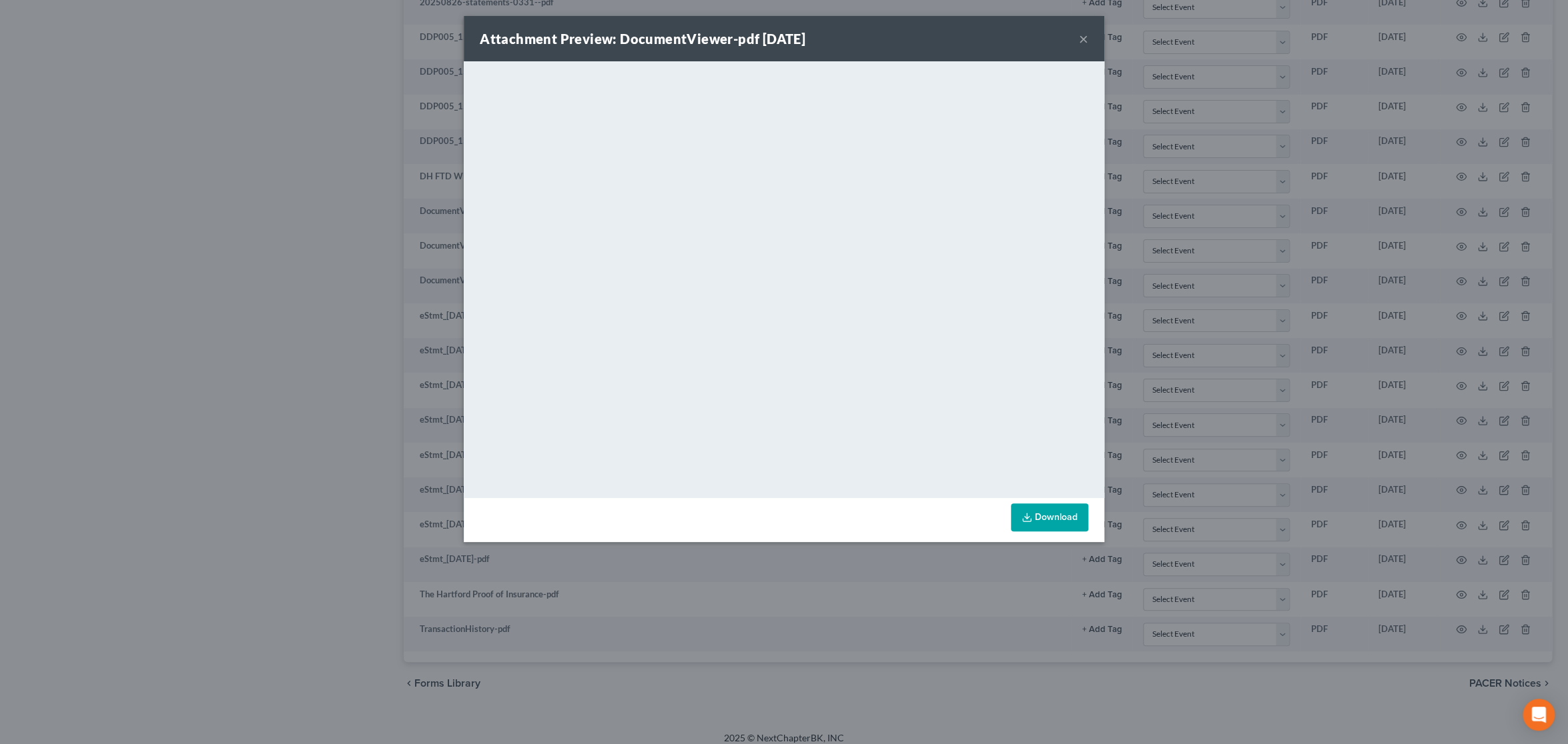
click at [1082, 43] on button "×" at bounding box center [1084, 39] width 9 height 16
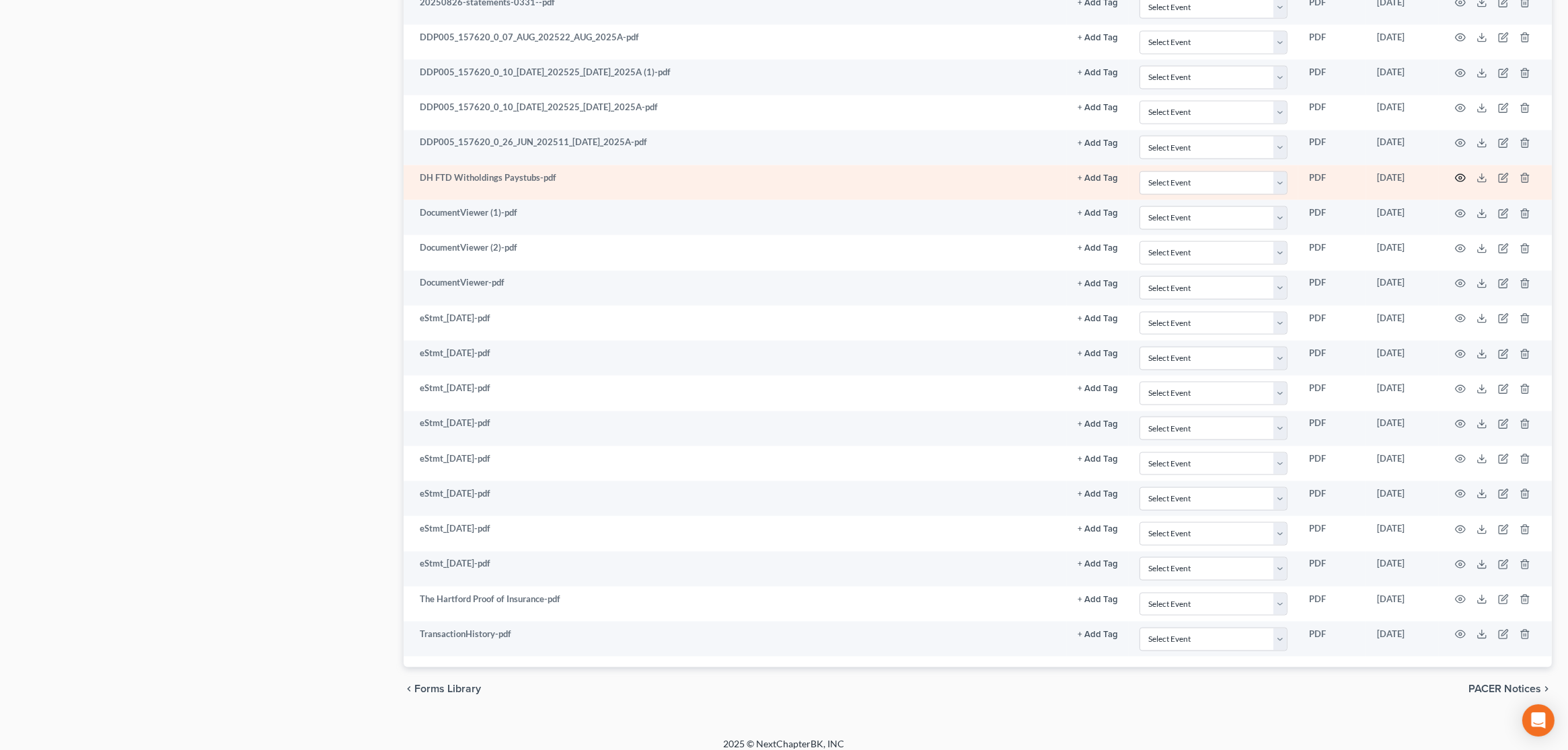
click at [1461, 175] on icon "button" at bounding box center [1460, 178] width 10 height 7
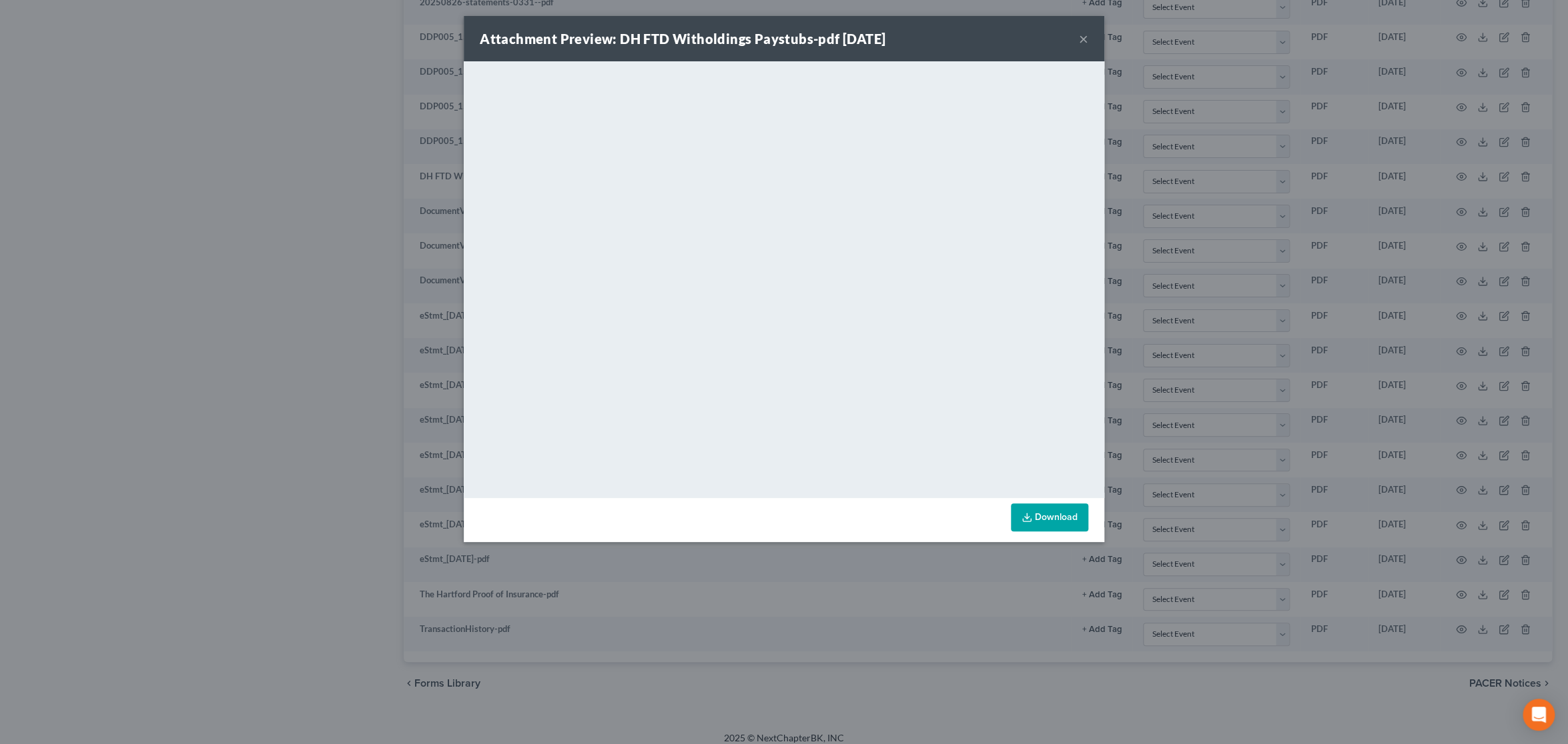
click at [1084, 39] on button "×" at bounding box center [1084, 39] width 9 height 16
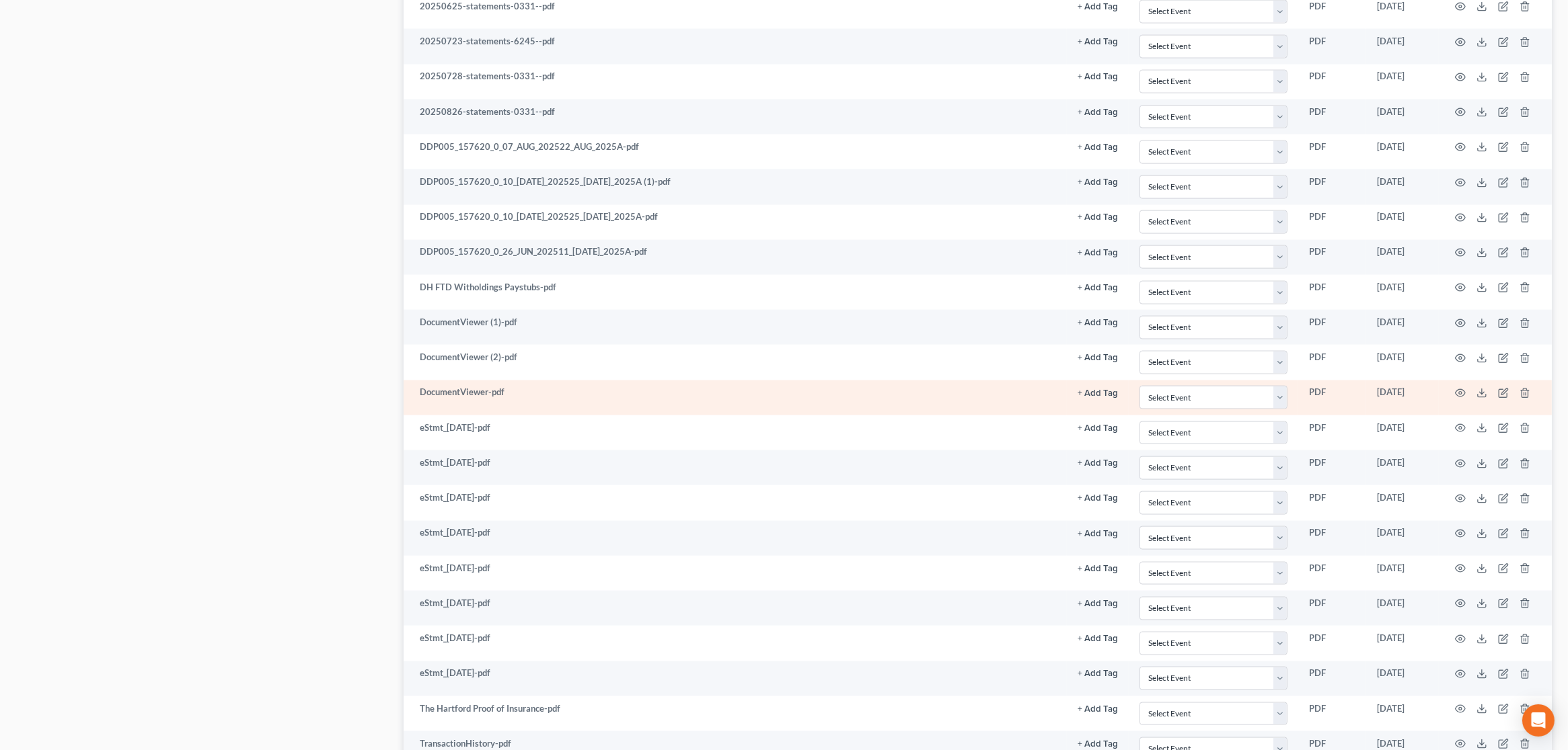
scroll to position [3051, 0]
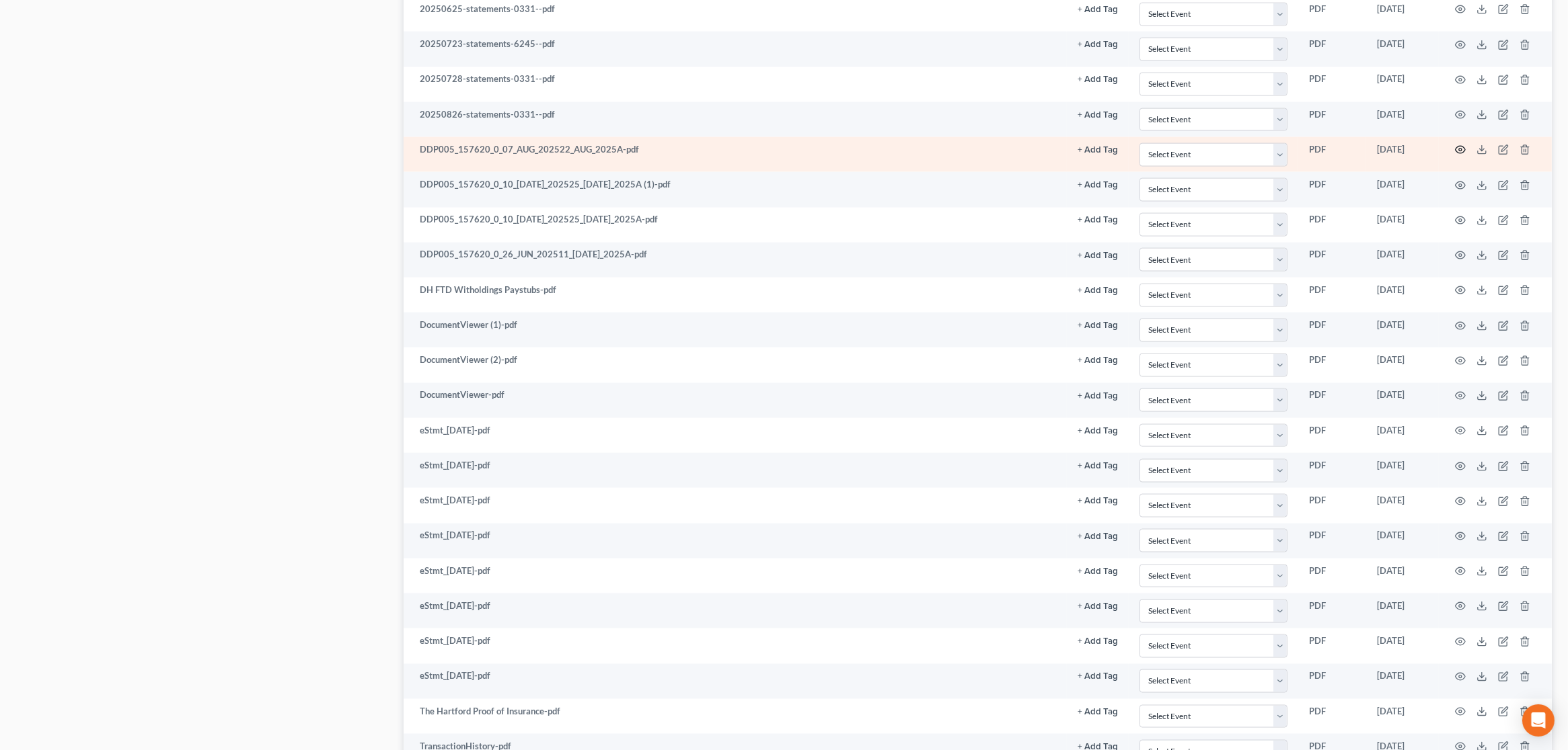
click at [1459, 149] on circle "button" at bounding box center [1459, 150] width 3 height 3
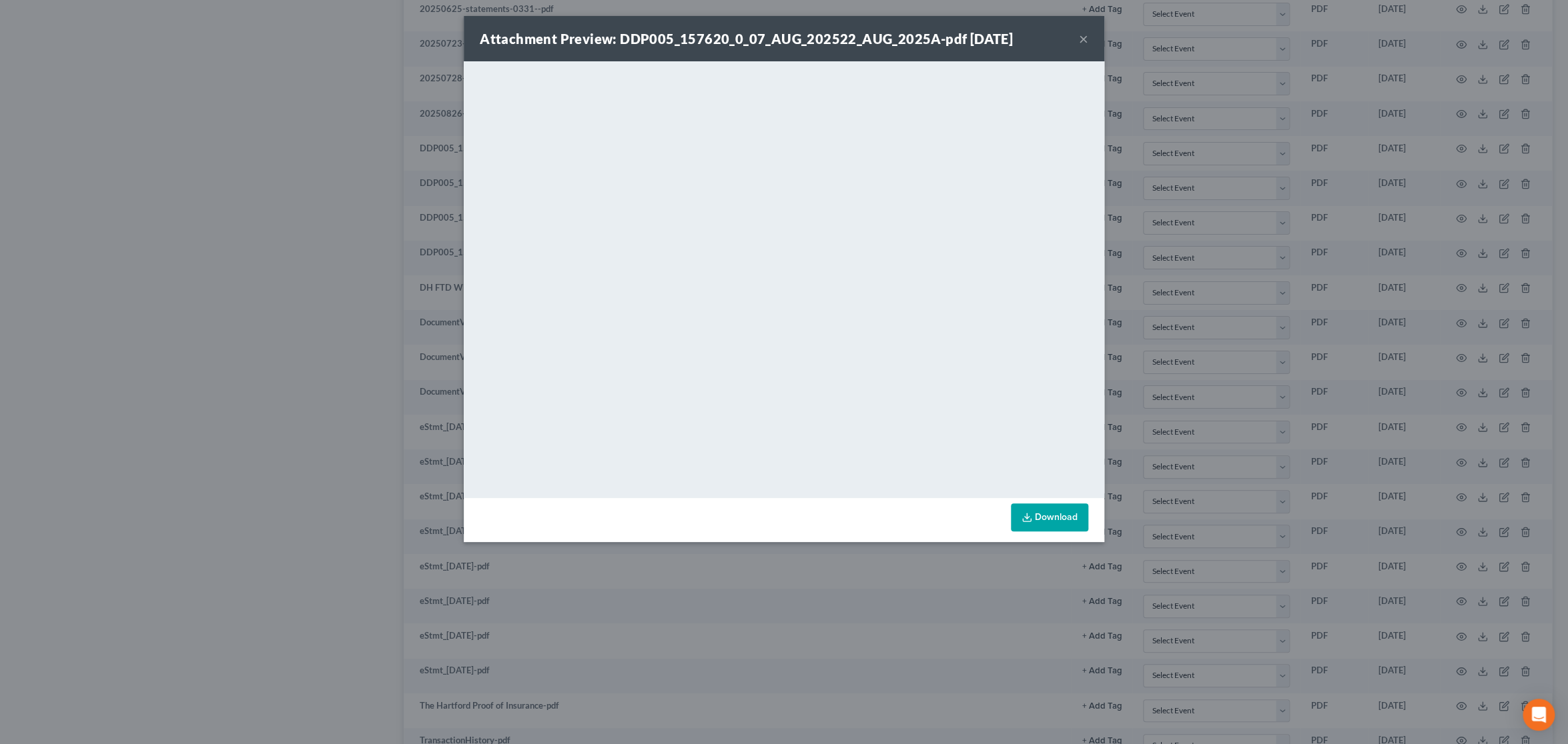
click at [1084, 39] on button "×" at bounding box center [1084, 39] width 9 height 16
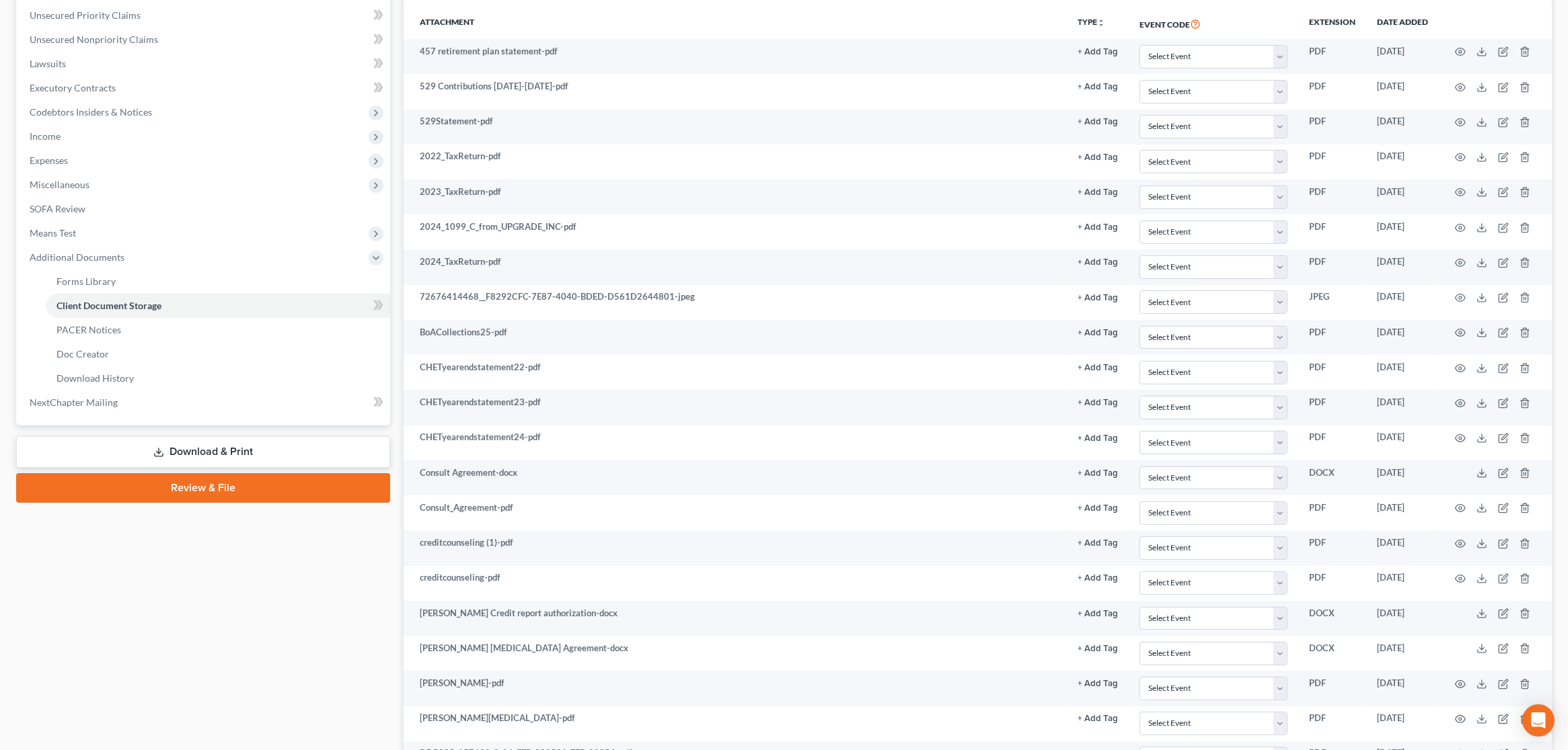
scroll to position [252, 0]
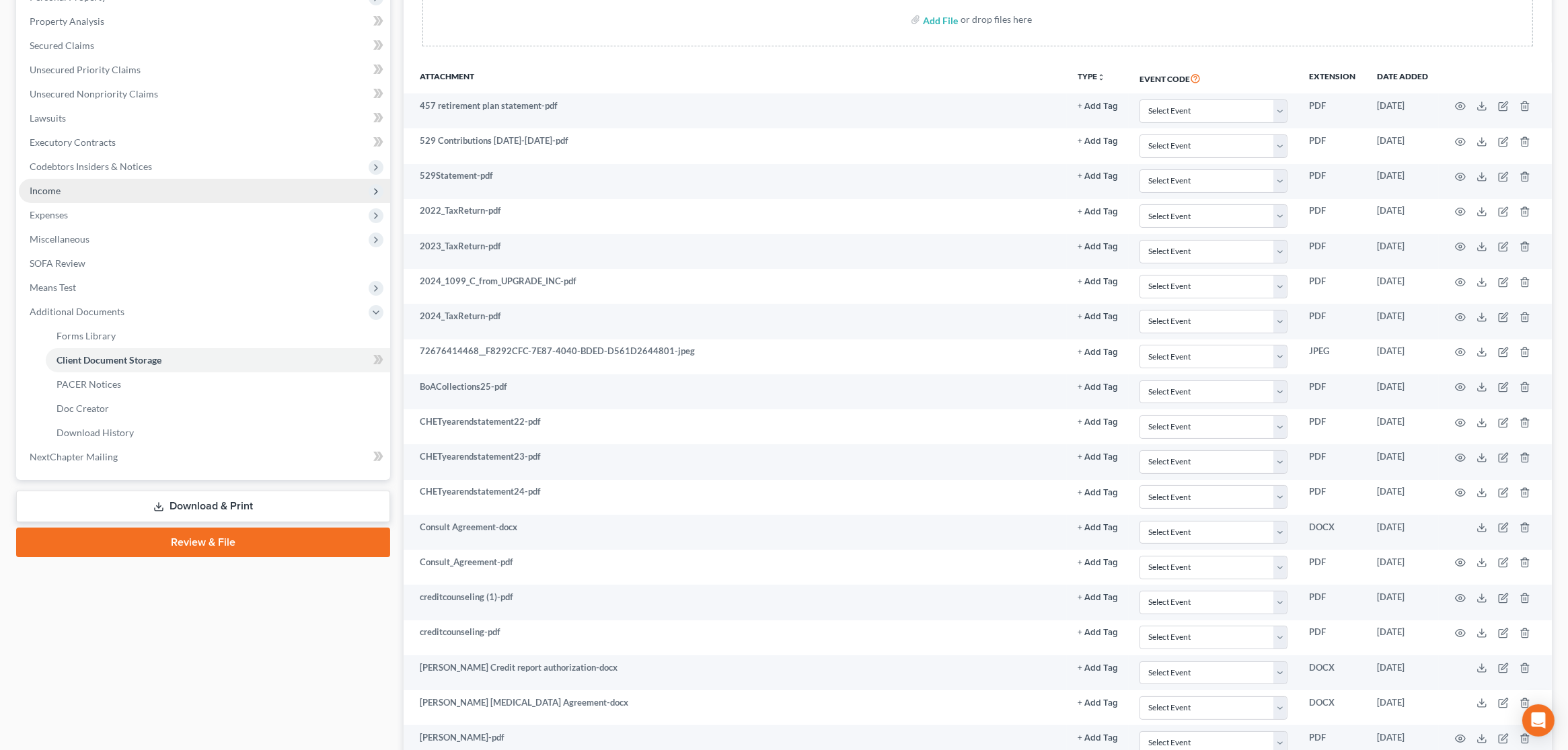
click at [105, 189] on span "Income" at bounding box center [204, 191] width 372 height 24
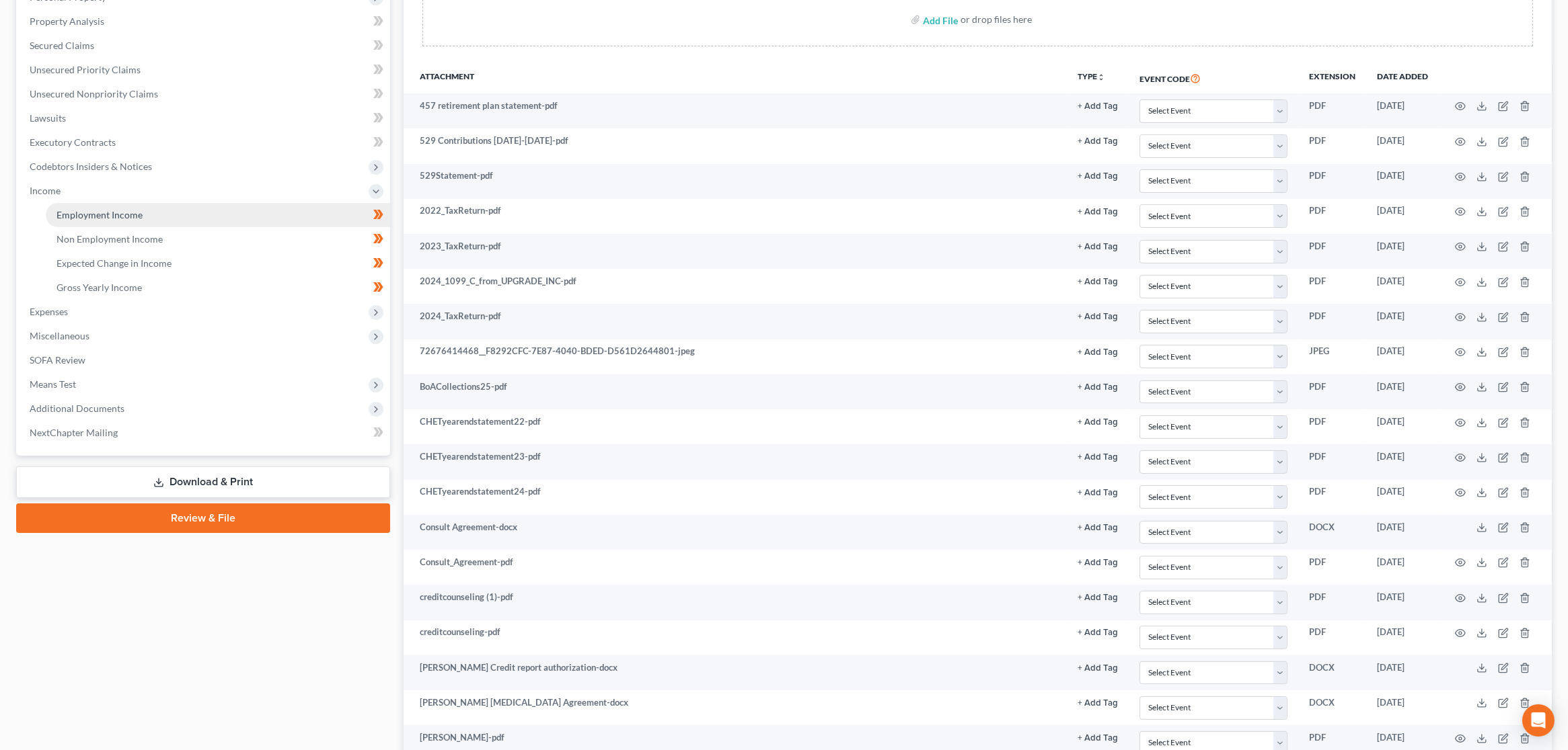
click at [111, 214] on span "Employment Income" at bounding box center [99, 214] width 86 height 11
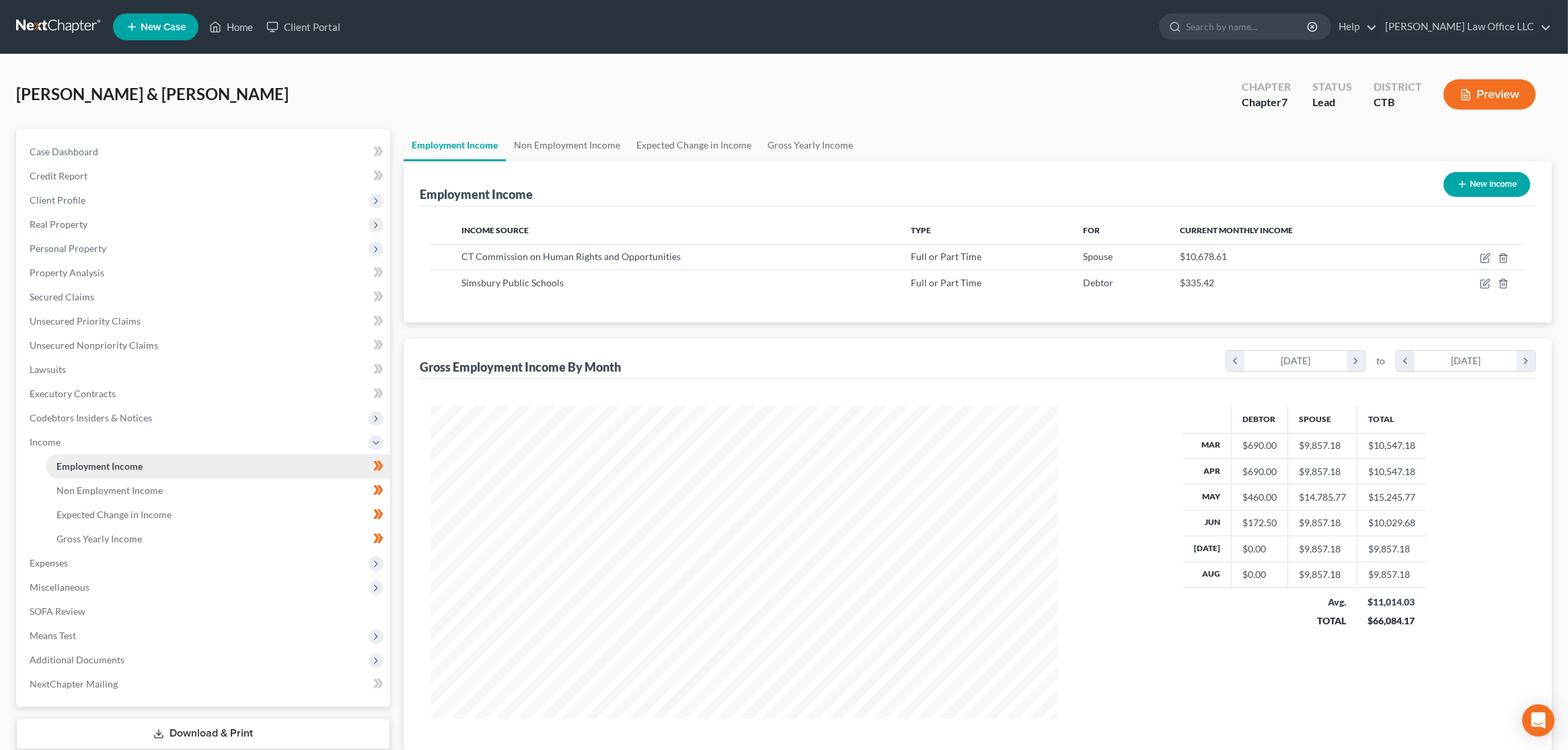
scroll to position [313, 654]
click at [797, 145] on link "Gross Yearly Income" at bounding box center [810, 144] width 101 height 32
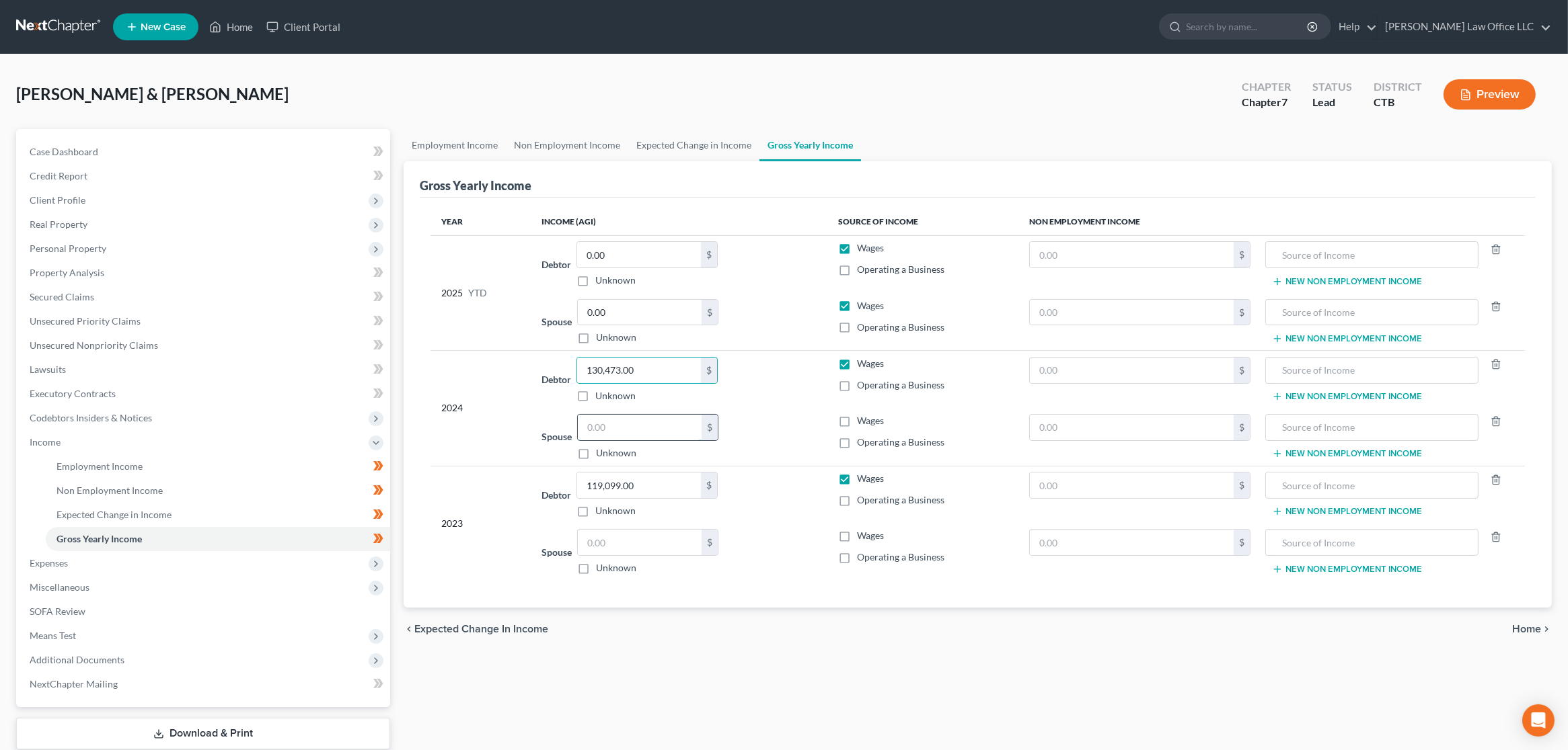
click at [627, 423] on input "text" at bounding box center [639, 427] width 124 height 26
paste input "130,473.00"
type input "130,473.00"
click at [624, 543] on input "text" at bounding box center [639, 542] width 124 height 26
paste input "119,099.00"
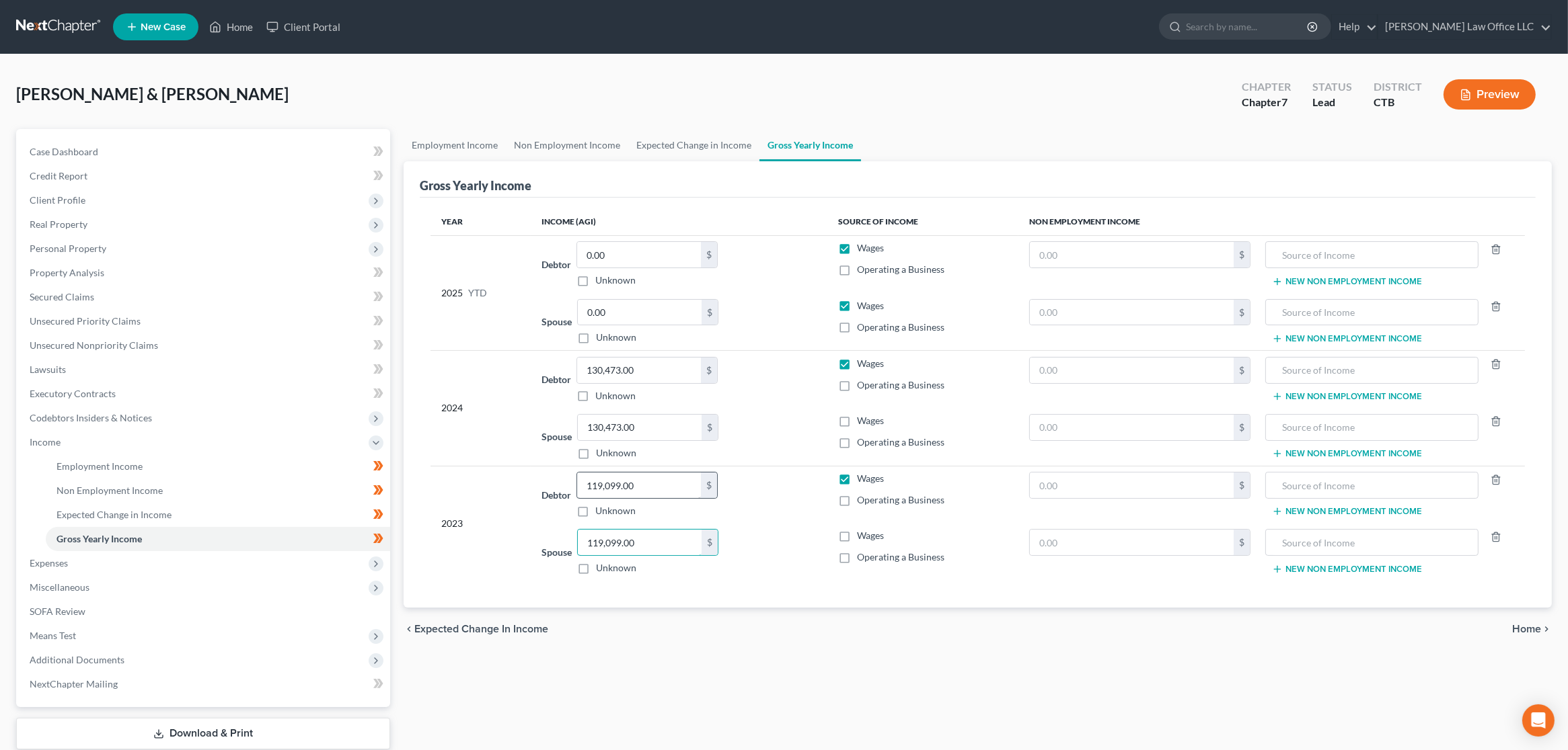
type input "119,099.00"
click at [647, 488] on input "119,099.00" at bounding box center [639, 485] width 124 height 26
click at [857, 474] on label "Wages" at bounding box center [870, 478] width 27 height 14
click at [863, 474] on input "Wages" at bounding box center [867, 476] width 9 height 9
checkbox input "false"
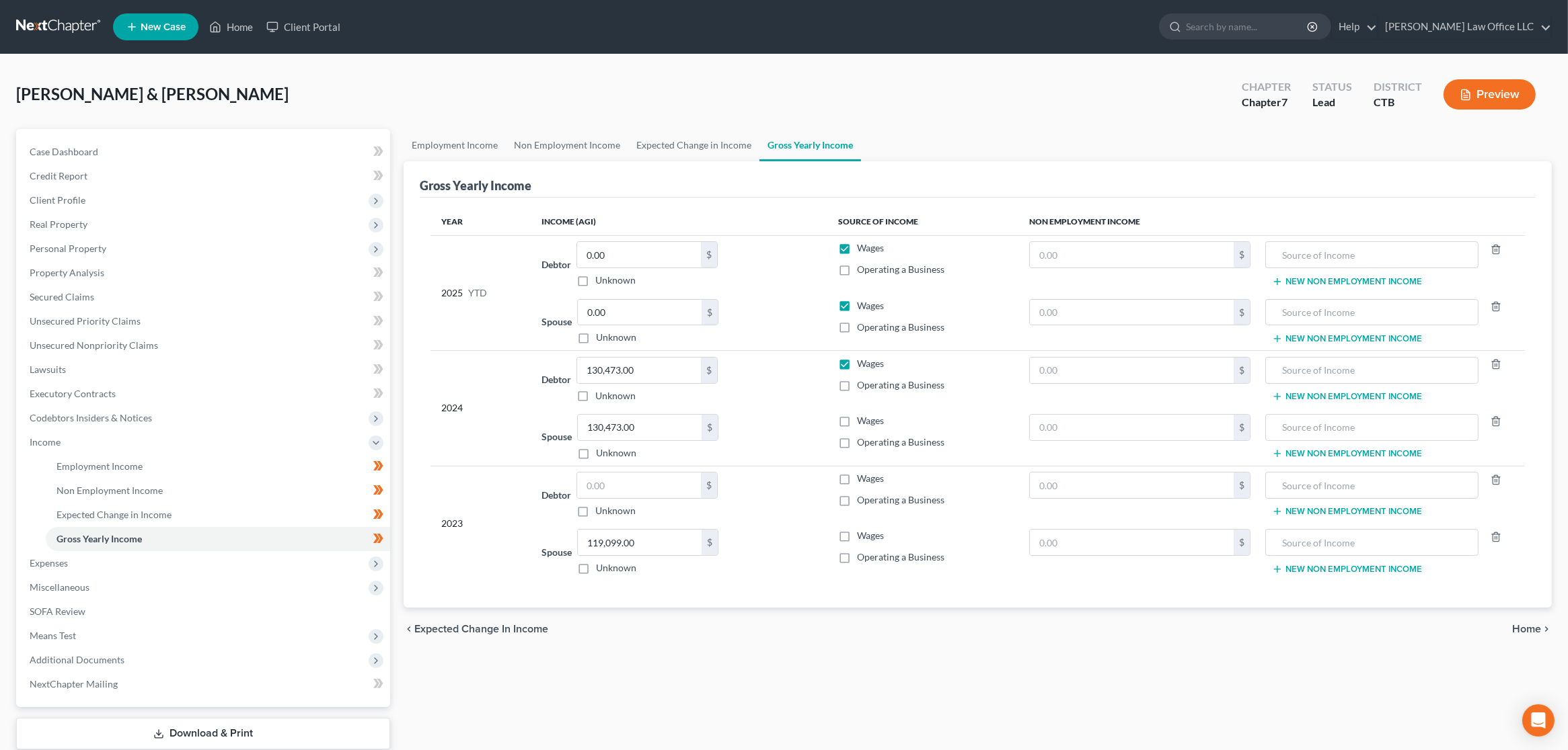
click at [857, 534] on label "Wages" at bounding box center [870, 536] width 27 height 14
click at [863, 534] on input "Wages" at bounding box center [867, 534] width 9 height 9
checkbox input "true"
click at [857, 419] on label "Wages" at bounding box center [870, 421] width 27 height 14
click at [863, 419] on input "Wages" at bounding box center [867, 419] width 9 height 9
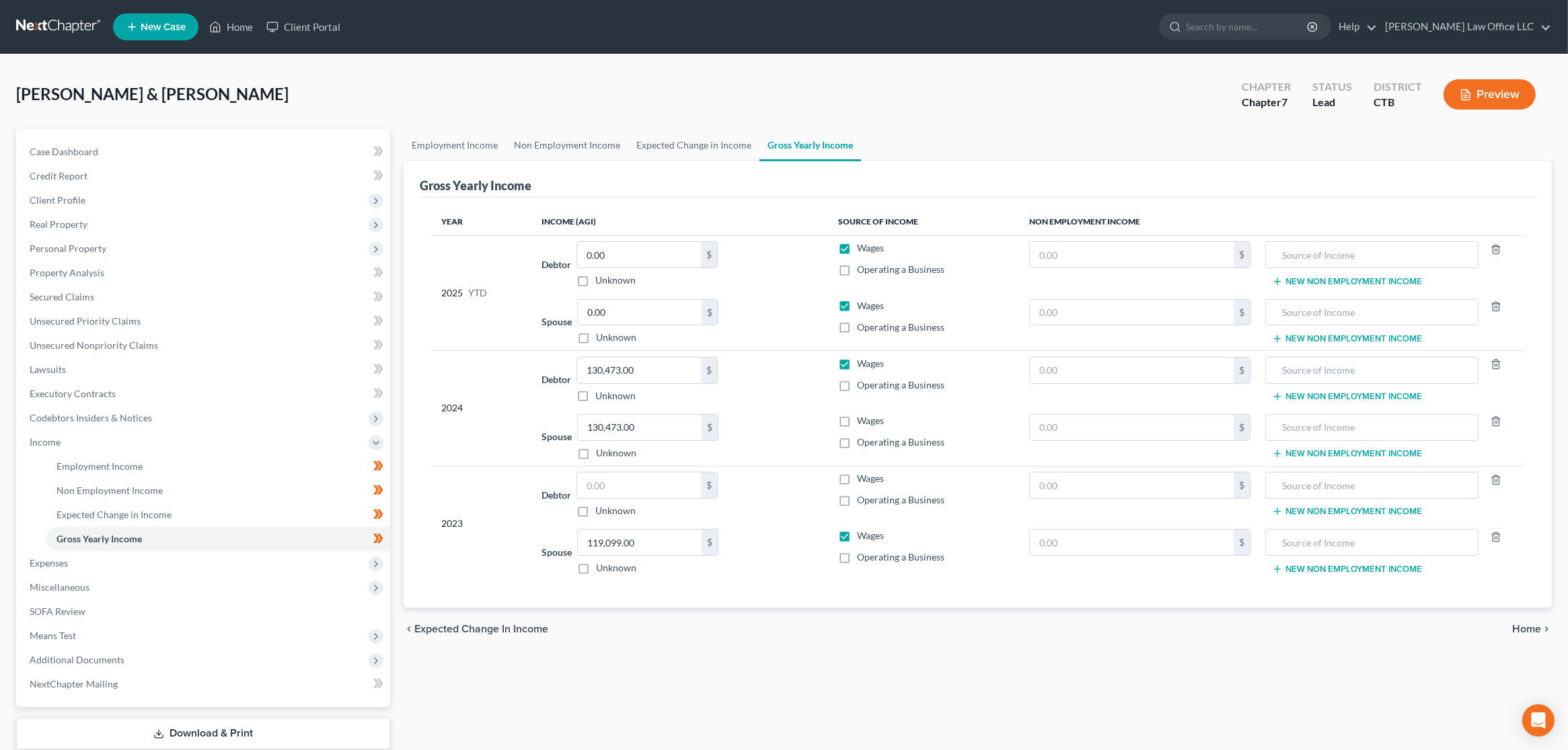
checkbox input "true"
click at [857, 358] on label "Wages" at bounding box center [870, 363] width 27 height 14
click at [863, 358] on input "Wages" at bounding box center [867, 361] width 9 height 9
checkbox input "false"
click at [622, 309] on input "0.00" at bounding box center [639, 312] width 124 height 26
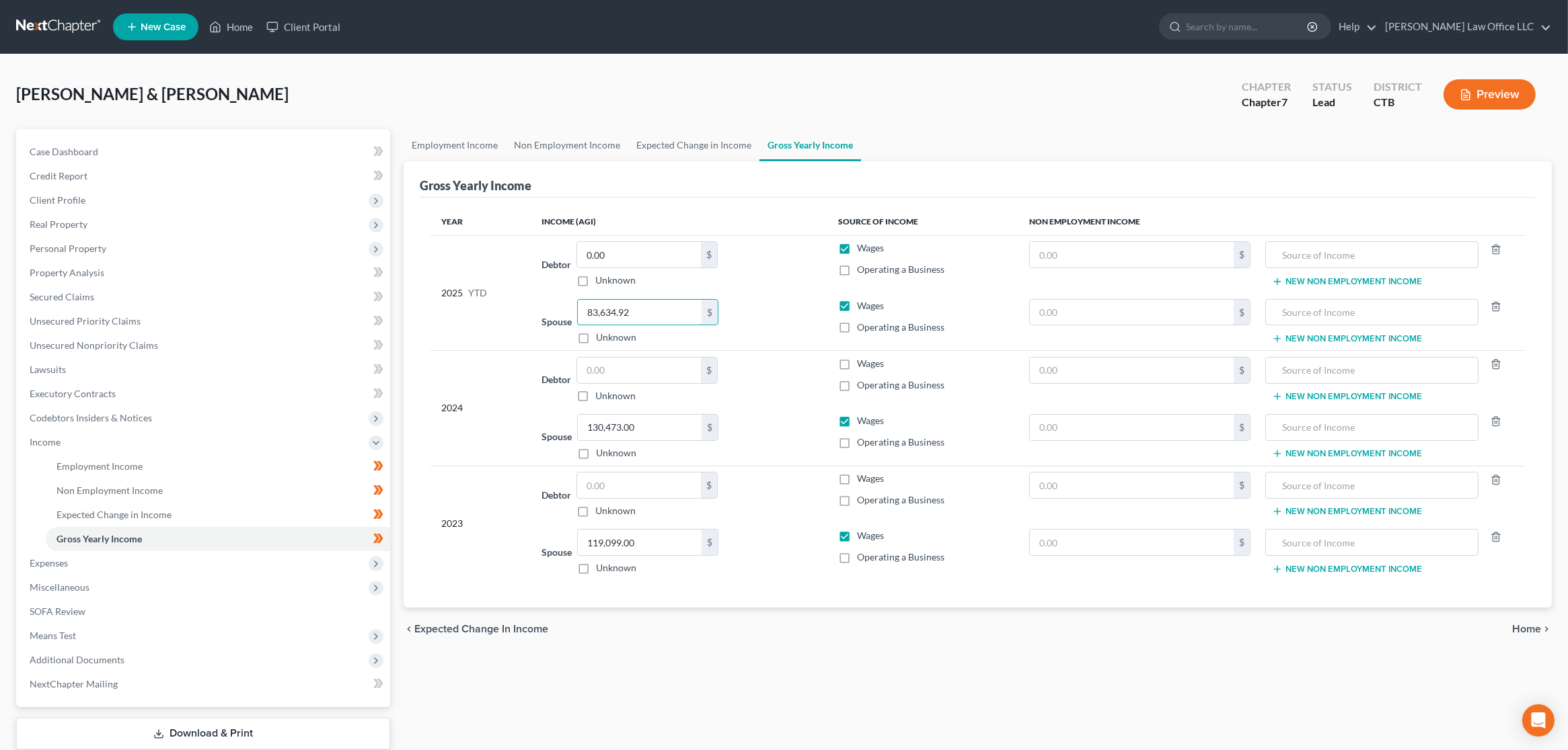
type input "83,634.92"
click at [768, 569] on div "Spouse 119,099.00 $ Unknown Balance Undetermined 119,099.00 $ Unknown" at bounding box center [679, 552] width 275 height 46
click at [639, 256] on input "0.00" at bounding box center [639, 255] width 124 height 26
type input "3,162.5"
click at [803, 538] on div "Spouse 119,099.00 $ Unknown Balance Undetermined 119,099.00 $ Unknown" at bounding box center [679, 552] width 275 height 46
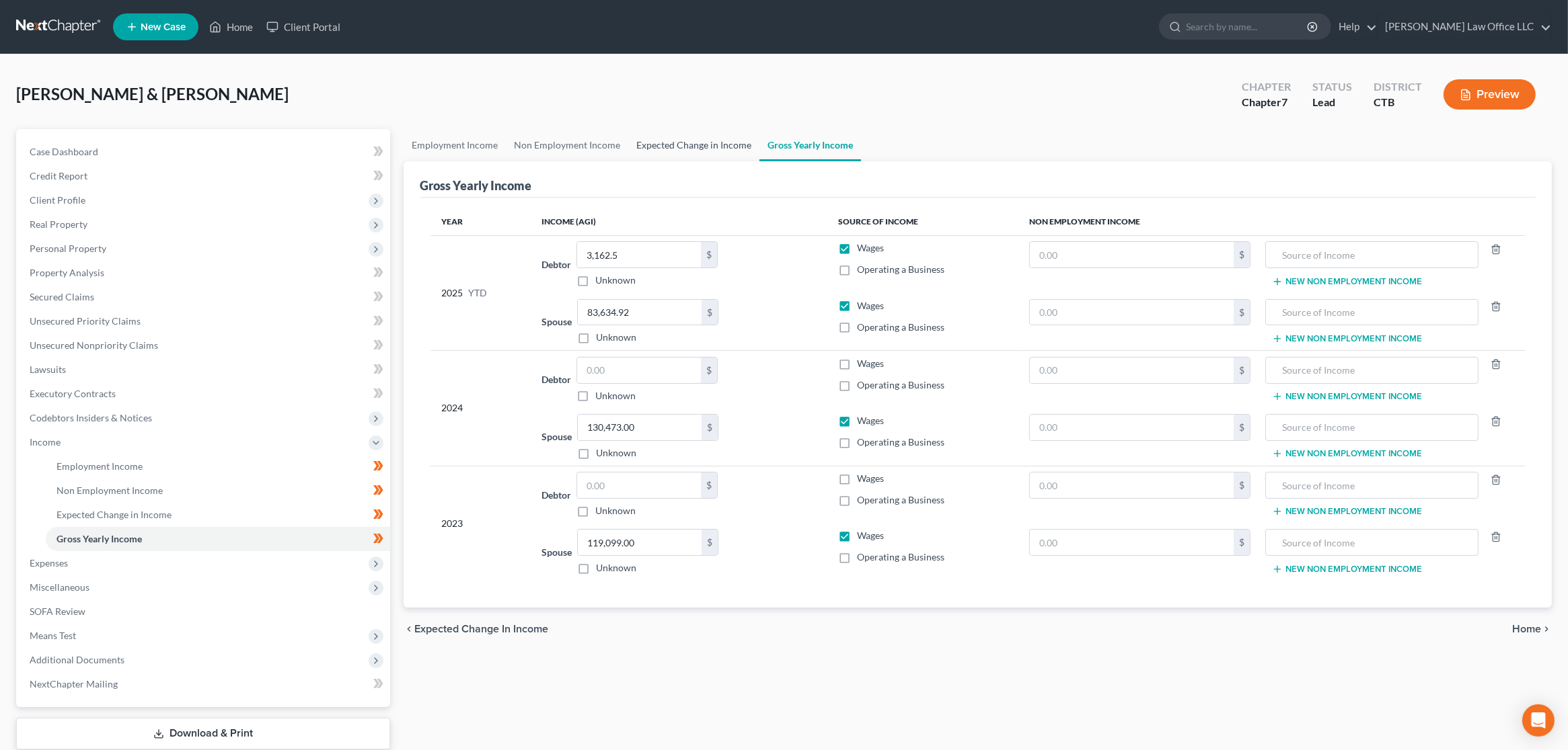
click at [712, 142] on link "Expected Change in Income" at bounding box center [693, 144] width 132 height 32
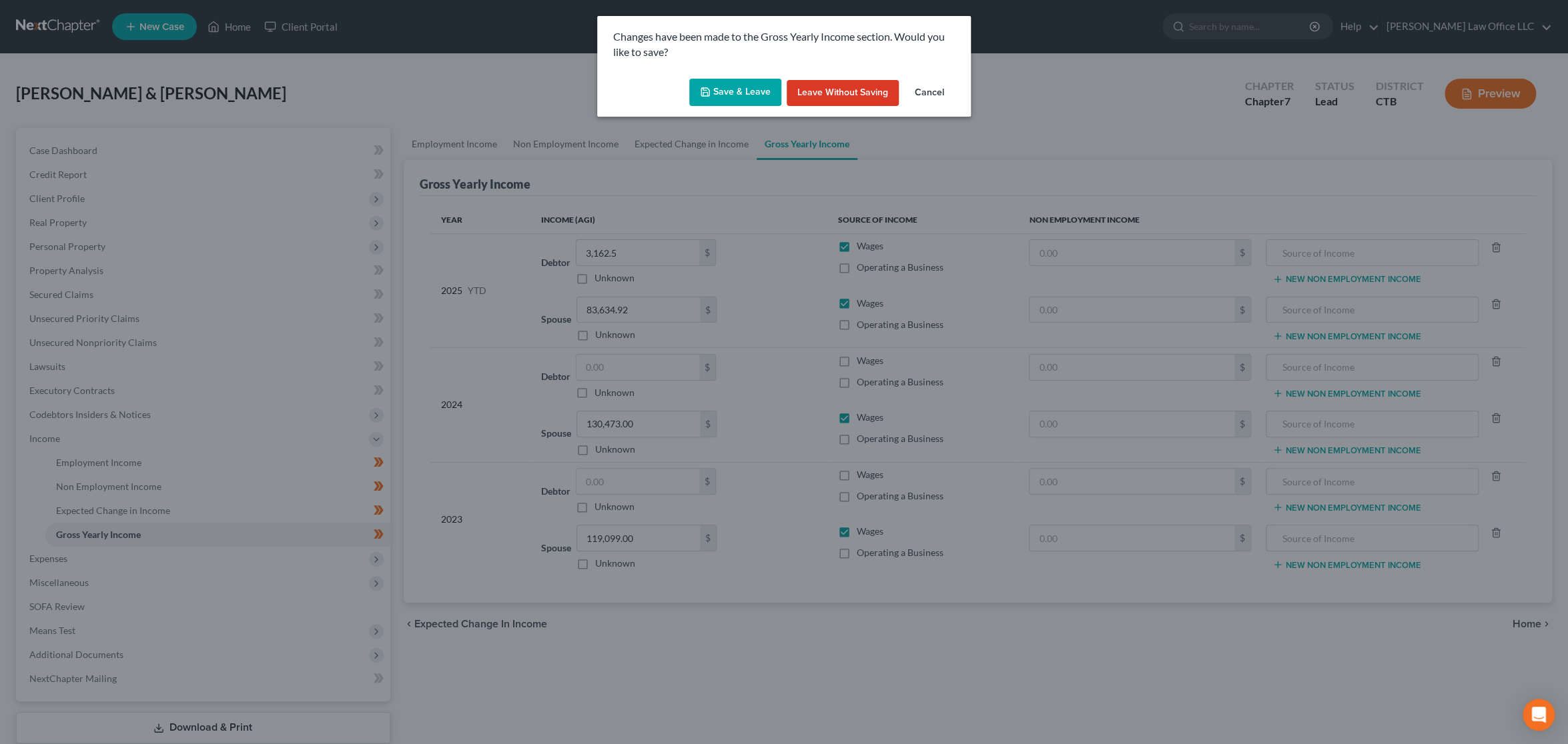
click at [745, 93] on button "Save & Leave" at bounding box center [735, 92] width 92 height 28
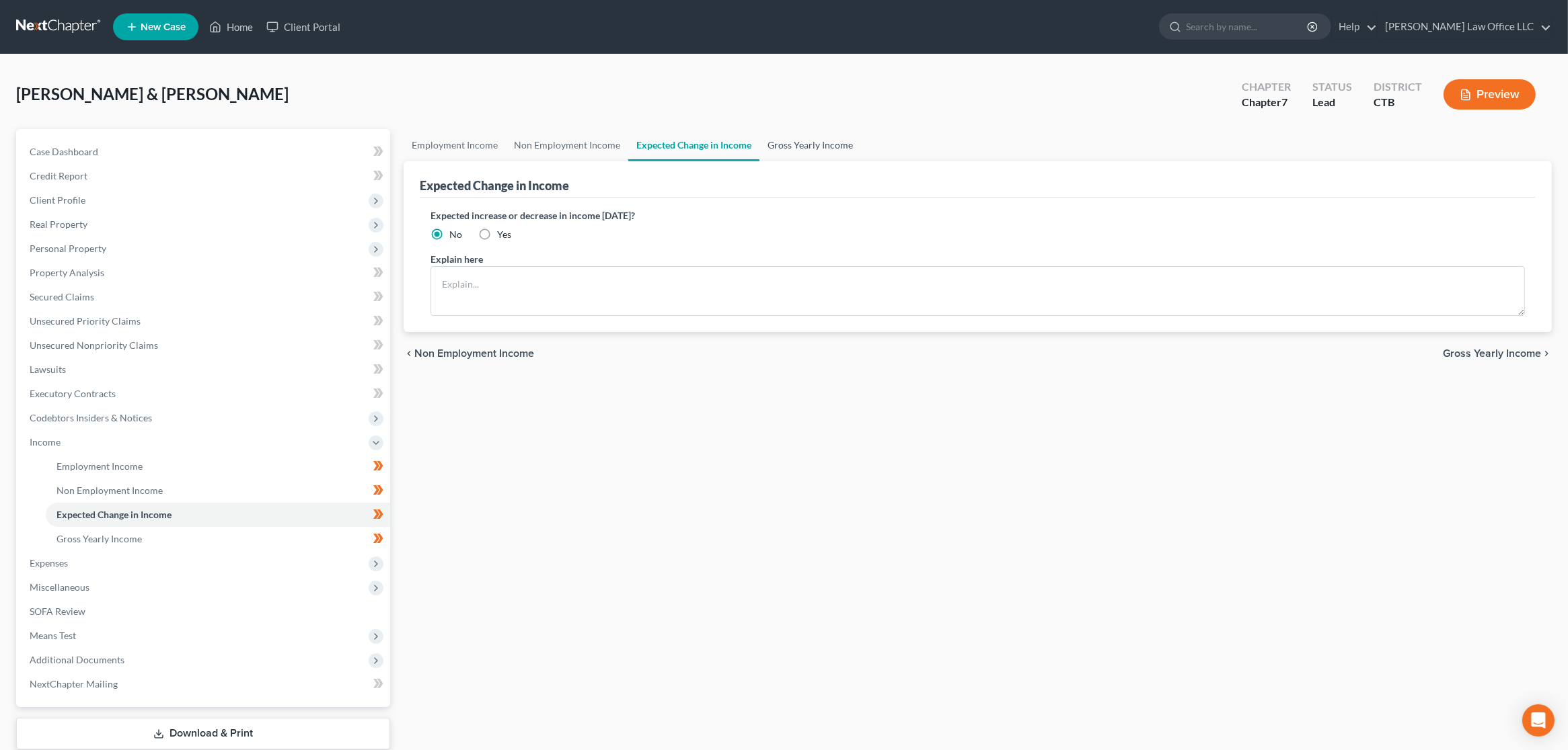
click at [801, 141] on link "Gross Yearly Income" at bounding box center [810, 144] width 101 height 32
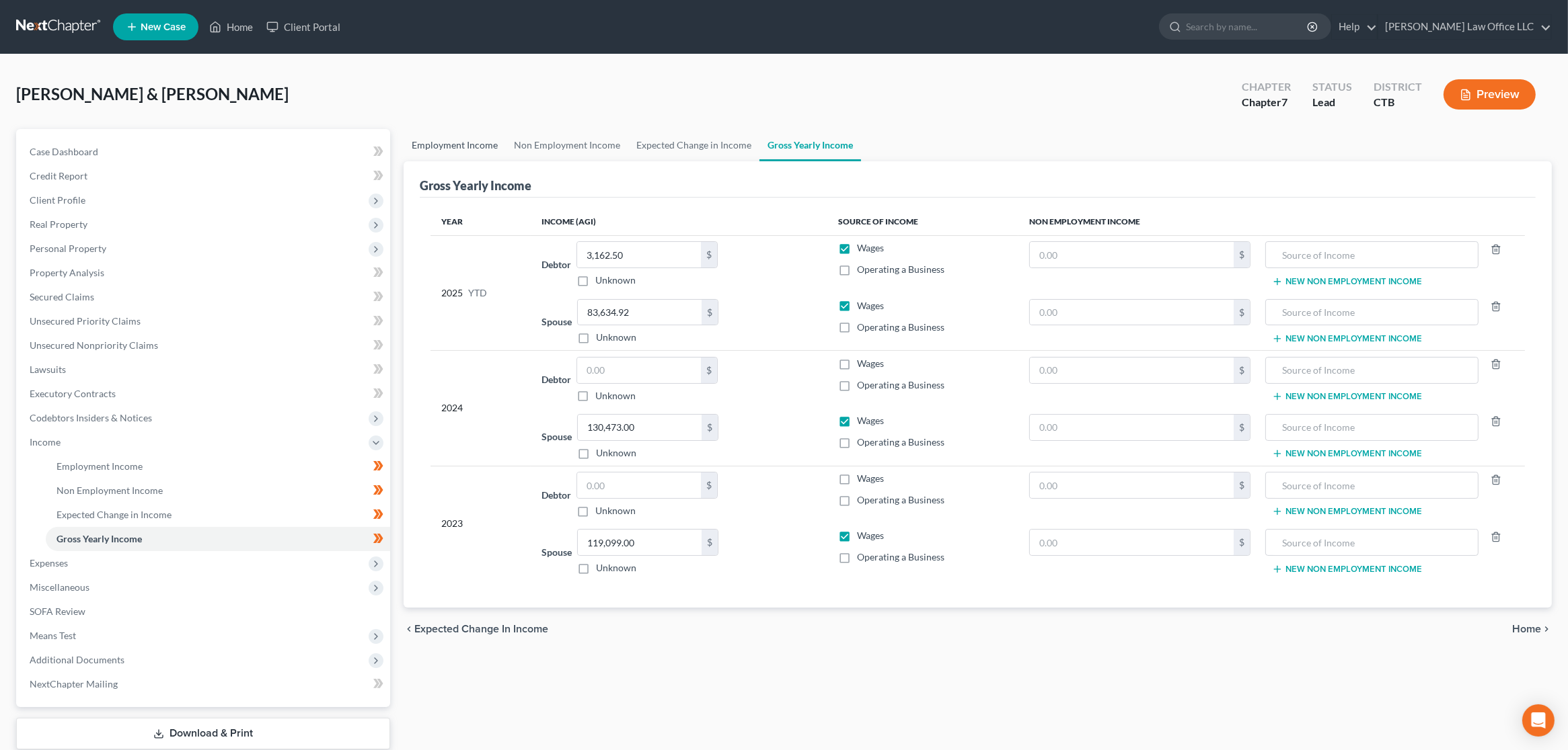
click at [482, 145] on link "Employment Income" at bounding box center [454, 144] width 102 height 32
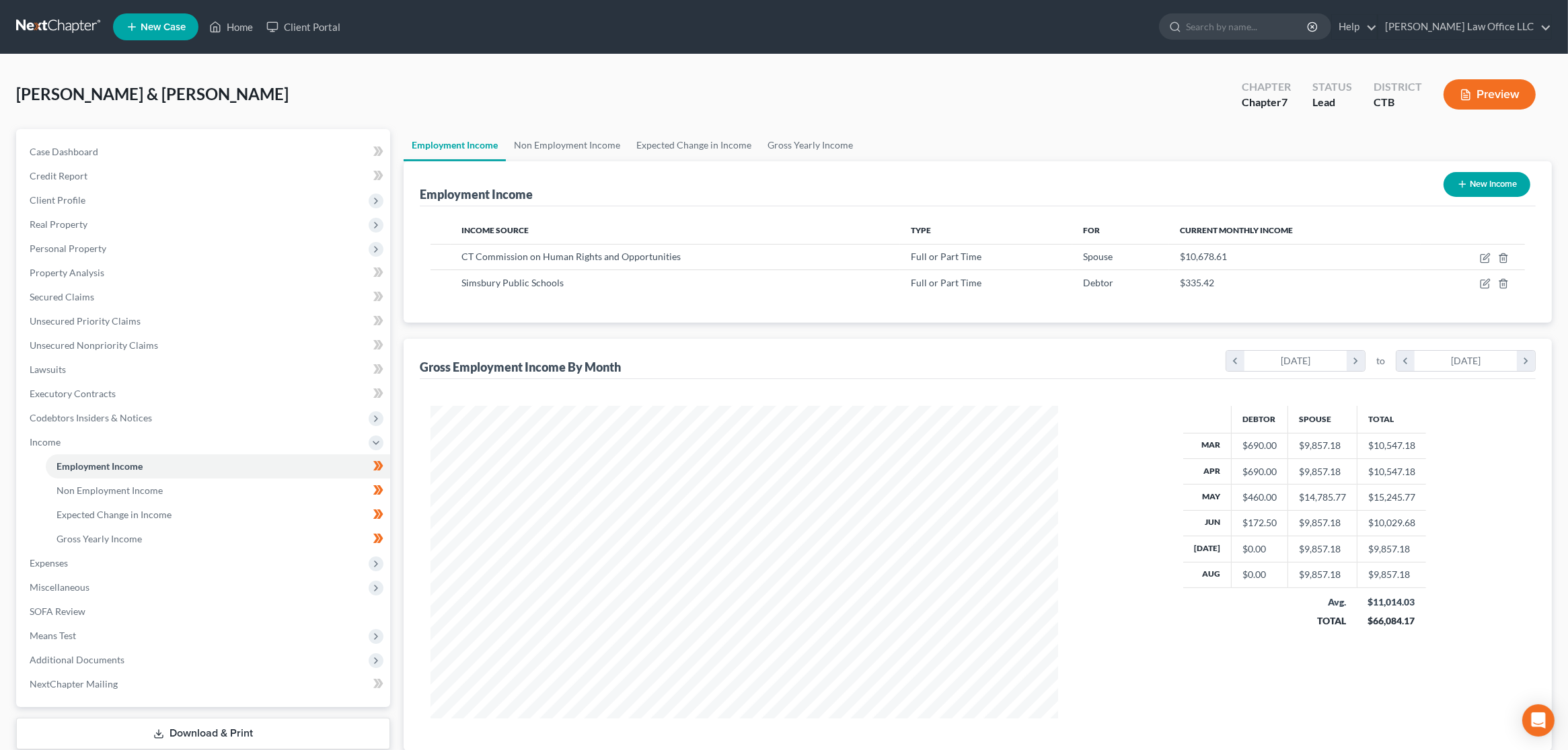
scroll to position [313, 654]
click at [1472, 188] on button "New Income" at bounding box center [1487, 184] width 86 height 25
select select "0"
